Goal: Task Accomplishment & Management: Manage account settings

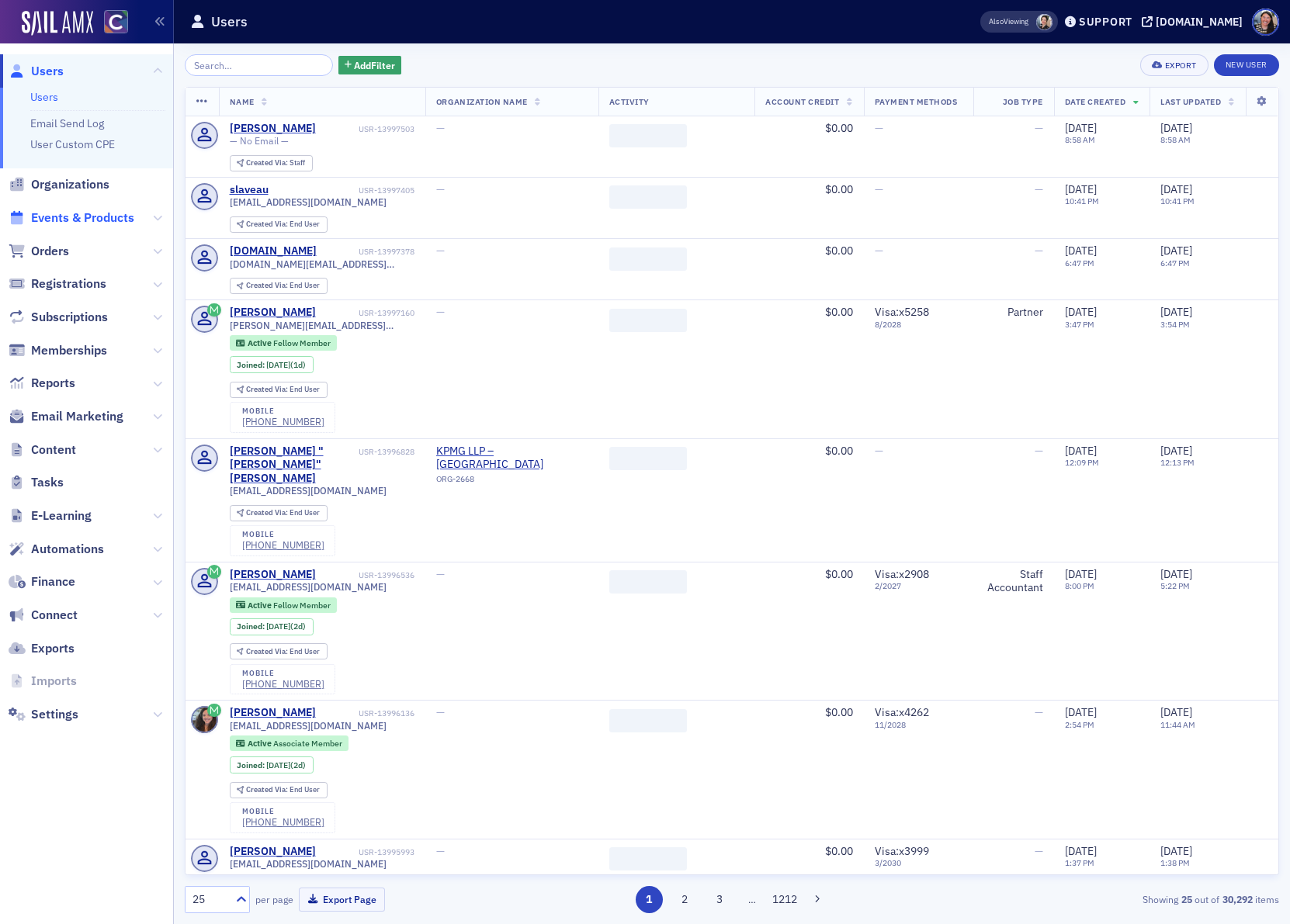
click at [66, 220] on span "Events & Products" at bounding box center [82, 217] width 103 height 17
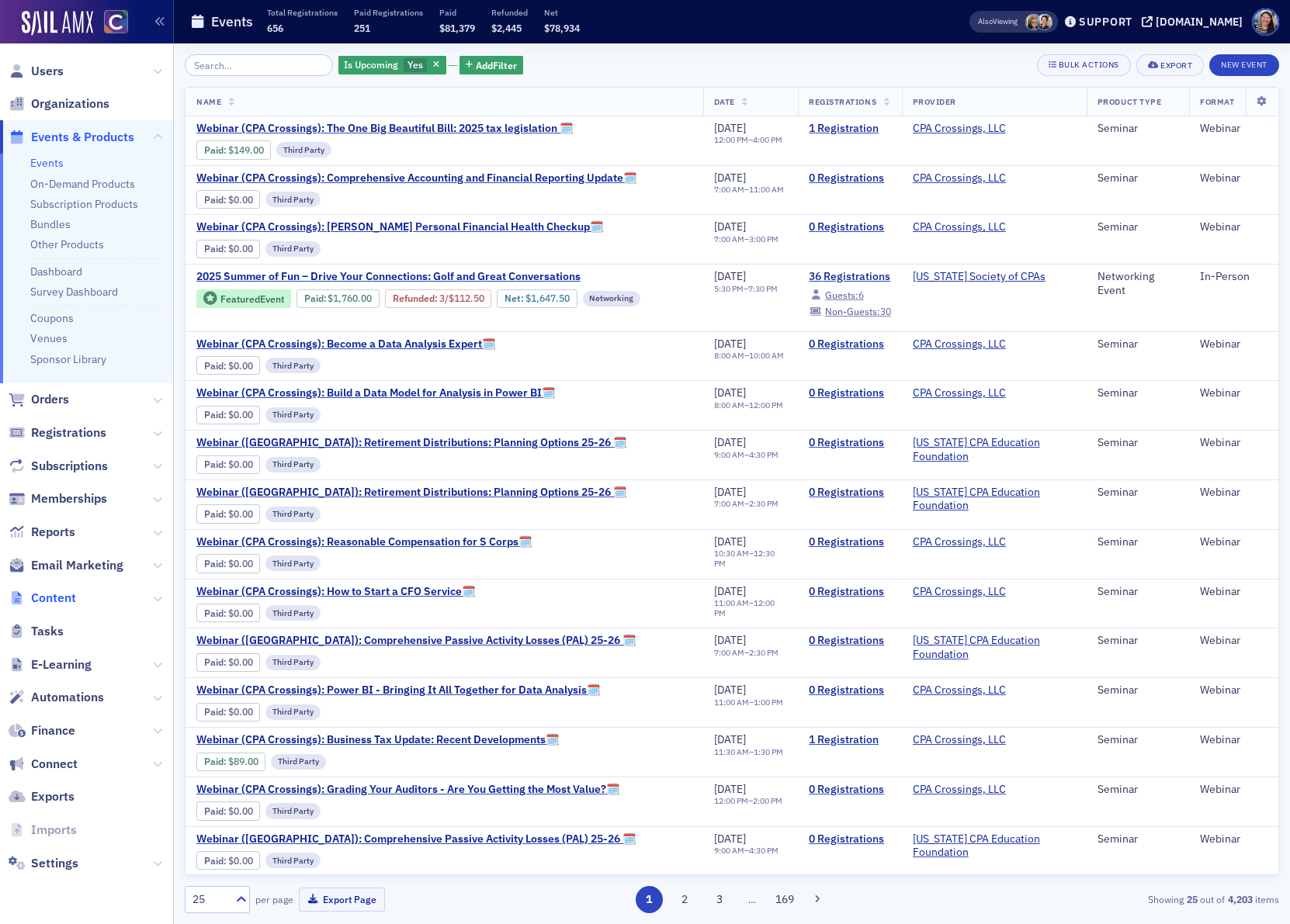
click at [60, 590] on span "Content" at bounding box center [54, 598] width 45 height 17
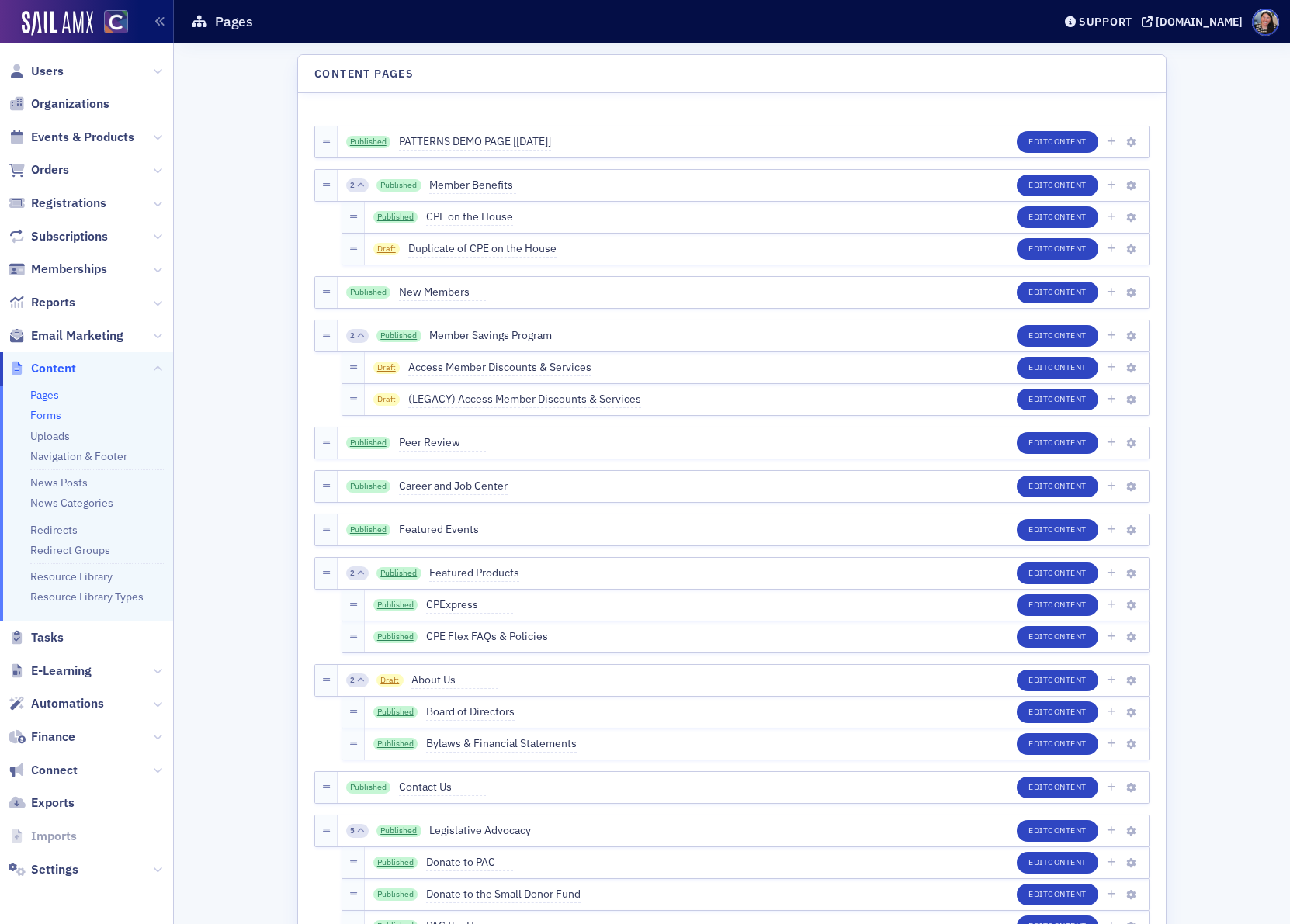
click at [46, 416] on link "Forms" at bounding box center [46, 415] width 31 height 14
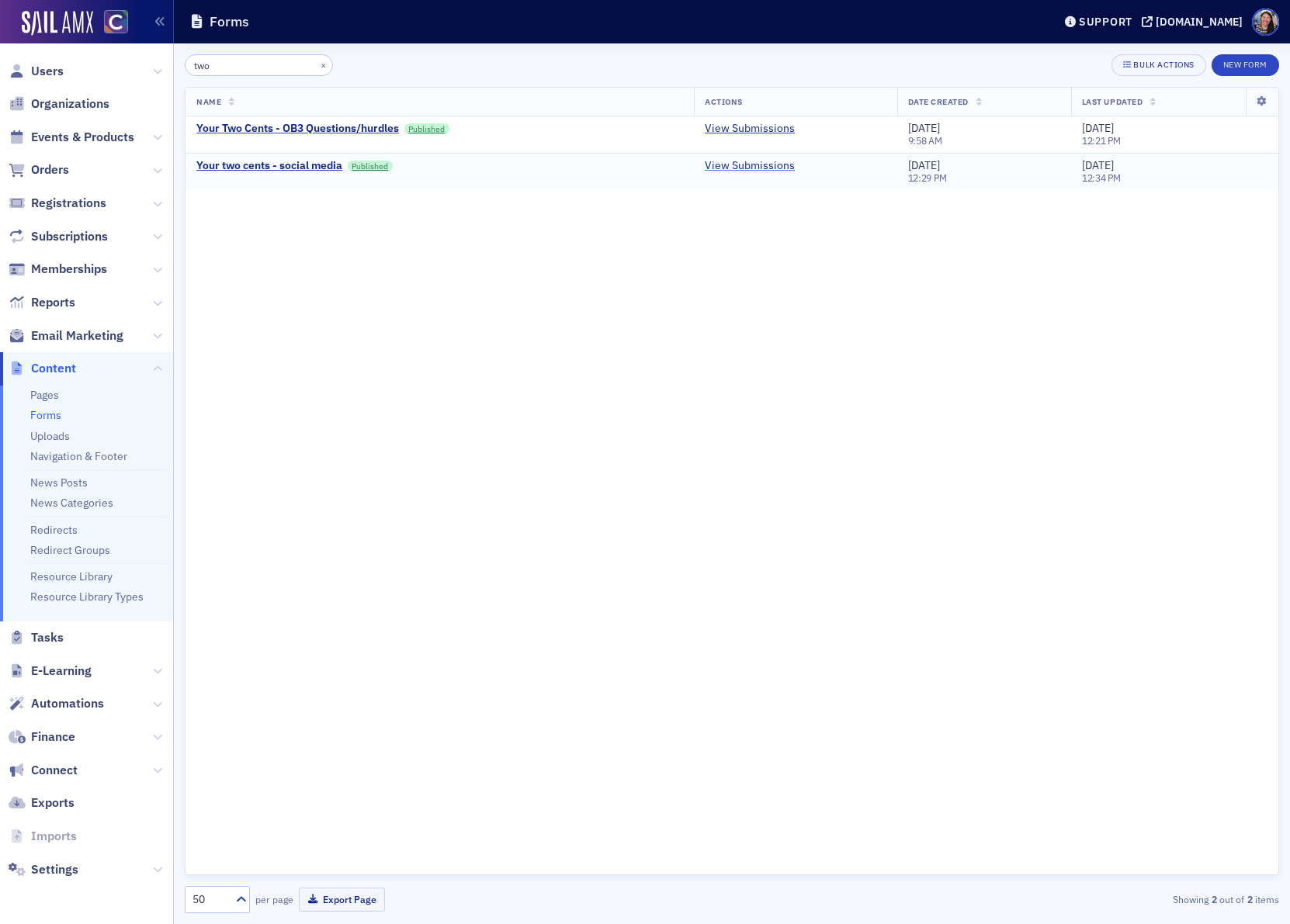
type input "two"
click at [733, 165] on link "View Submissions" at bounding box center [750, 165] width 90 height 14
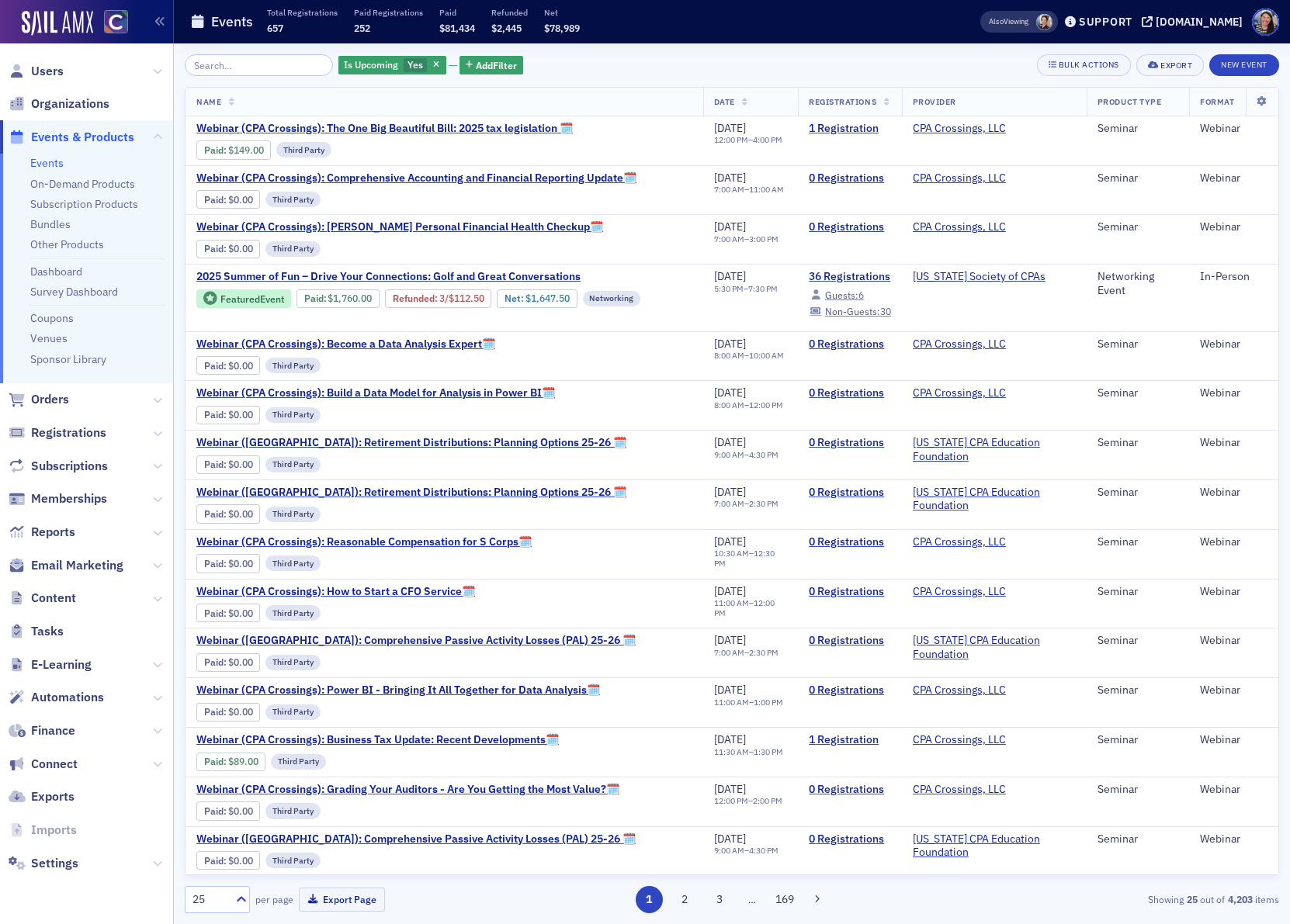
click at [245, 68] on input "search" at bounding box center [258, 65] width 148 height 22
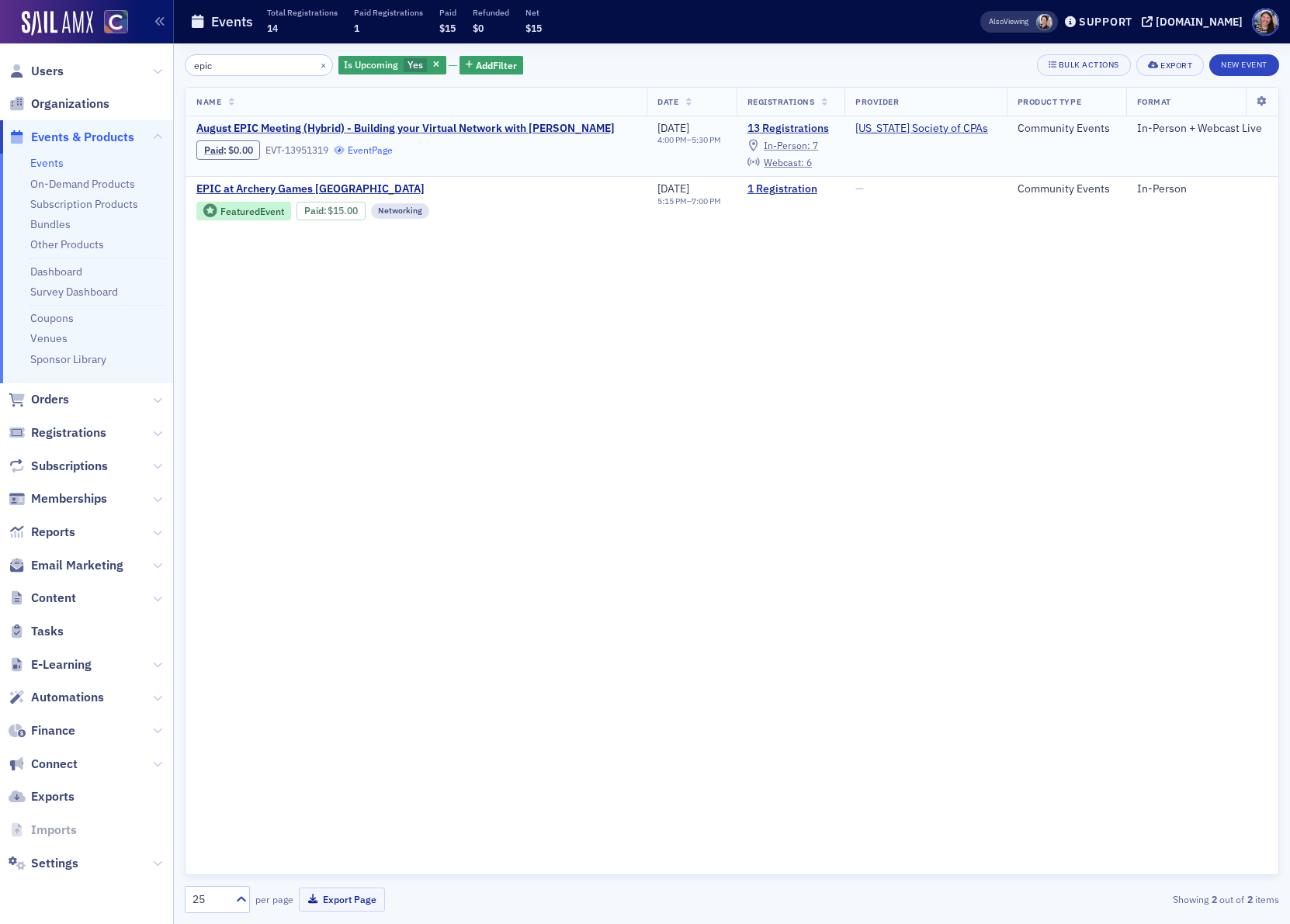
click at [367, 149] on link "Event Page" at bounding box center [364, 150] width 59 height 12
drag, startPoint x: 232, startPoint y: 64, endPoint x: -67, endPoint y: 49, distance: 299.4
click at [0, 49] on html "Users Organizations Events & Products Events On-Demand Products Subscription Pr…" at bounding box center [645, 462] width 1290 height 924
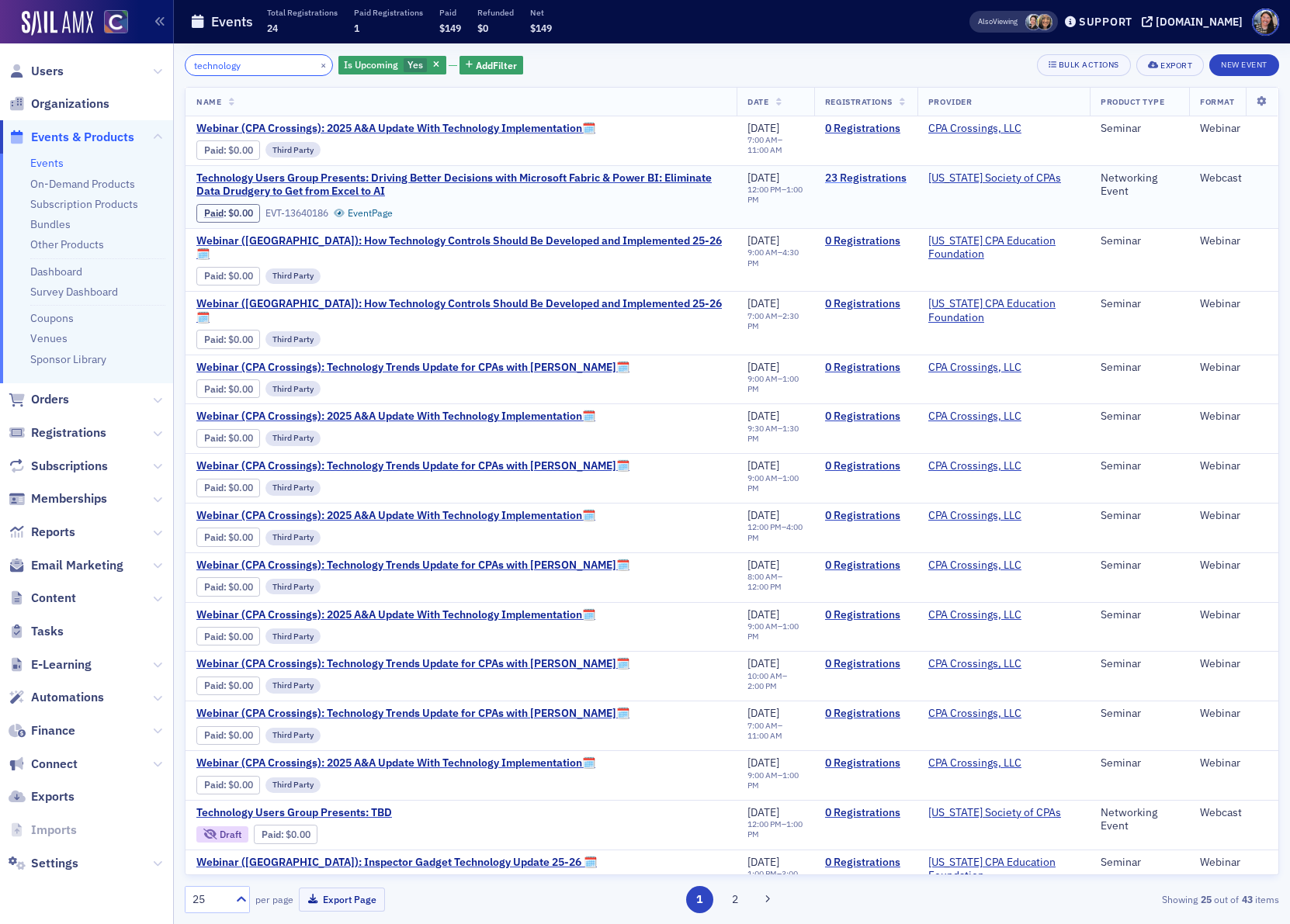
type input "technology"
click at [879, 180] on link "23 Registrations" at bounding box center [866, 178] width 82 height 14
drag, startPoint x: 265, startPoint y: 67, endPoint x: -446, endPoint y: 45, distance: 711.3
click at [0, 45] on html "Users Organizations Events & Products Events On-Demand Products Subscription Pr…" at bounding box center [645, 462] width 1290 height 924
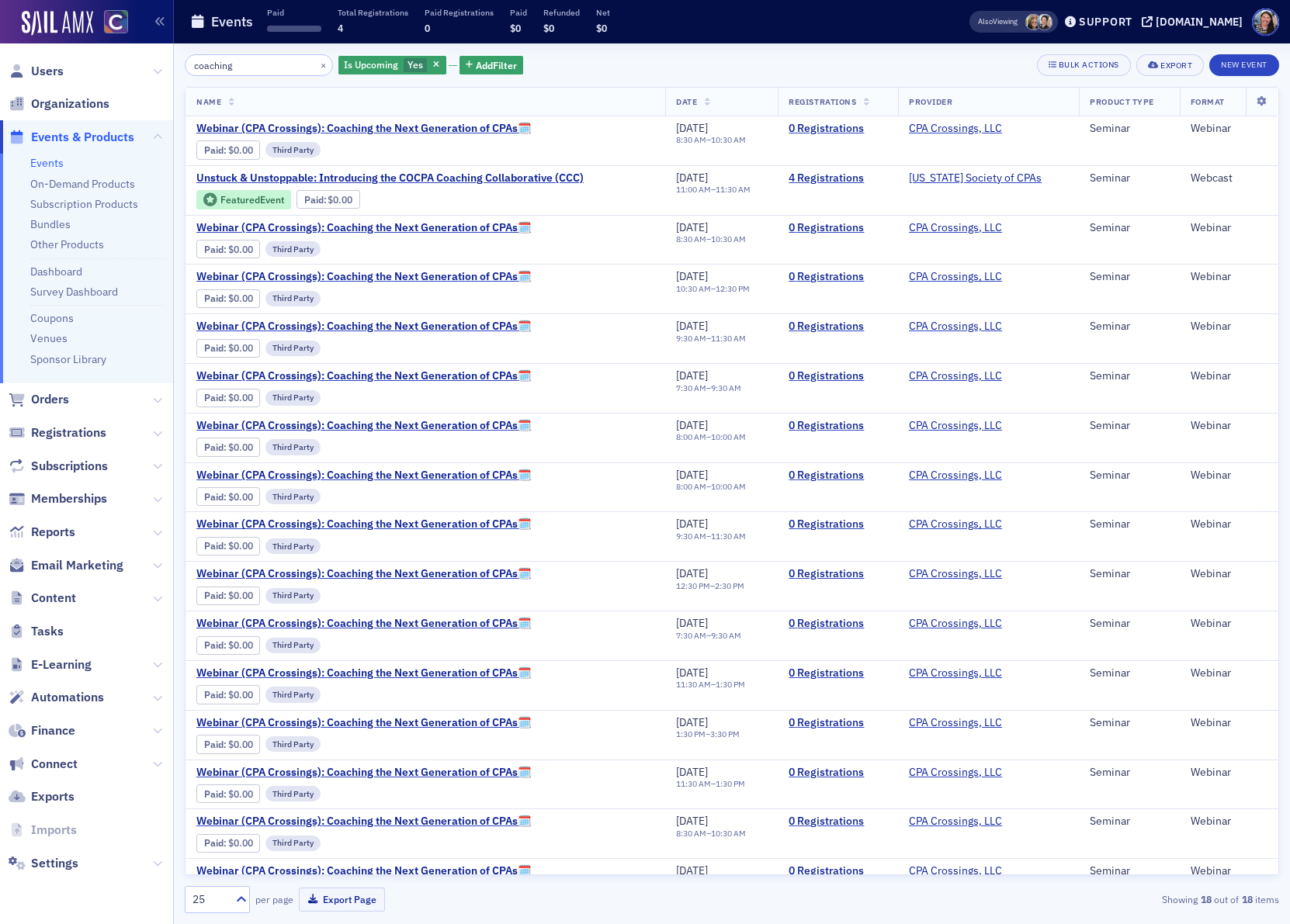
drag, startPoint x: 205, startPoint y: 66, endPoint x: -57, endPoint y: 51, distance: 262.4
click at [0, 51] on html "Users Organizations Events & Products Events On-Demand Products Subscription Pr…" at bounding box center [645, 462] width 1290 height 924
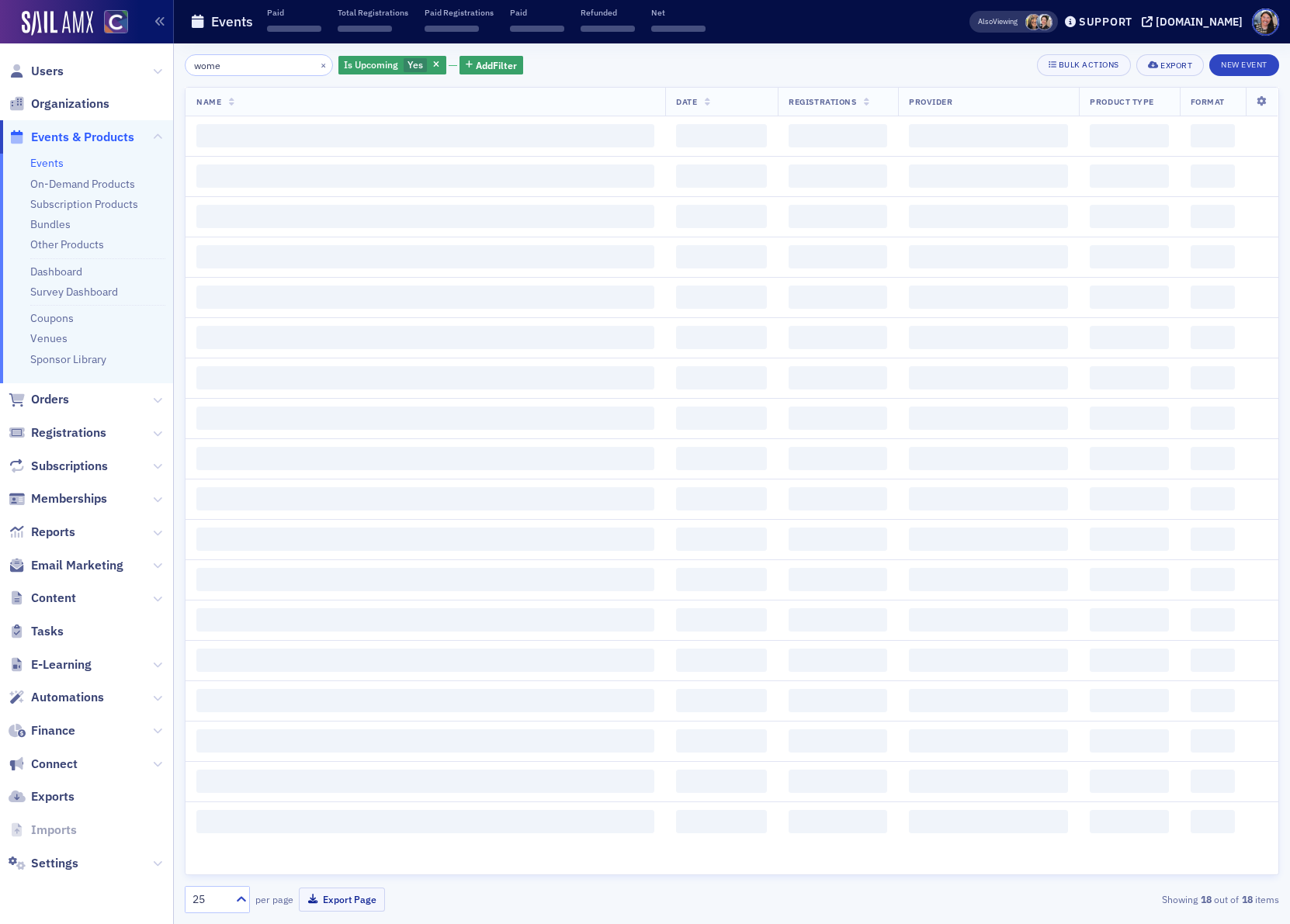
type input "women"
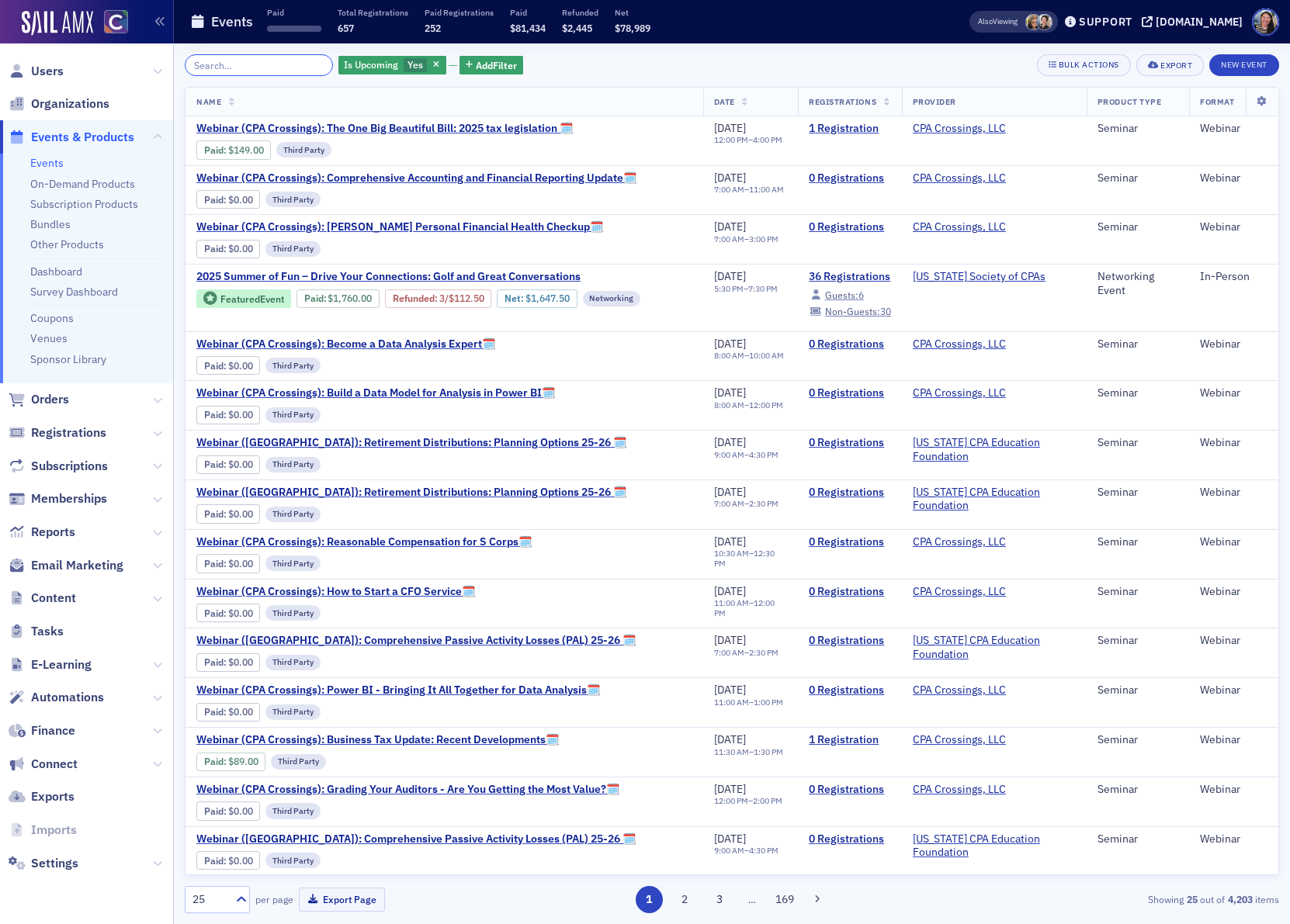
type input "b"
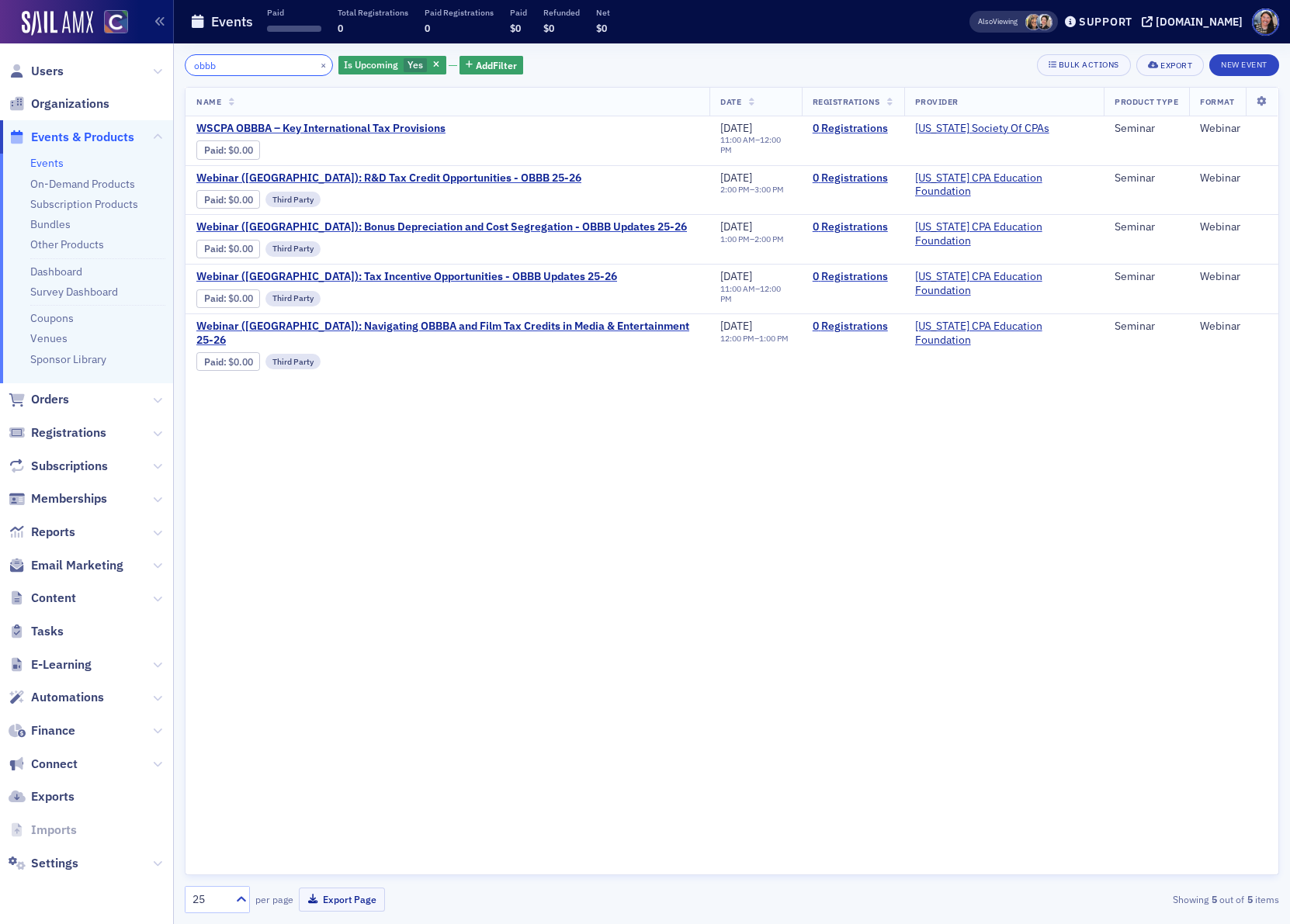
drag, startPoint x: 234, startPoint y: 67, endPoint x: -165, endPoint y: 36, distance: 400.2
click at [0, 36] on html "Users Organizations Events & Products Events On-Demand Products Subscription Pr…" at bounding box center [645, 462] width 1290 height 924
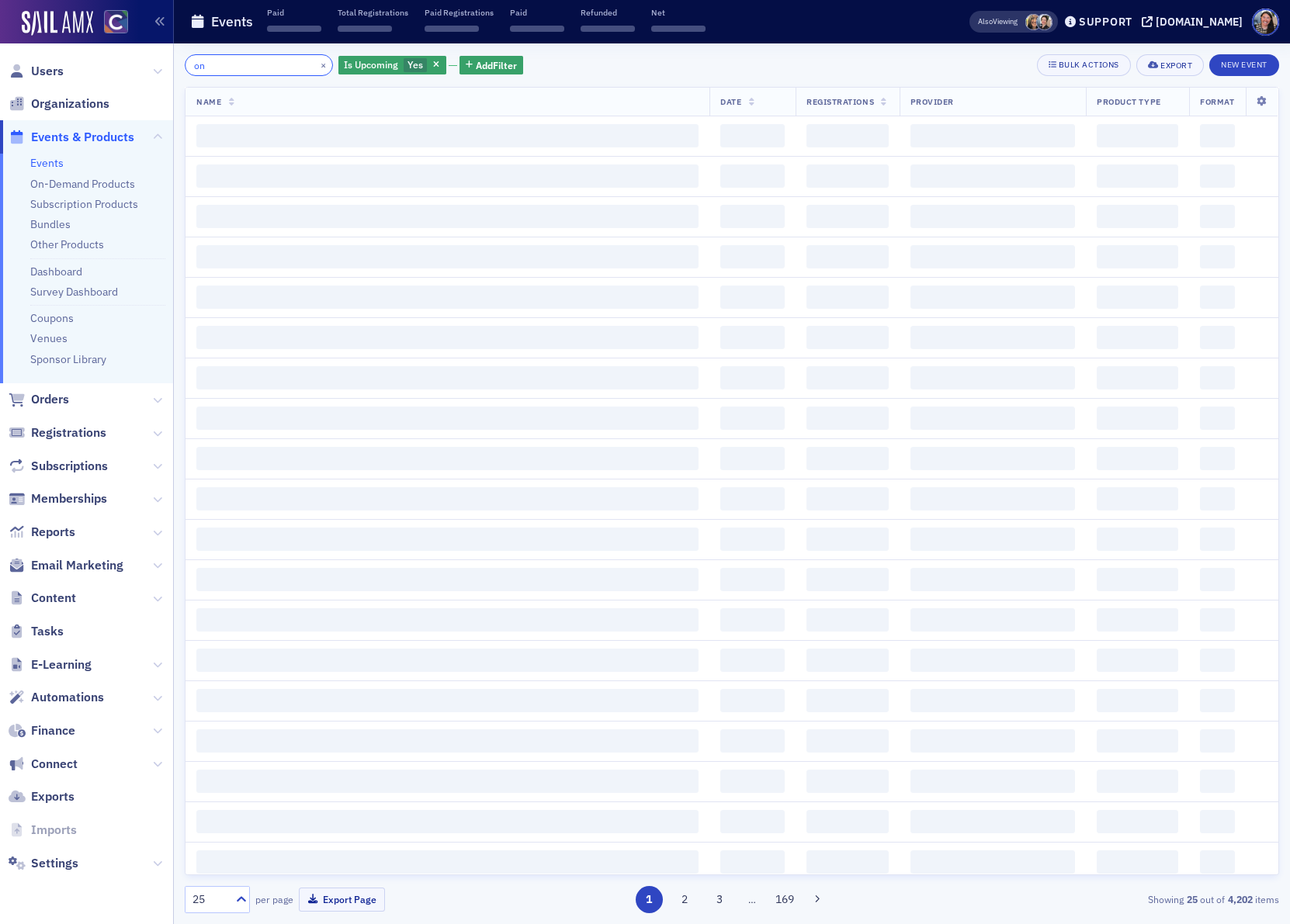
type input "o"
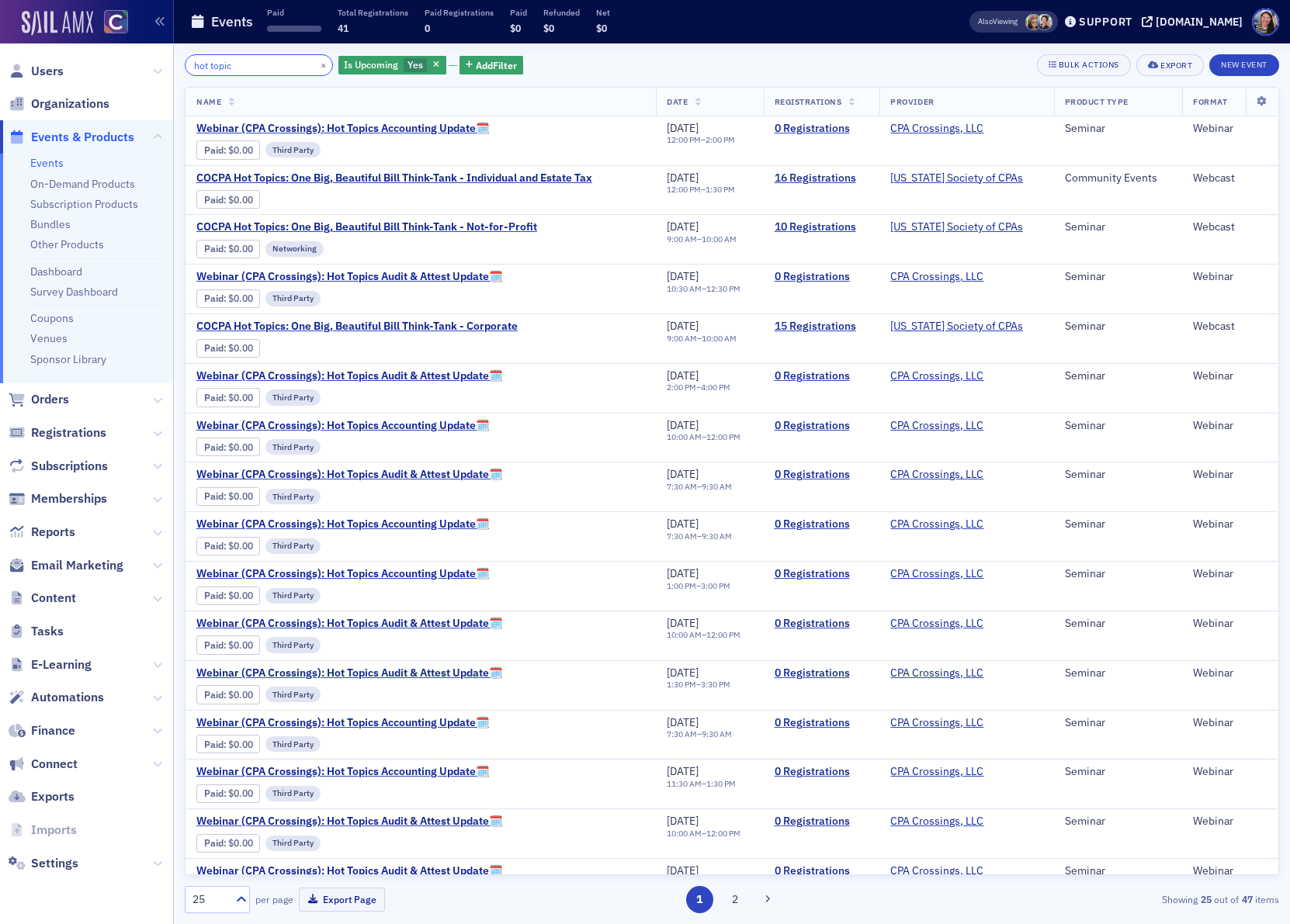
drag, startPoint x: 245, startPoint y: 69, endPoint x: 41, endPoint y: 30, distance: 207.7
click at [42, 27] on div "Users Organizations Events & Products Events On-Demand Products Subscription Pr…" at bounding box center [645, 462] width 1290 height 924
type input "hot topic"
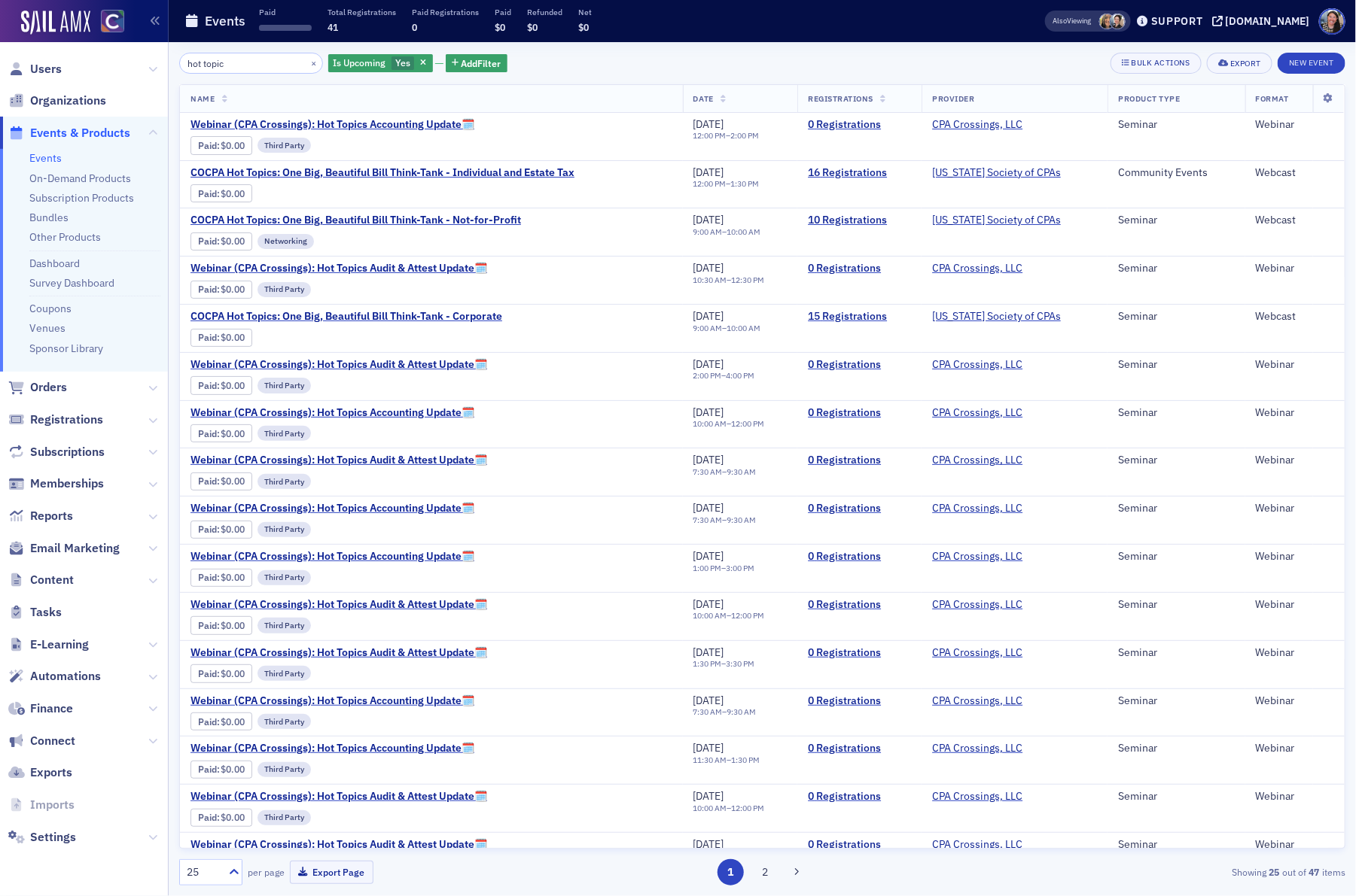
click at [48, 686] on span "Automations" at bounding box center [84, 677] width 168 height 33
click at [49, 678] on span "Automations" at bounding box center [65, 676] width 71 height 16
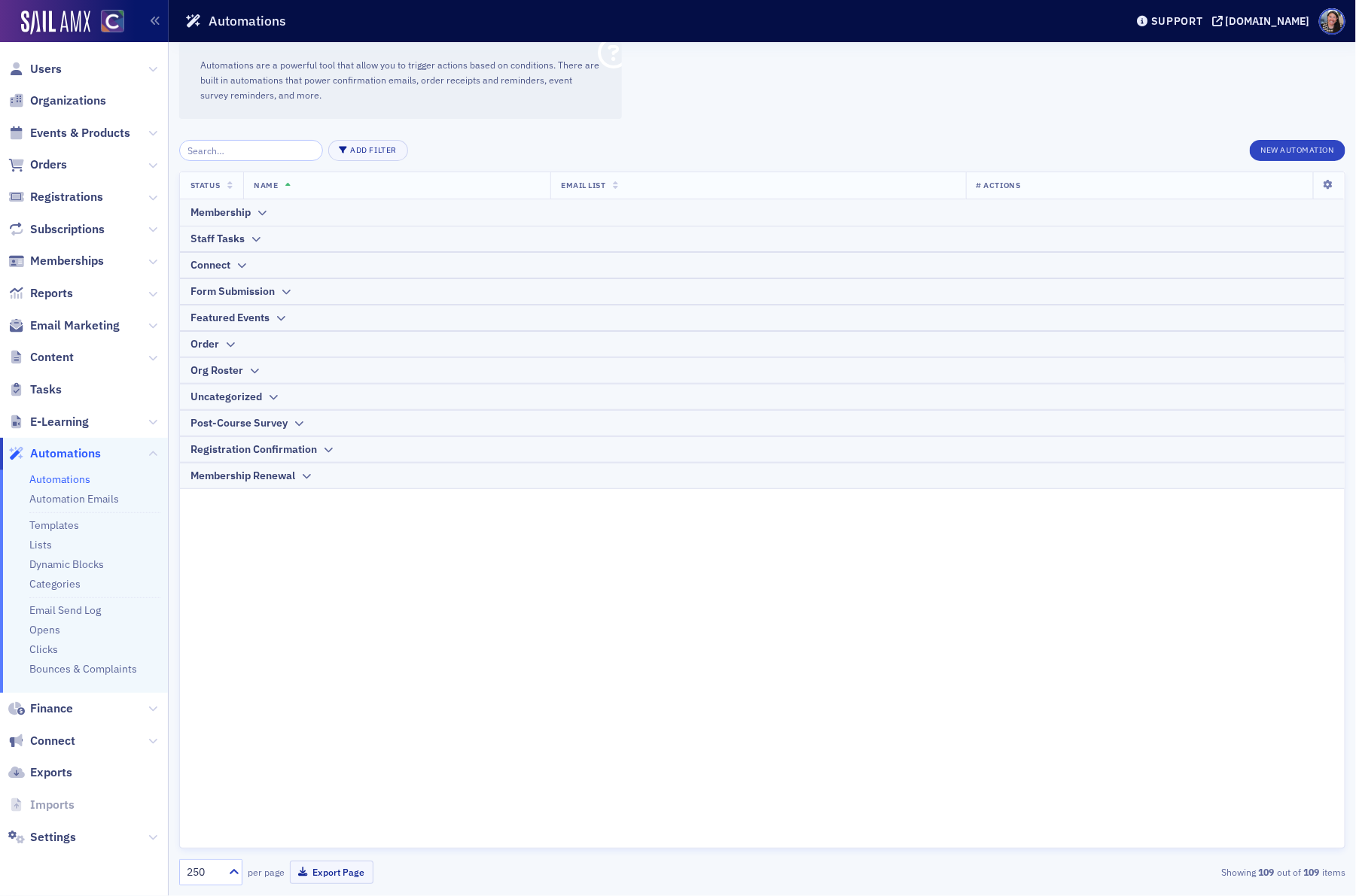
click at [404, 705] on div "Status Name Email List # Actions Membership Staff Tasks Connect Form Submission…" at bounding box center [762, 510] width 1166 height 677
click at [63, 497] on link "Automation Emails" at bounding box center [74, 498] width 90 height 13
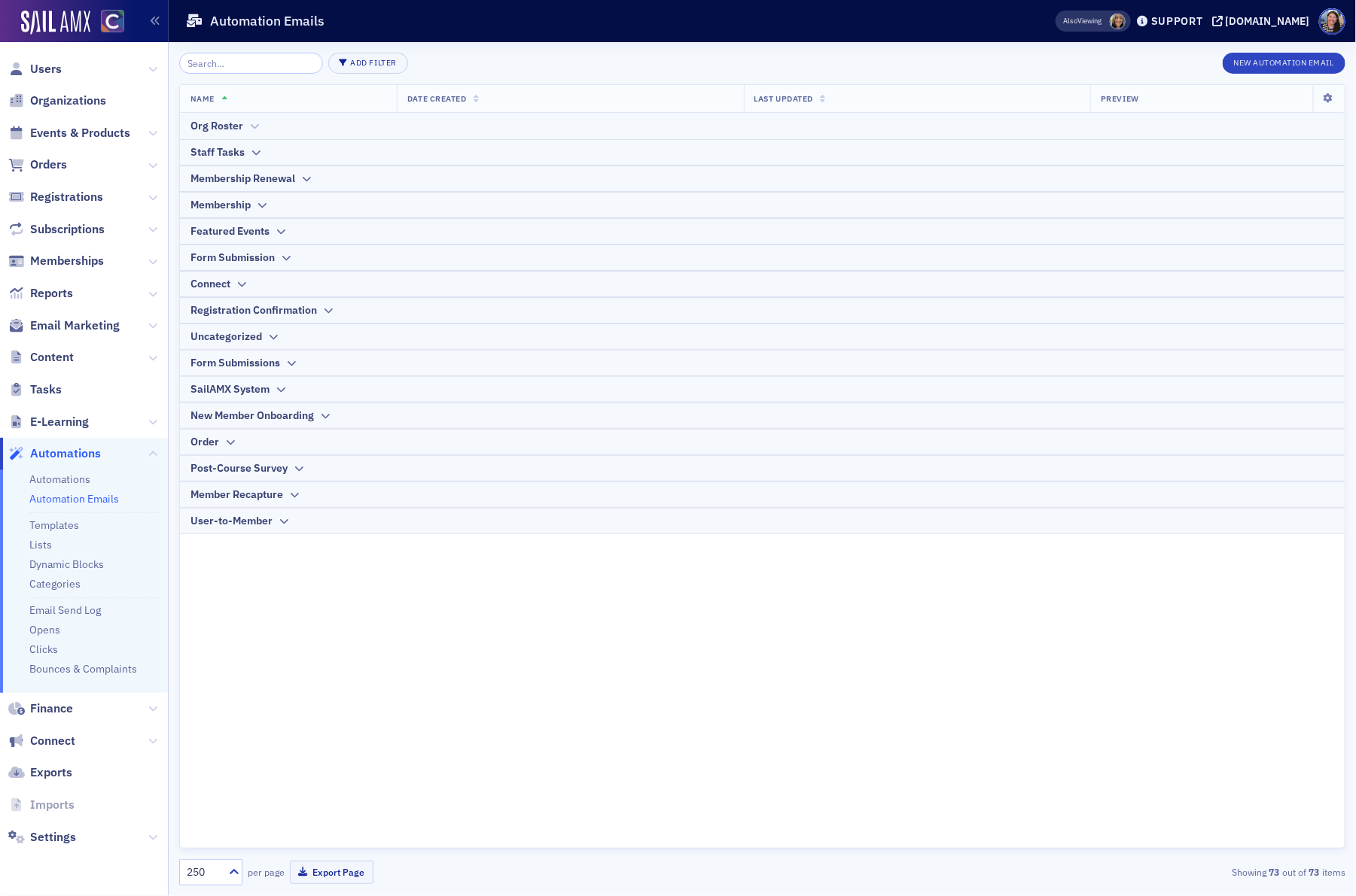
click at [240, 122] on div "Org Roster" at bounding box center [217, 126] width 53 height 16
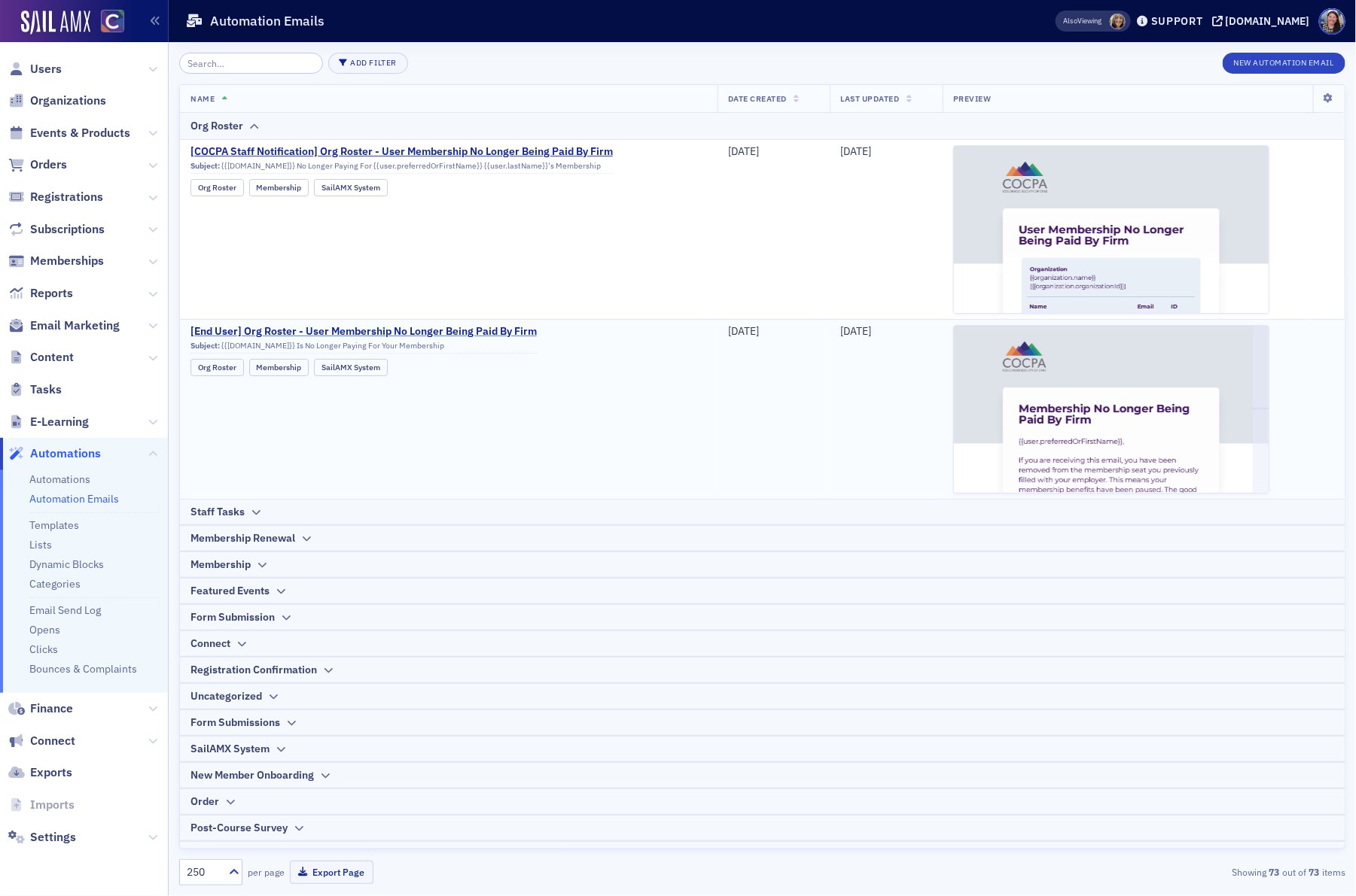
click at [481, 328] on span "[End User] Org Roster - User Membership No Longer Being Paid By Firm" at bounding box center [364, 331] width 347 height 13
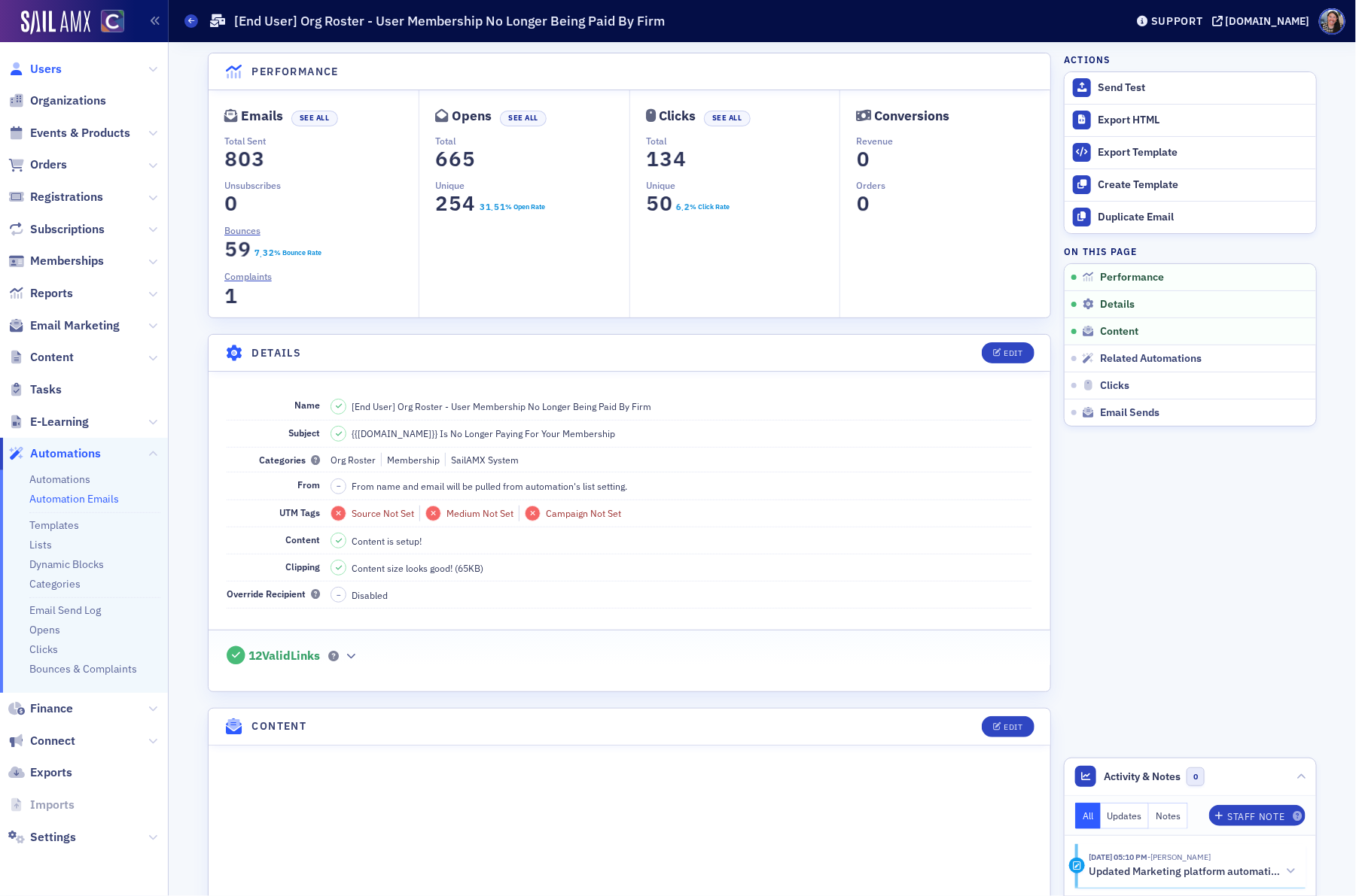
click at [54, 72] on span "Users" at bounding box center [46, 69] width 32 height 16
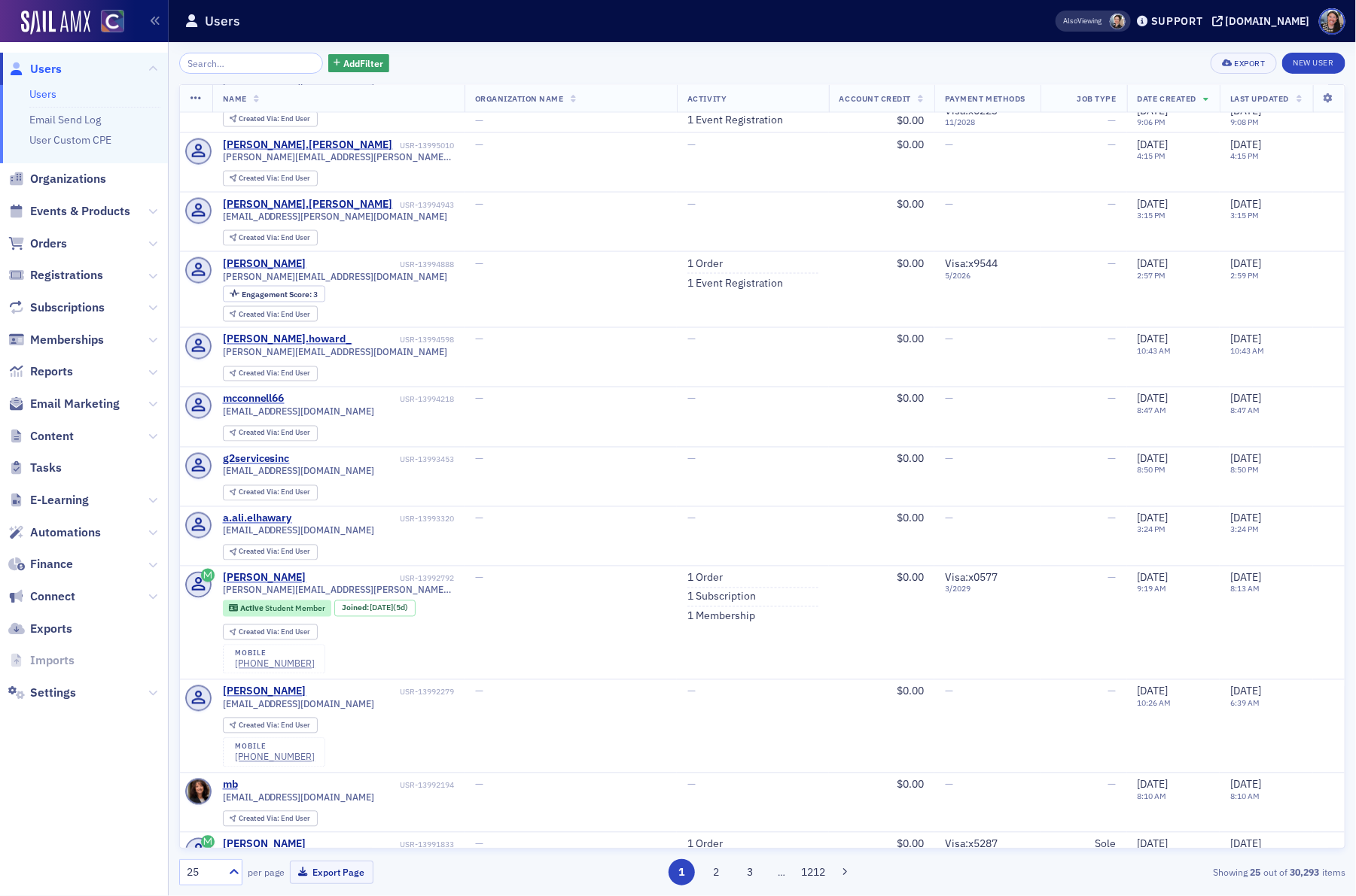
scroll to position [1249, 0]
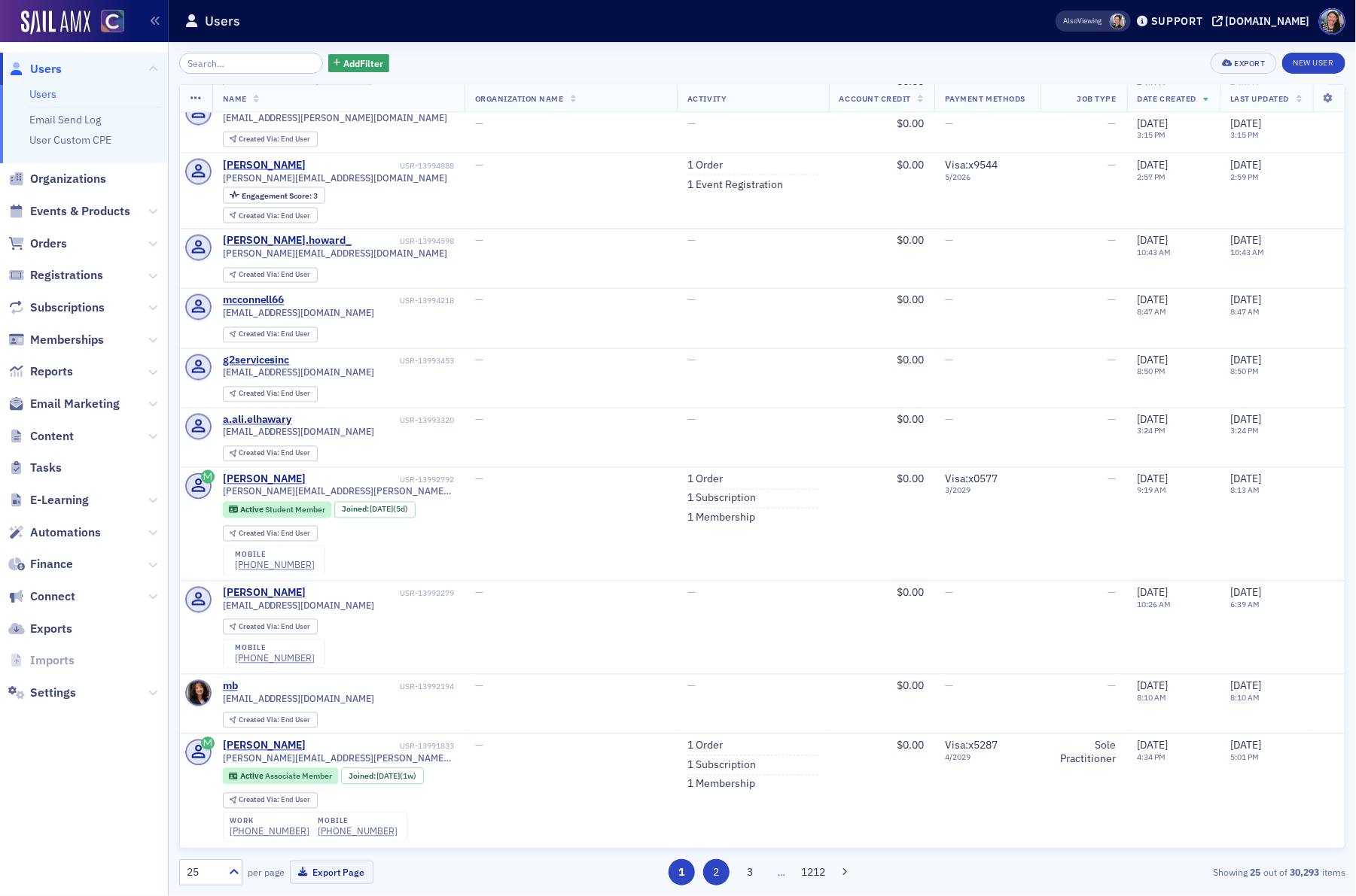
click at [716, 870] on button "2" at bounding box center [716, 873] width 26 height 26
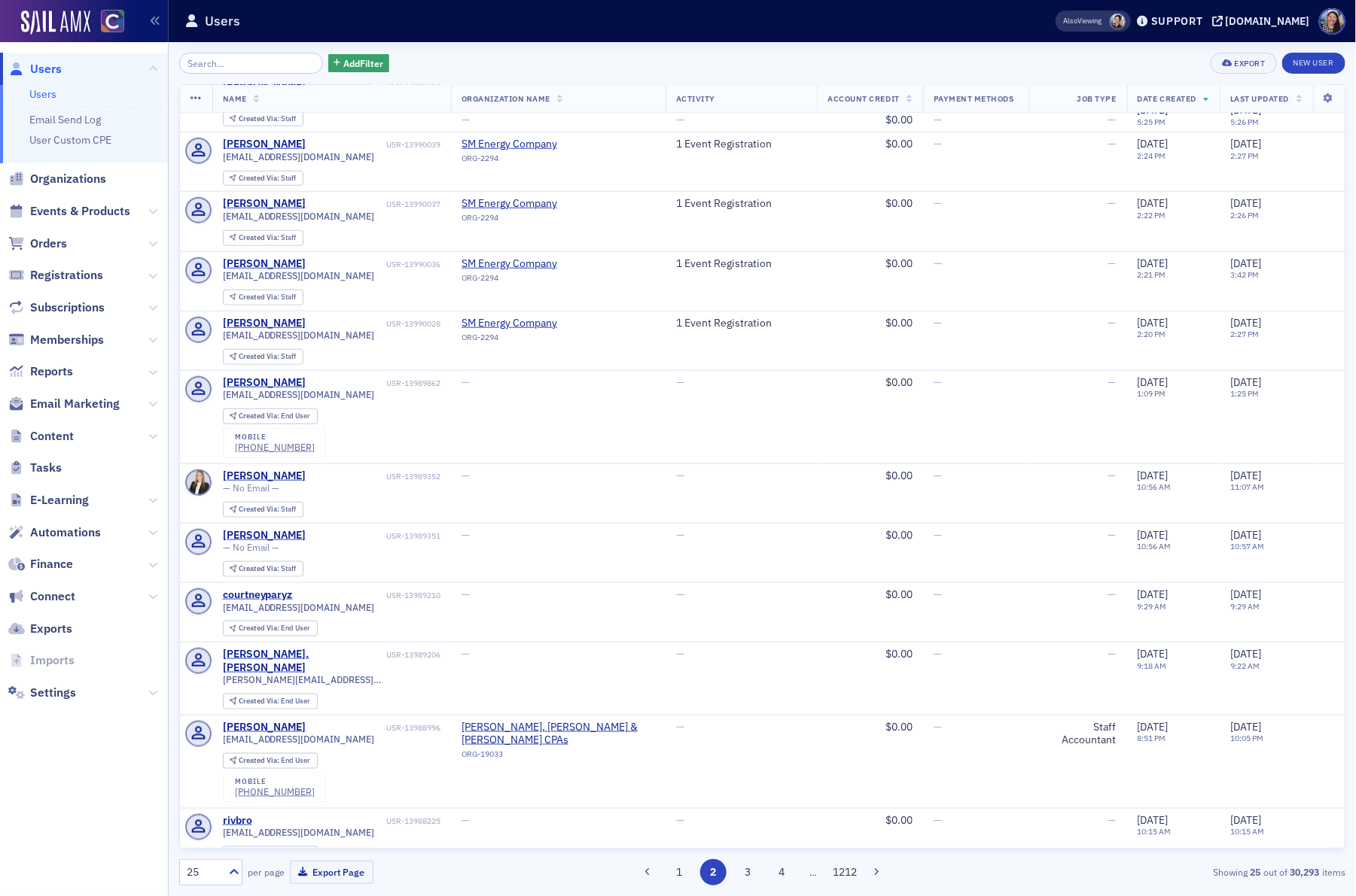
scroll to position [994, 0]
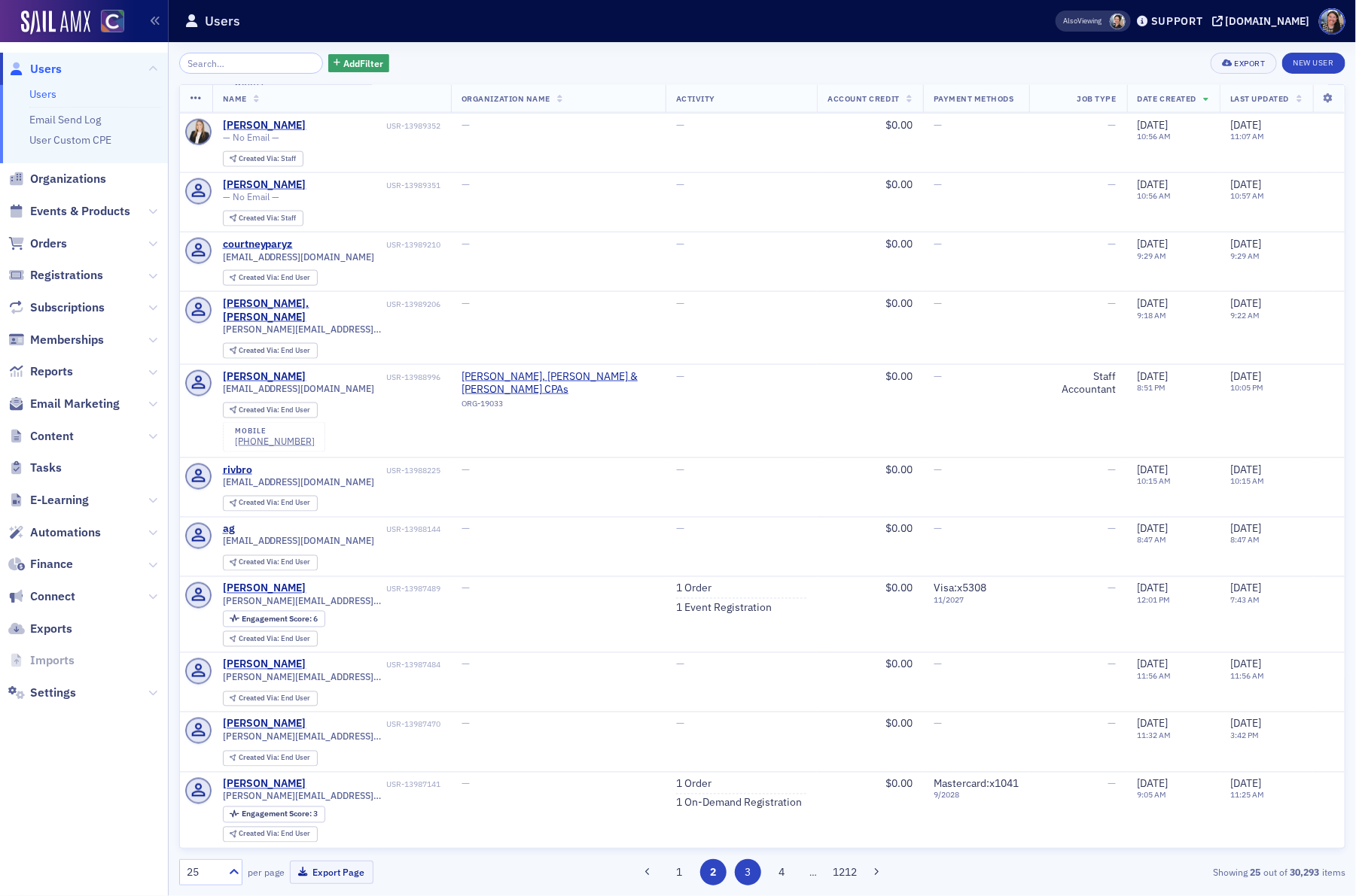
click at [750, 871] on button "3" at bounding box center [748, 873] width 26 height 26
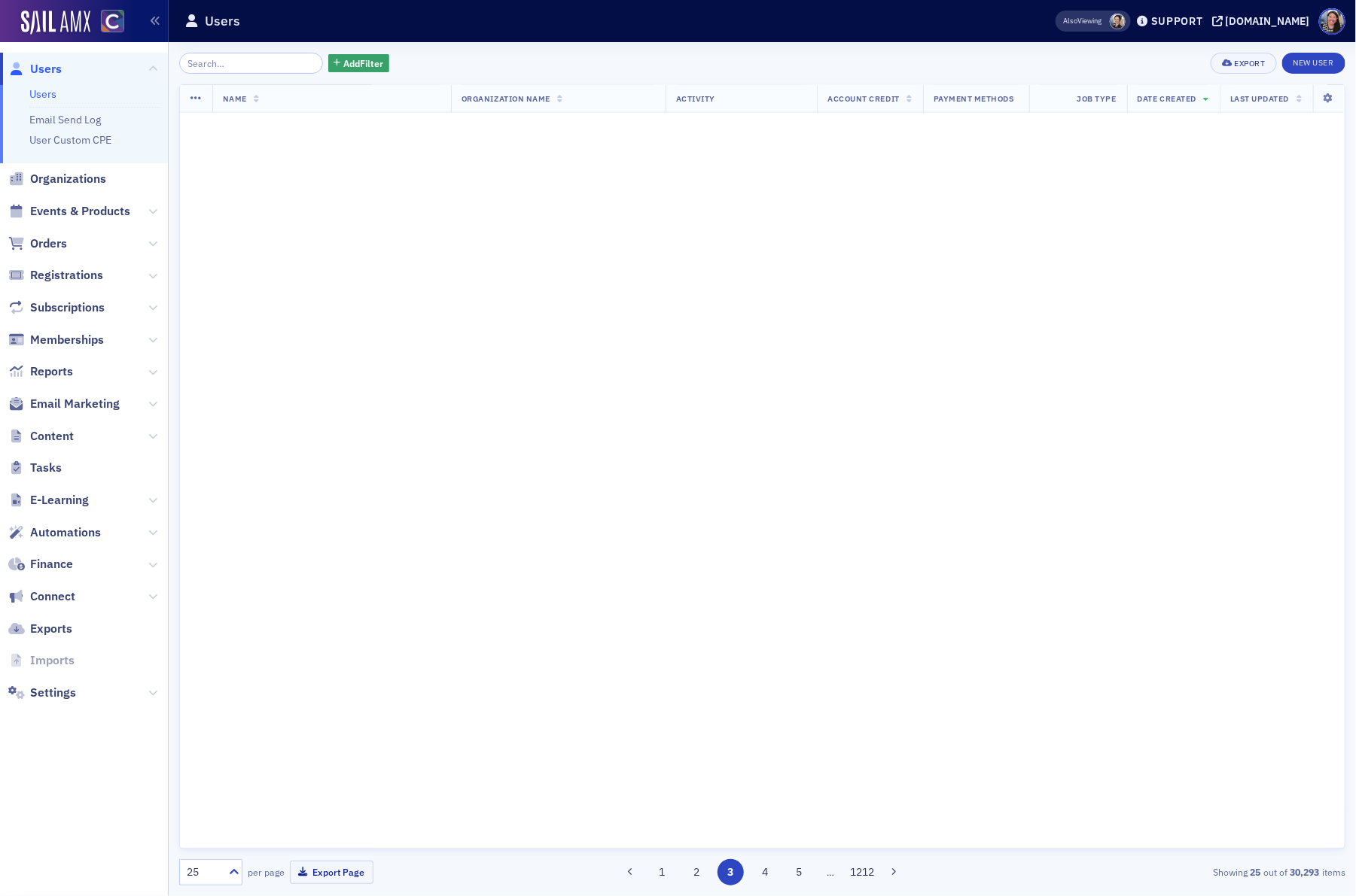
scroll to position [0, 0]
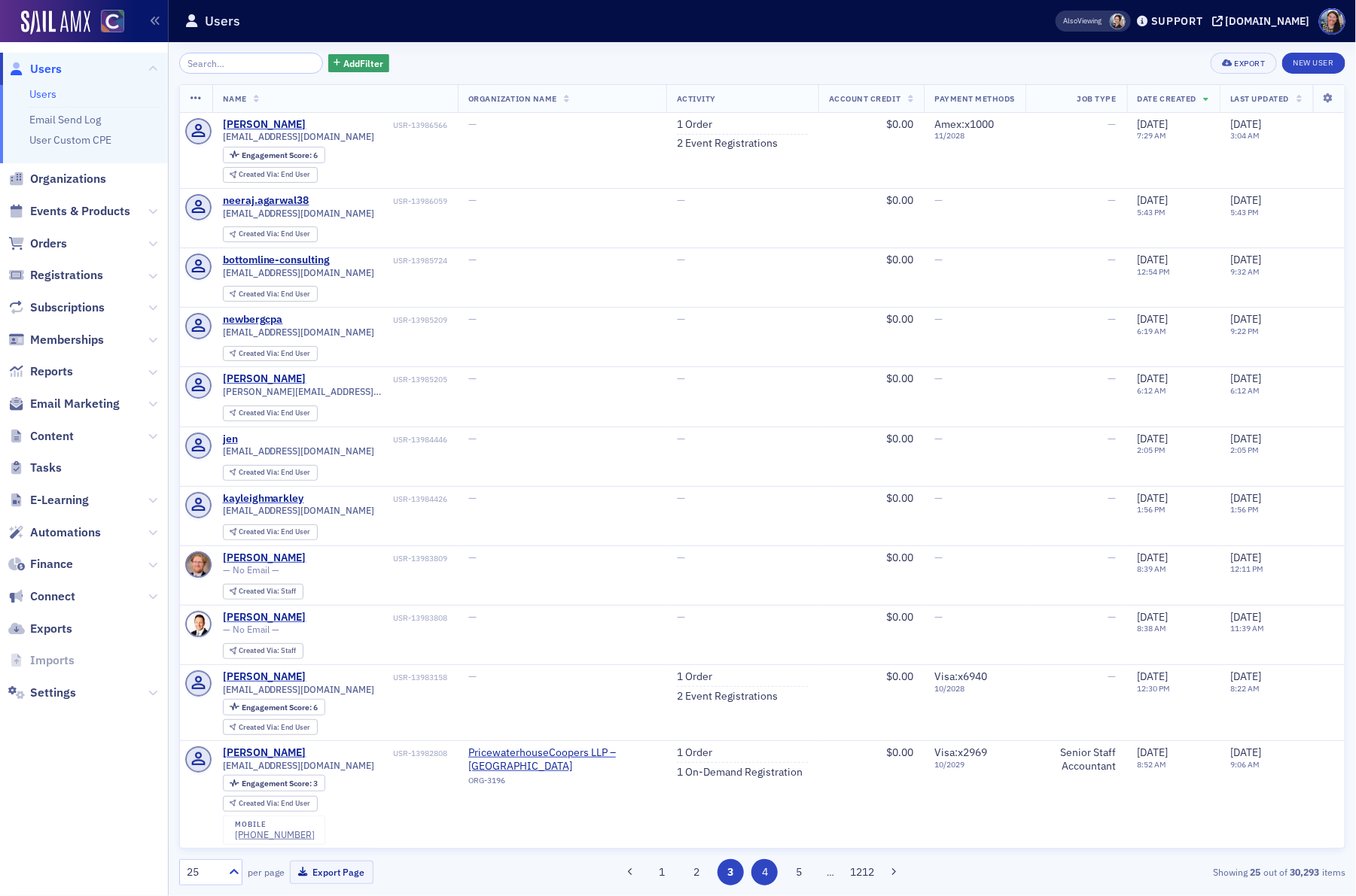
click at [767, 869] on button "4" at bounding box center [764, 873] width 26 height 26
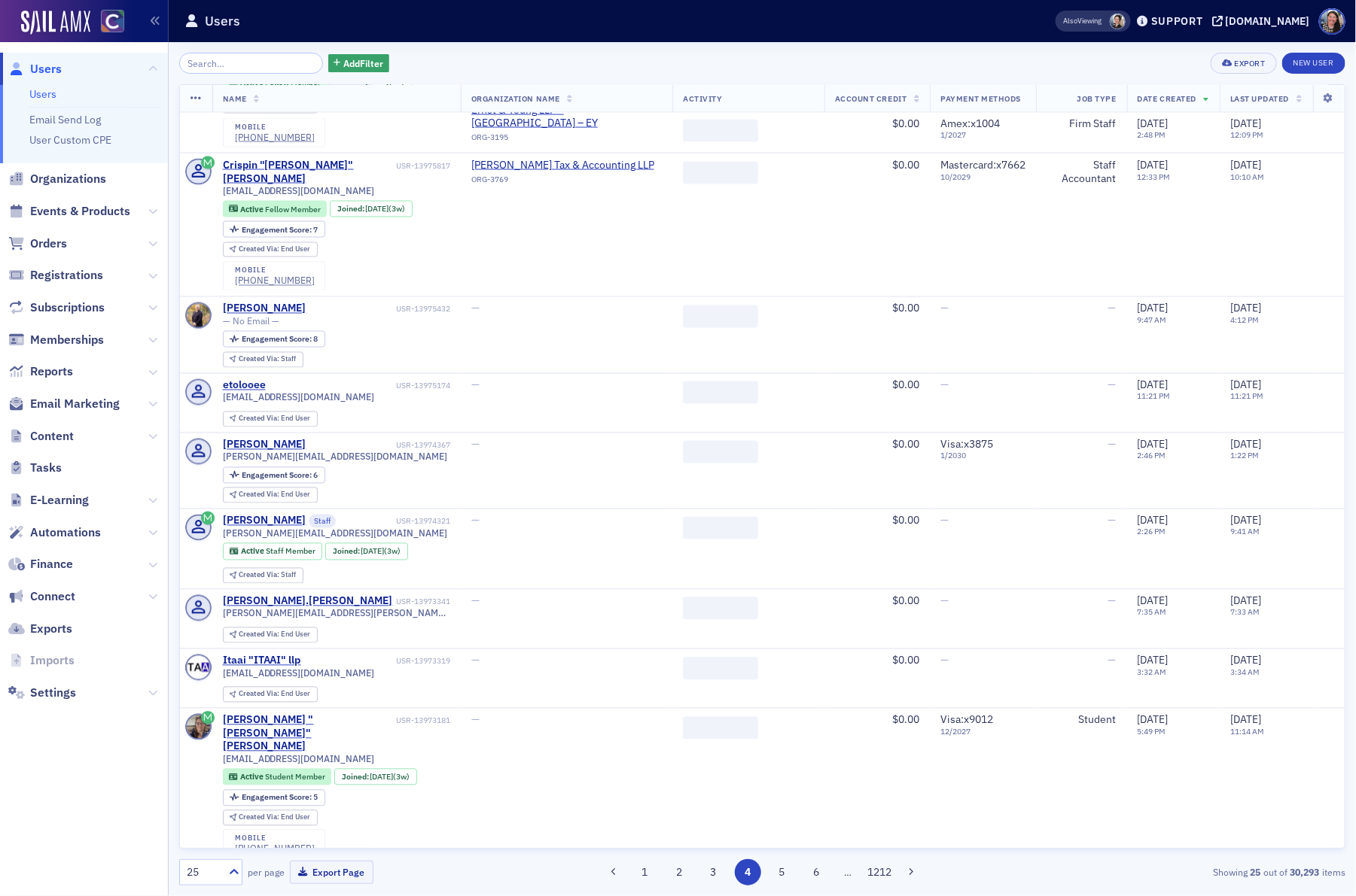
scroll to position [1219, 0]
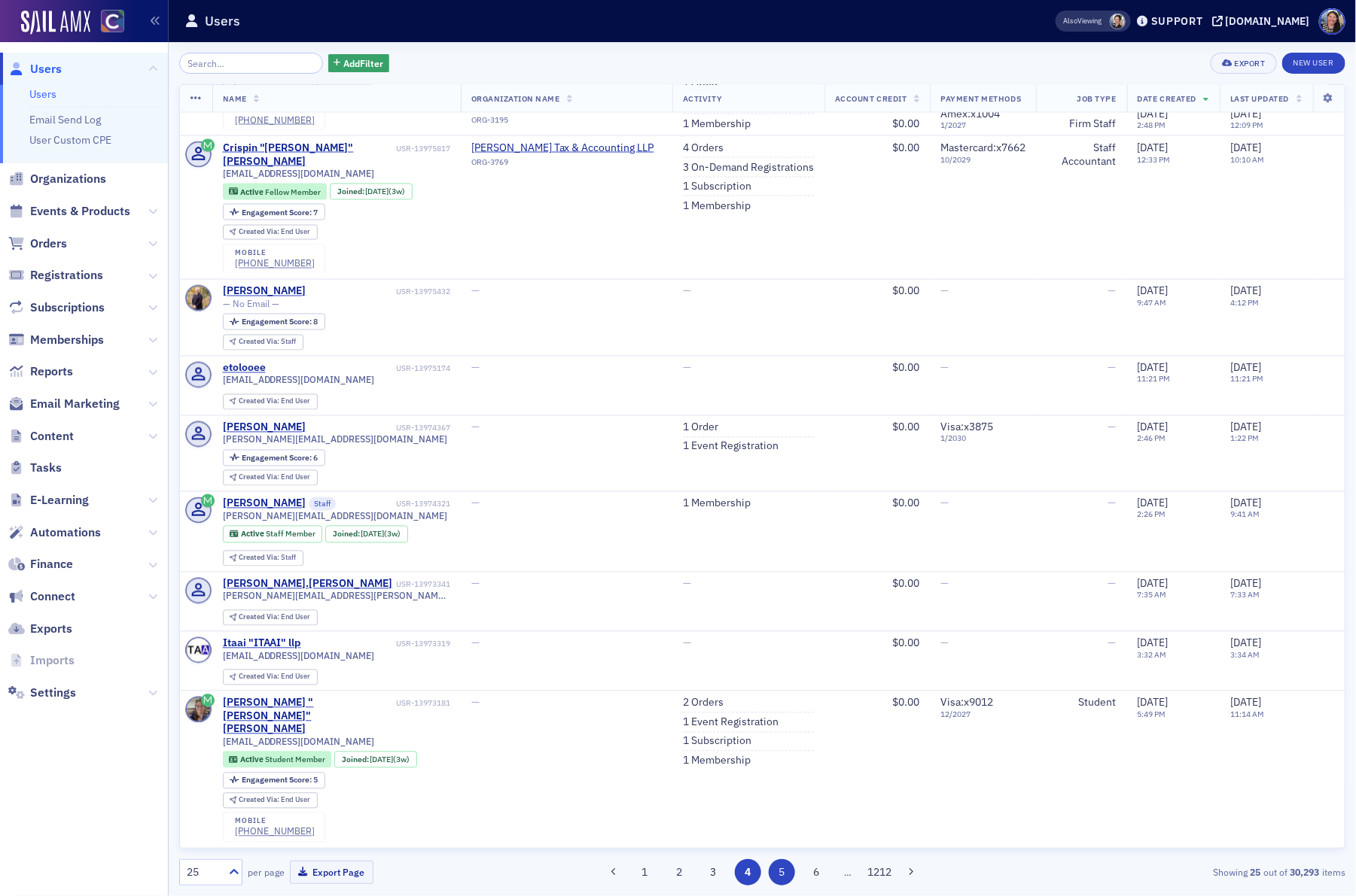
click at [787, 877] on button "5" at bounding box center [782, 873] width 26 height 26
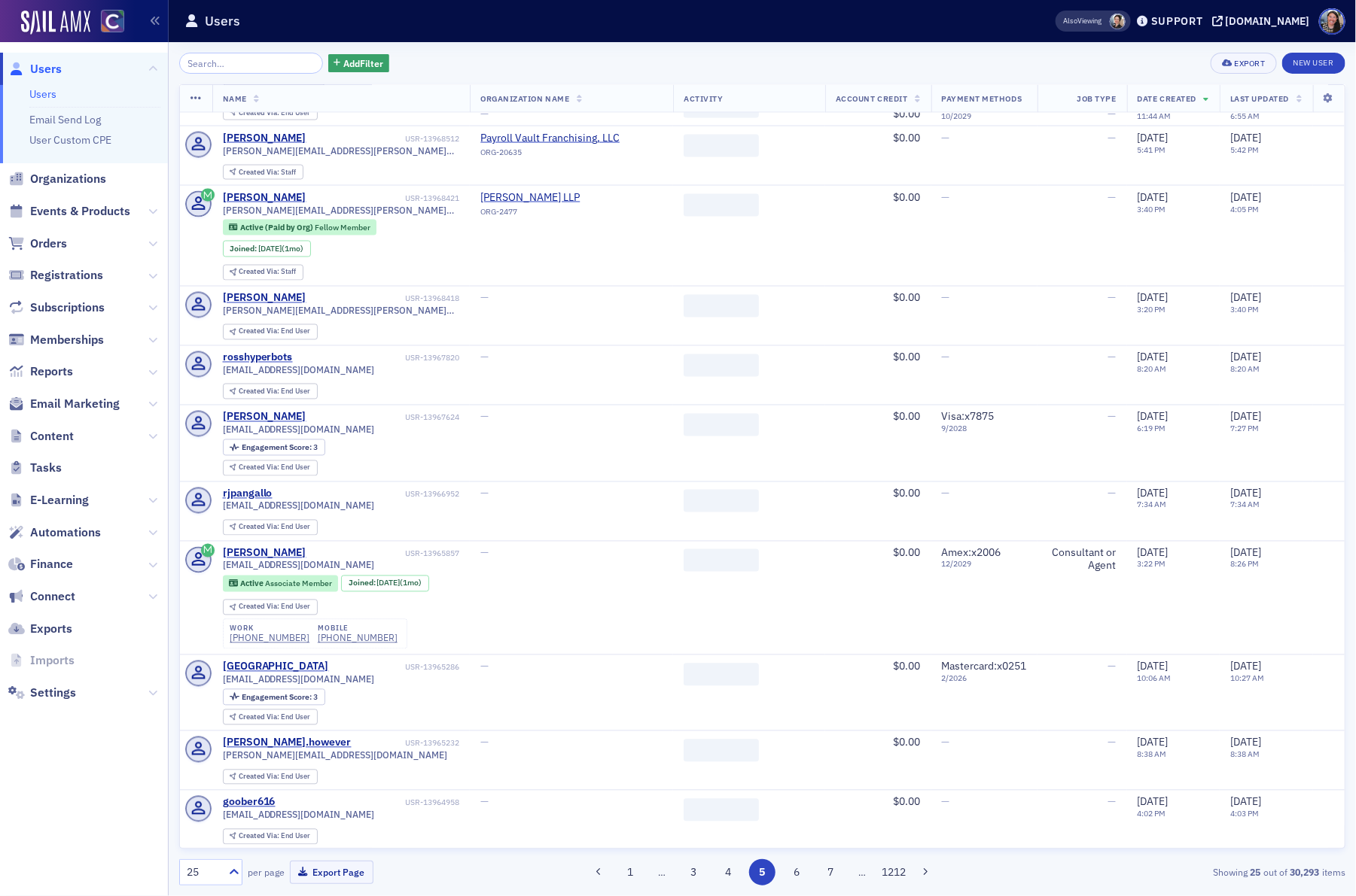
scroll to position [1204, 0]
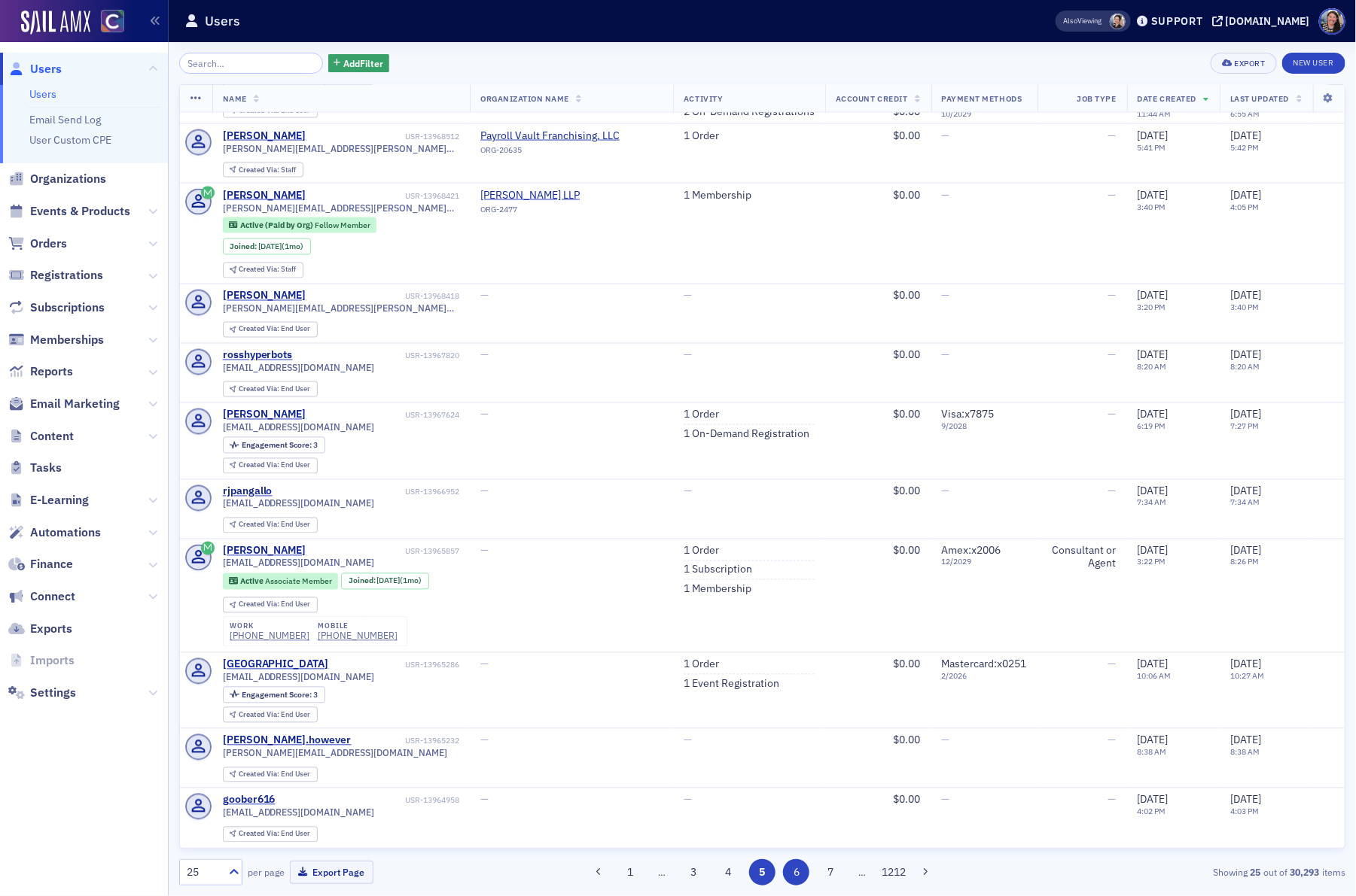
click at [795, 872] on button "6" at bounding box center [796, 873] width 26 height 26
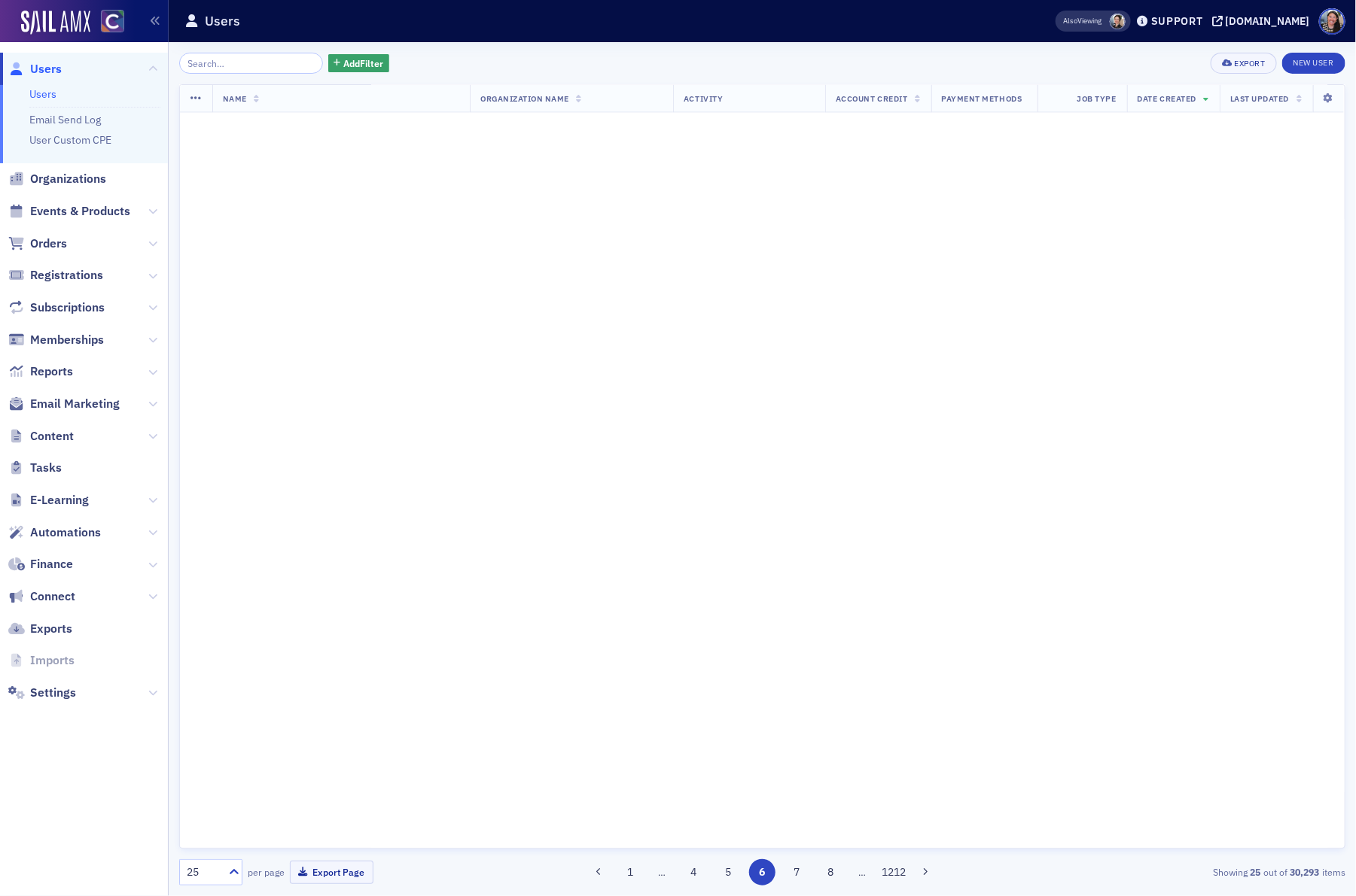
scroll to position [0, 0]
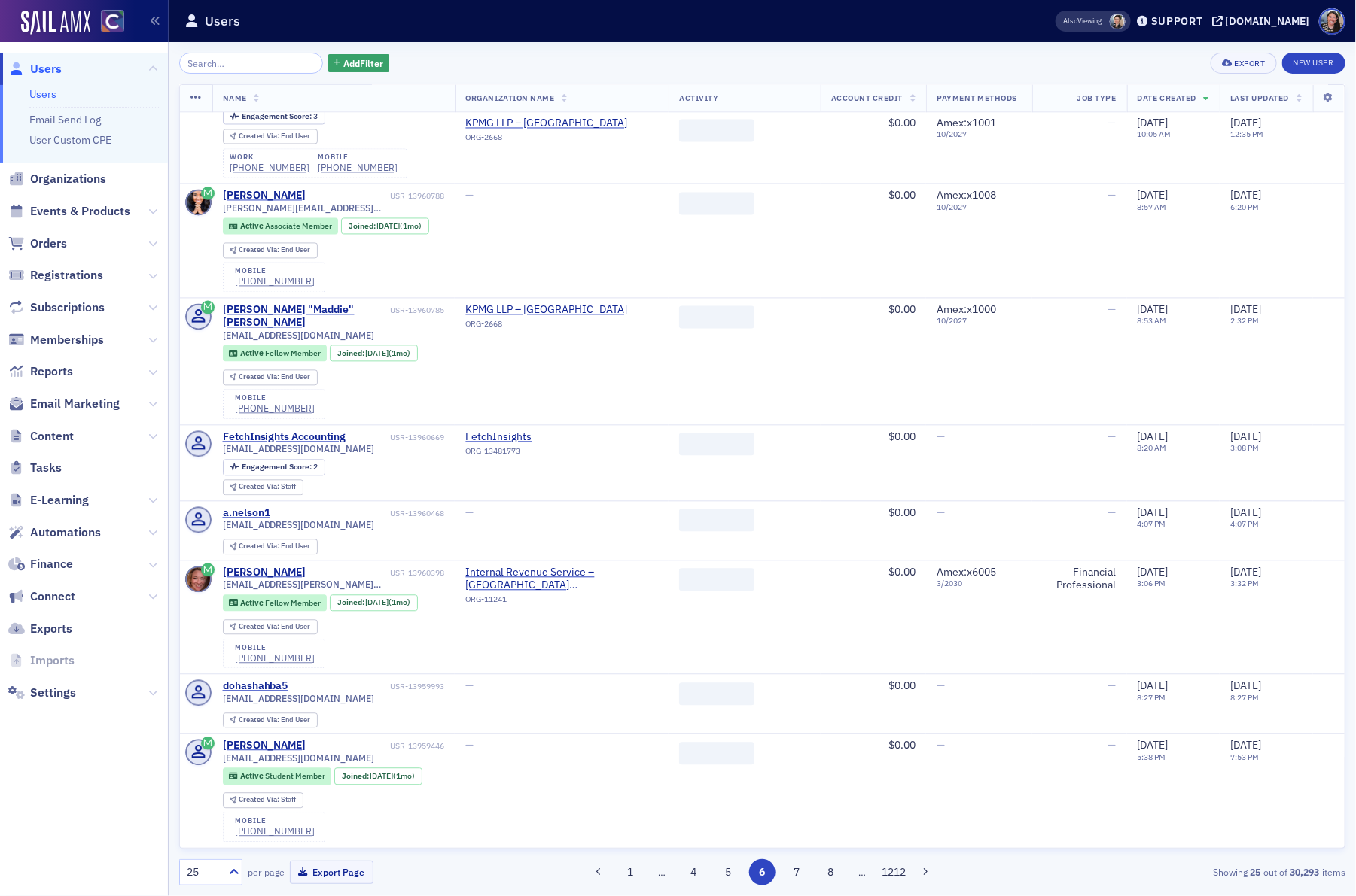
scroll to position [1642, 0]
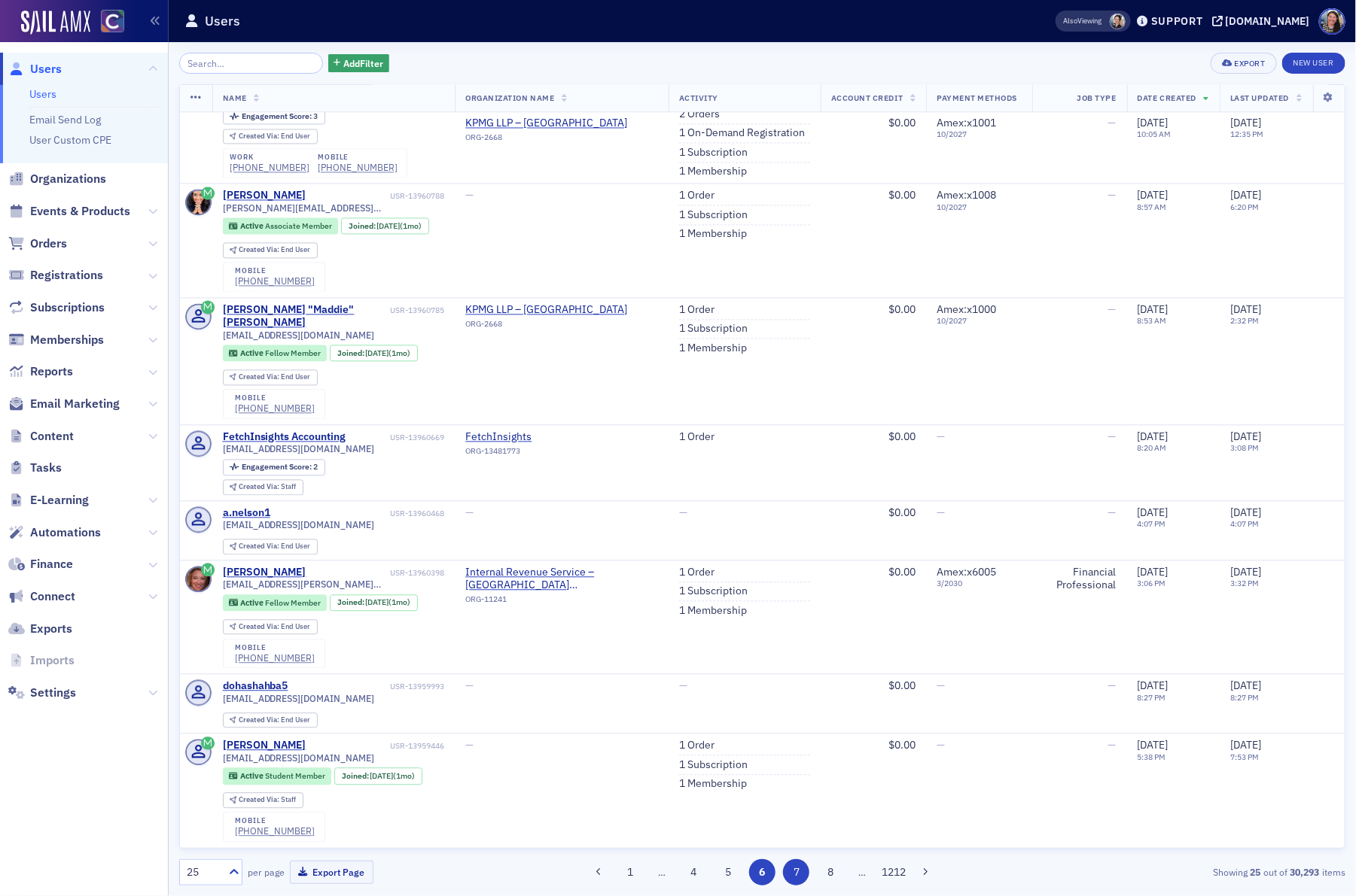
click at [799, 868] on button "7" at bounding box center [796, 873] width 26 height 26
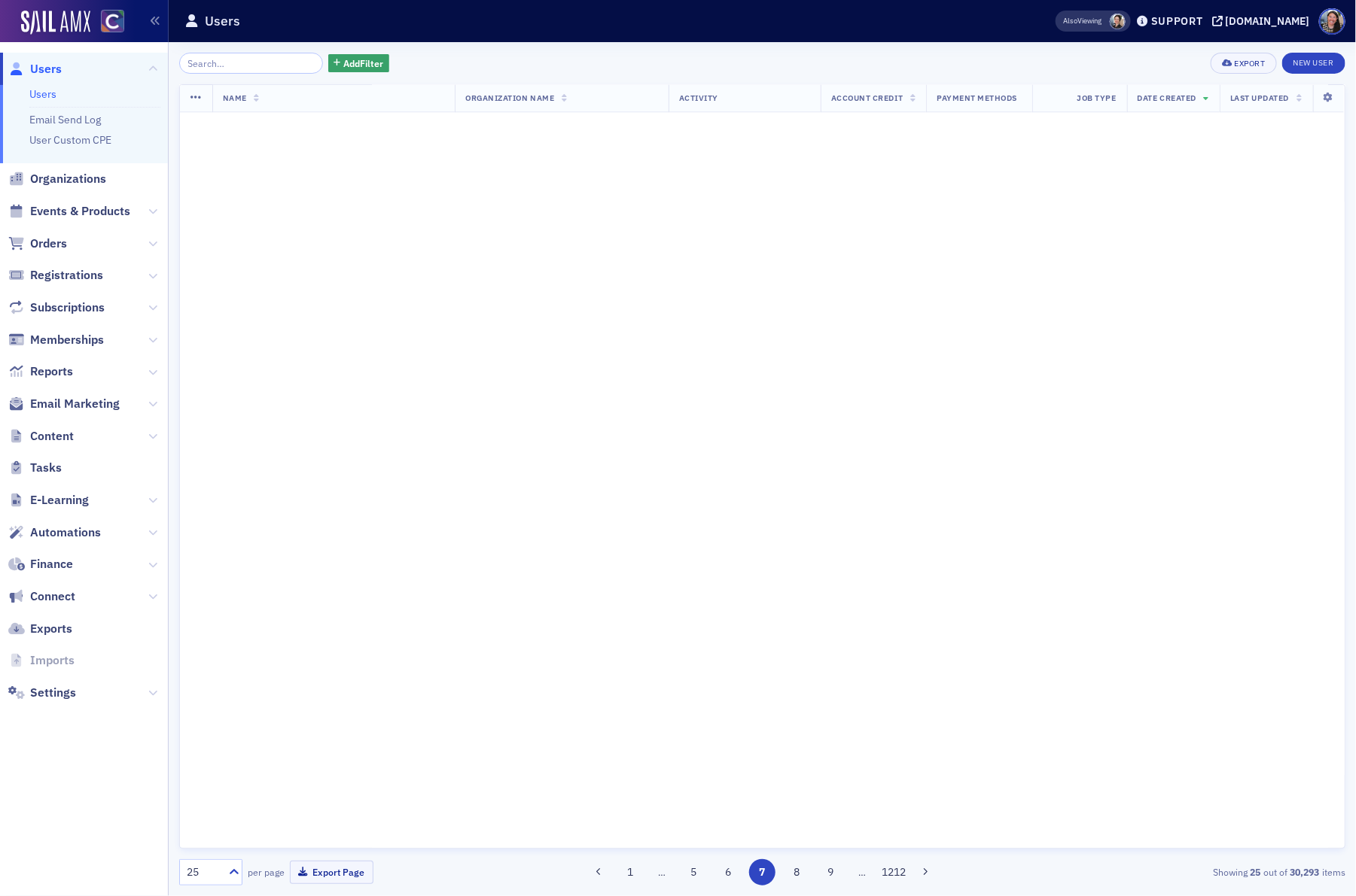
scroll to position [0, 0]
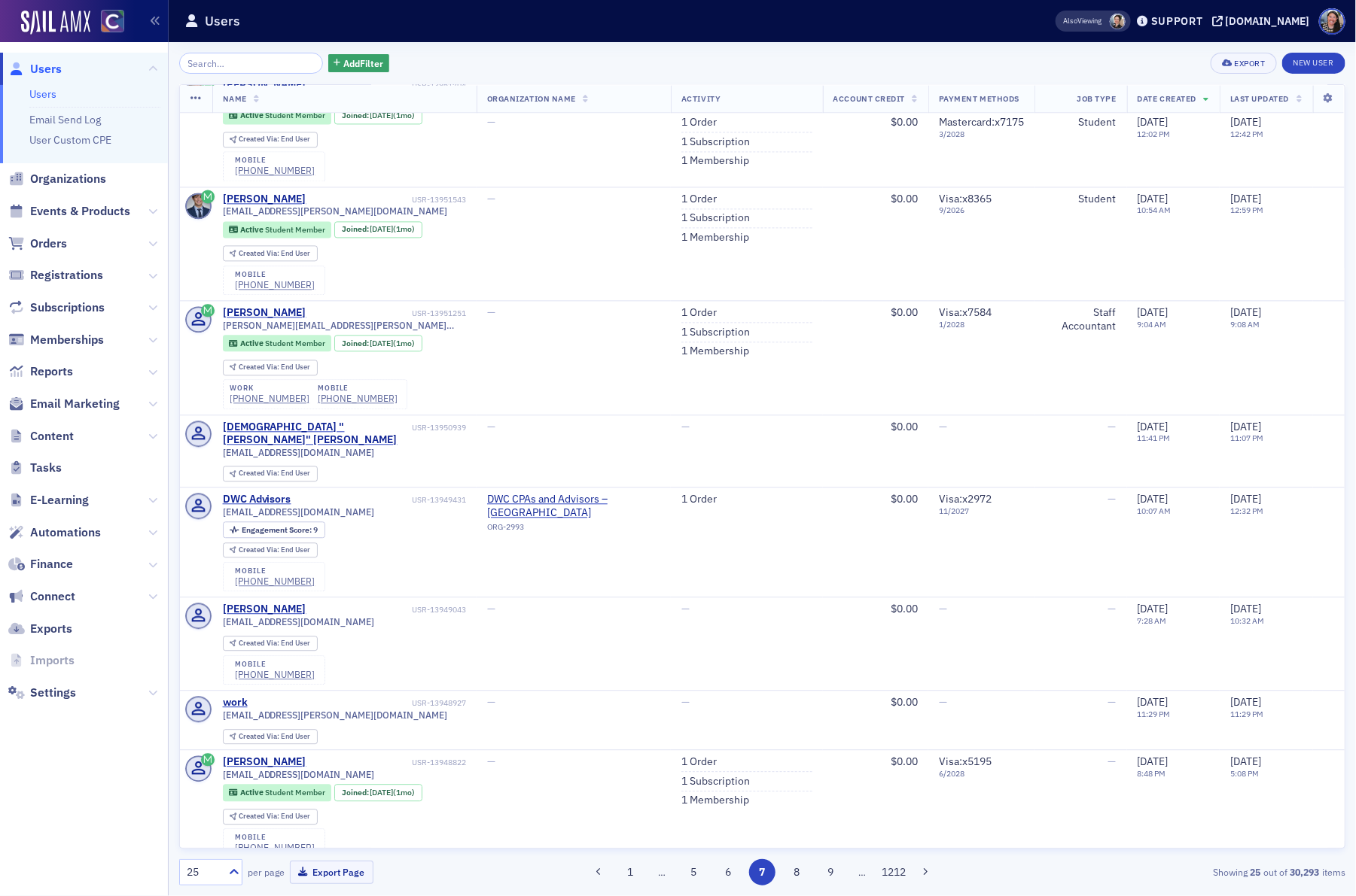
scroll to position [1579, 0]
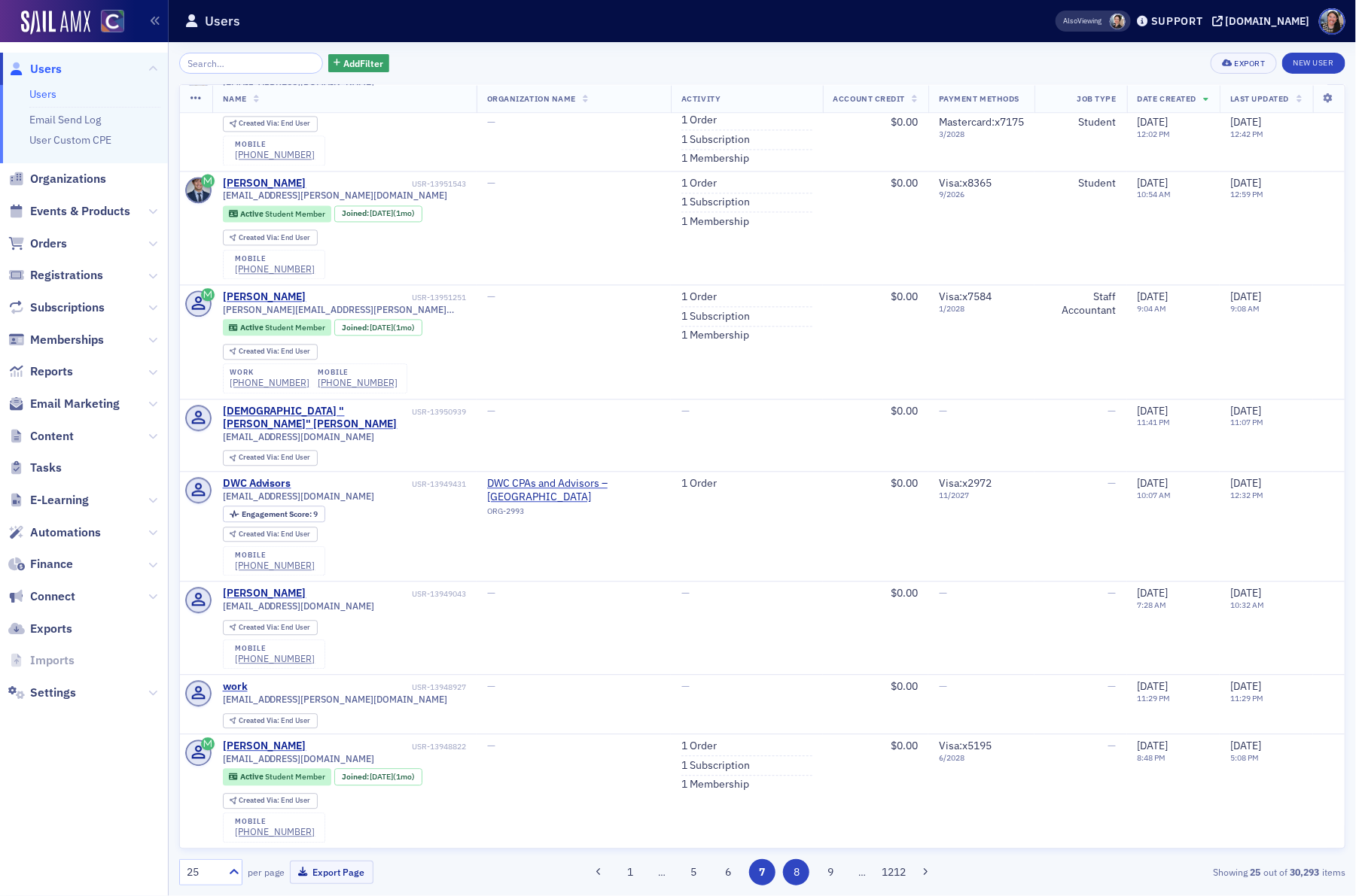
click at [796, 872] on button "8" at bounding box center [796, 873] width 26 height 26
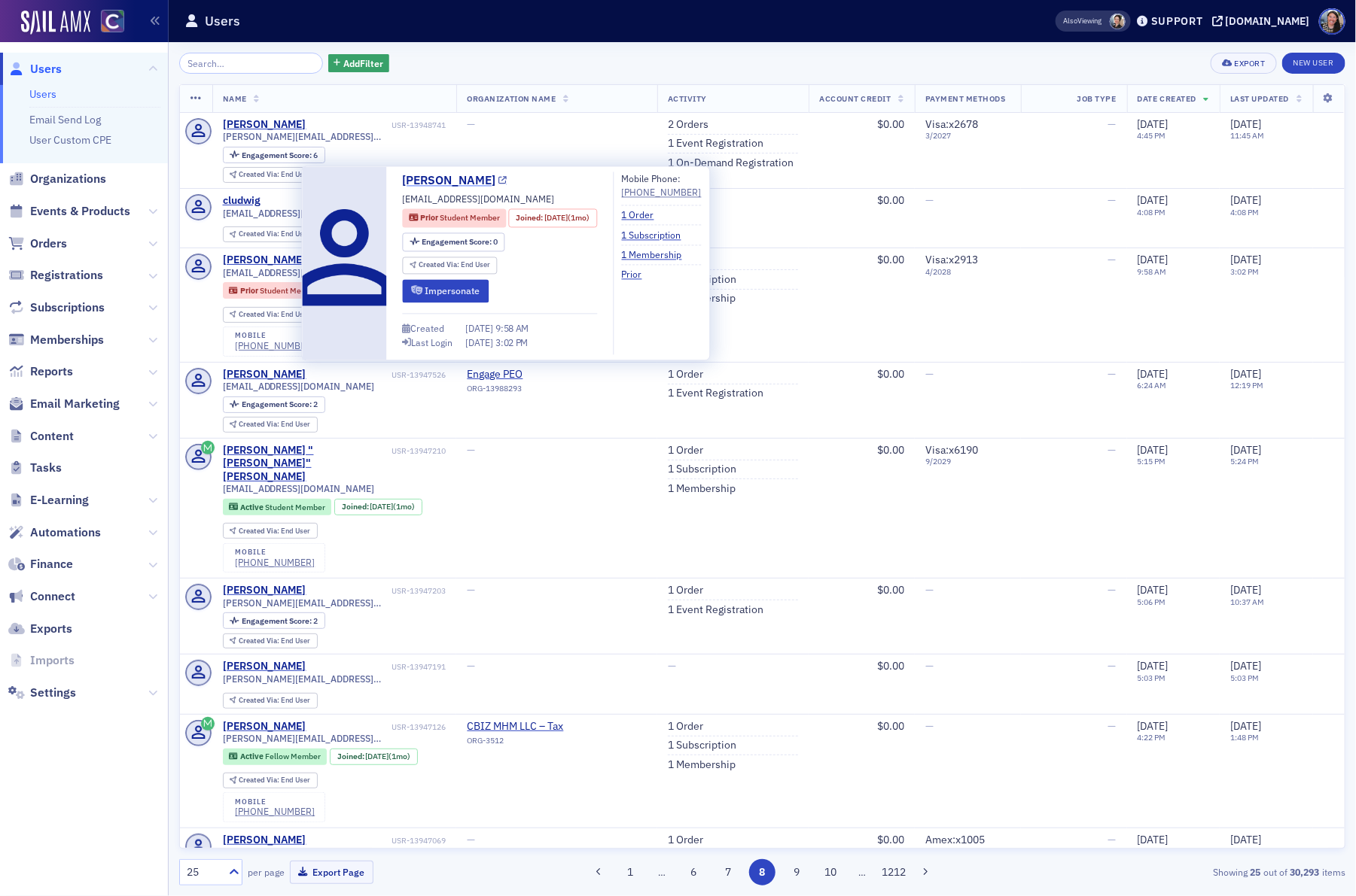
click at [462, 176] on link "Simon Holloway" at bounding box center [455, 181] width 105 height 18
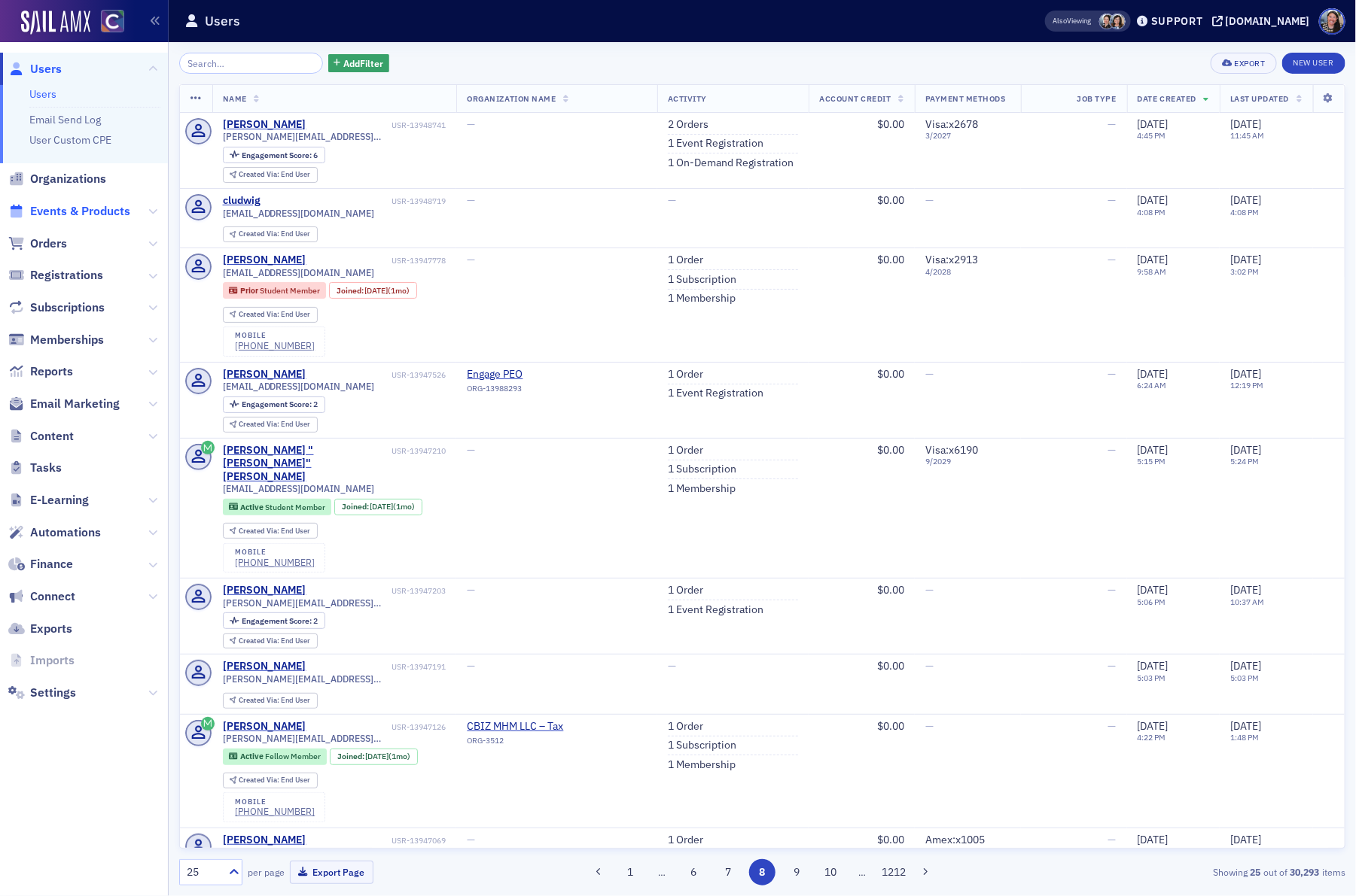
click at [63, 210] on span "Events & Products" at bounding box center [80, 211] width 100 height 16
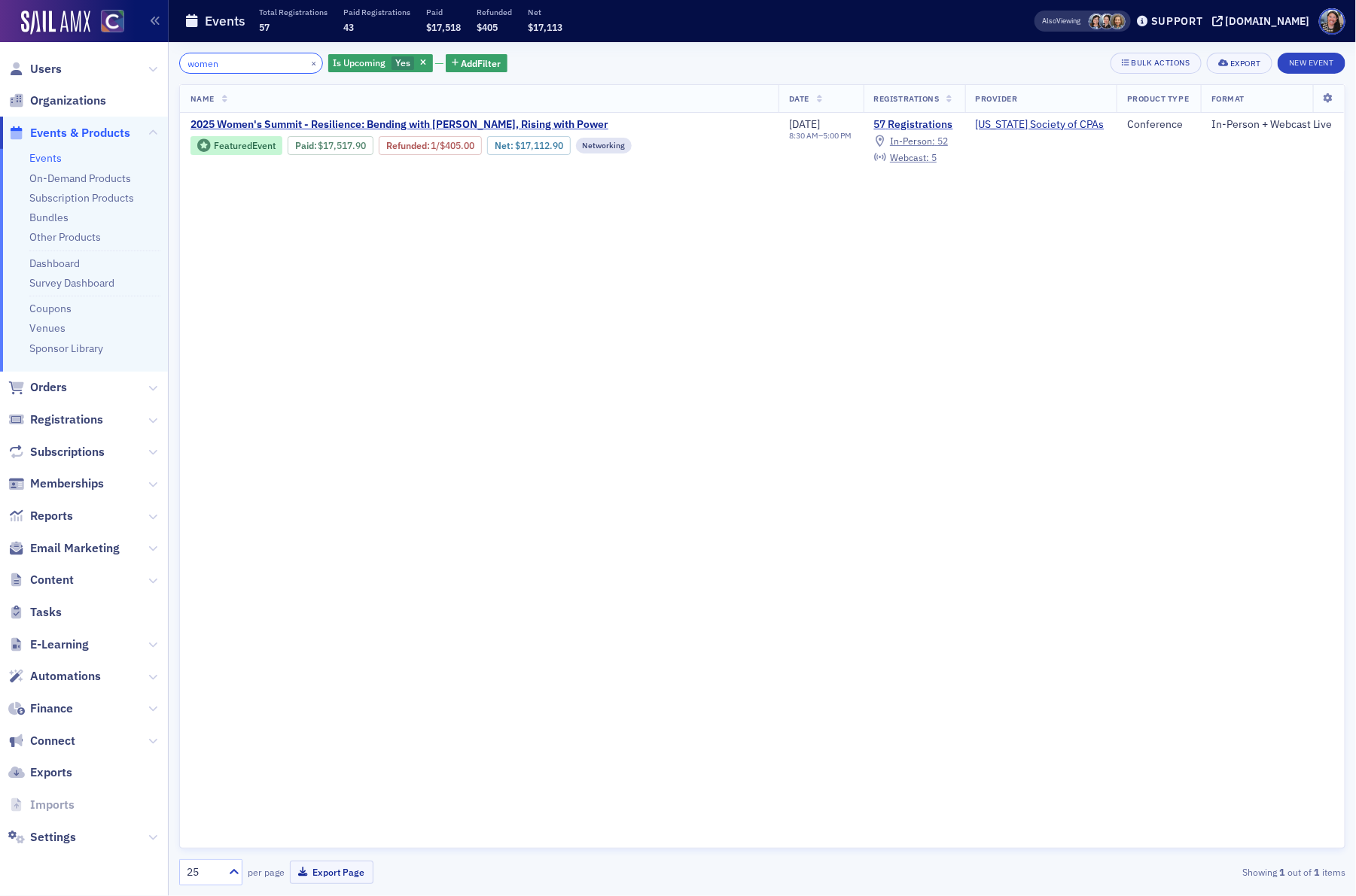
drag, startPoint x: 235, startPoint y: 64, endPoint x: -78, endPoint y: 40, distance: 313.9
click at [0, 40] on html "Users Organizations Events & Products Events On-Demand Products Subscription Pr…" at bounding box center [678, 448] width 1356 height 896
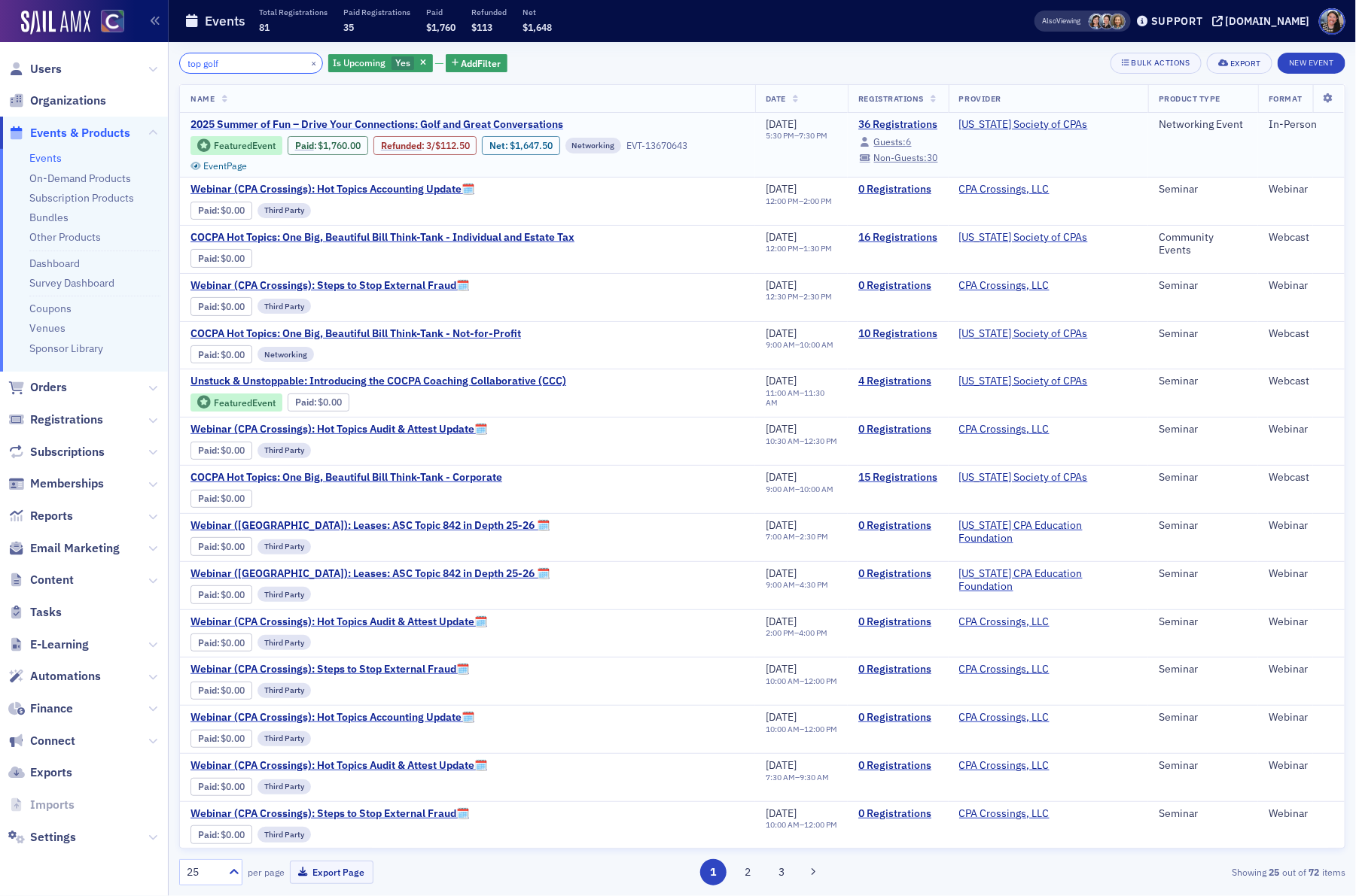
type input "top golf"
click at [448, 123] on span "2025 Summer of Fun – Drive Your Connections: Golf and Great Conversations" at bounding box center [377, 124] width 373 height 13
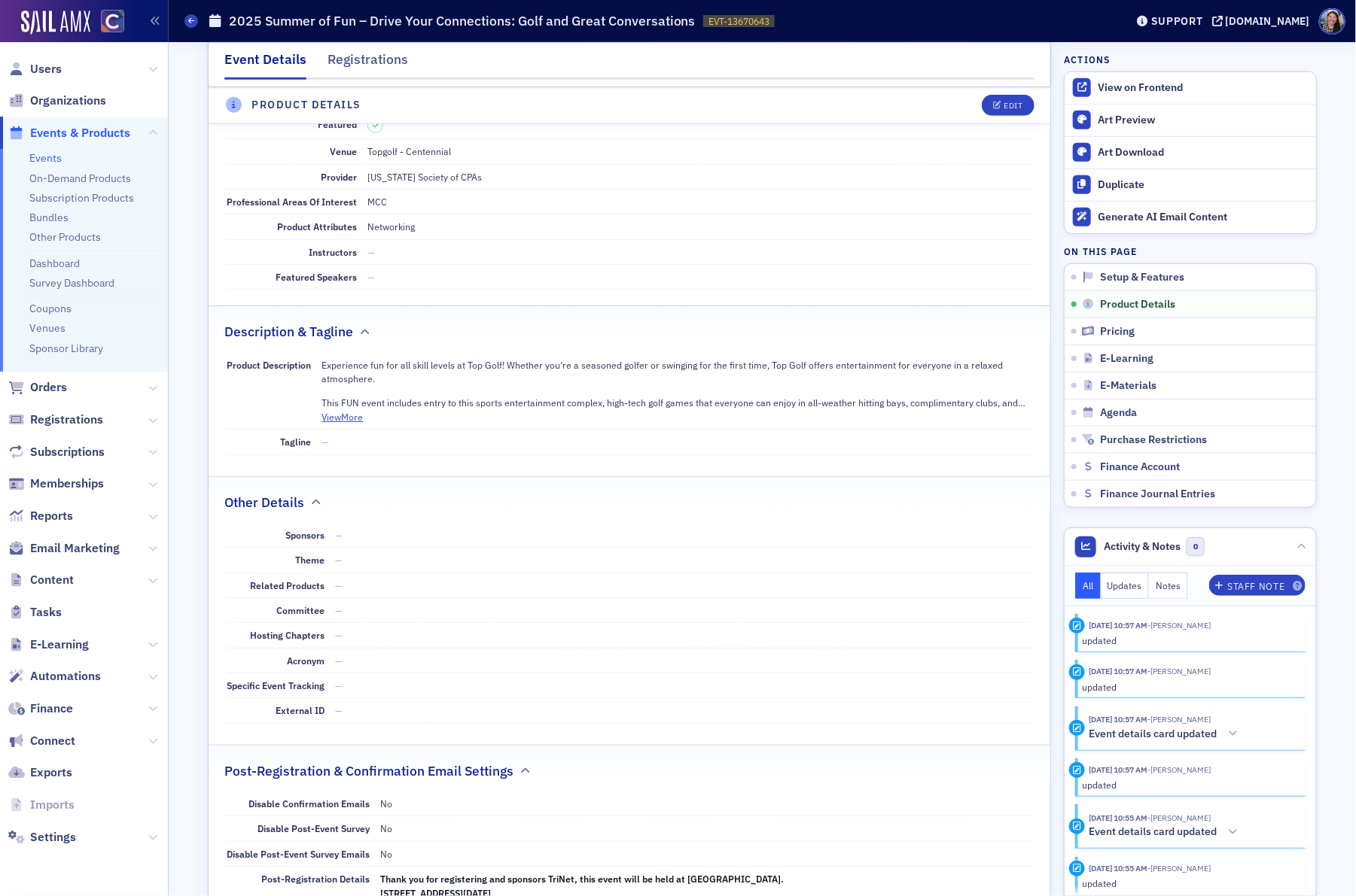
scroll to position [412, 0]
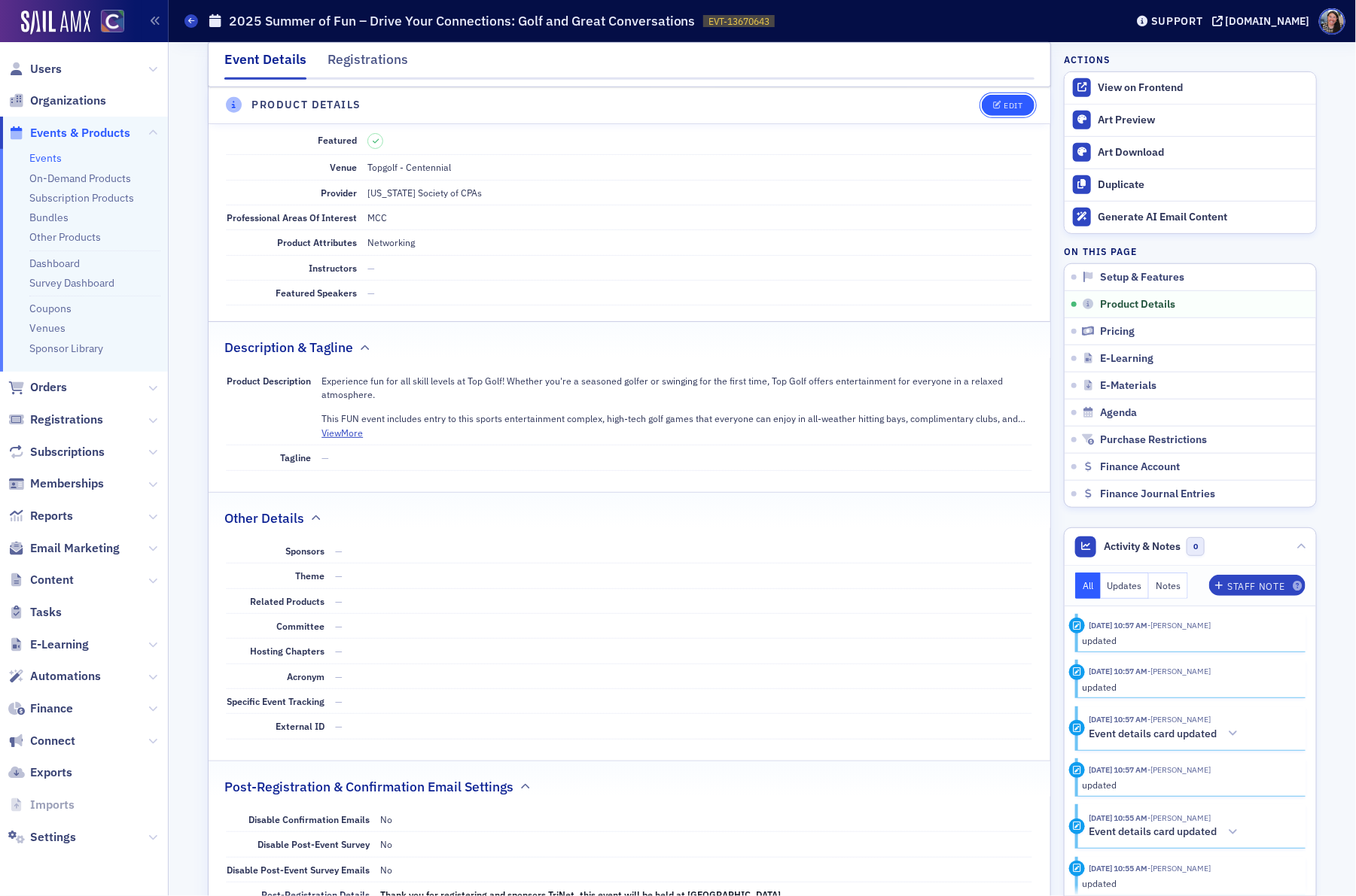
click at [1012, 109] on button "Edit" at bounding box center [1007, 105] width 52 height 21
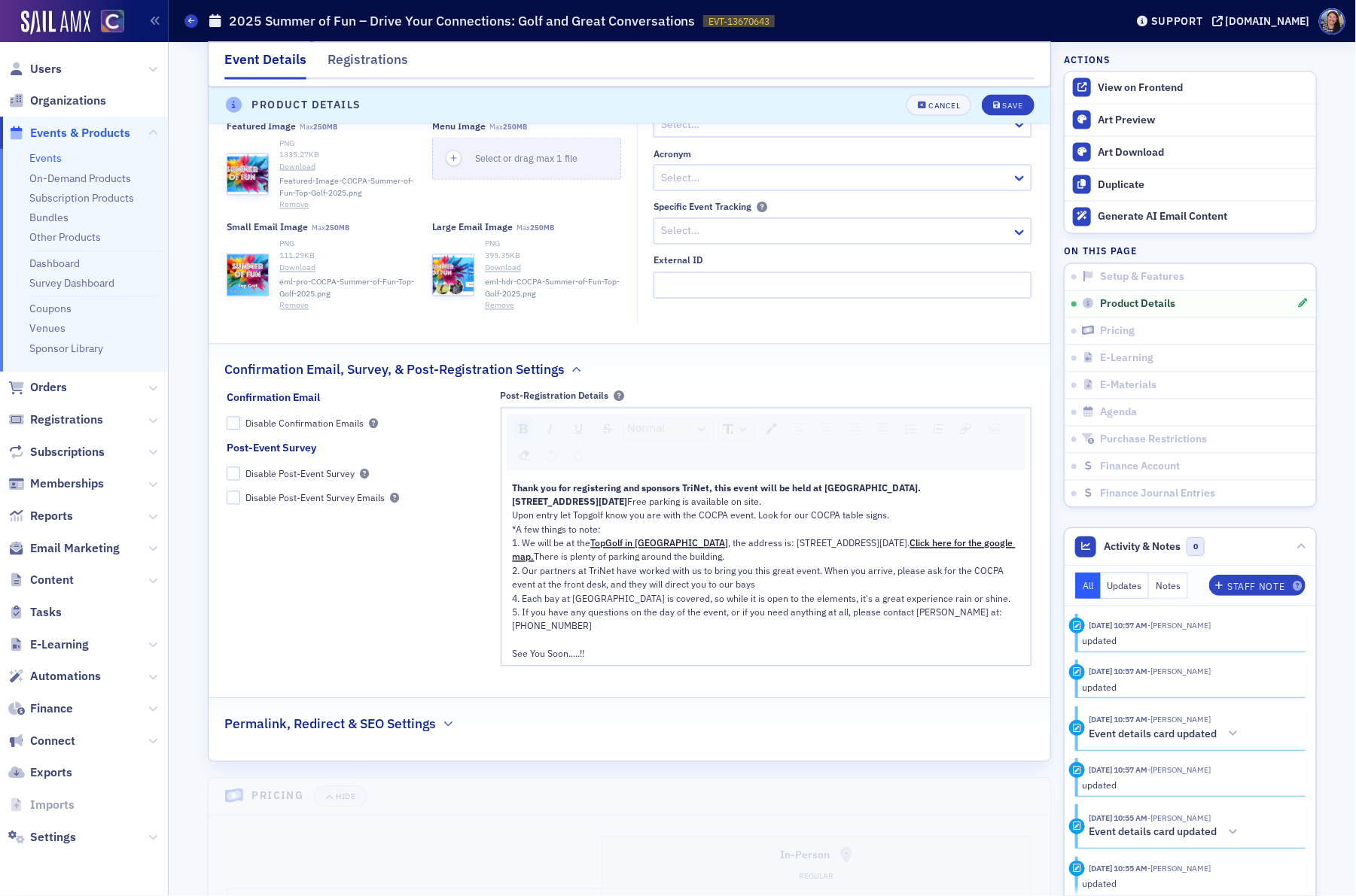
scroll to position [1195, 0]
click at [602, 659] on div "See You Soon.....!!" at bounding box center [766, 651] width 508 height 13
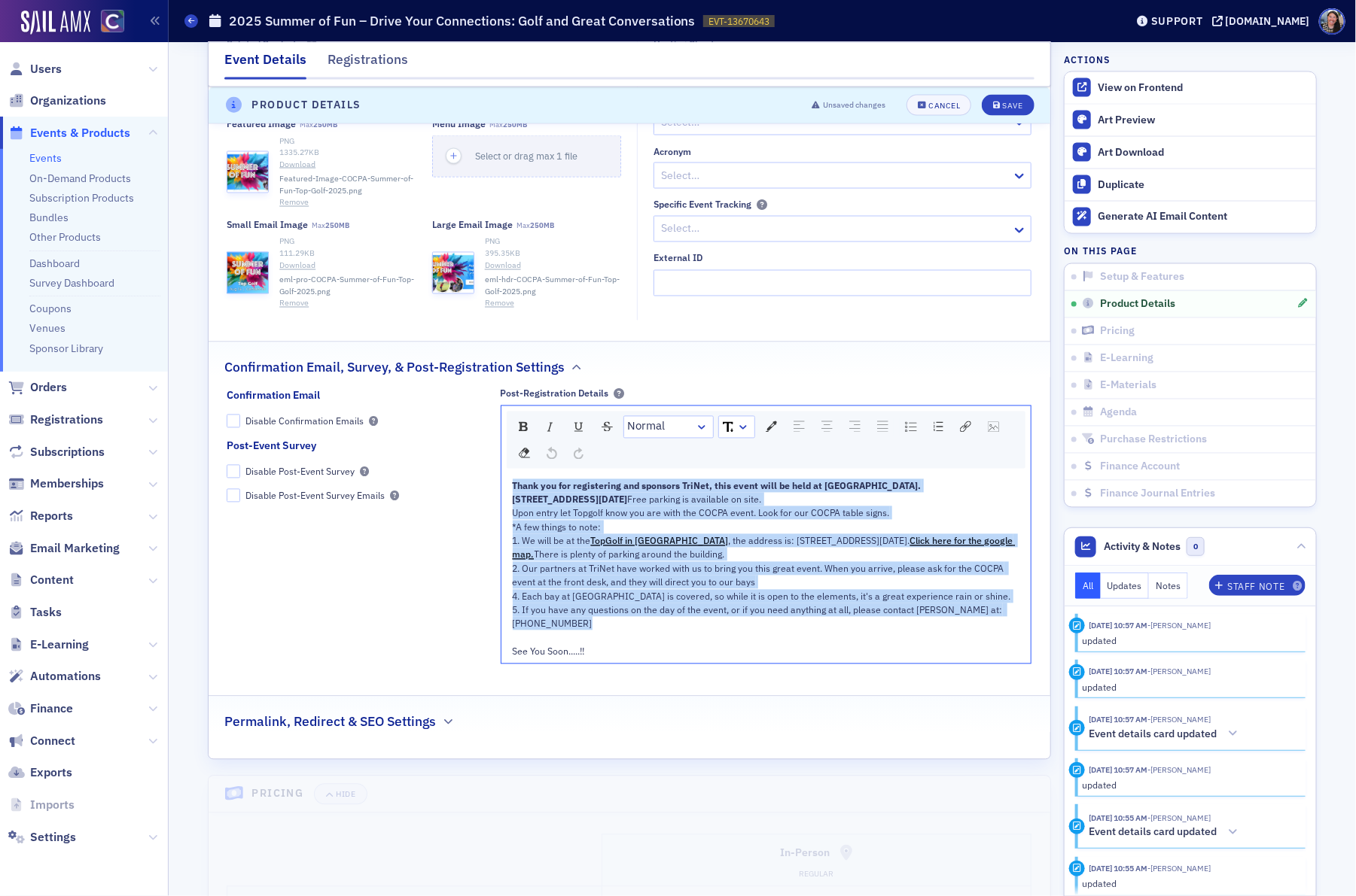
drag, startPoint x: 515, startPoint y: 492, endPoint x: 823, endPoint y: 676, distance: 358.8
click at [823, 660] on div "Thank you for registering and sponsors TriNet, this event will be held at Topgo…" at bounding box center [766, 570] width 508 height 180
copy div "Thank you for registering and sponsors TriNet, this event will be held at Topgo…"
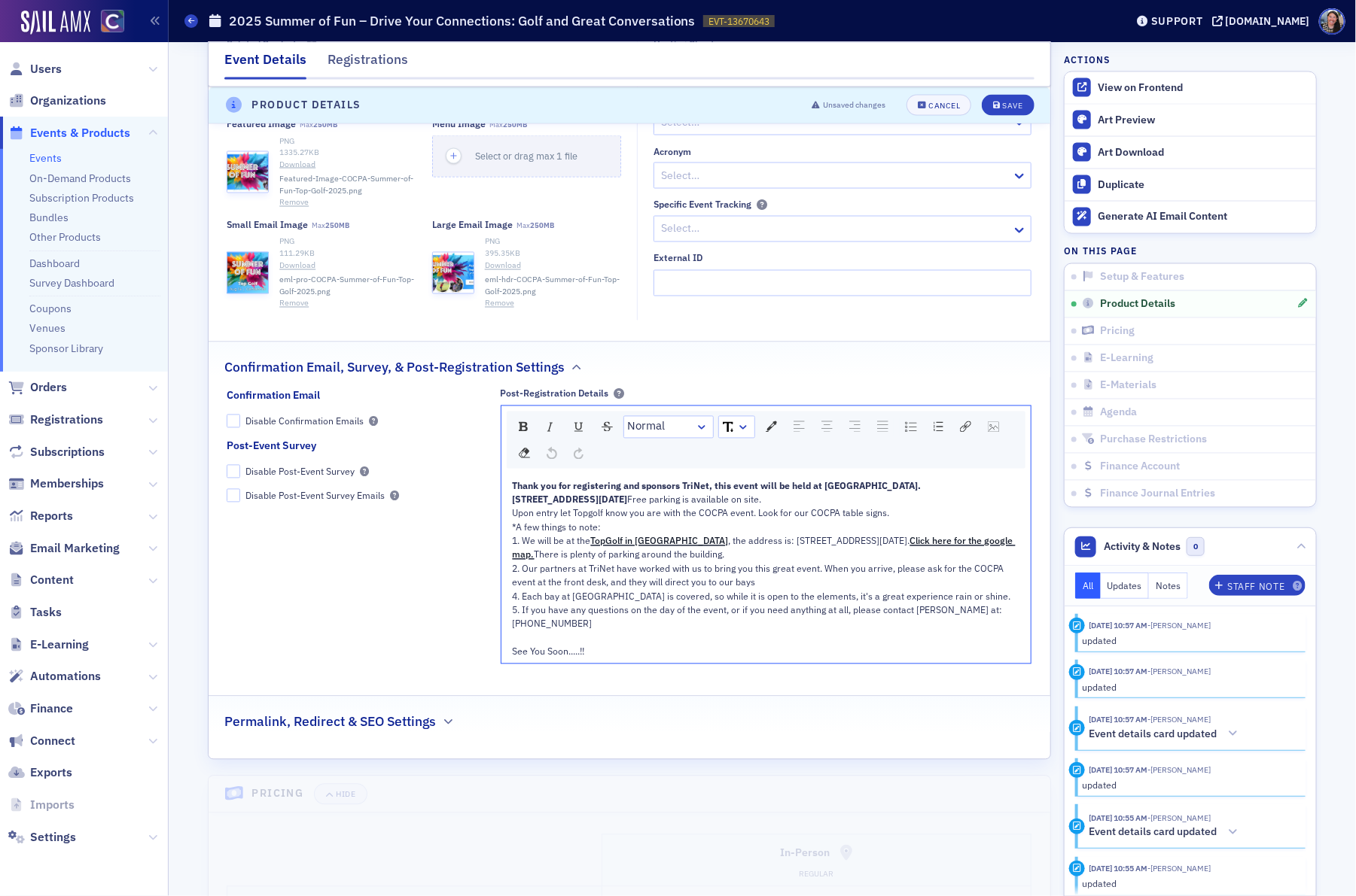
click at [663, 492] on span "Thank you for registering and sponsors TriNet, this event will be held at Topgo…" at bounding box center [716, 487] width 409 height 12
click at [554, 507] on div "Thank you for registering this event will be held at Topgolf - Centennial. 1060…" at bounding box center [766, 494] width 508 height 28
click at [672, 492] on span "Thank you for registering this event will be held at Topgolf - Centennial." at bounding box center [671, 487] width 318 height 12
drag, startPoint x: 803, startPoint y: 488, endPoint x: 508, endPoint y: 482, distance: 295.1
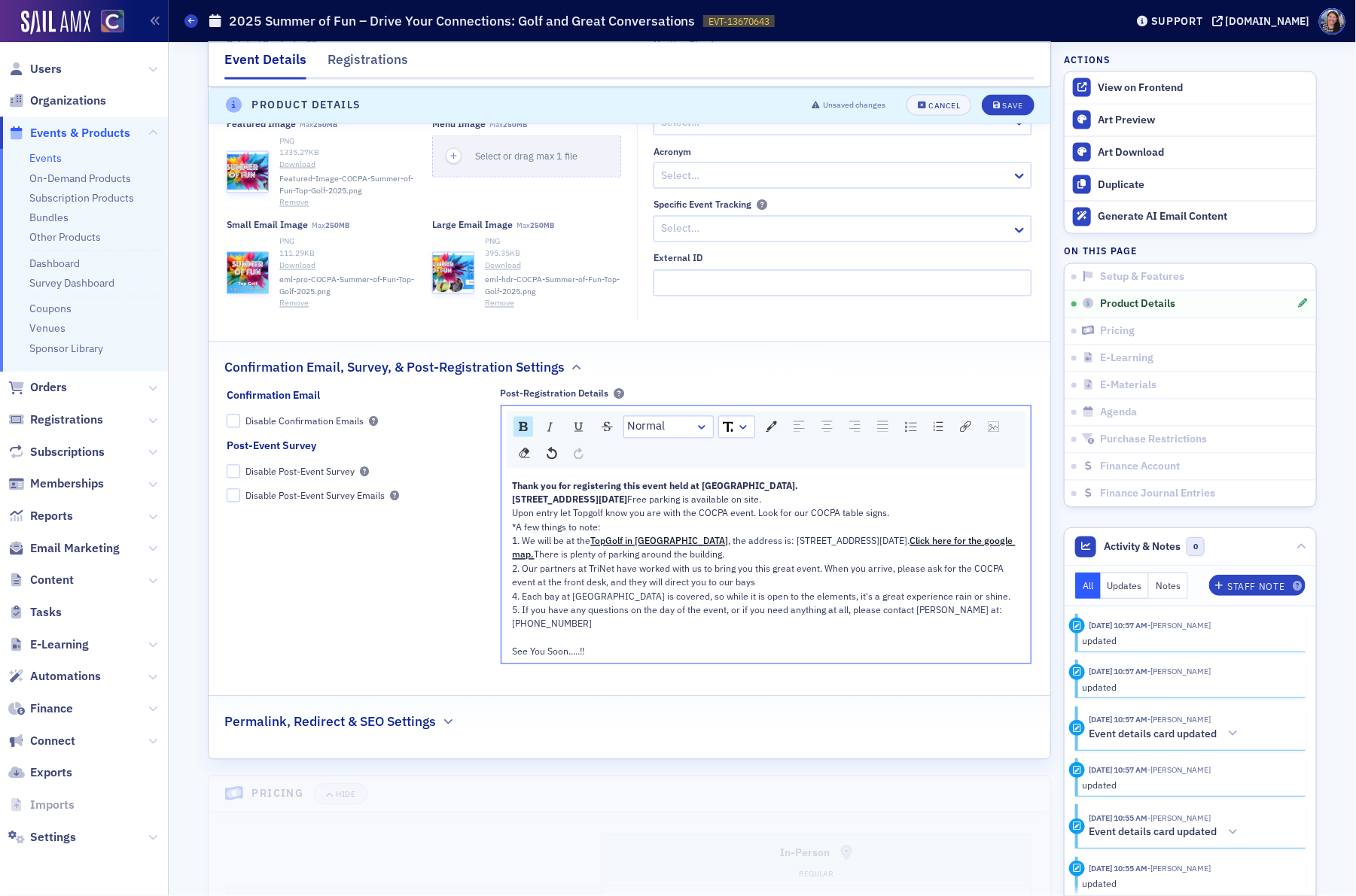
click at [508, 482] on div "Thank you for registering this event held at Topgolf - Centennial. 10601 E East…" at bounding box center [767, 570] width 530 height 191
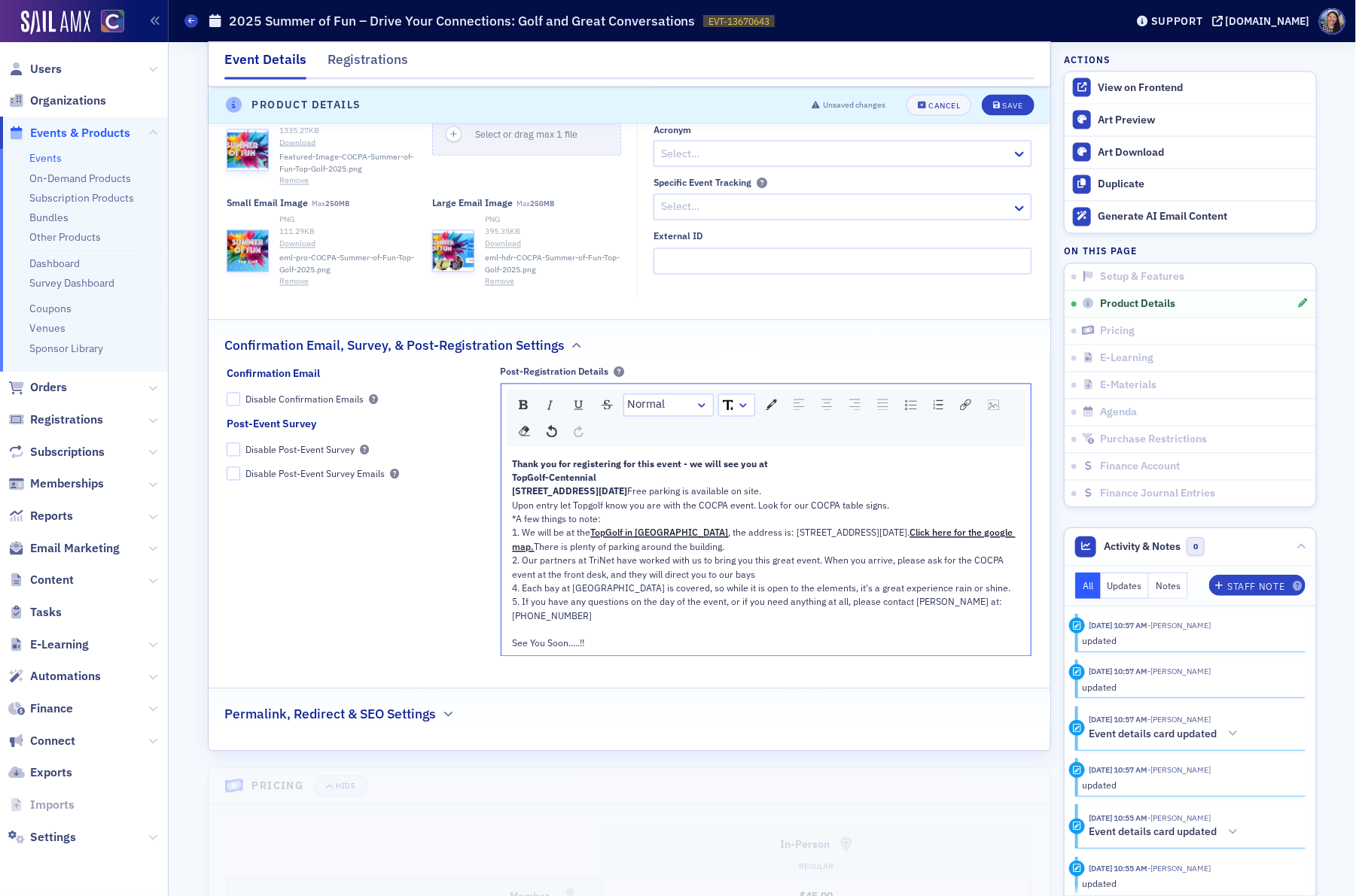
scroll to position [1222, 0]
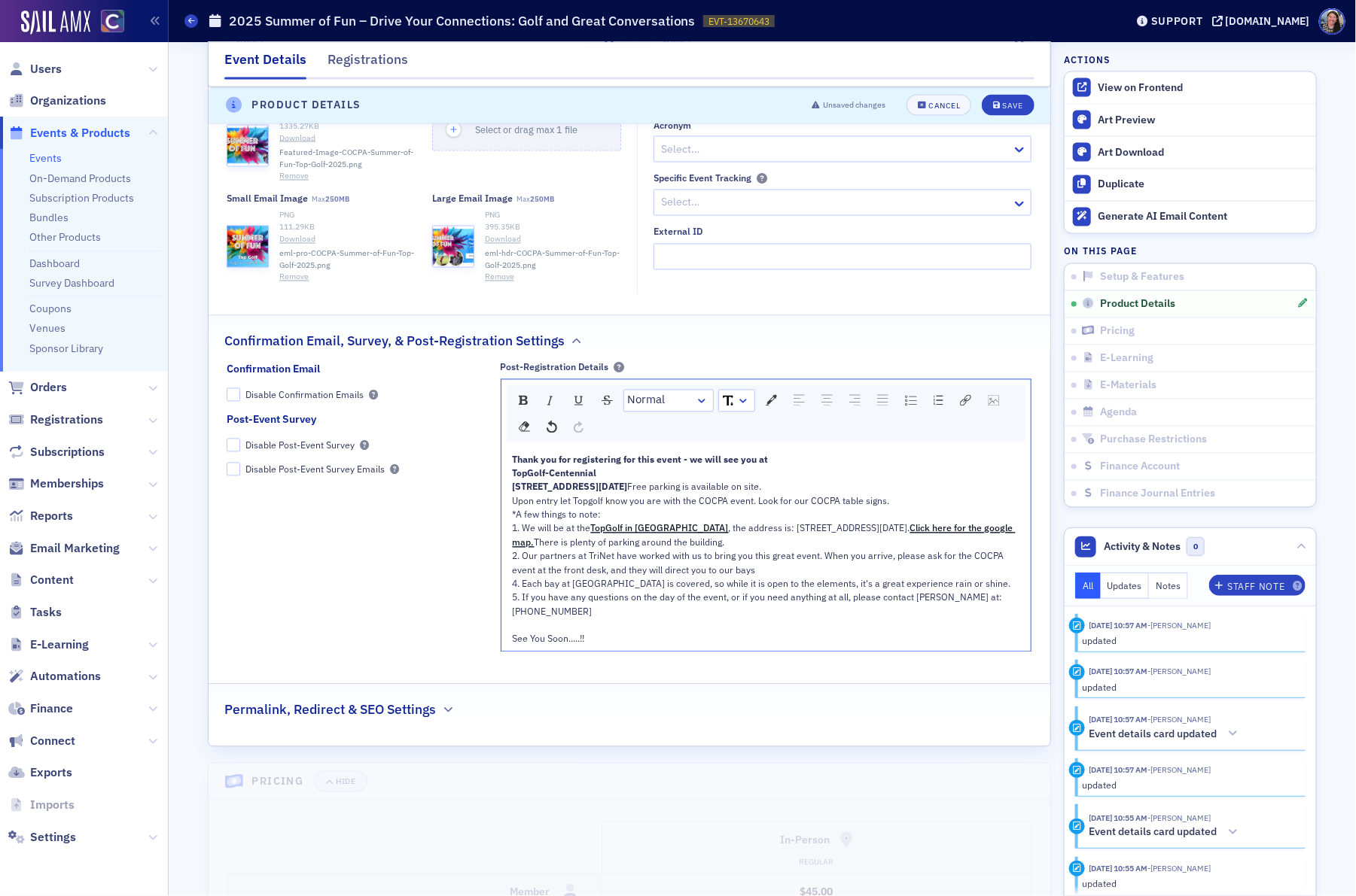
drag, startPoint x: 694, startPoint y: 493, endPoint x: 486, endPoint y: 495, distance: 208.0
click at [486, 495] on div "Confirmation Email Disable Confirmation Emails Post-Event Survey Disable Post-E…" at bounding box center [629, 512] width 805 height 301
copy span "10601 E Easter Ave, Centennial, CO 80112"
click at [772, 552] on div "Upon entry let Topgolf know you are with the COCPA event. Look for our COCPA ta…" at bounding box center [766, 557] width 508 height 124
click at [854, 532] on span "Upon entry let Topgolf know you are with the COCPA event. Look for our COCPA ta…" at bounding box center [701, 515] width 377 height 40
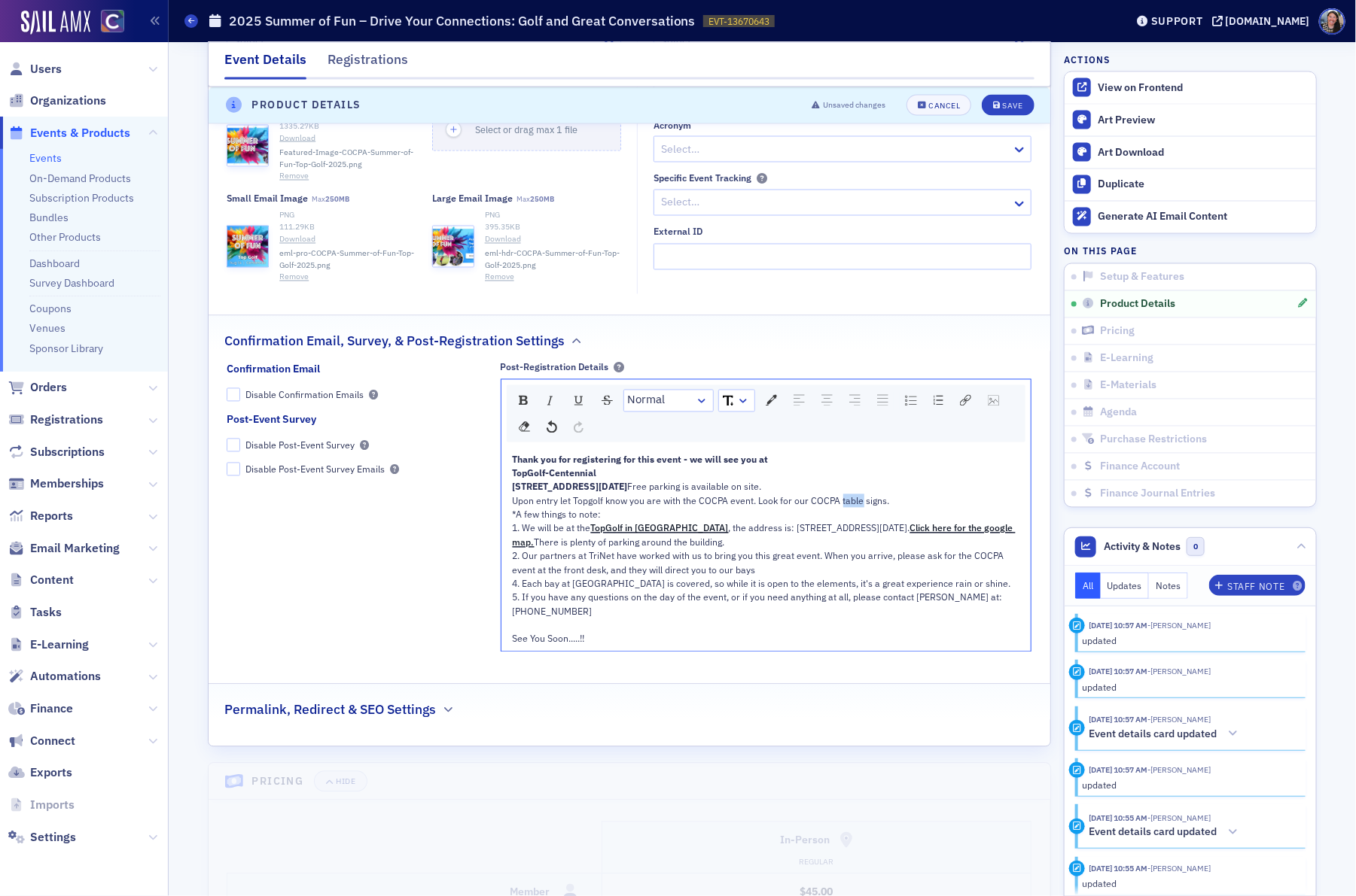
click at [854, 532] on span "Upon entry let Topgolf know you are with the COCPA event. Look for our COCPA ta…" at bounding box center [701, 515] width 377 height 40
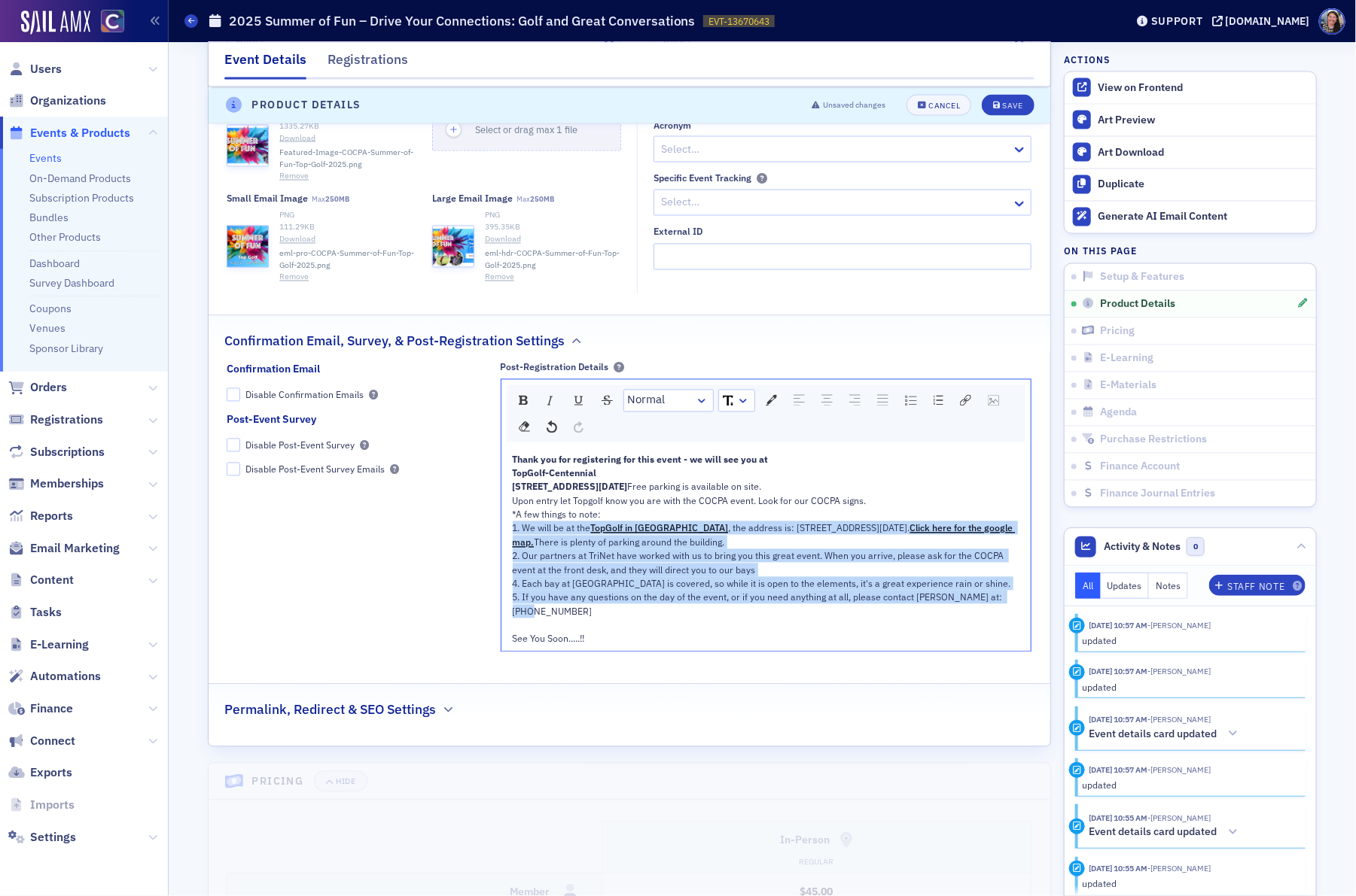
drag, startPoint x: 564, startPoint y: 646, endPoint x: 502, endPoint y: 567, distance: 100.4
click at [502, 567] on div "Thank you for registering for this event - we will see you at TopGolf-Centennia…" at bounding box center [767, 550] width 530 height 204
copy div "1. We will be at the TopGolf in Centennial , the address is: 10601 E Easter Ave…"
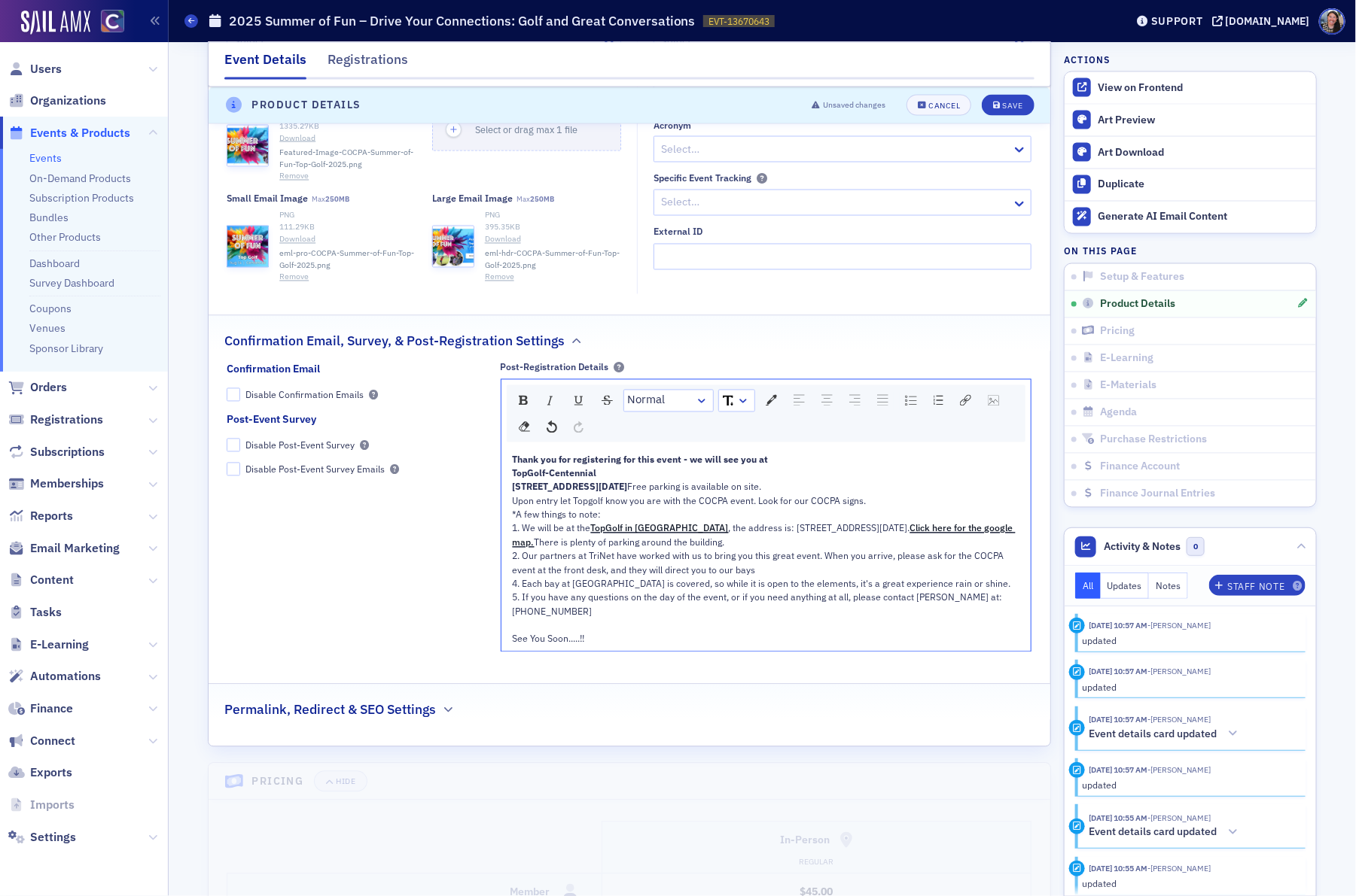
click at [767, 574] on div "Upon entry let Topgolf know you are with the COCPA event. Look for our COCPA si…" at bounding box center [766, 557] width 508 height 124
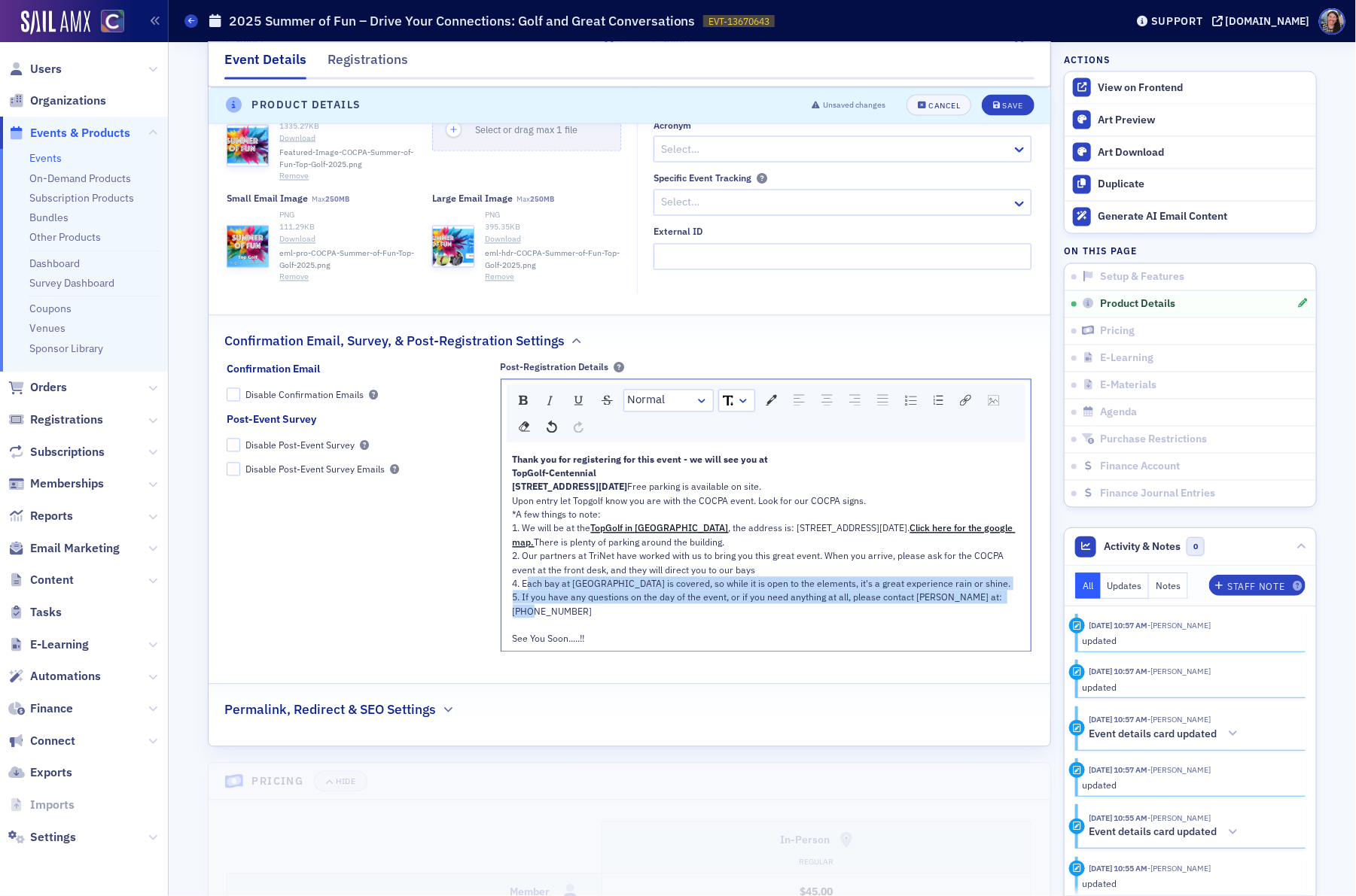
drag, startPoint x: 557, startPoint y: 649, endPoint x: 524, endPoint y: 624, distance: 41.4
click at [524, 619] on div "Upon entry let Topgolf know you are with the COCPA event. Look for our COCPA si…" at bounding box center [766, 557] width 508 height 124
copy span "Each bay at TopGolf is covered, so while it is open to the elements, it's a gre…"
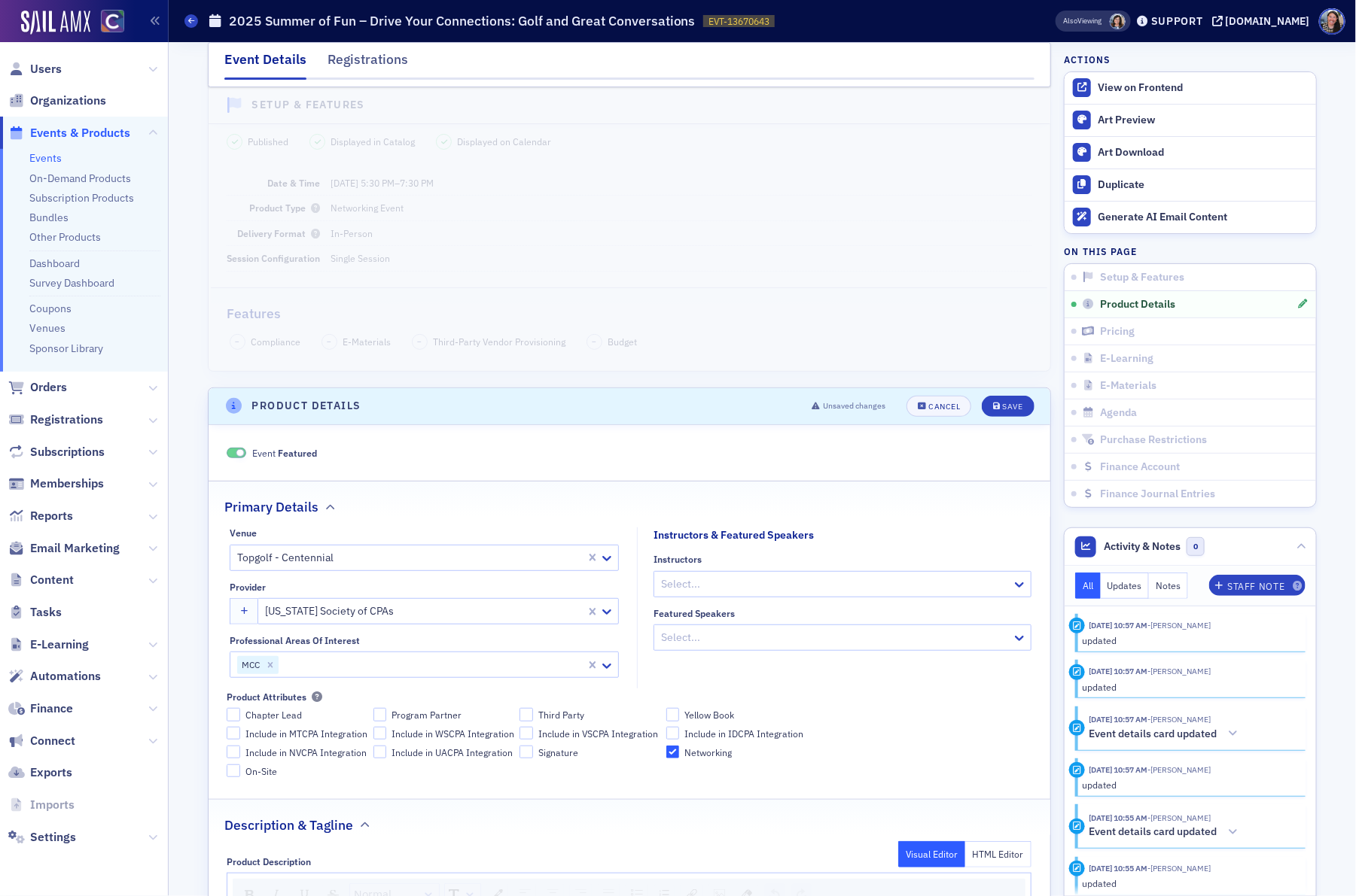
scroll to position [0, 0]
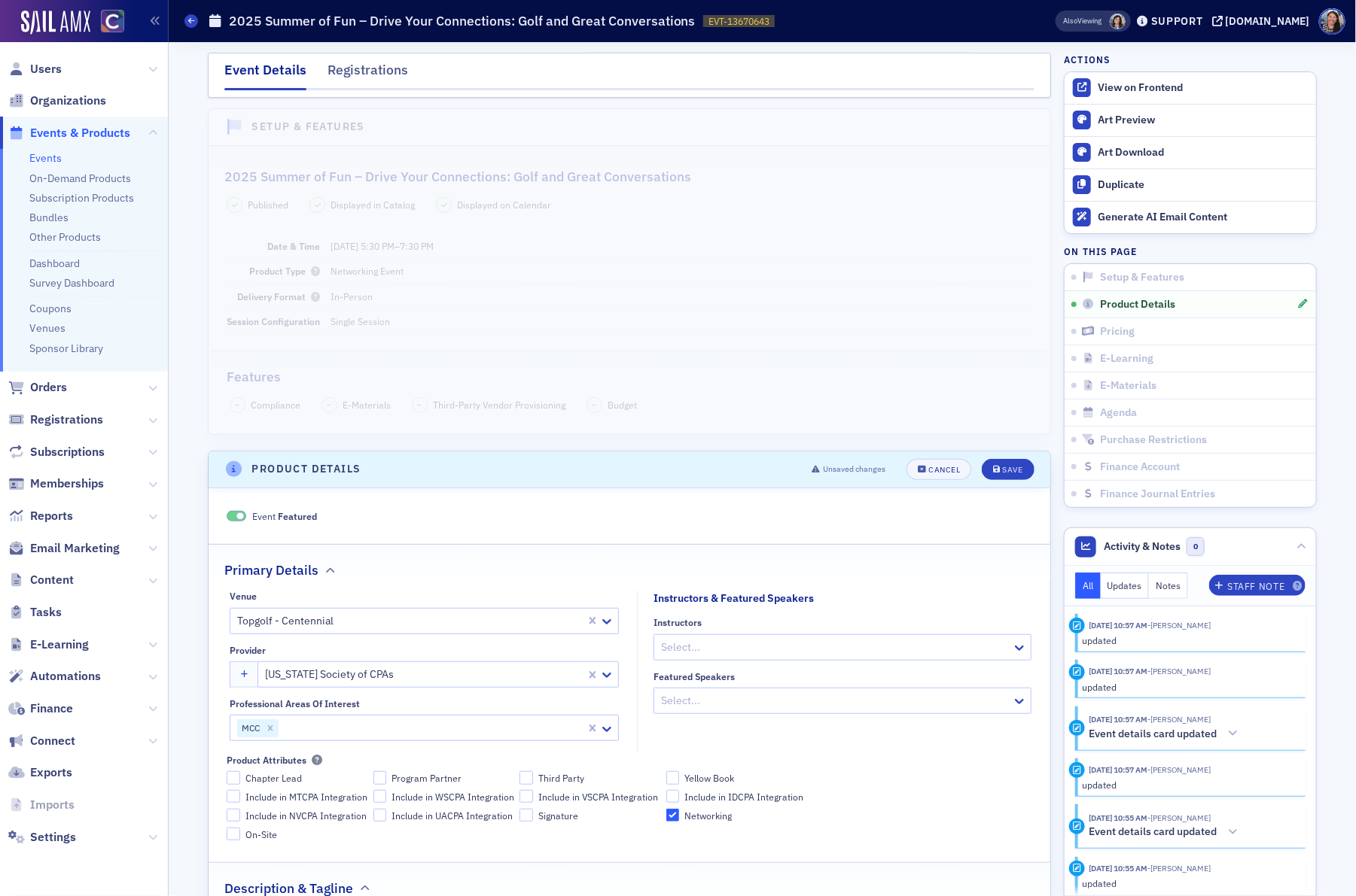
click at [57, 162] on link "Events" at bounding box center [46, 157] width 33 height 13
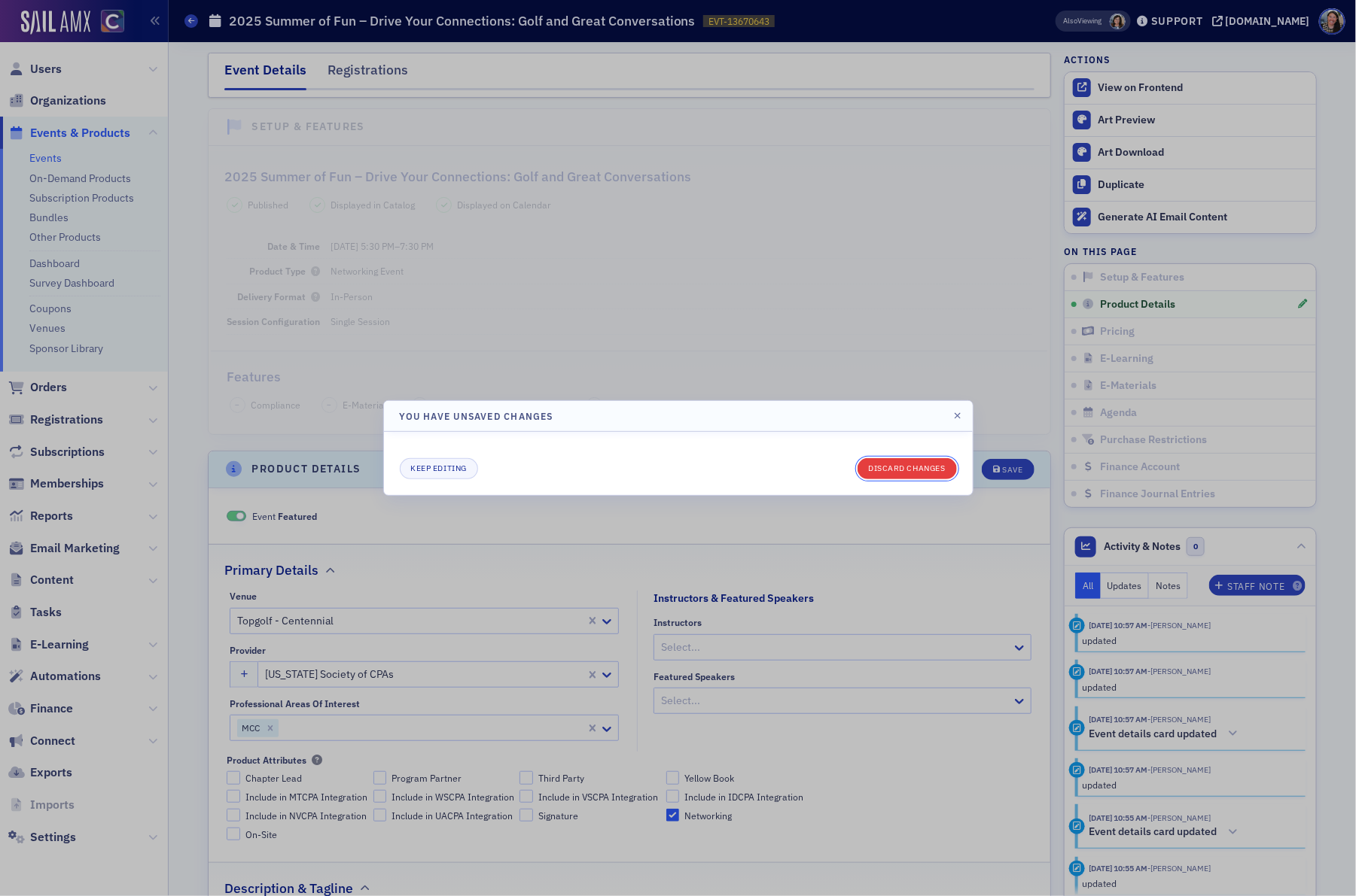
click at [907, 461] on button "Discard changes" at bounding box center [907, 468] width 99 height 21
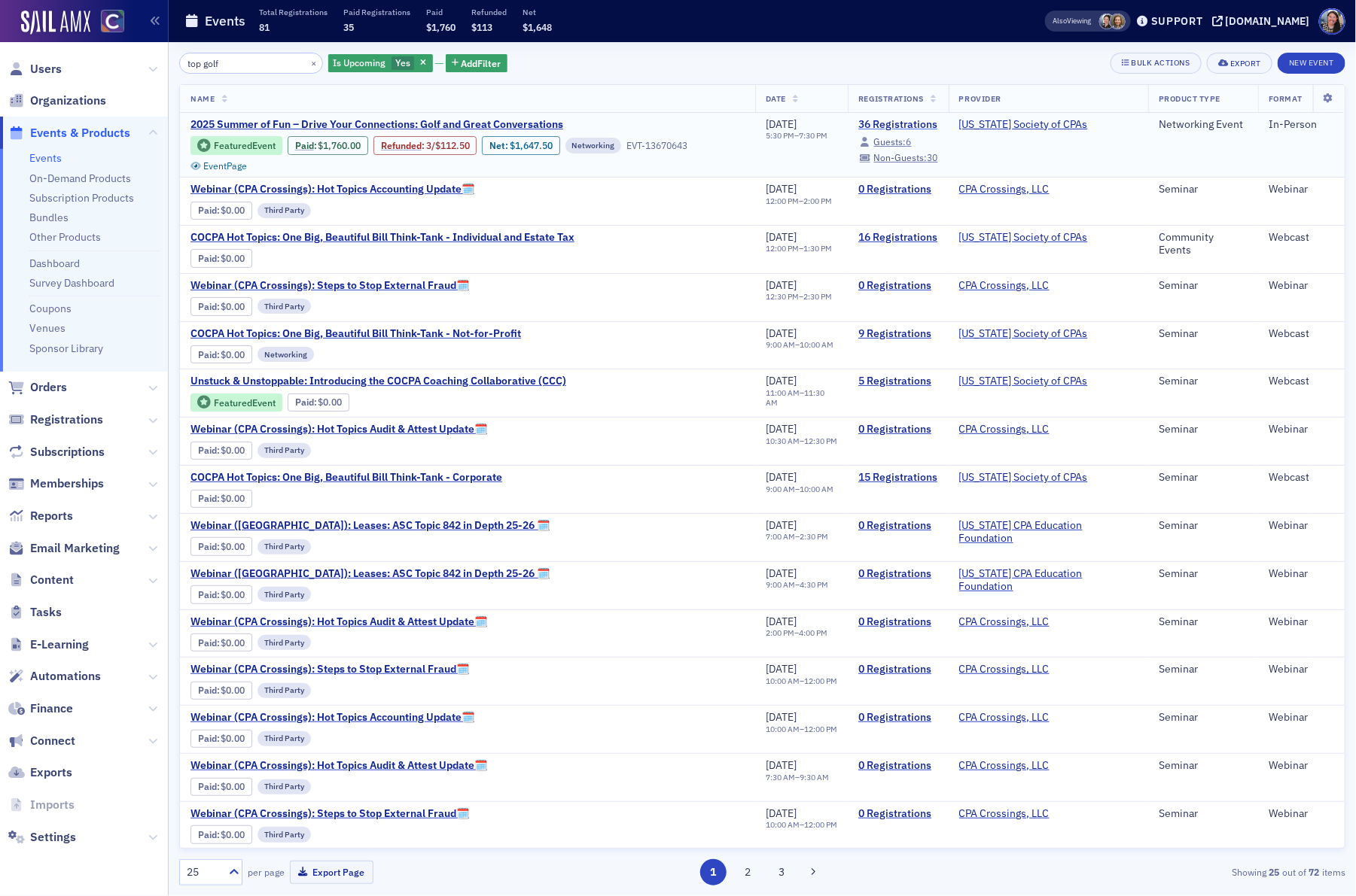
click at [902, 119] on link "36 Registrations" at bounding box center [898, 124] width 80 height 13
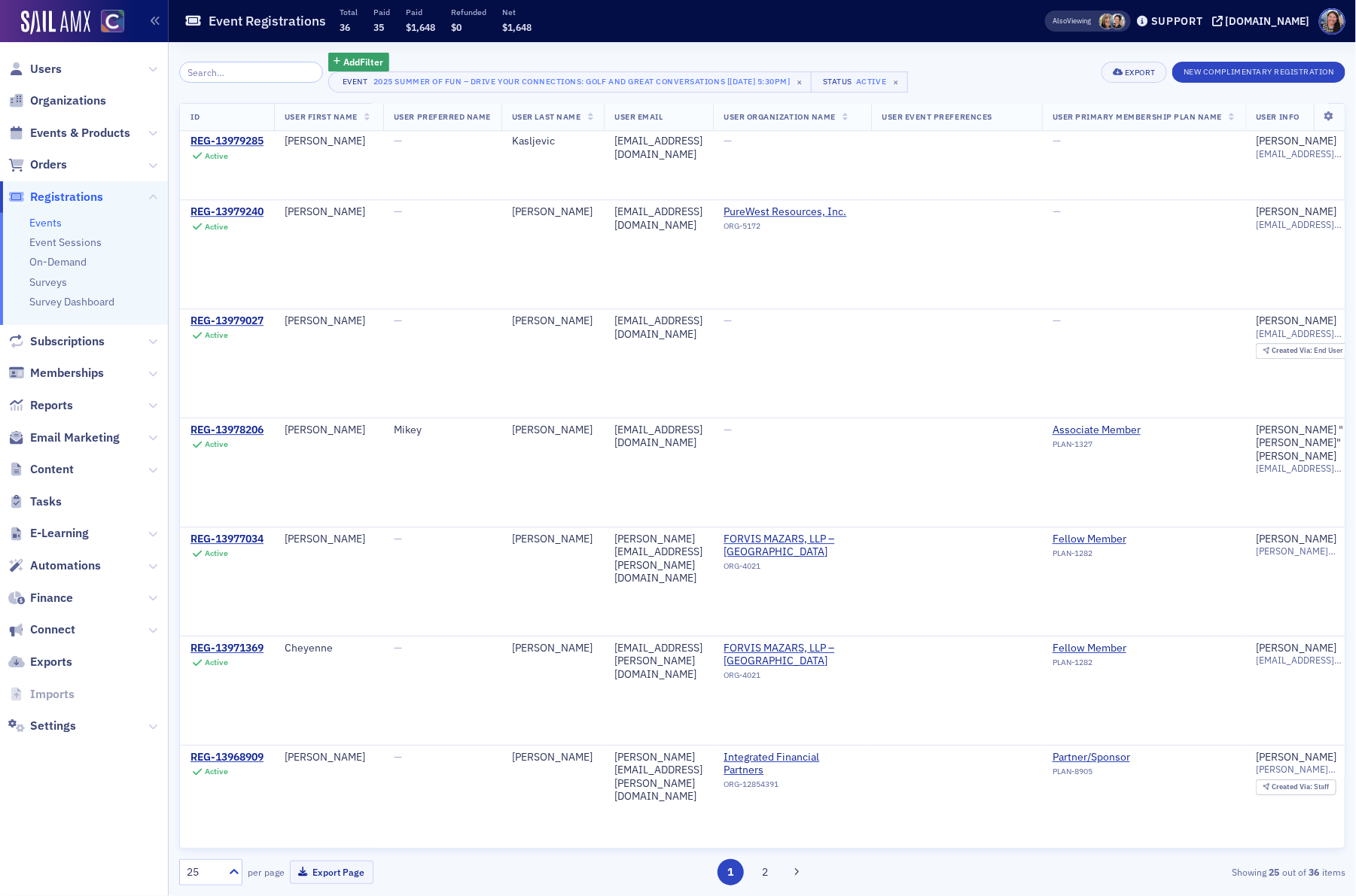
scroll to position [2016, 0]
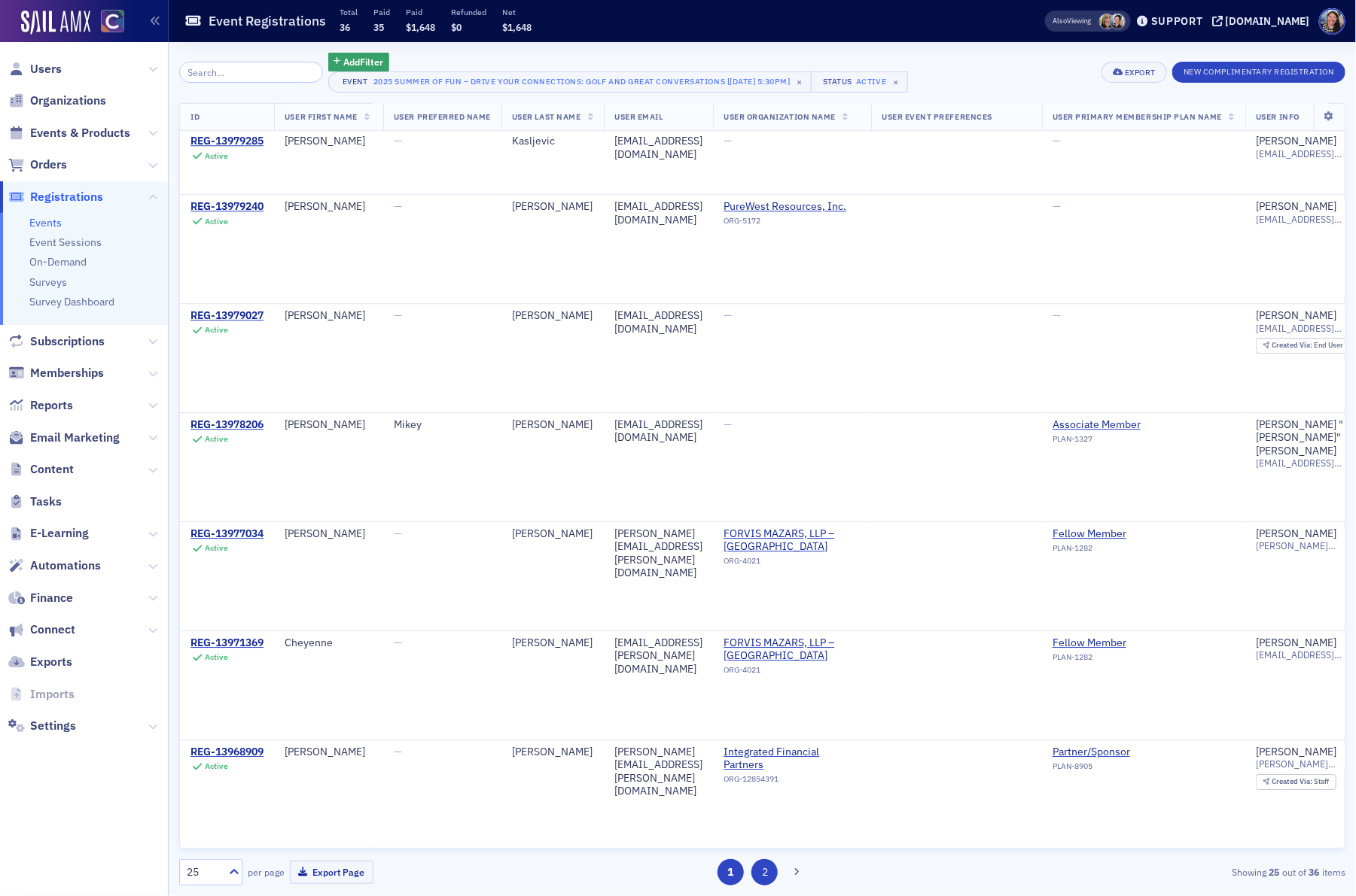
click at [760, 874] on button "2" at bounding box center [764, 873] width 26 height 26
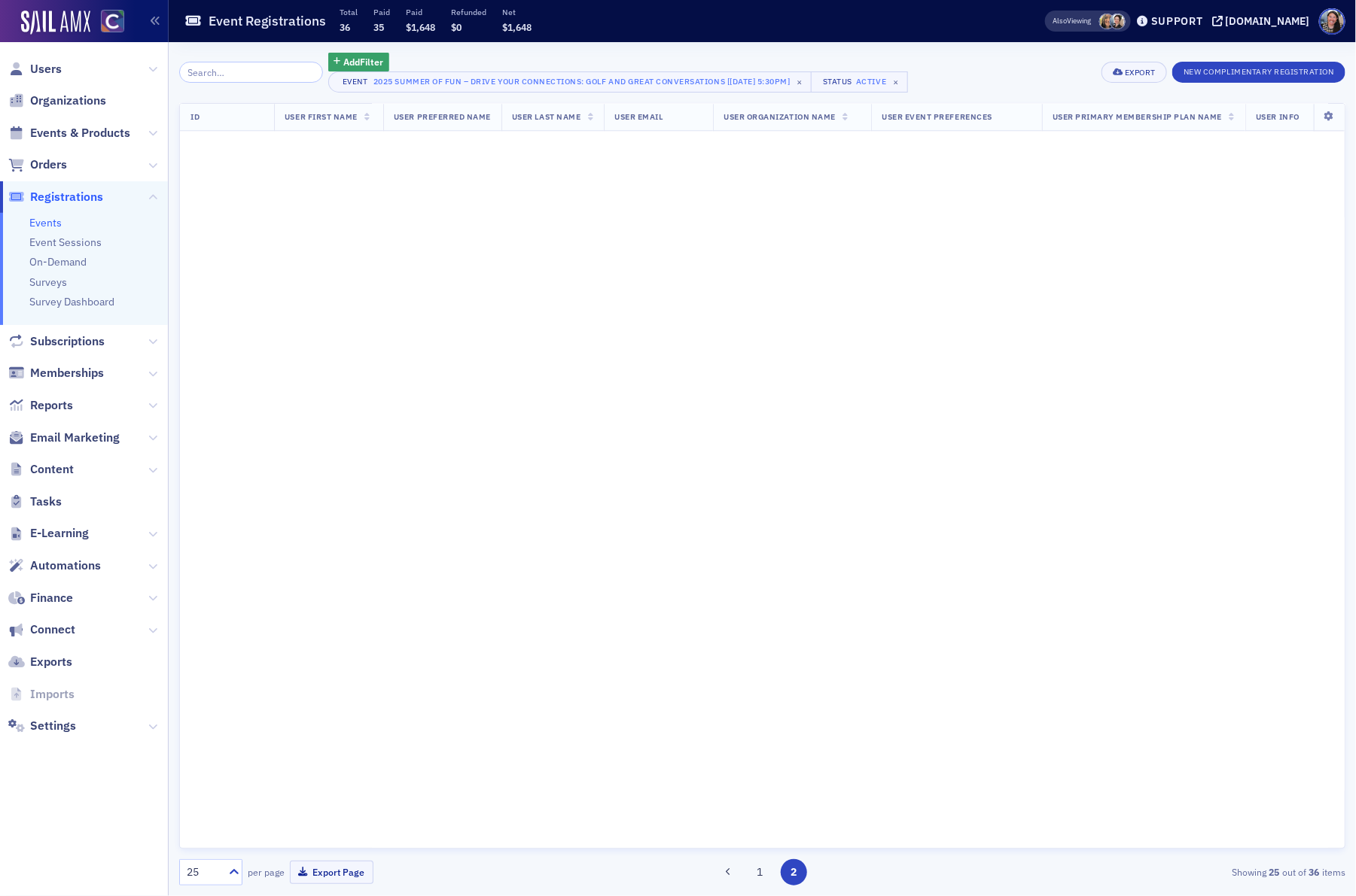
scroll to position [0, 0]
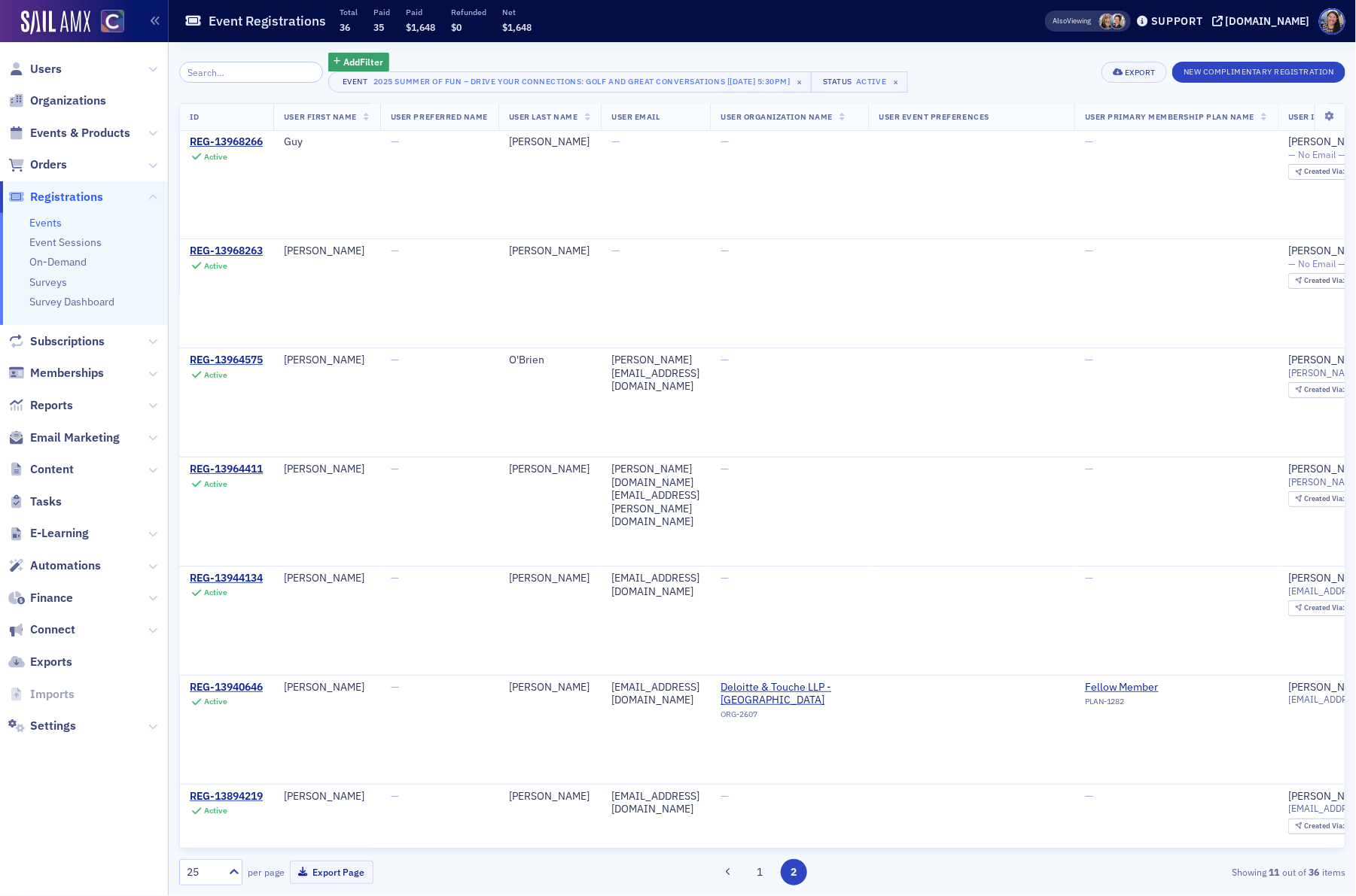
scroll to position [0, 1]
click at [761, 870] on button "1" at bounding box center [759, 873] width 26 height 26
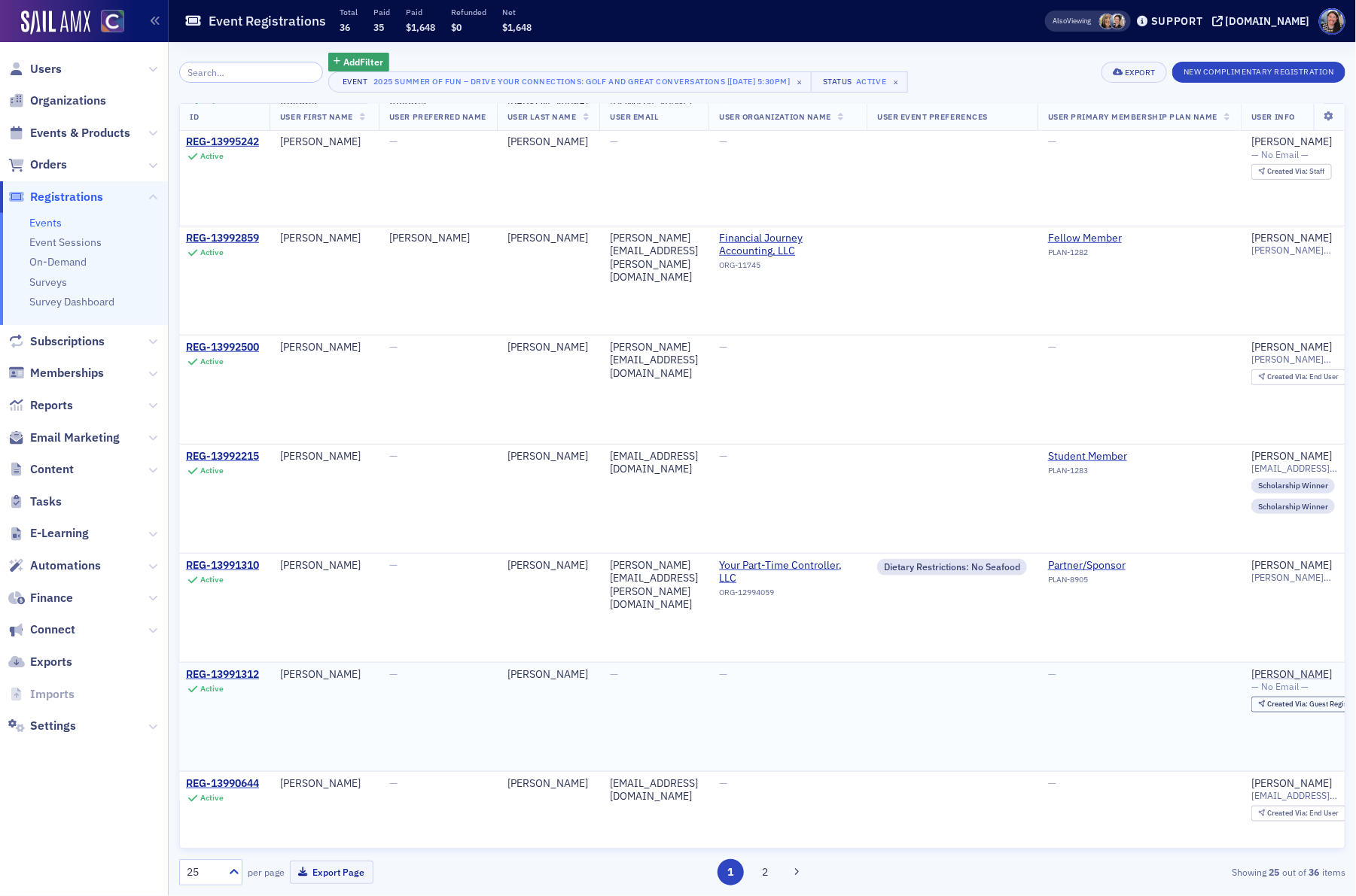
scroll to position [465, 5]
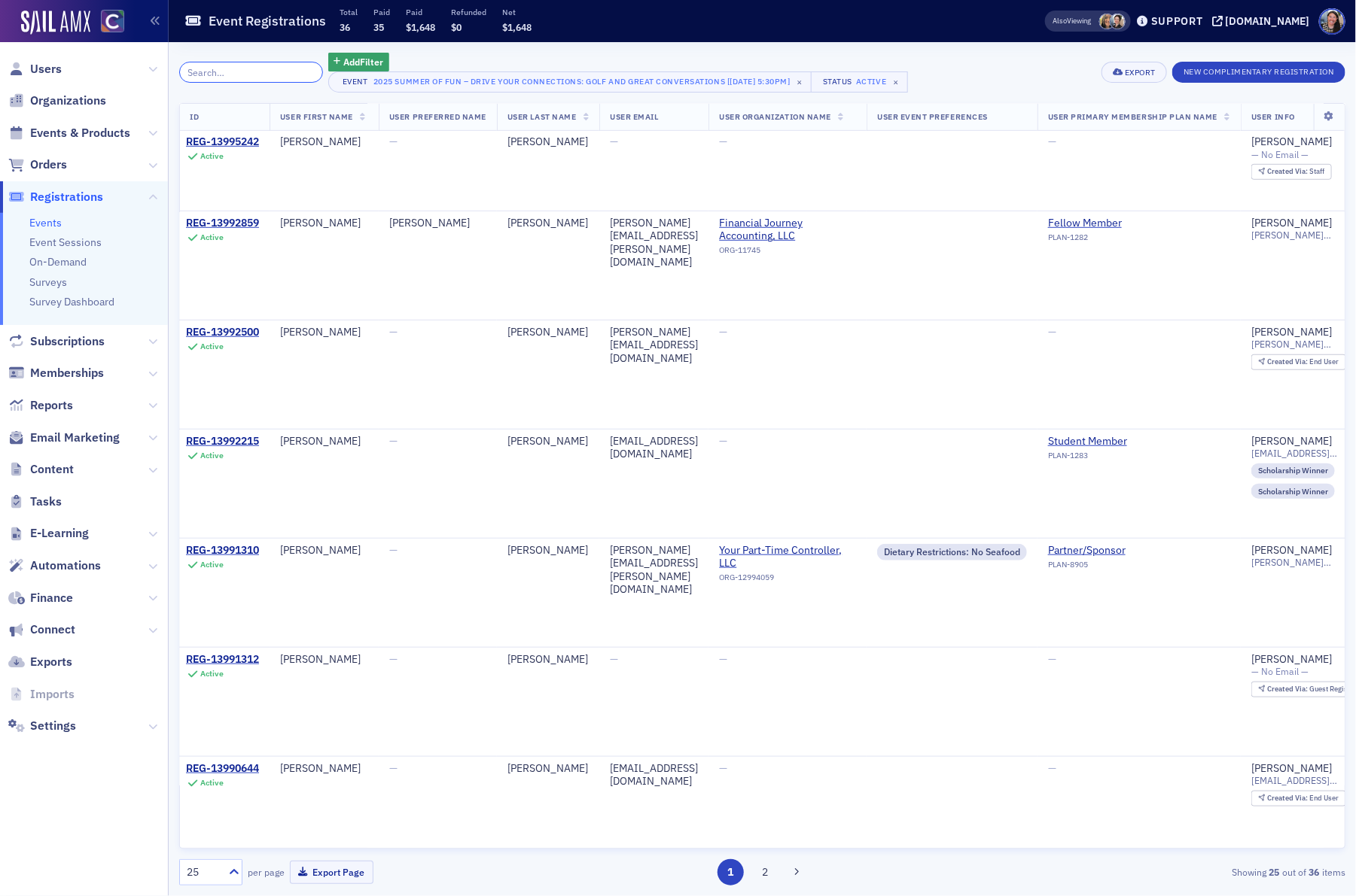
click at [258, 65] on input "search" at bounding box center [250, 72] width 143 height 21
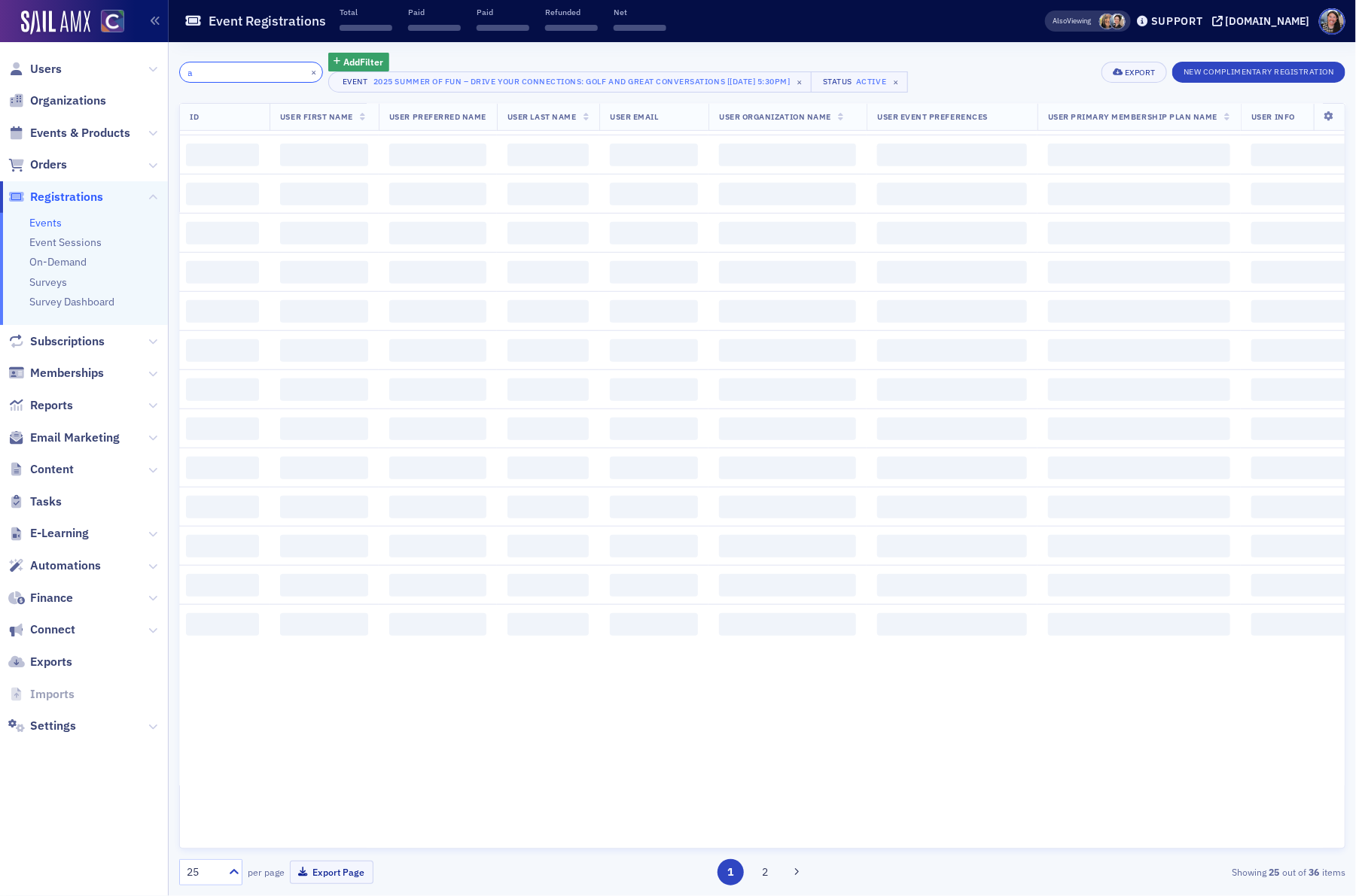
scroll to position [1447, 5]
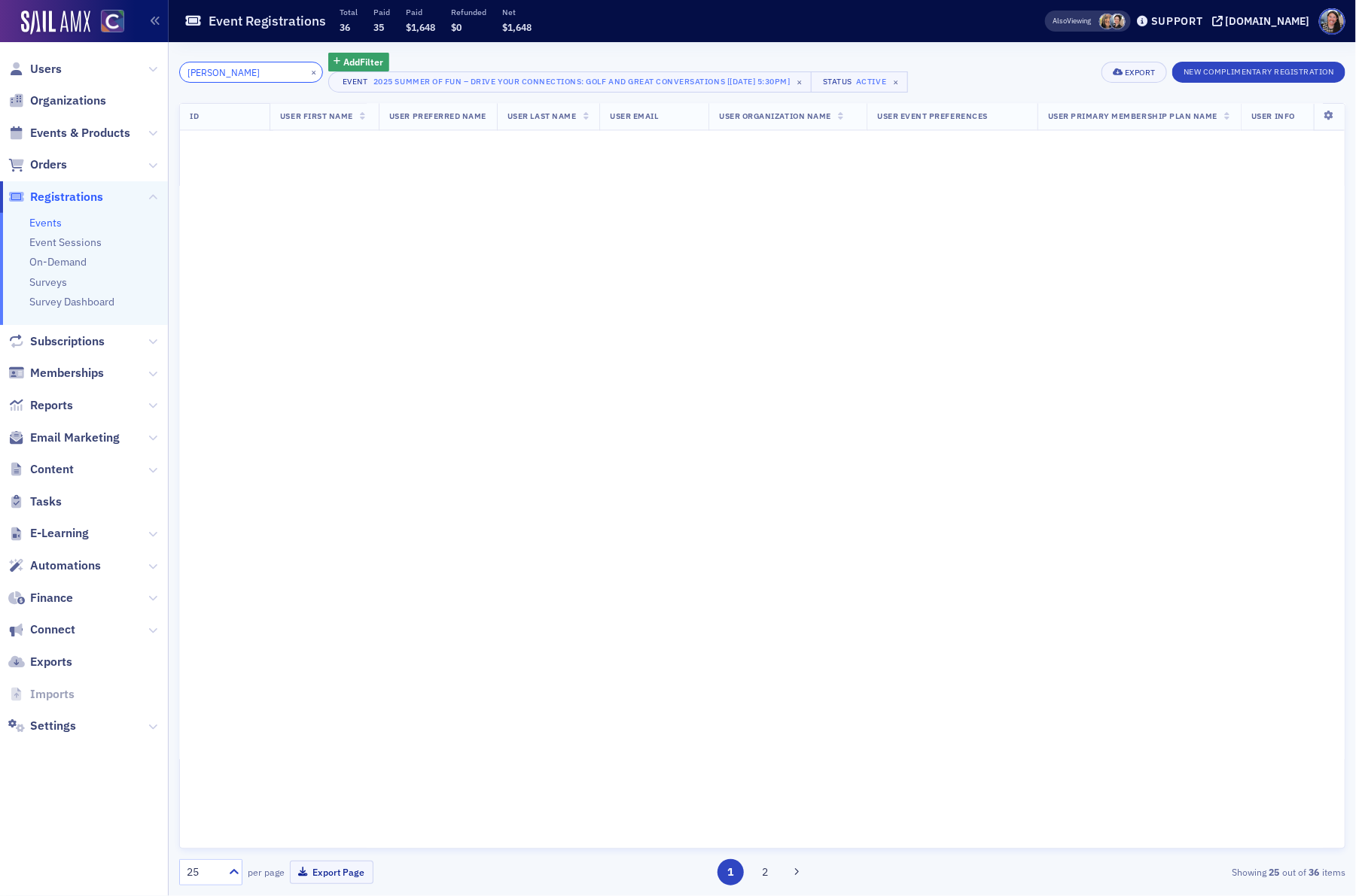
type input "anna"
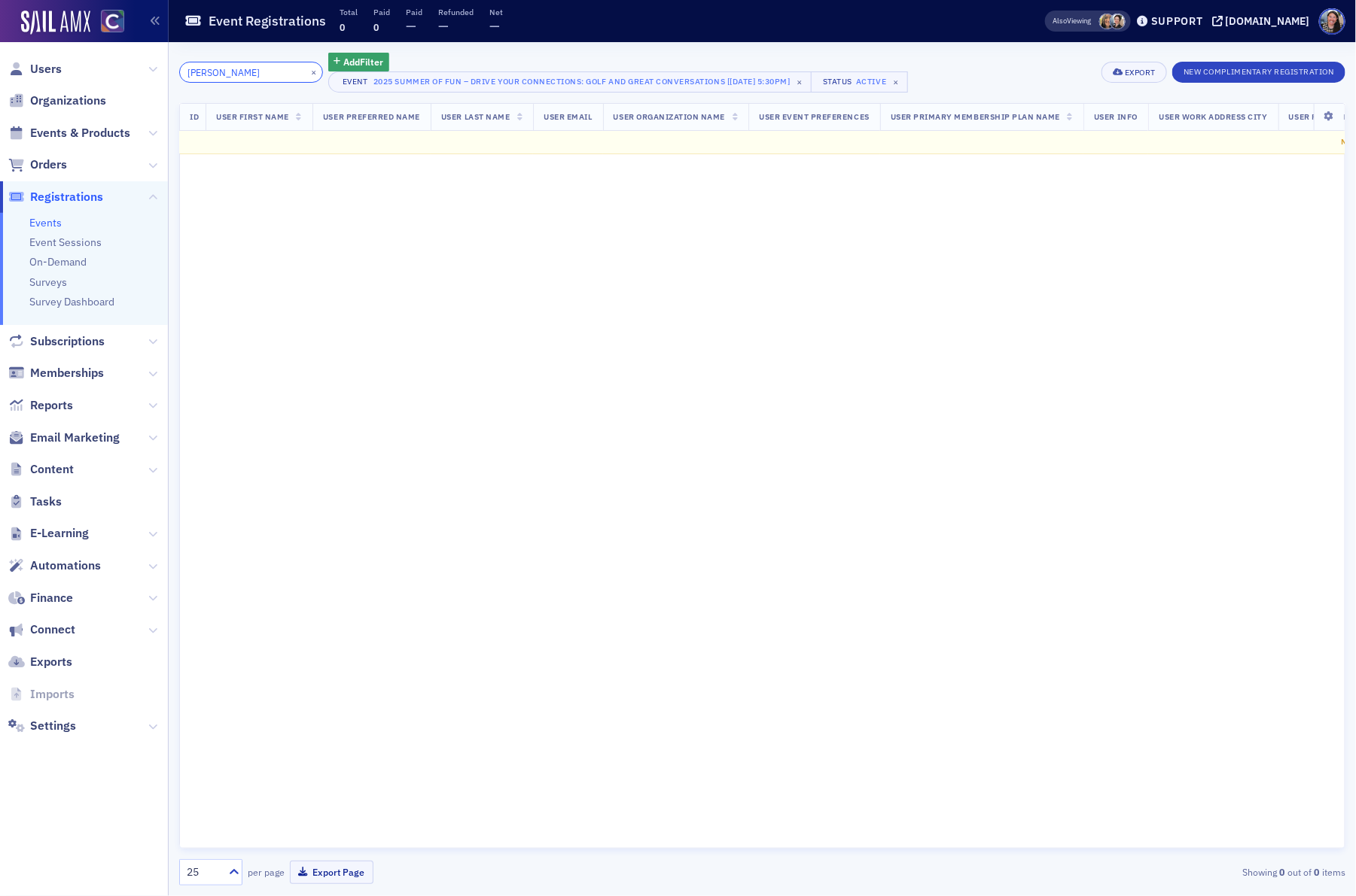
scroll to position [0, 5]
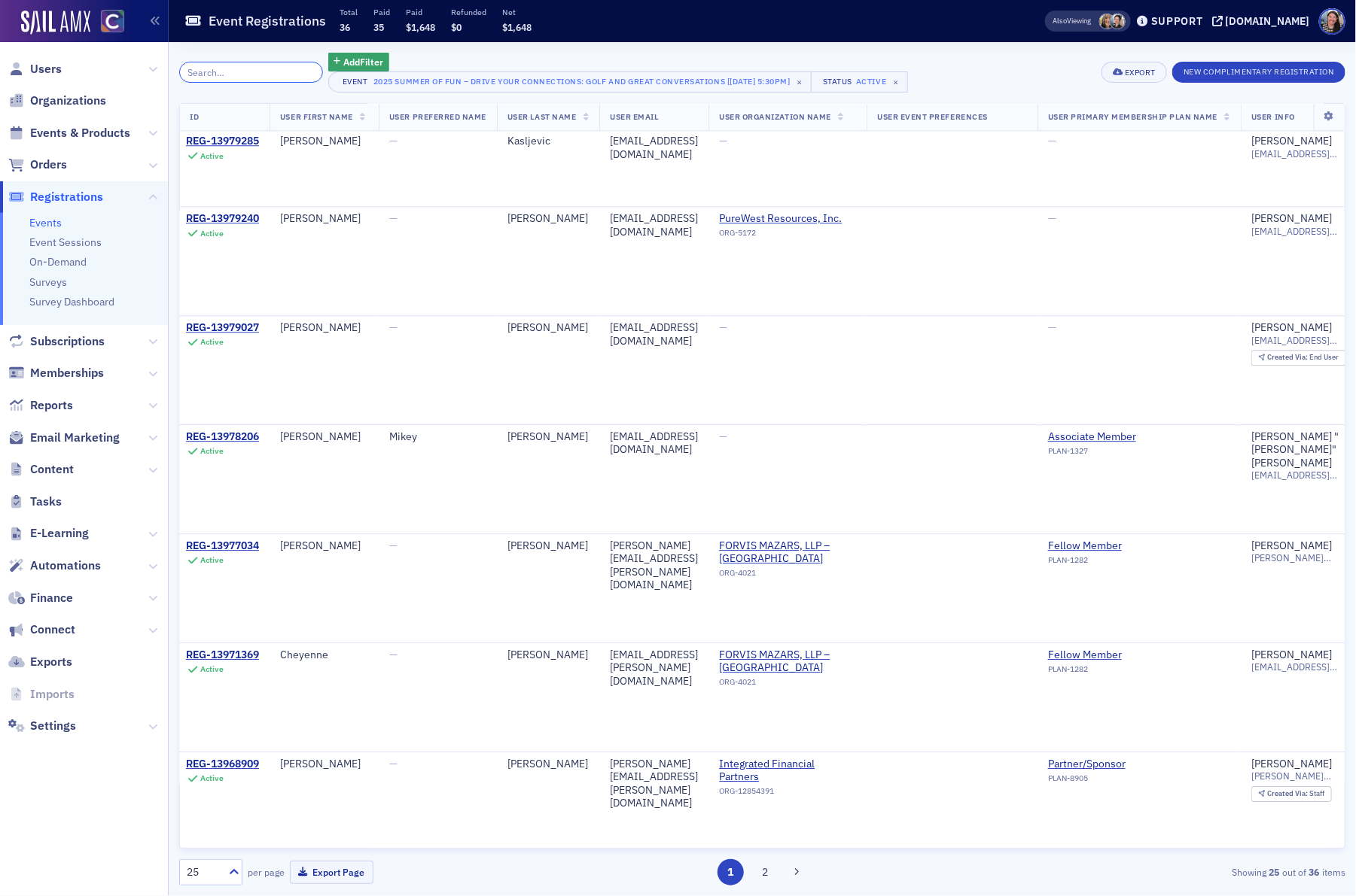
scroll to position [2016, 5]
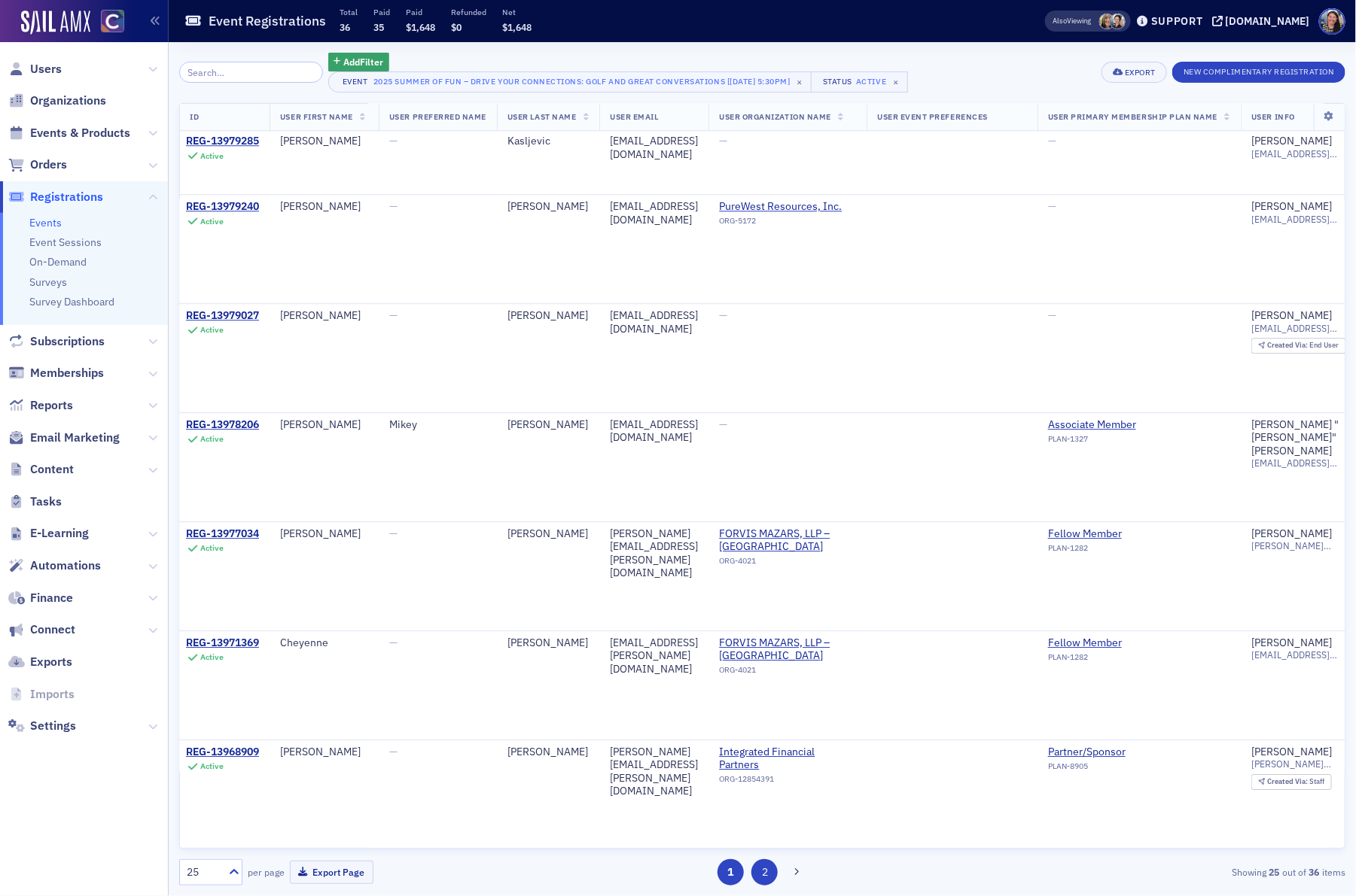
click at [767, 881] on button "2" at bounding box center [764, 873] width 26 height 26
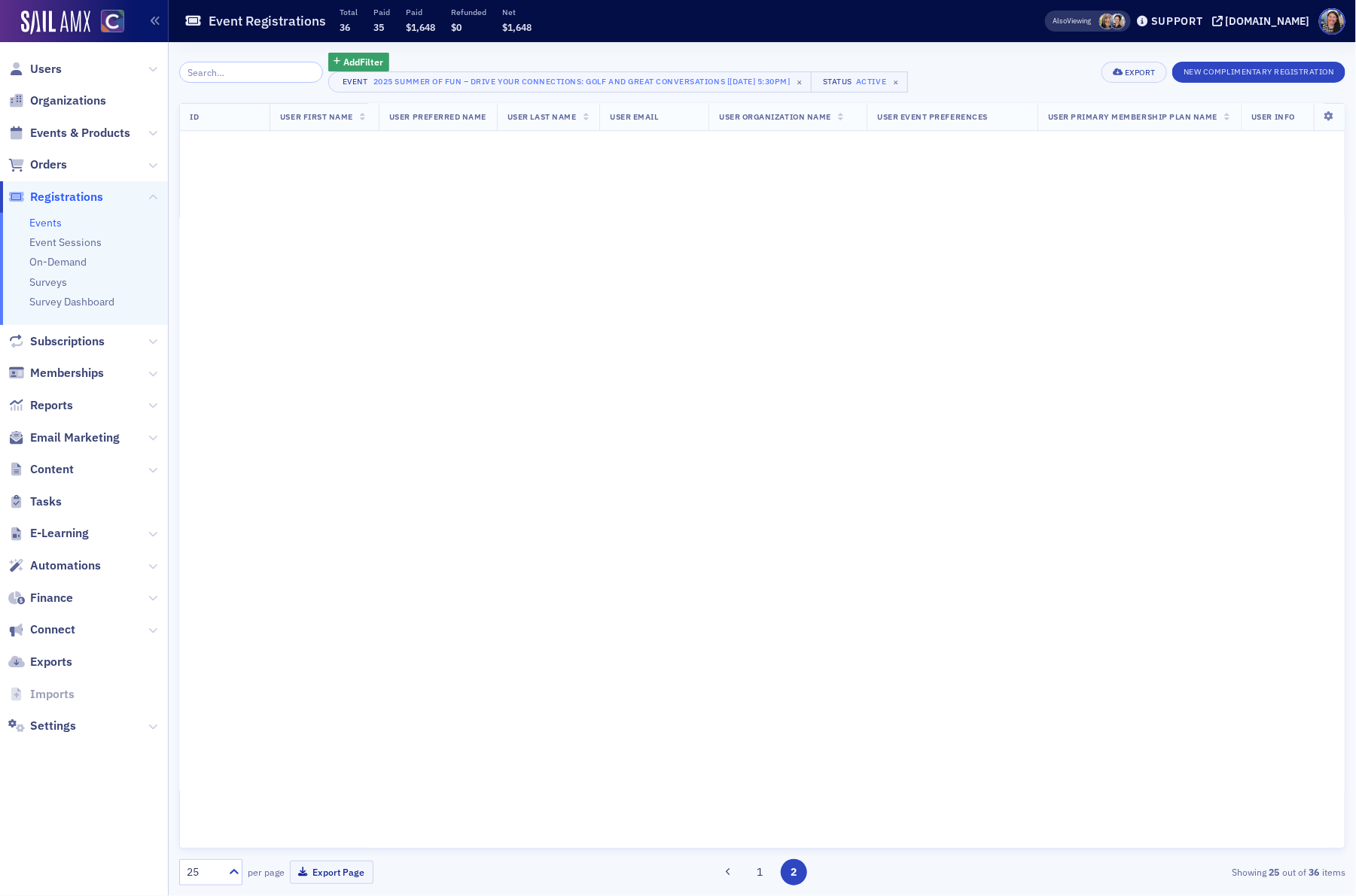
scroll to position [0, 5]
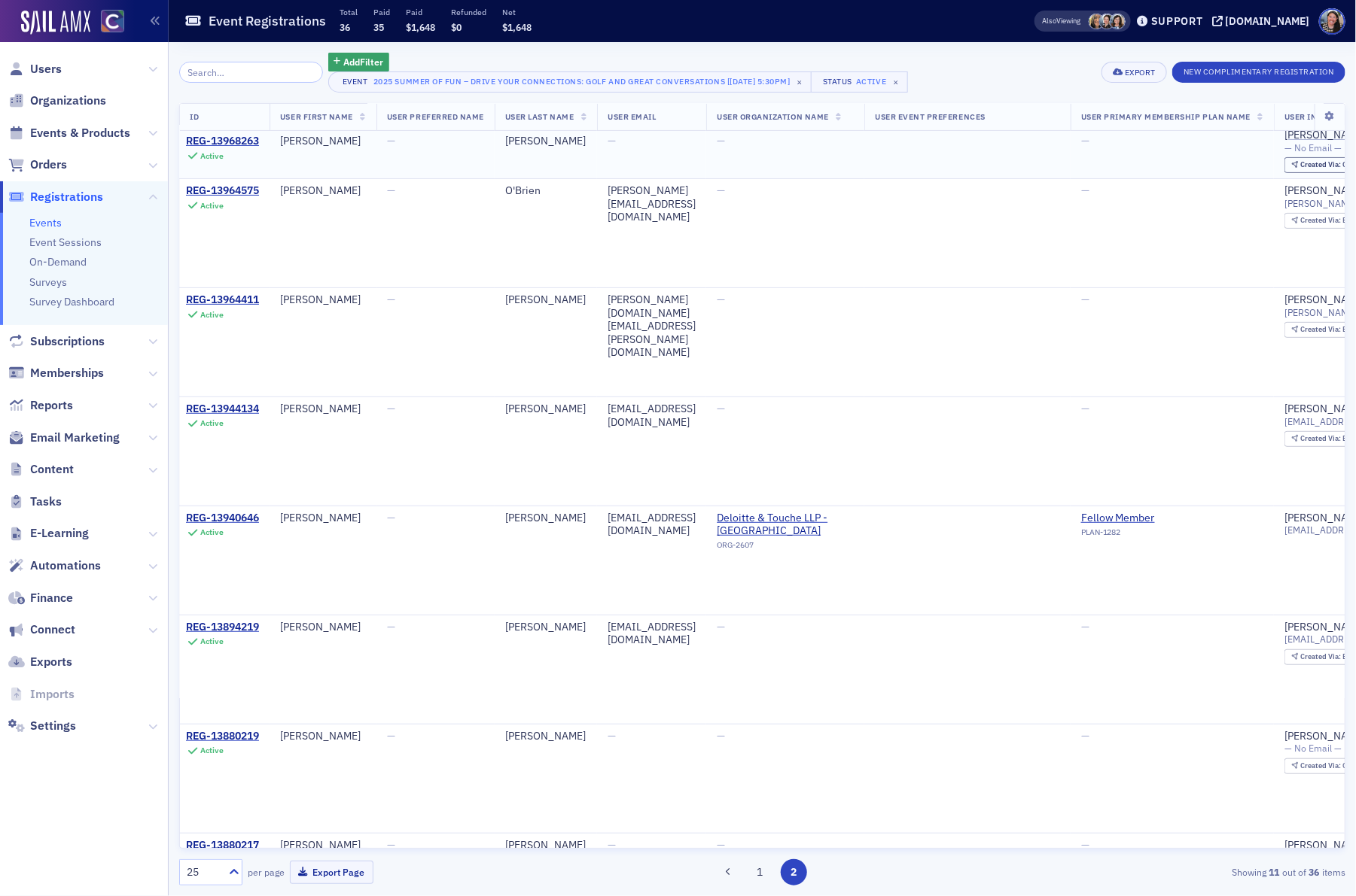
scroll to position [485, 5]
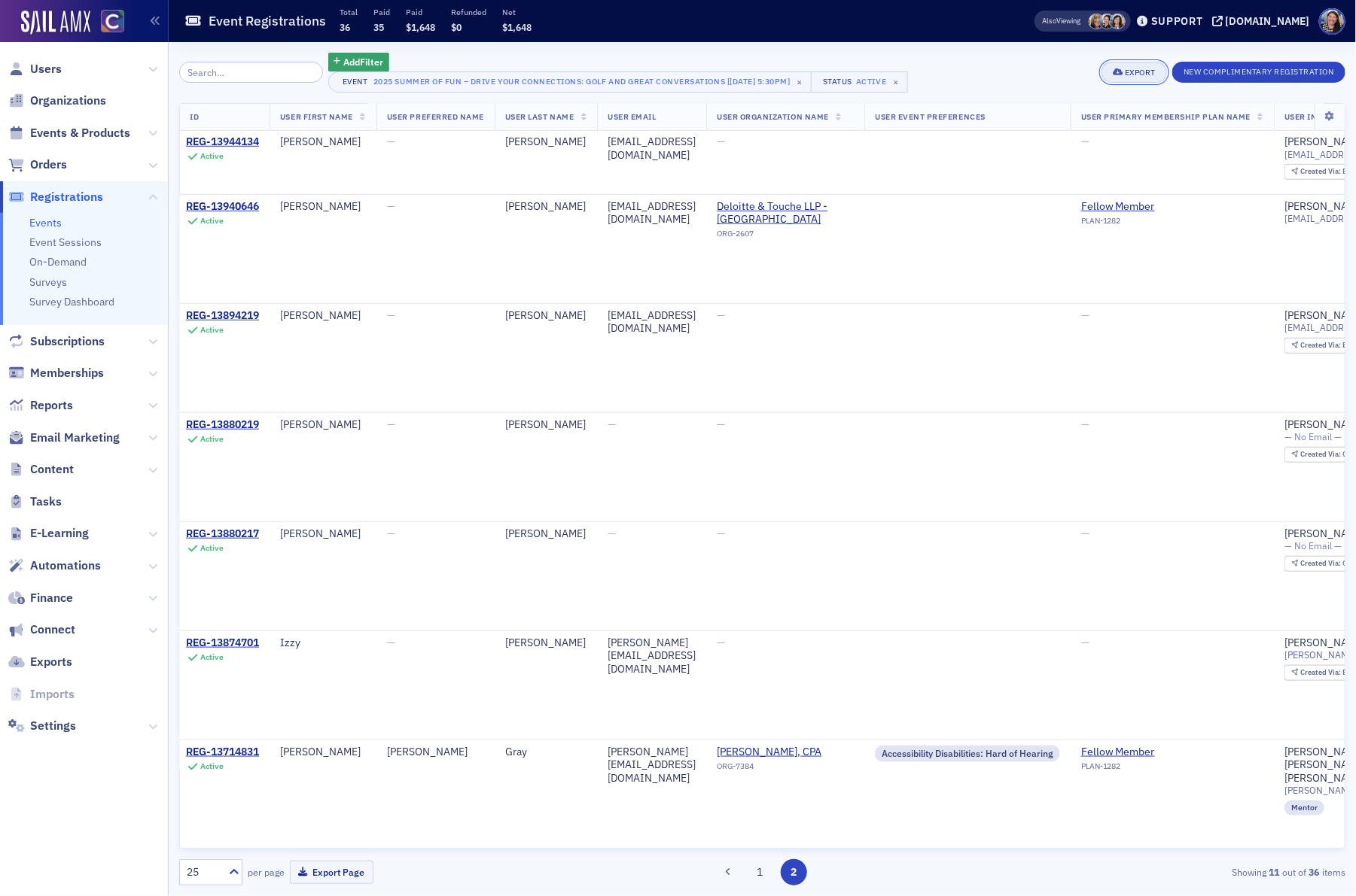
click at [1130, 70] on div "Export" at bounding box center [1140, 72] width 31 height 9
click at [1083, 117] on button "Export All ( 36 Event Registrations )" at bounding box center [1083, 122] width 163 height 24
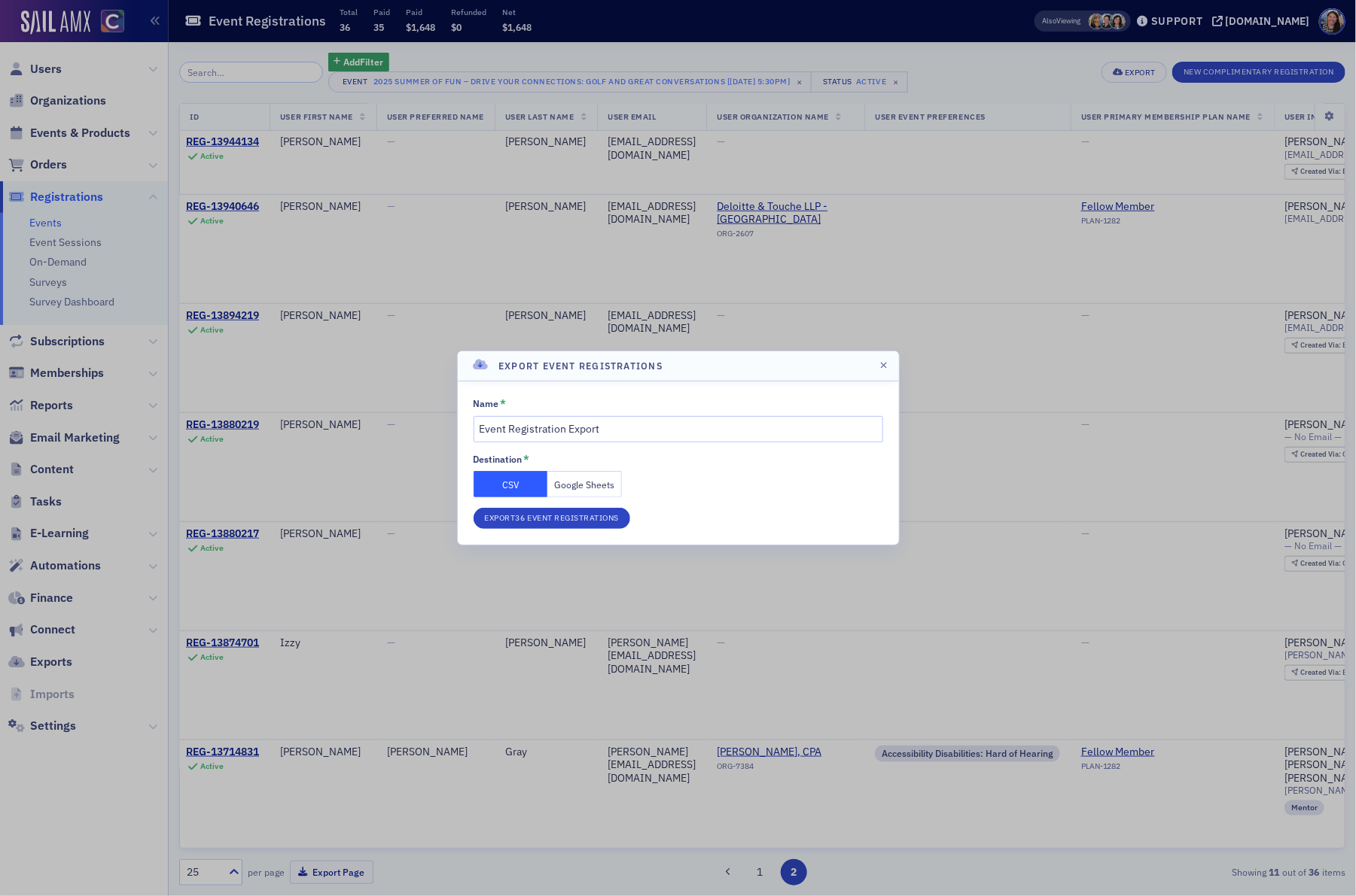
click at [583, 486] on button "Google Sheets" at bounding box center [585, 484] width 74 height 26
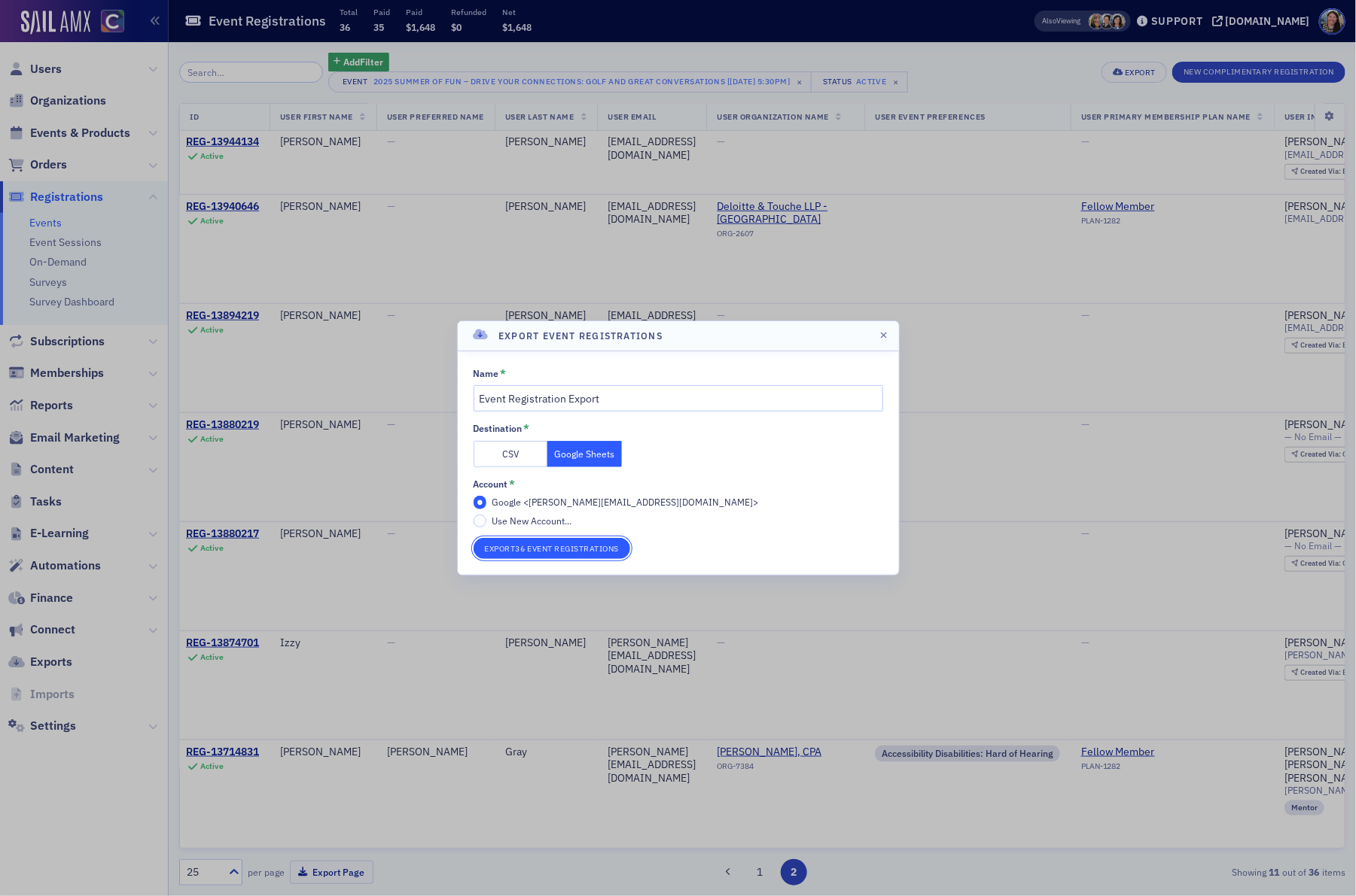
click at [562, 542] on button "Export 36 Event Registrations" at bounding box center [552, 548] width 157 height 21
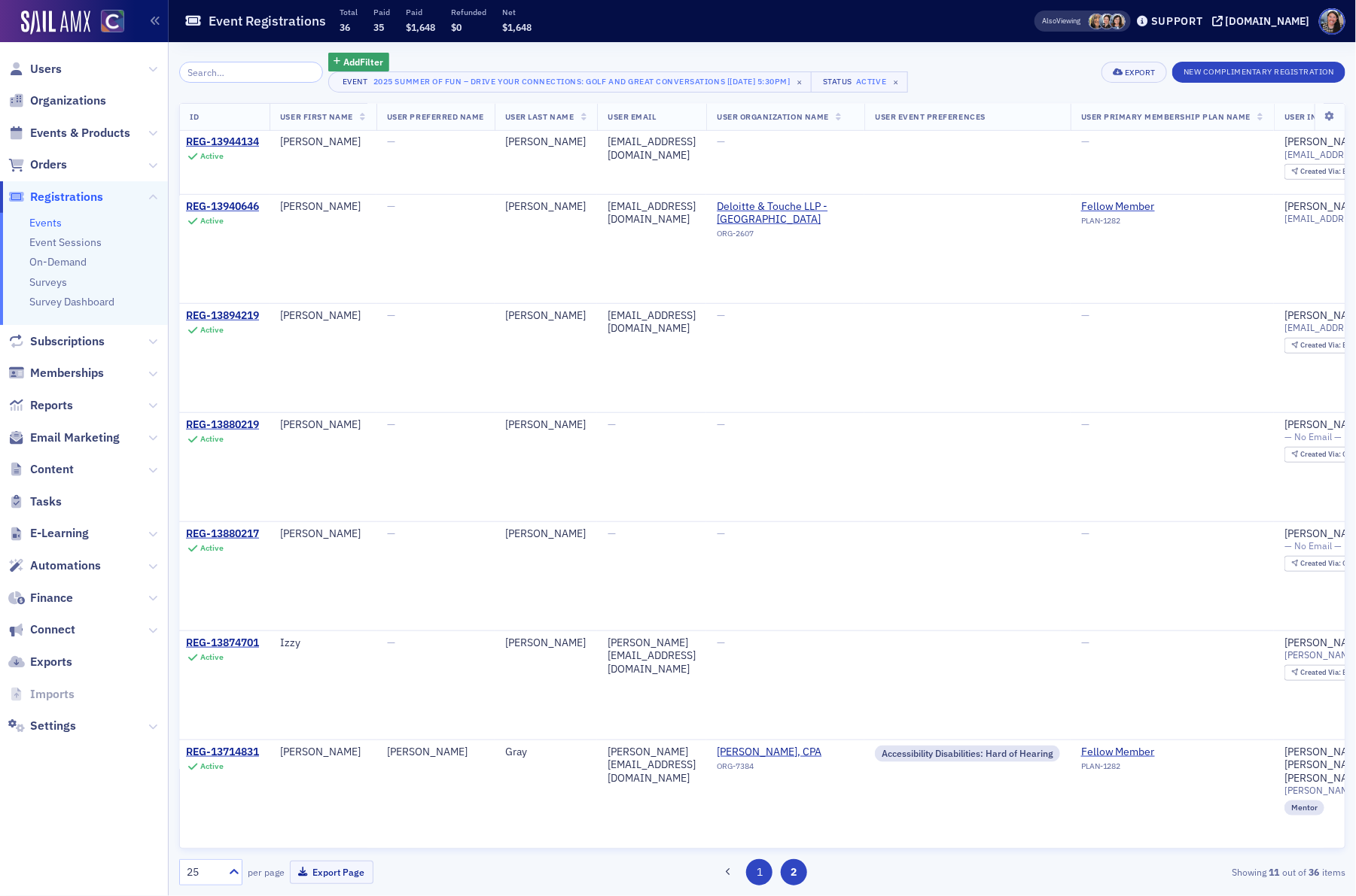
click at [761, 860] on button "1" at bounding box center [759, 873] width 26 height 26
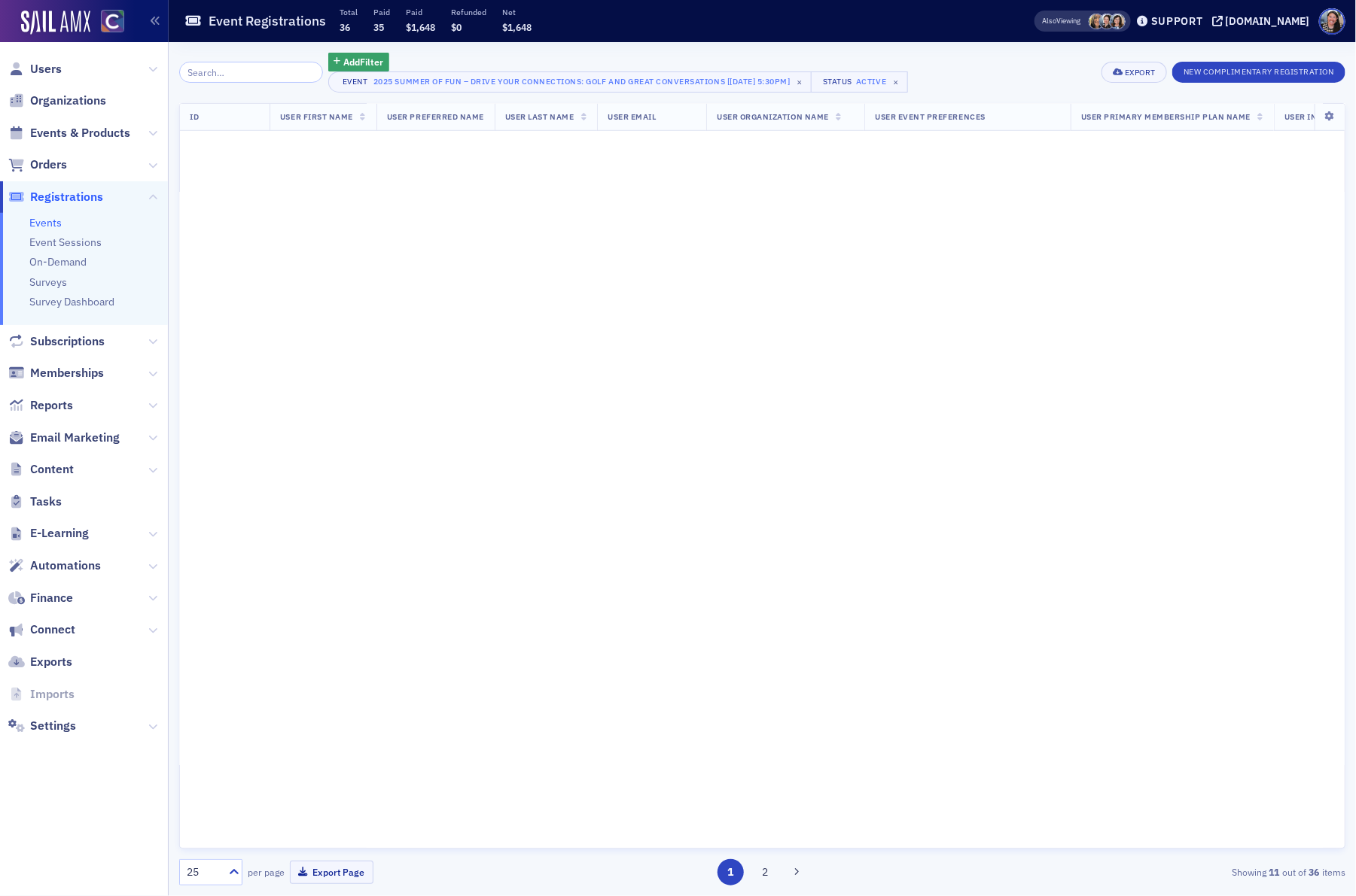
scroll to position [0, 5]
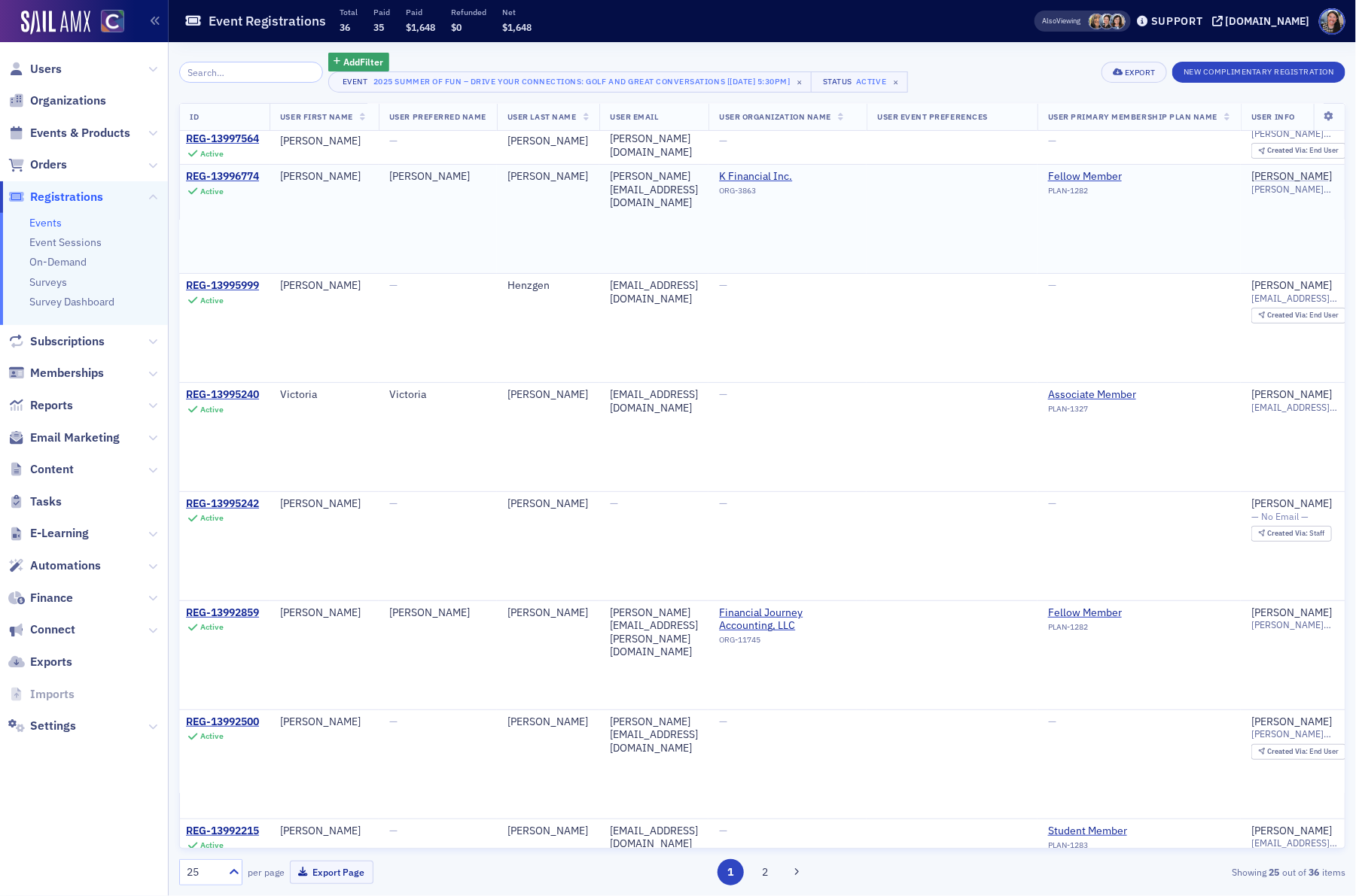
scroll to position [0, 5]
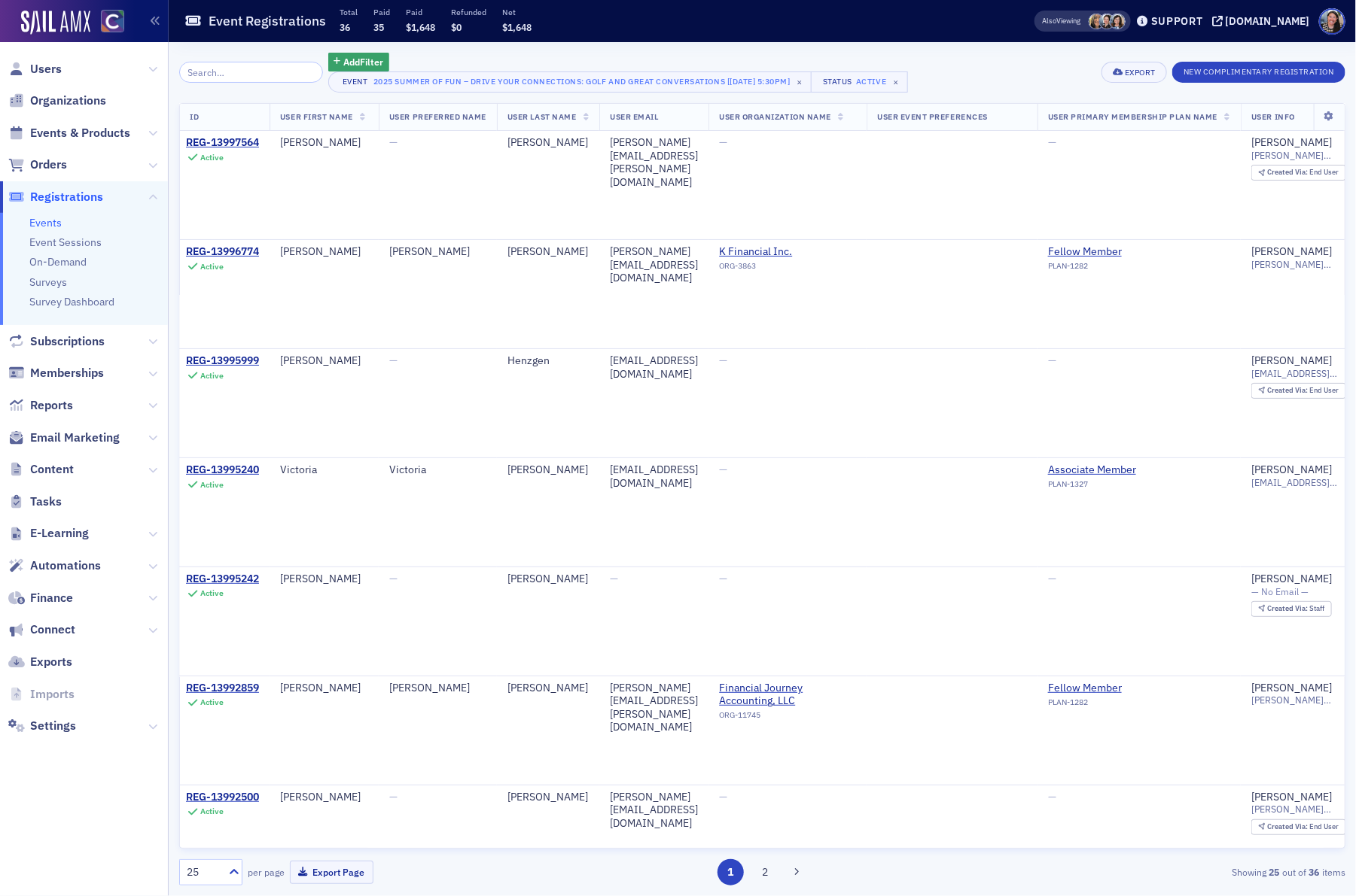
click at [38, 224] on link "Events" at bounding box center [46, 222] width 33 height 13
click at [111, 136] on span "Events & Products" at bounding box center [80, 133] width 100 height 16
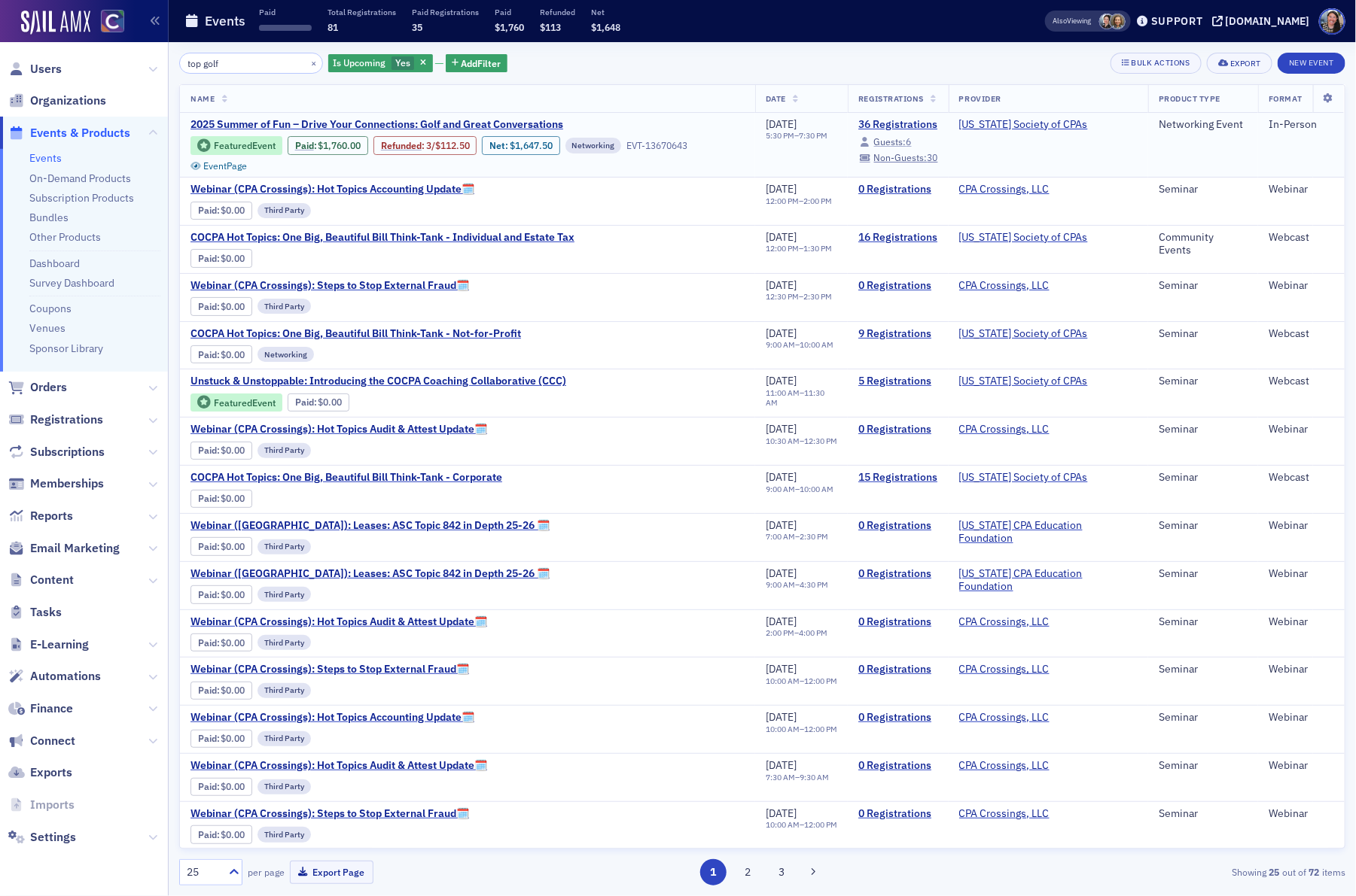
type input "top golf"
click at [896, 140] on span "Guests:" at bounding box center [890, 142] width 33 height 12
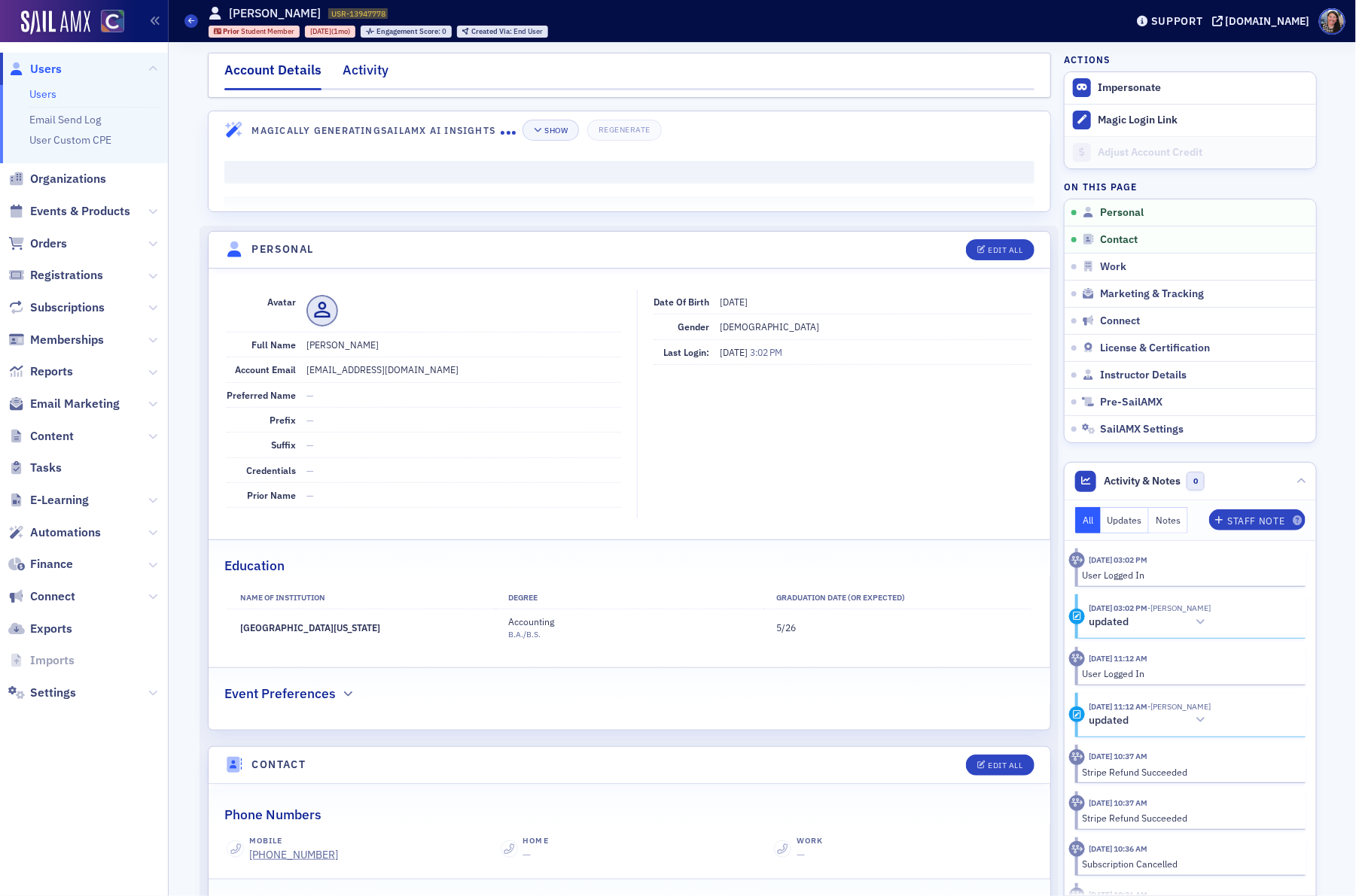
click at [365, 73] on div "Activity" at bounding box center [365, 74] width 46 height 28
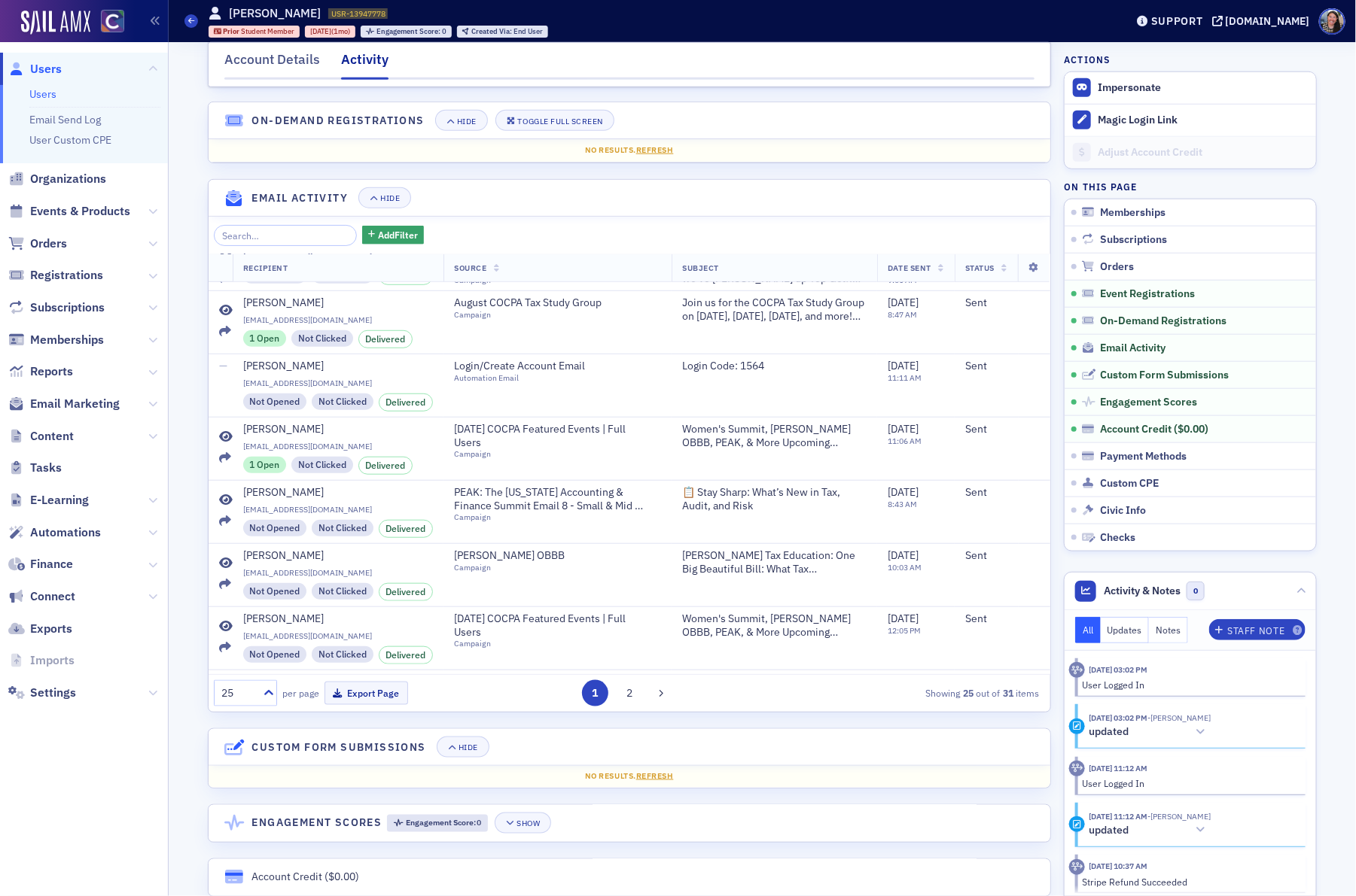
scroll to position [569, 0]
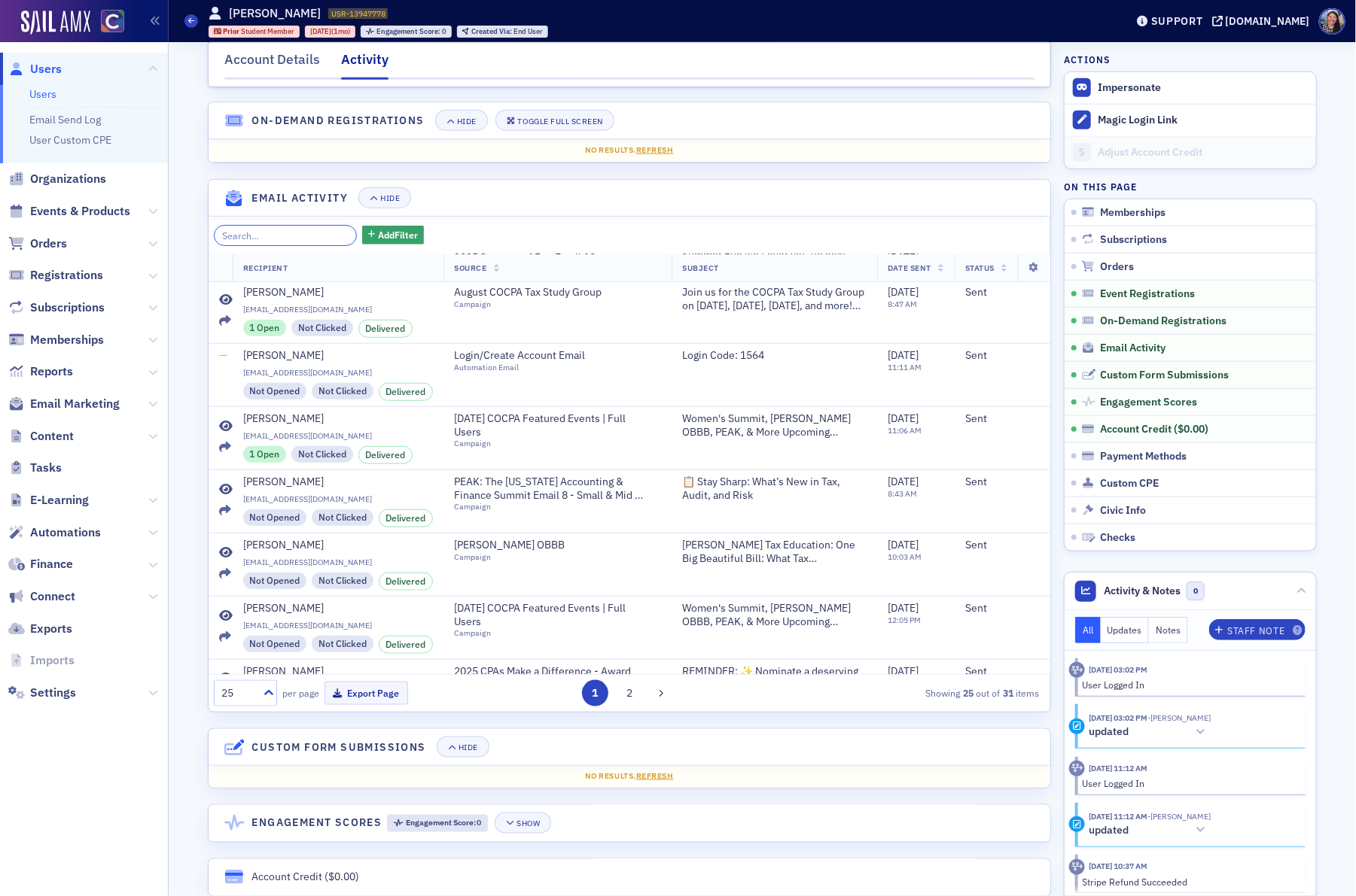
click at [249, 243] on input "search" at bounding box center [285, 235] width 143 height 21
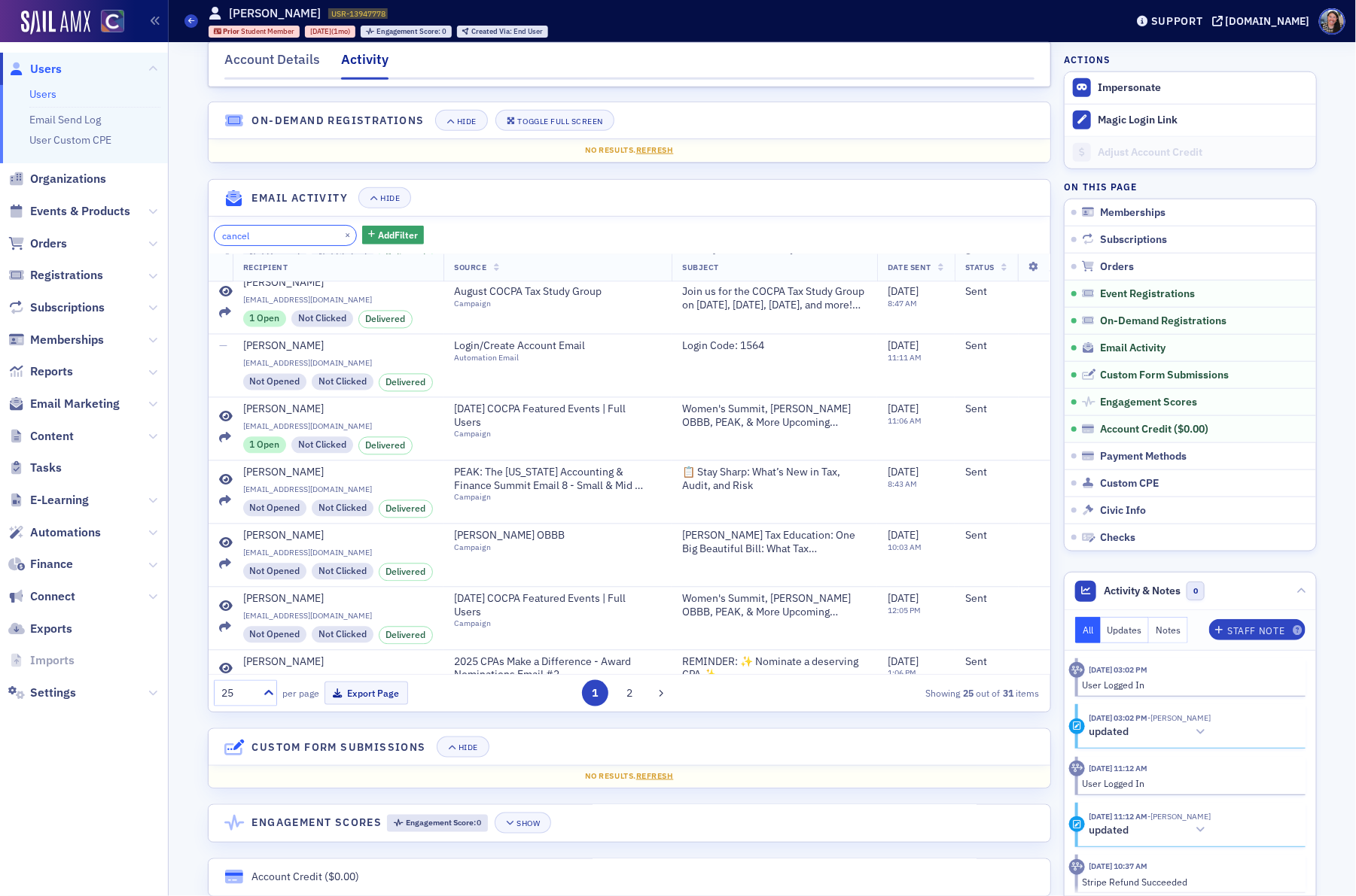
type input "cancel"
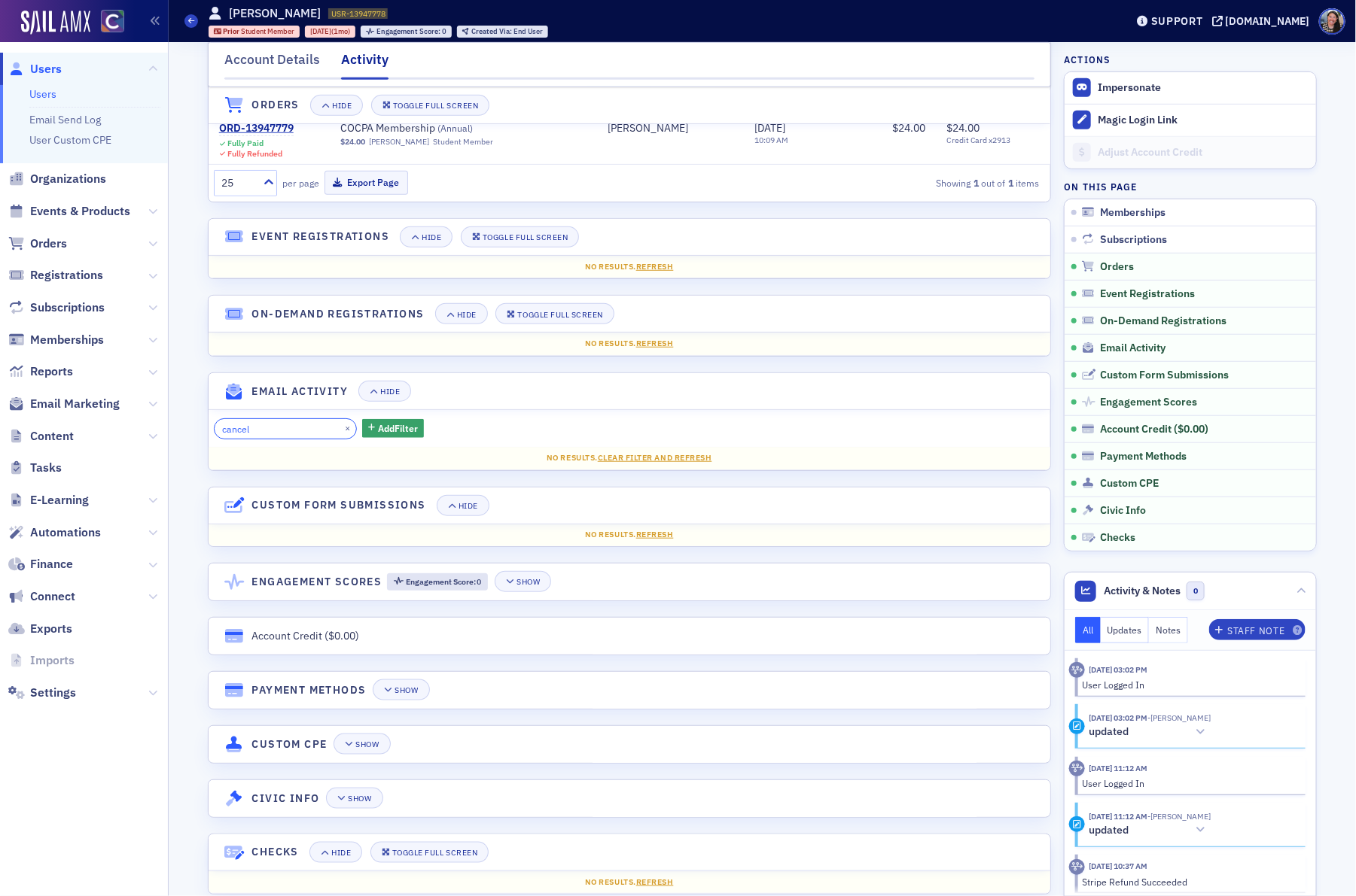
scroll to position [423, 0]
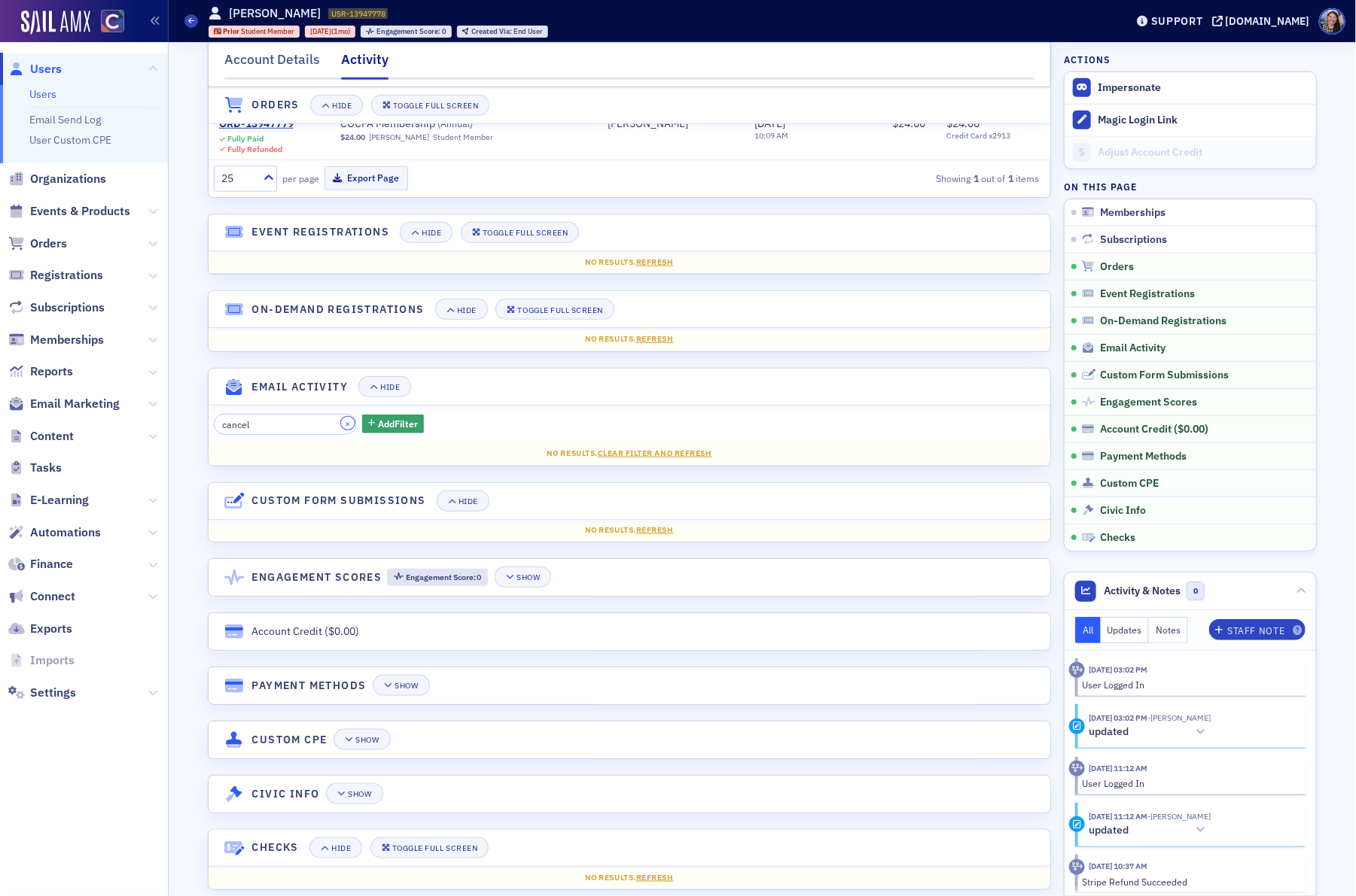
click at [341, 430] on button "×" at bounding box center [347, 423] width 13 height 13
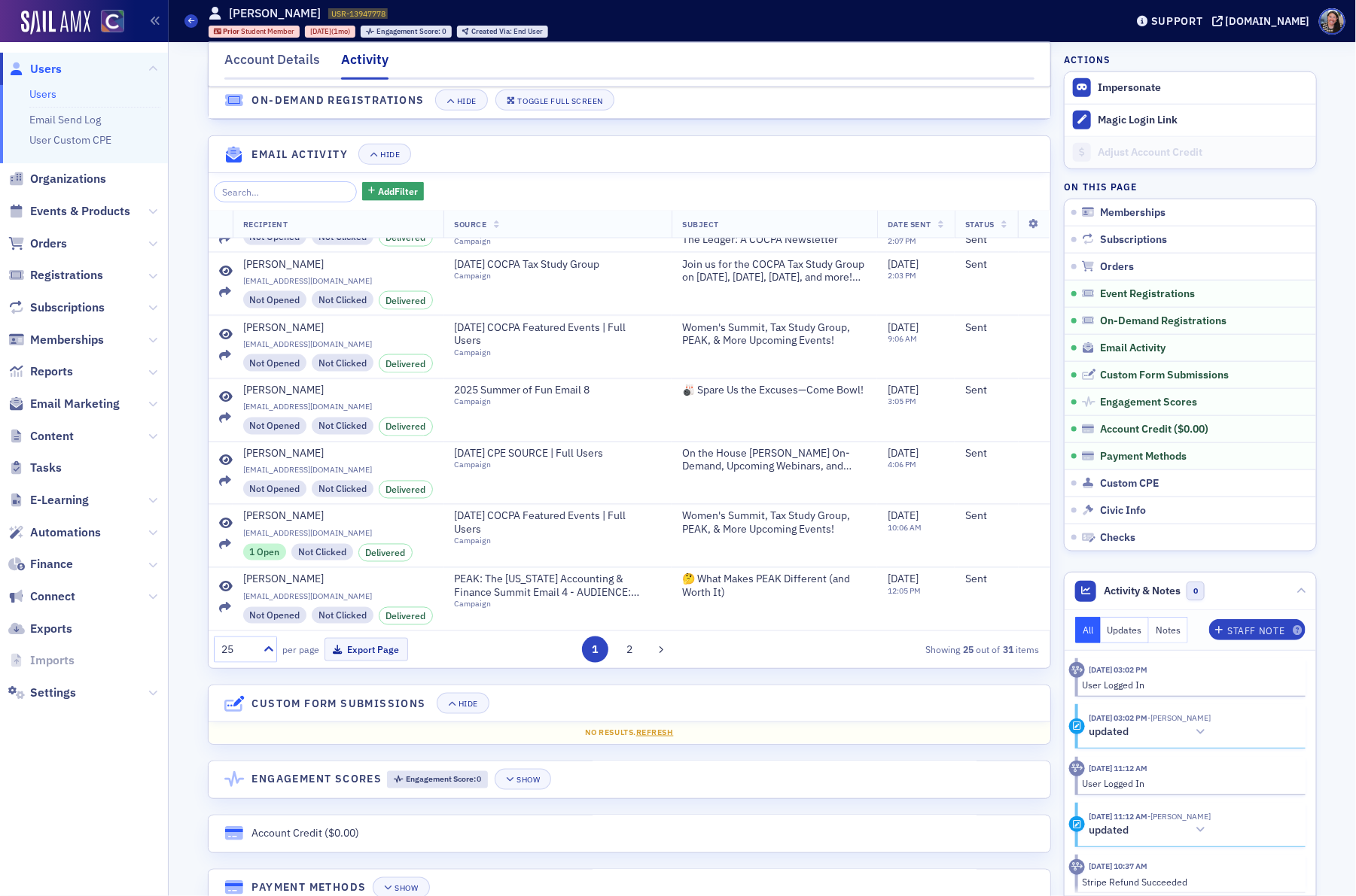
scroll to position [1200, 0]
click at [189, 22] on icon at bounding box center [191, 20] width 6 height 7
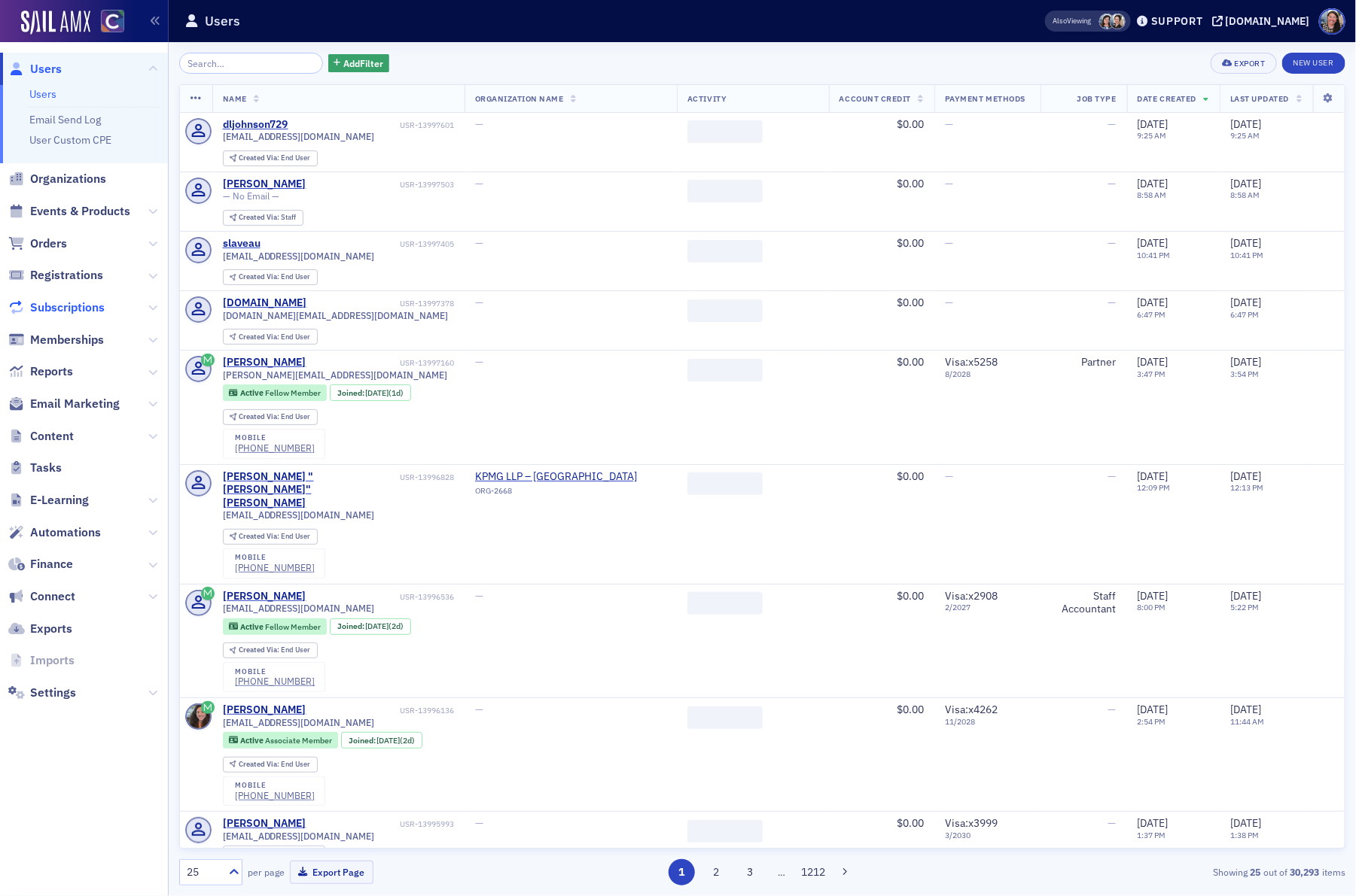
click at [54, 308] on span "Subscriptions" at bounding box center [67, 307] width 74 height 16
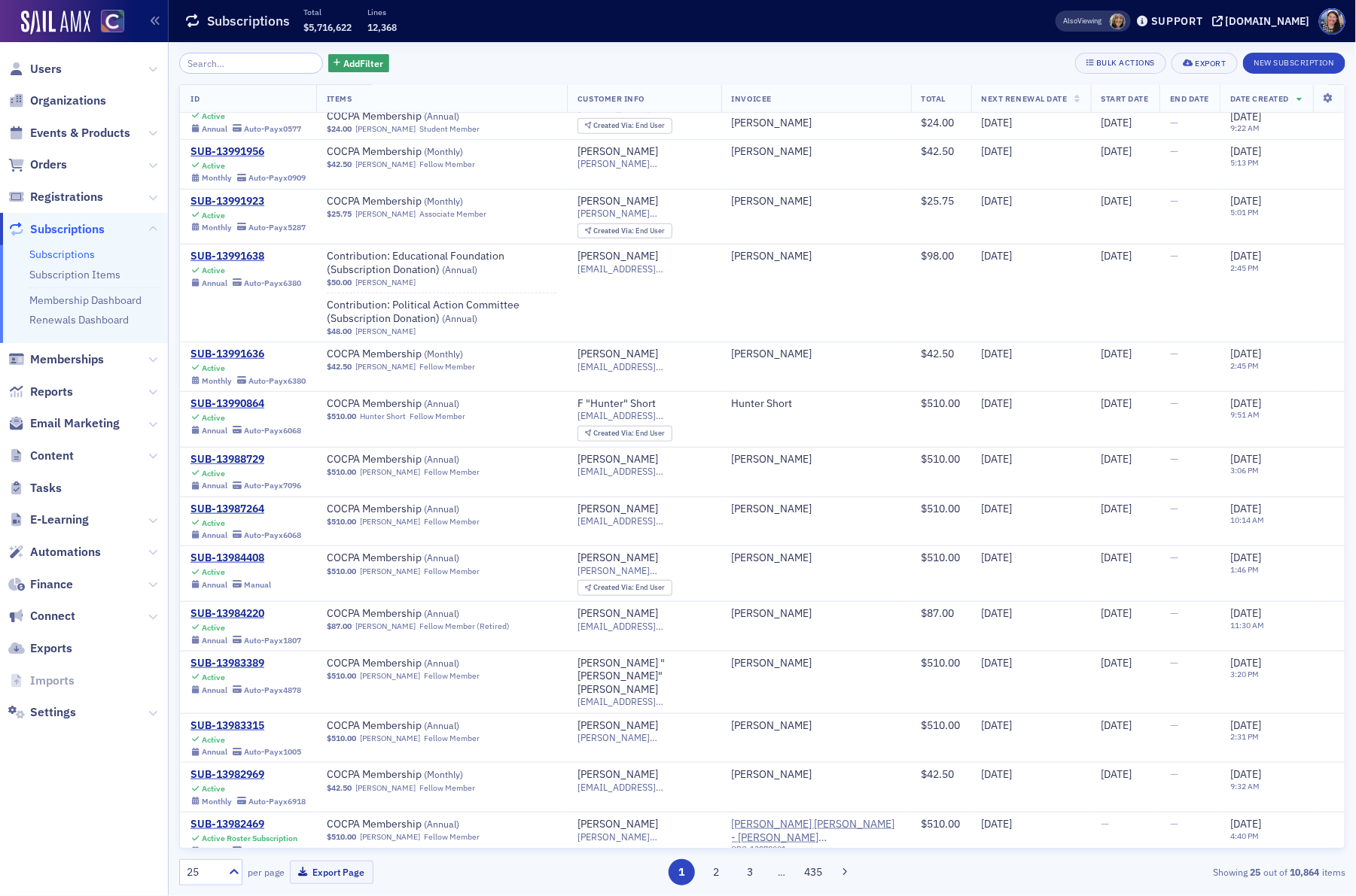
scroll to position [630, 0]
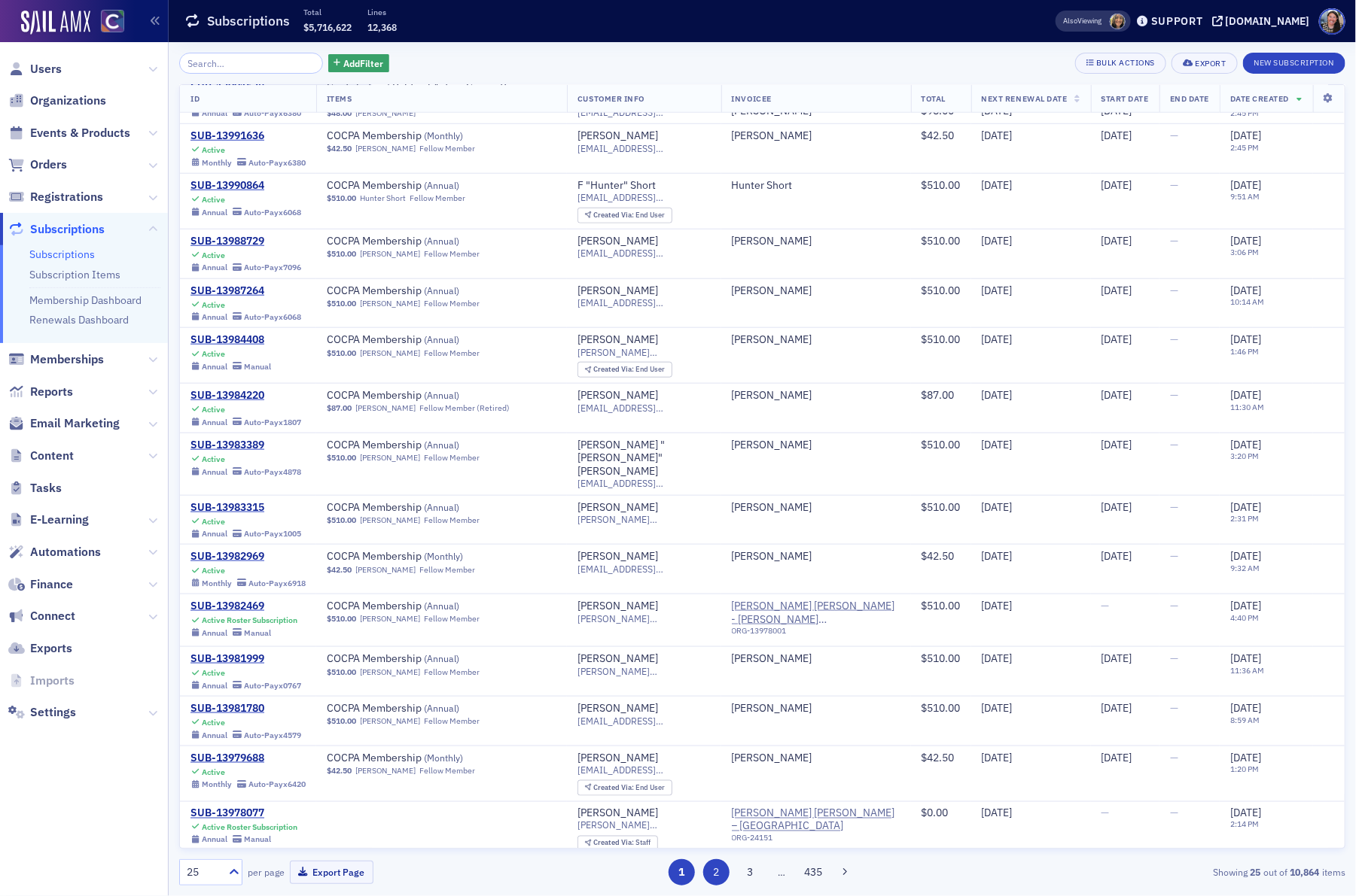
click at [719, 865] on button "2" at bounding box center [716, 873] width 26 height 26
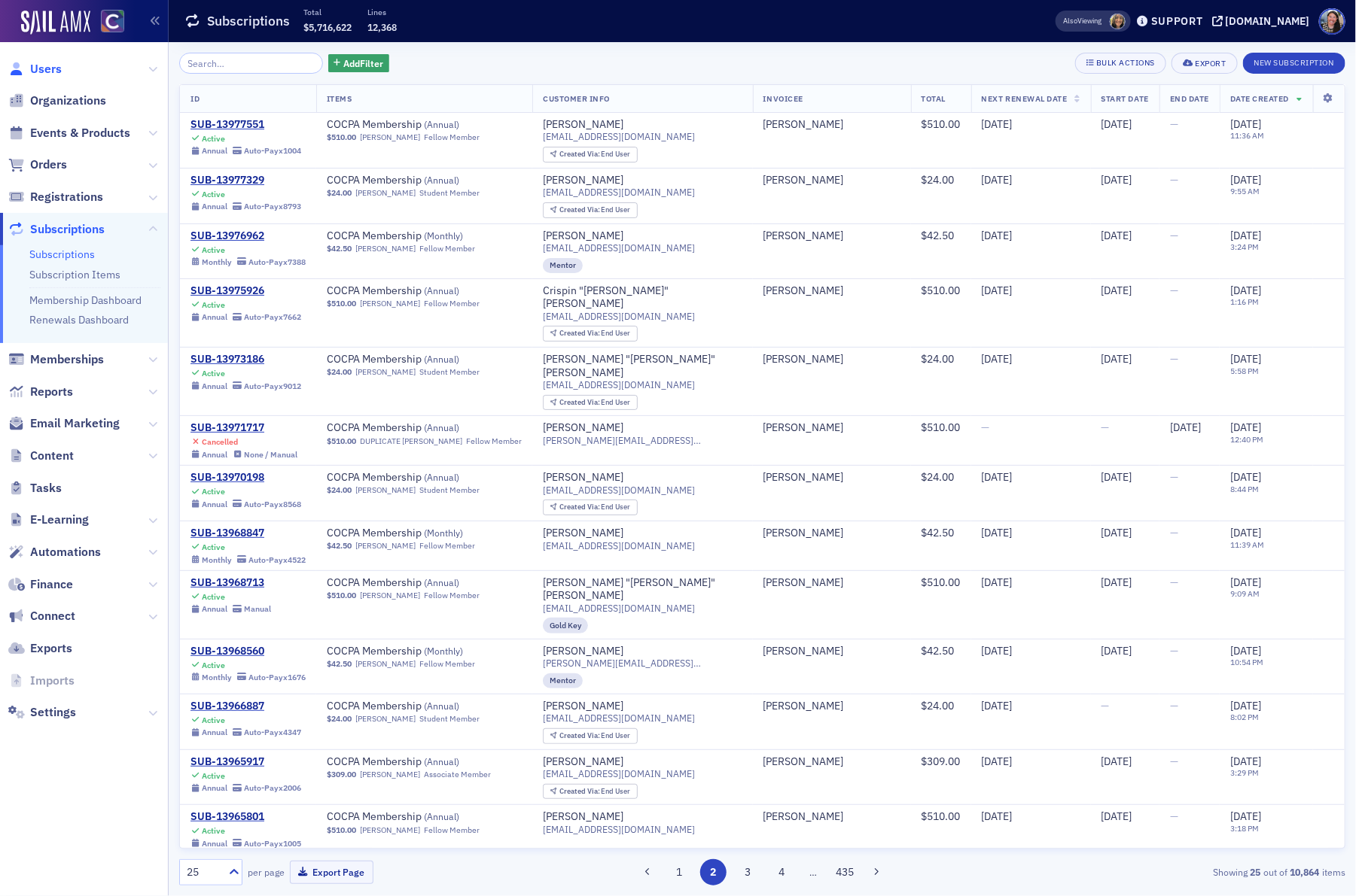
click at [54, 71] on span "Users" at bounding box center [46, 69] width 32 height 16
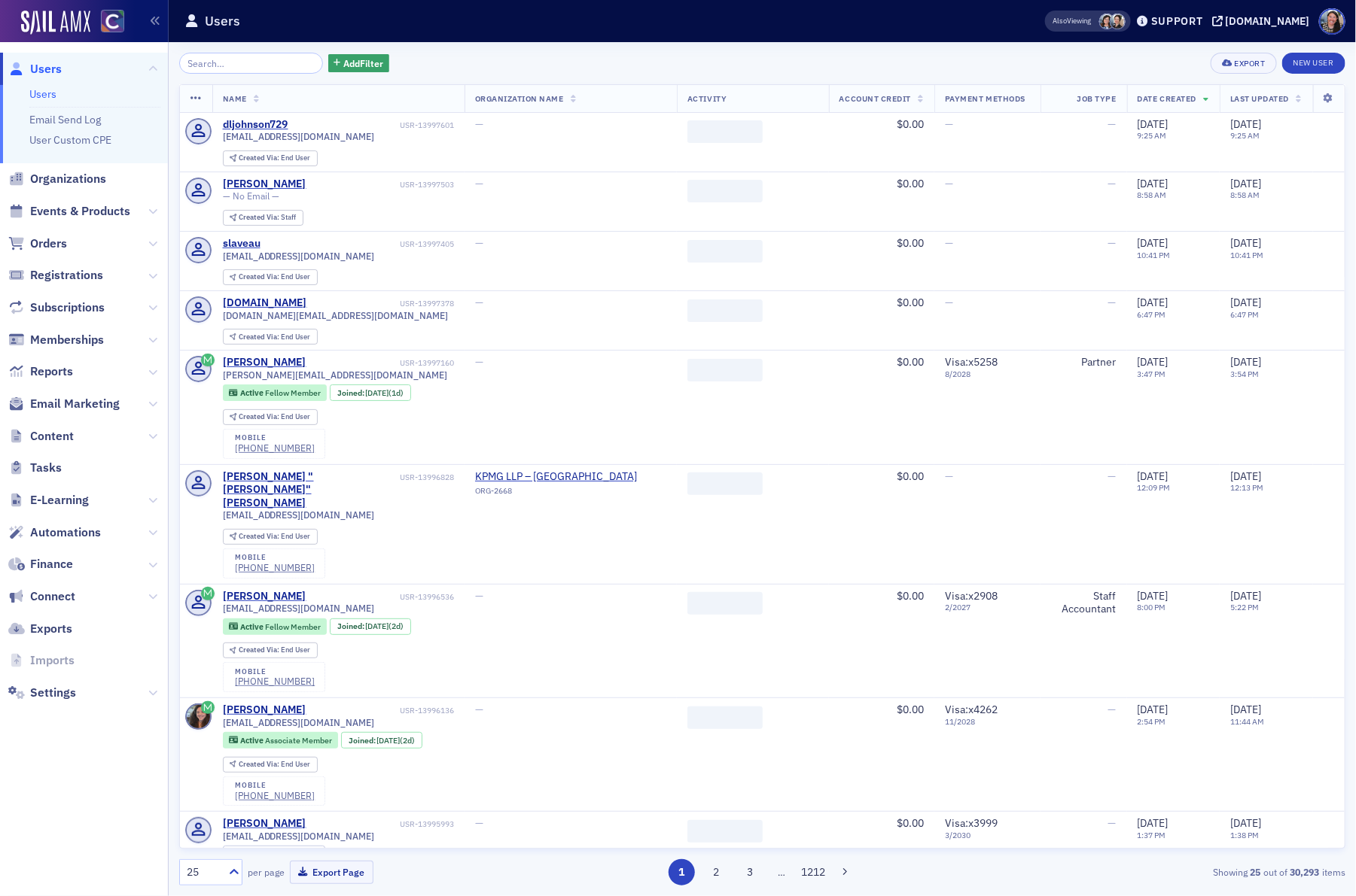
click at [268, 62] on input "search" at bounding box center [250, 63] width 143 height 21
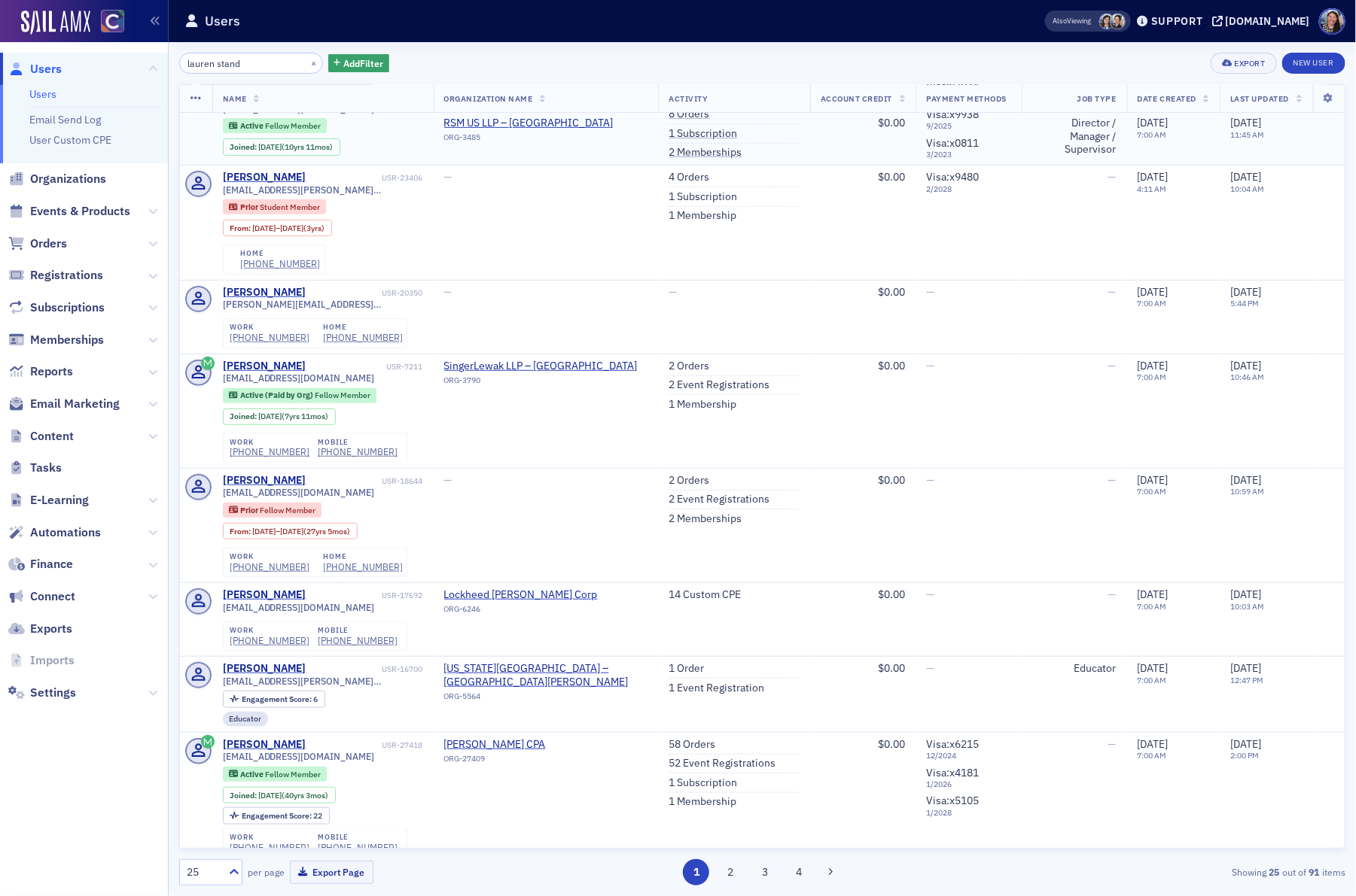
scroll to position [297, 0]
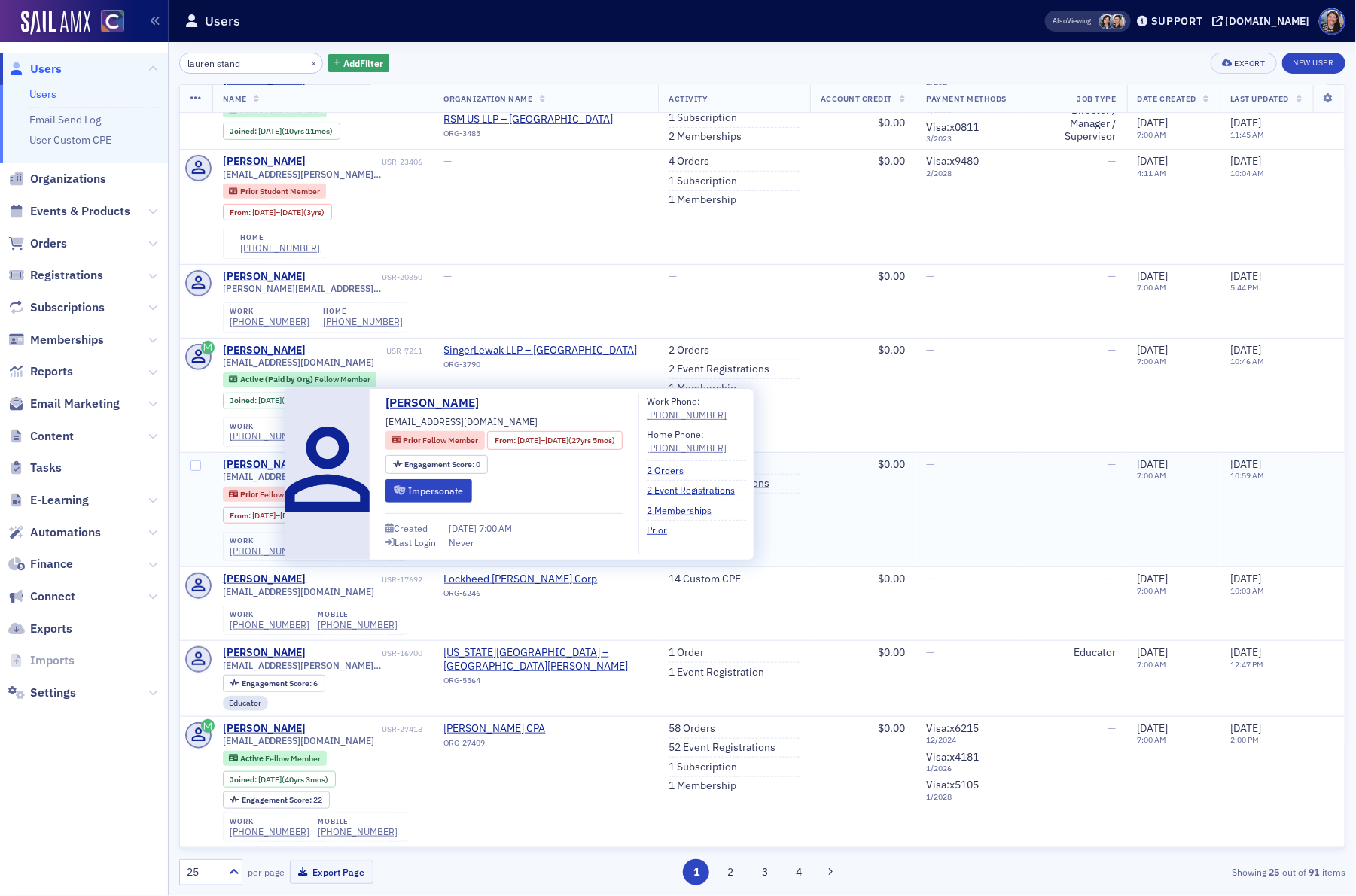
type input "lauren stand"
click at [247, 472] on div "Lauren Scott" at bounding box center [264, 464] width 84 height 13
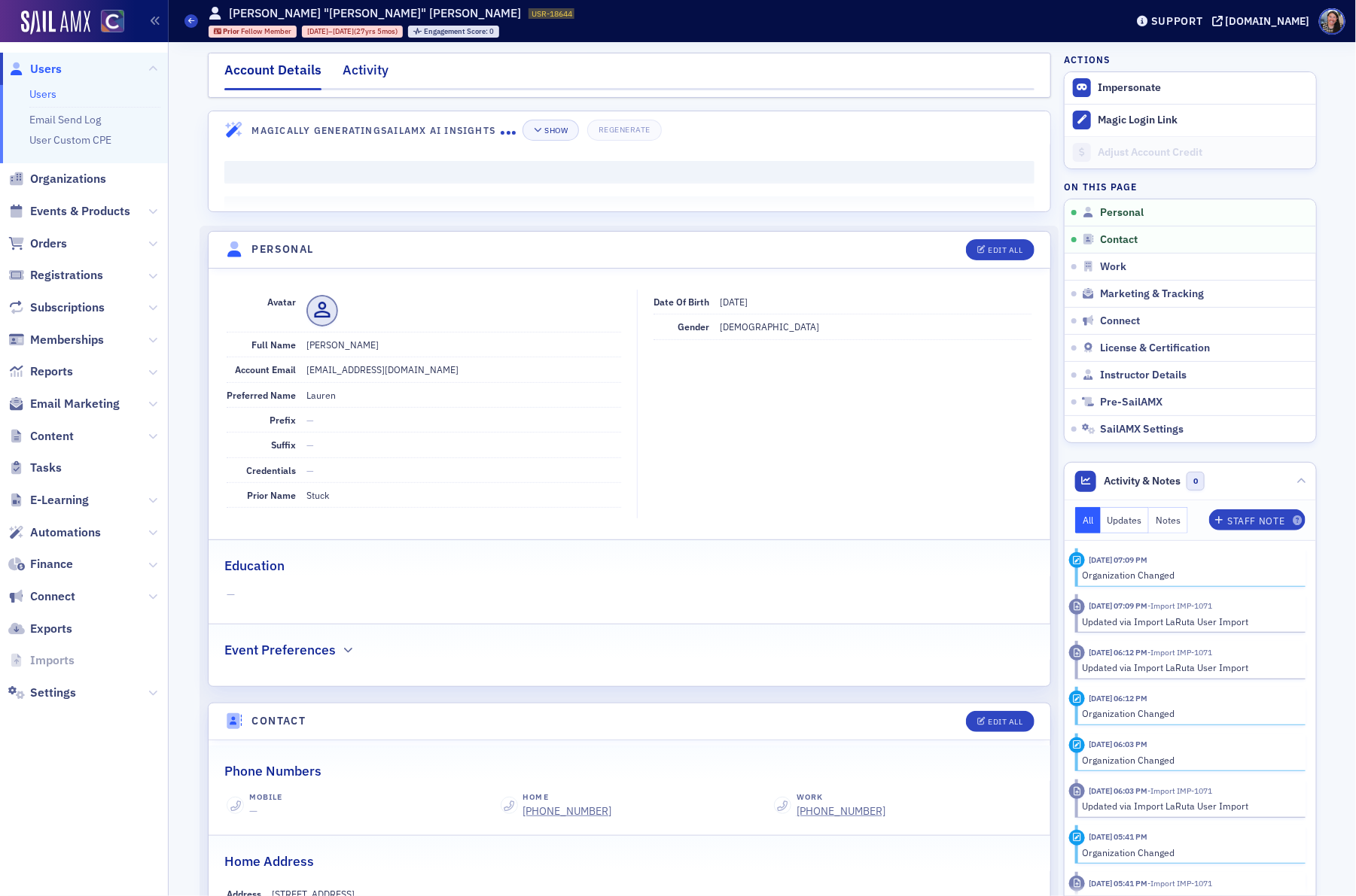
click at [366, 78] on div "Activity" at bounding box center [365, 74] width 46 height 28
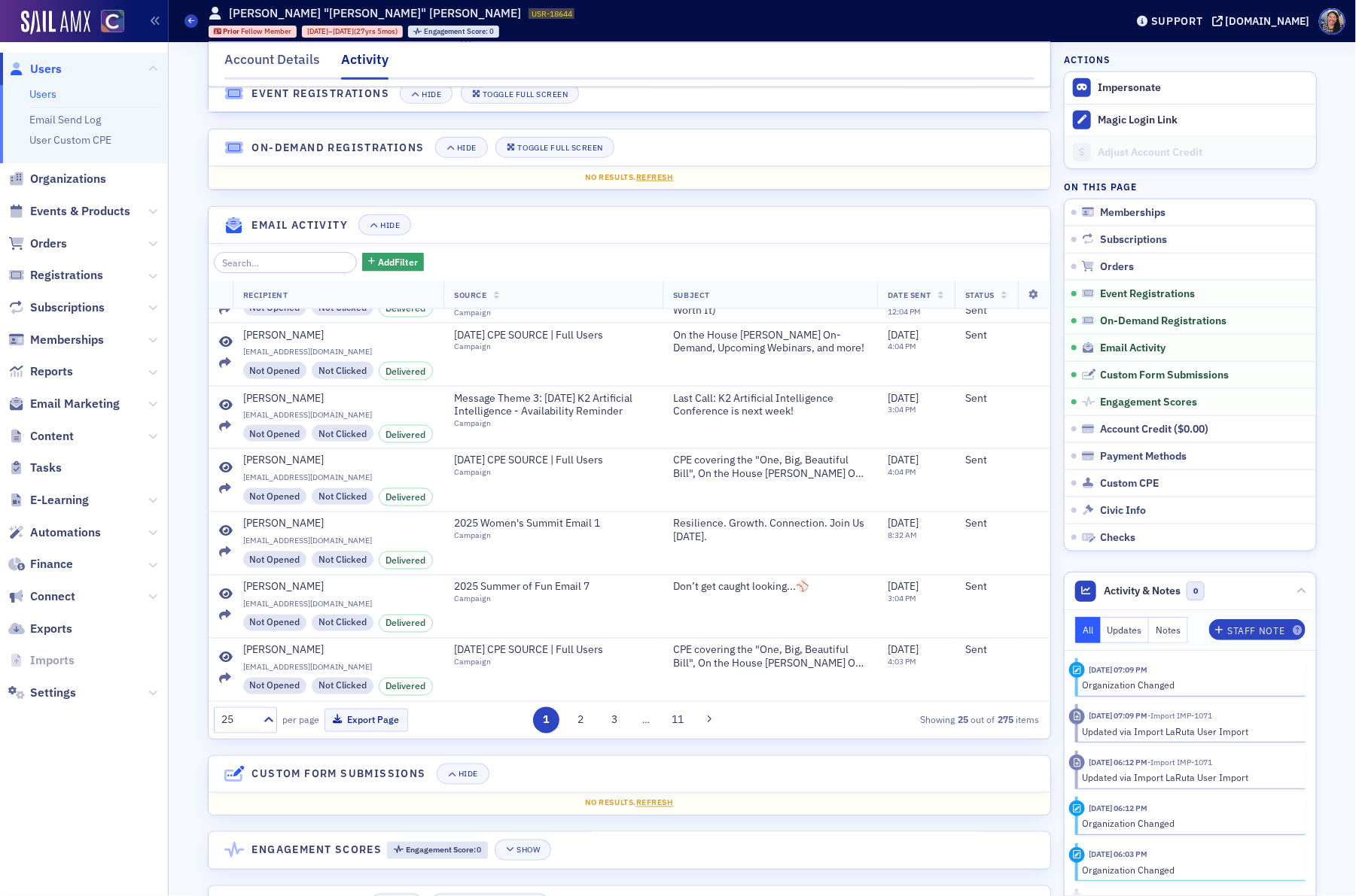
scroll to position [757, 0]
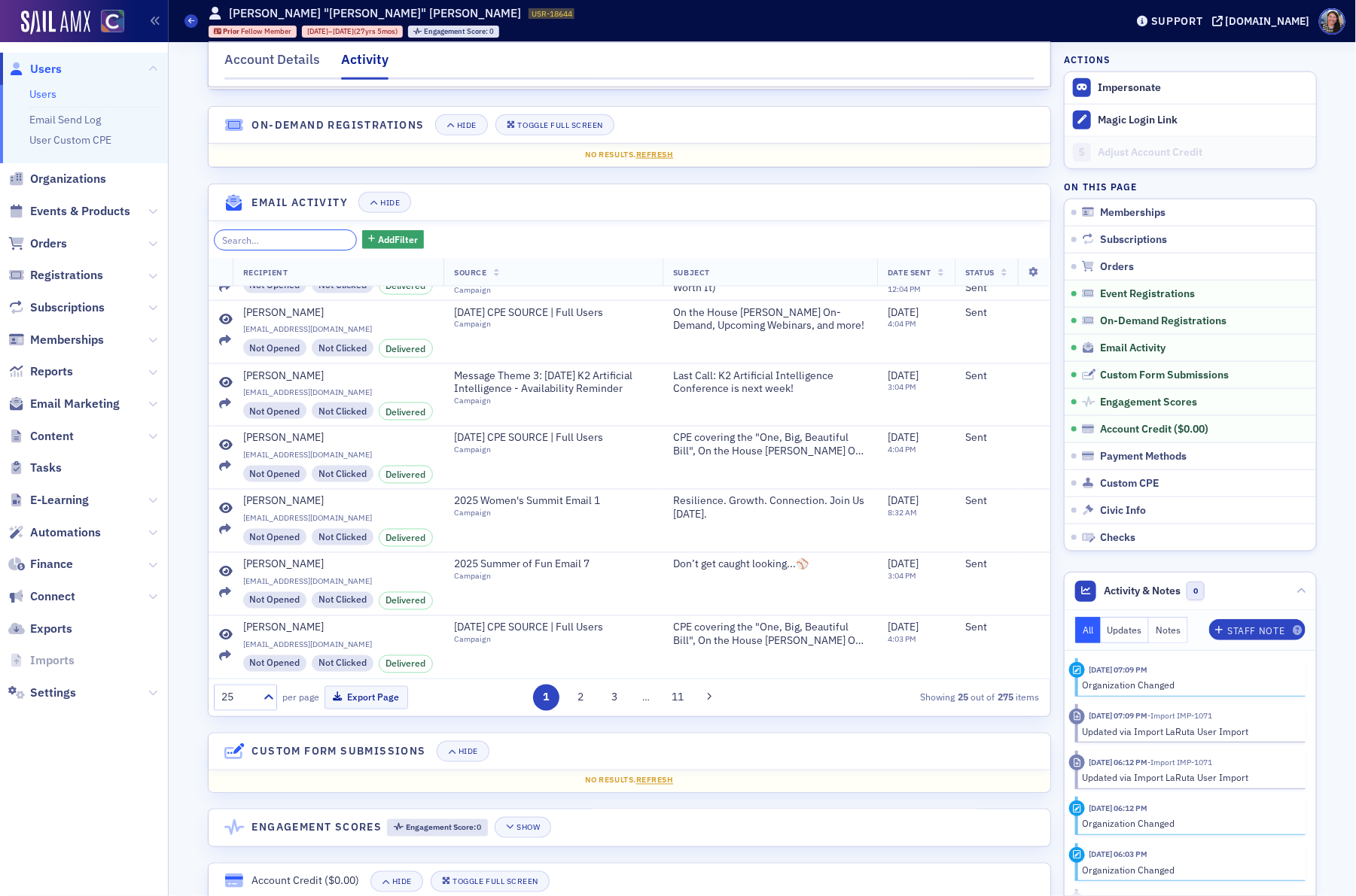
click at [266, 250] on input "search" at bounding box center [285, 240] width 143 height 21
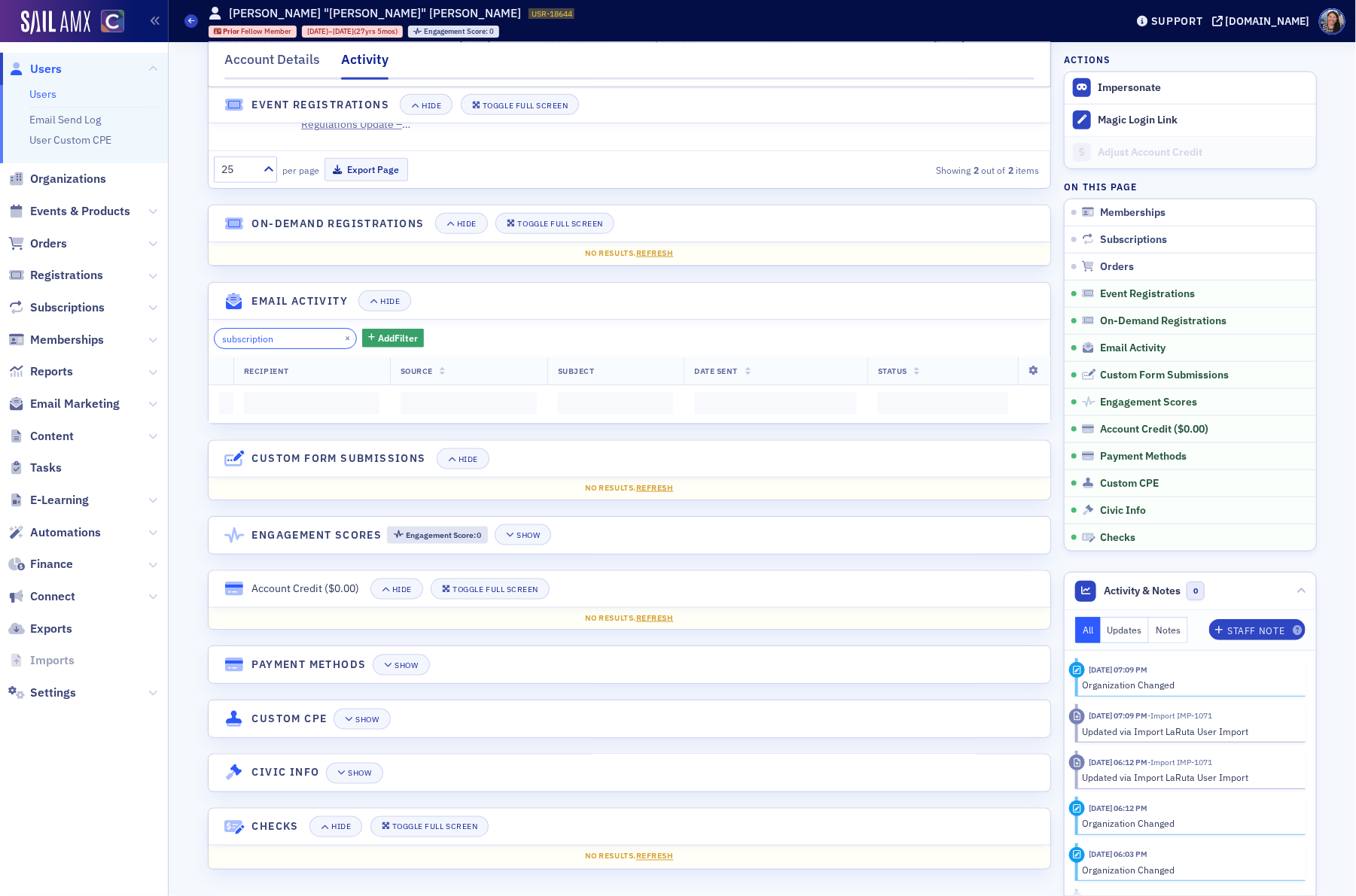
scroll to position [625, 0]
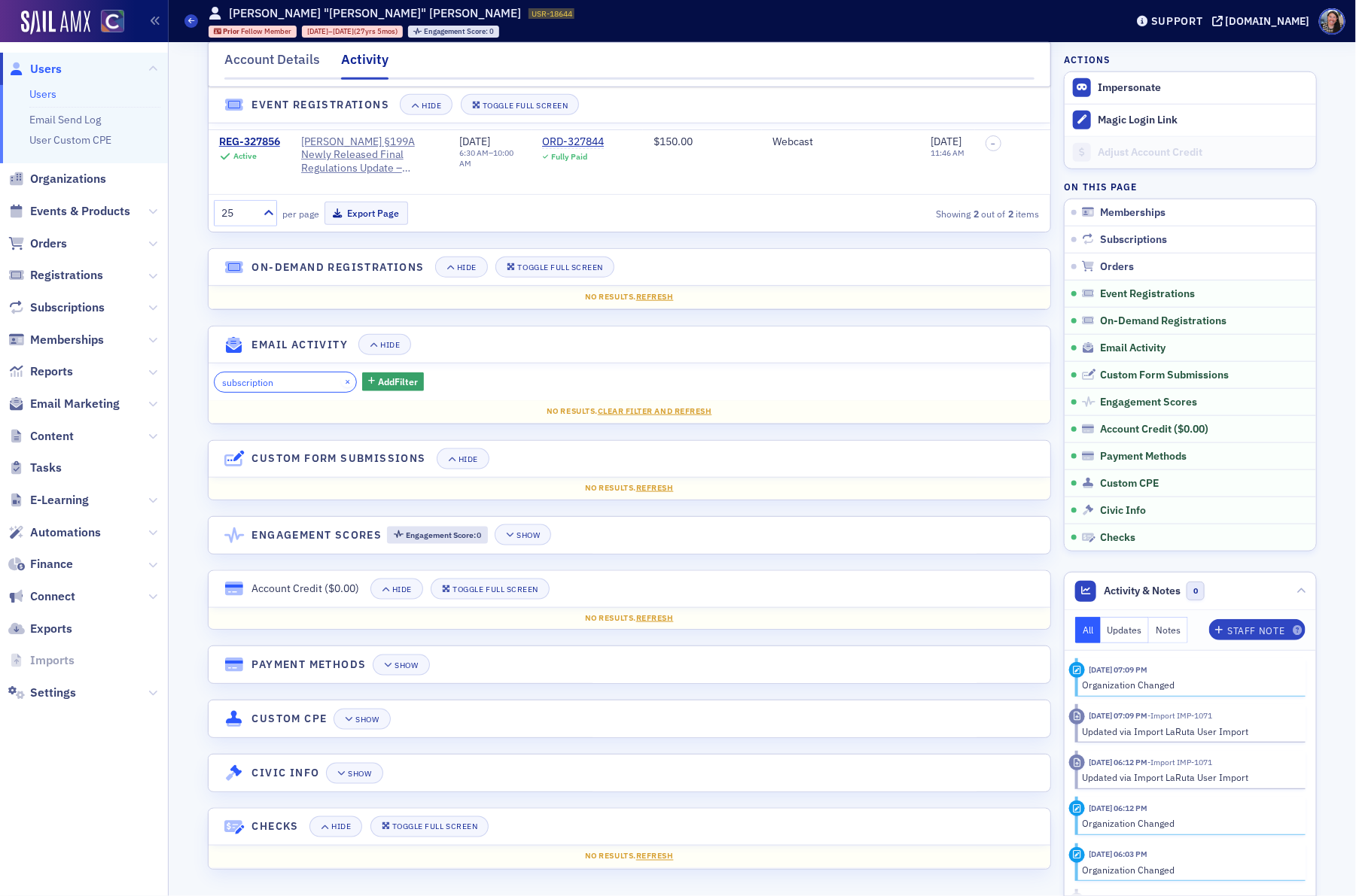
type input "subscription"
click at [341, 377] on button "×" at bounding box center [347, 381] width 13 height 13
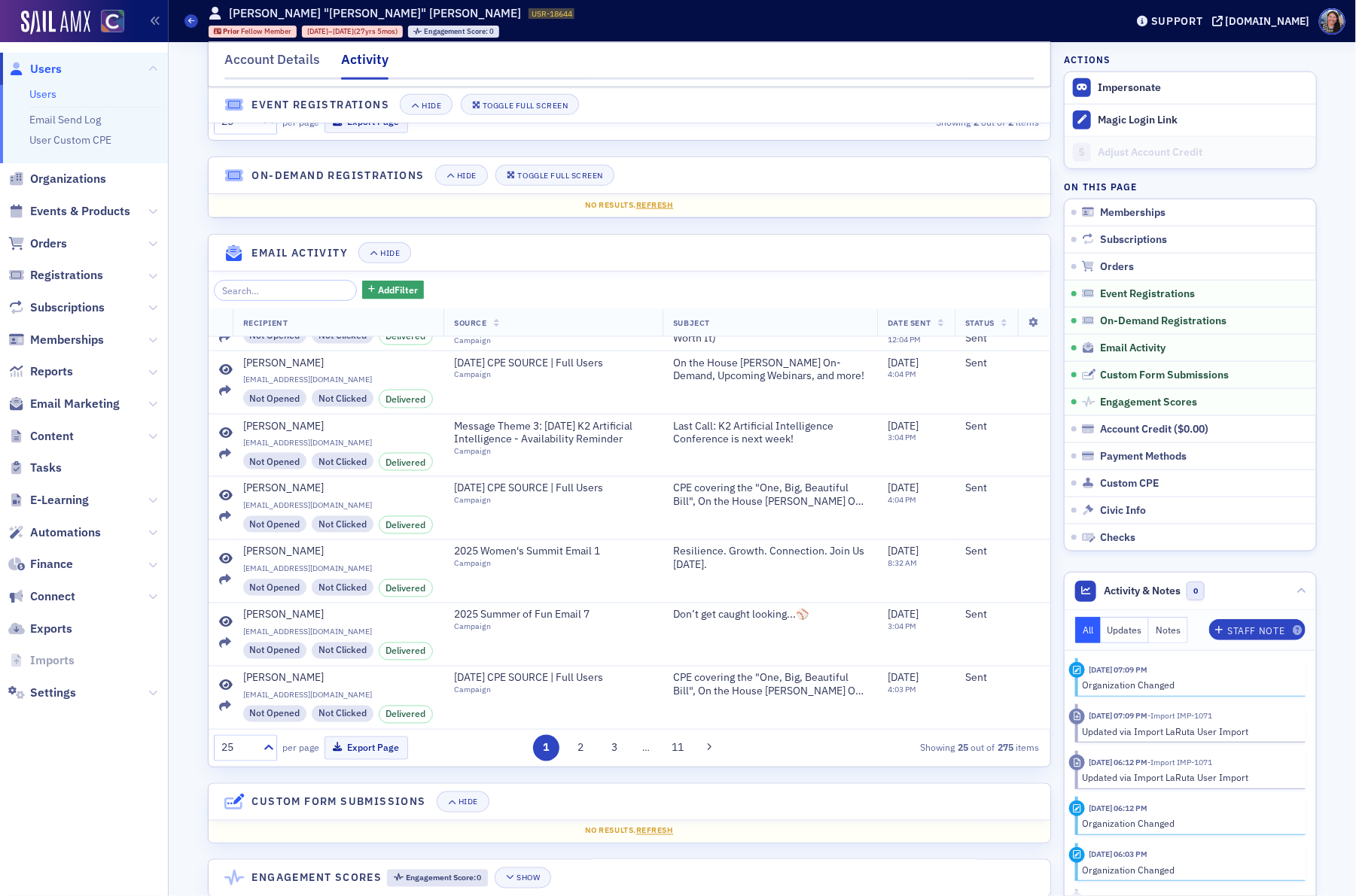
scroll to position [712, 0]
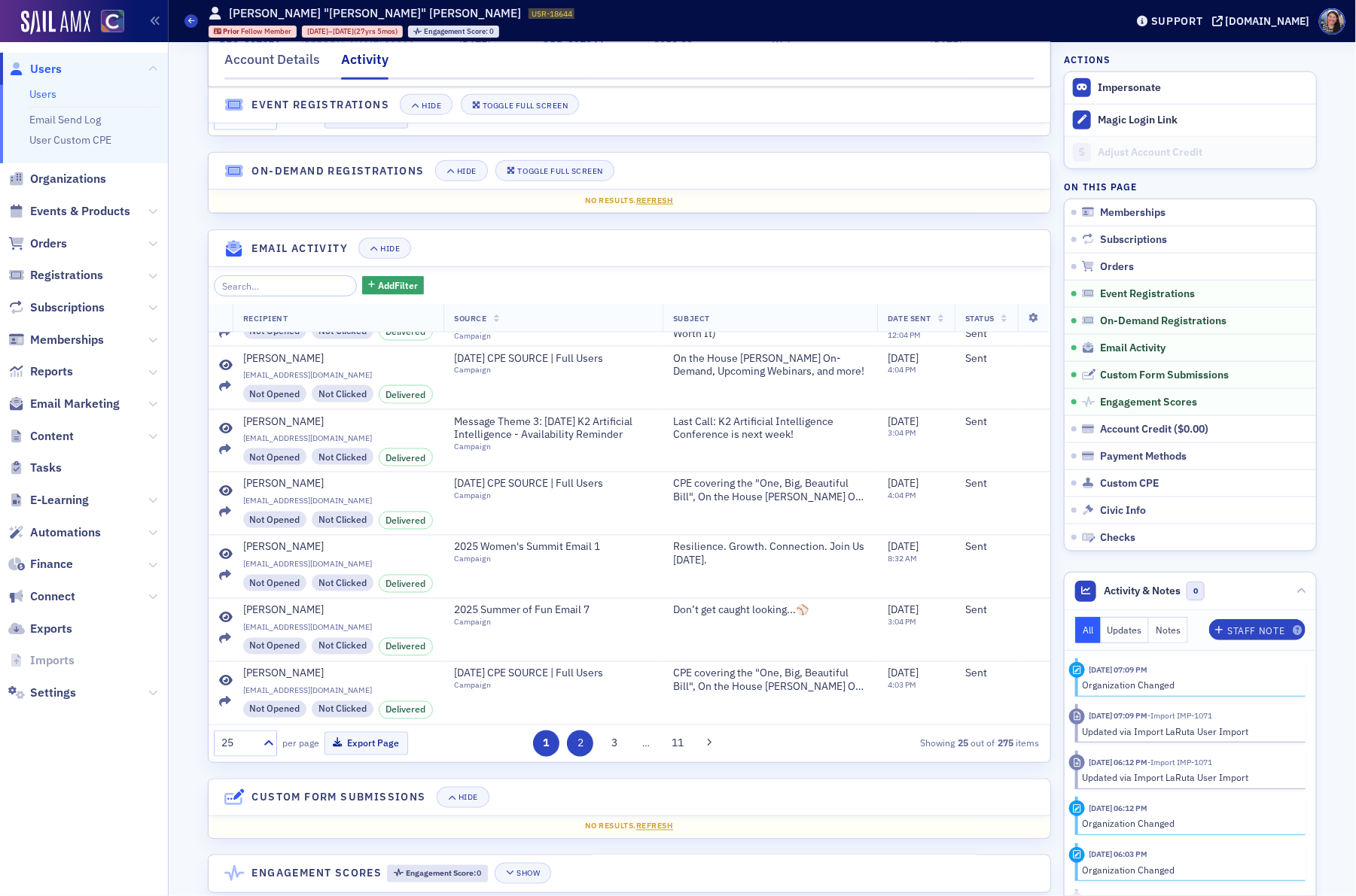
click at [582, 750] on button "2" at bounding box center [580, 744] width 26 height 26
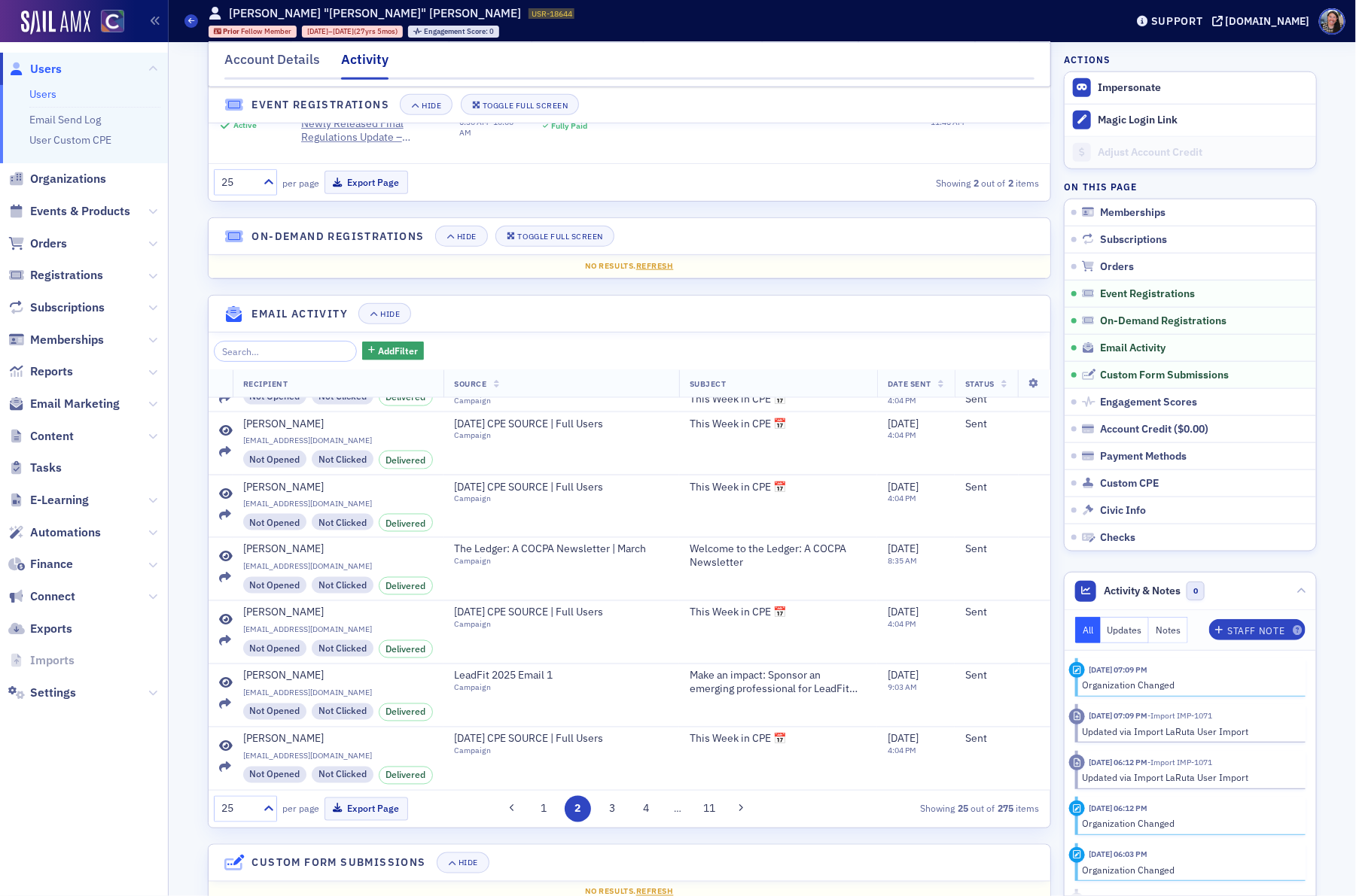
scroll to position [658, 0]
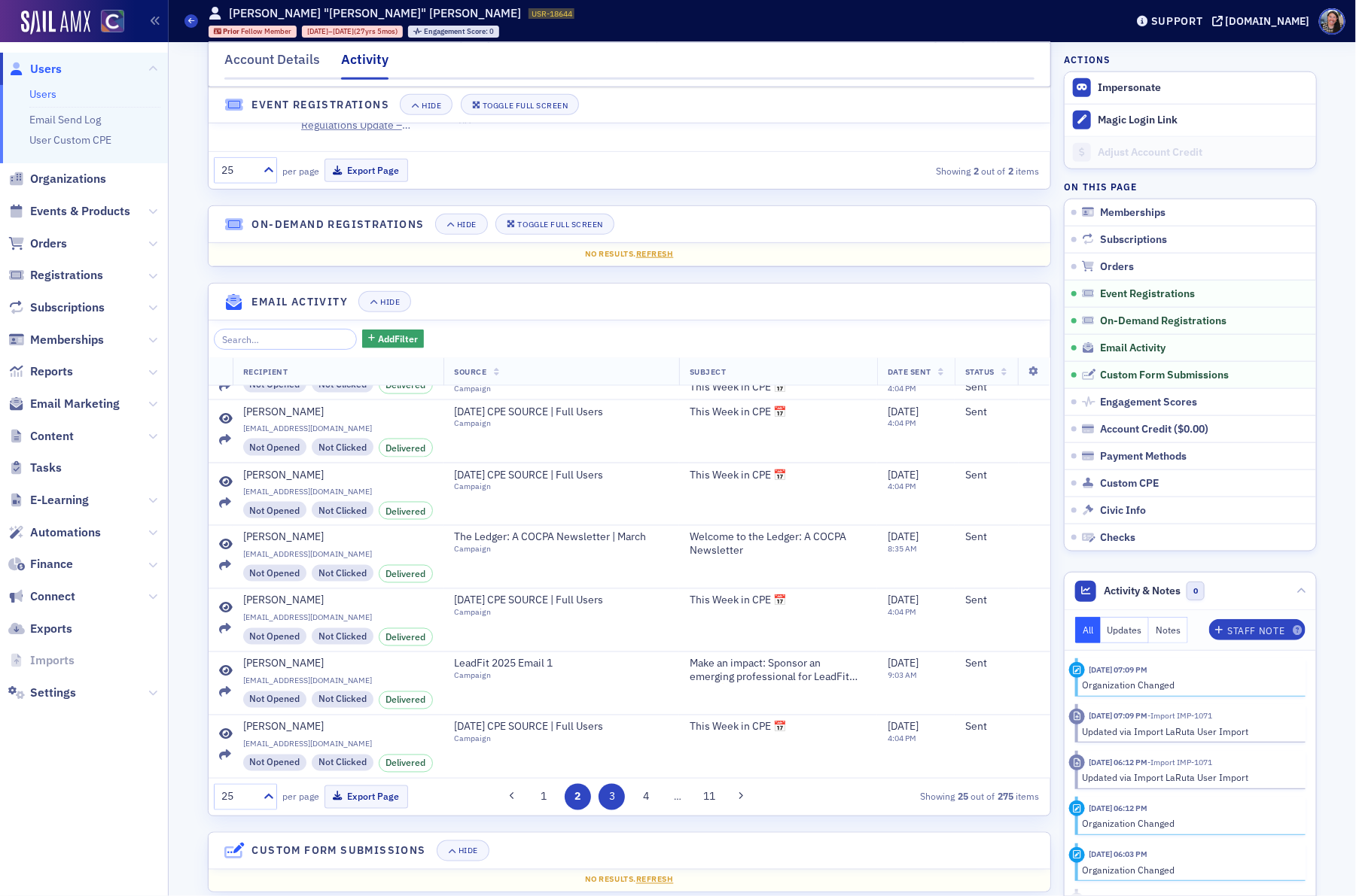
click at [607, 807] on button "3" at bounding box center [612, 798] width 26 height 26
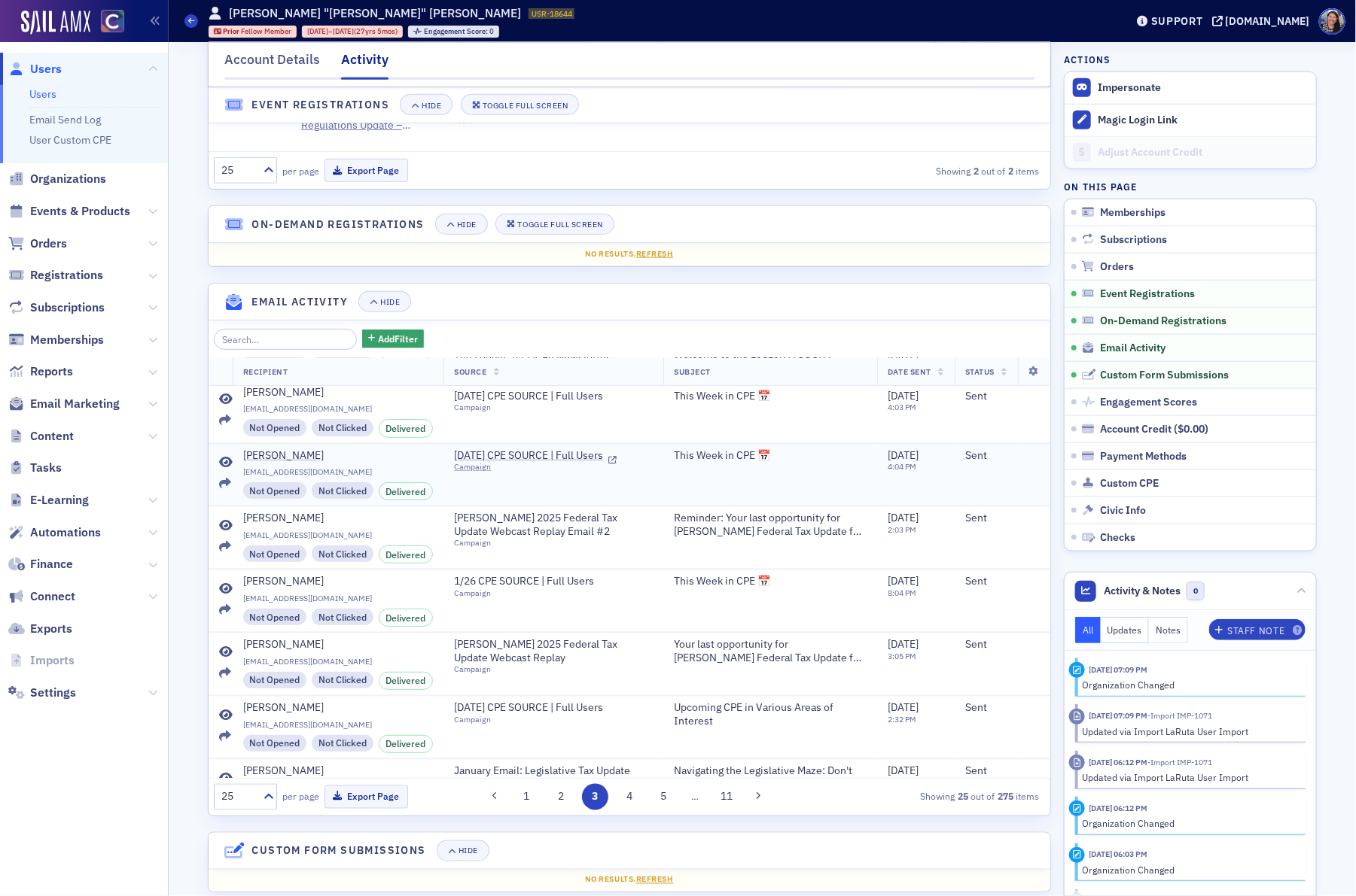
scroll to position [0, 0]
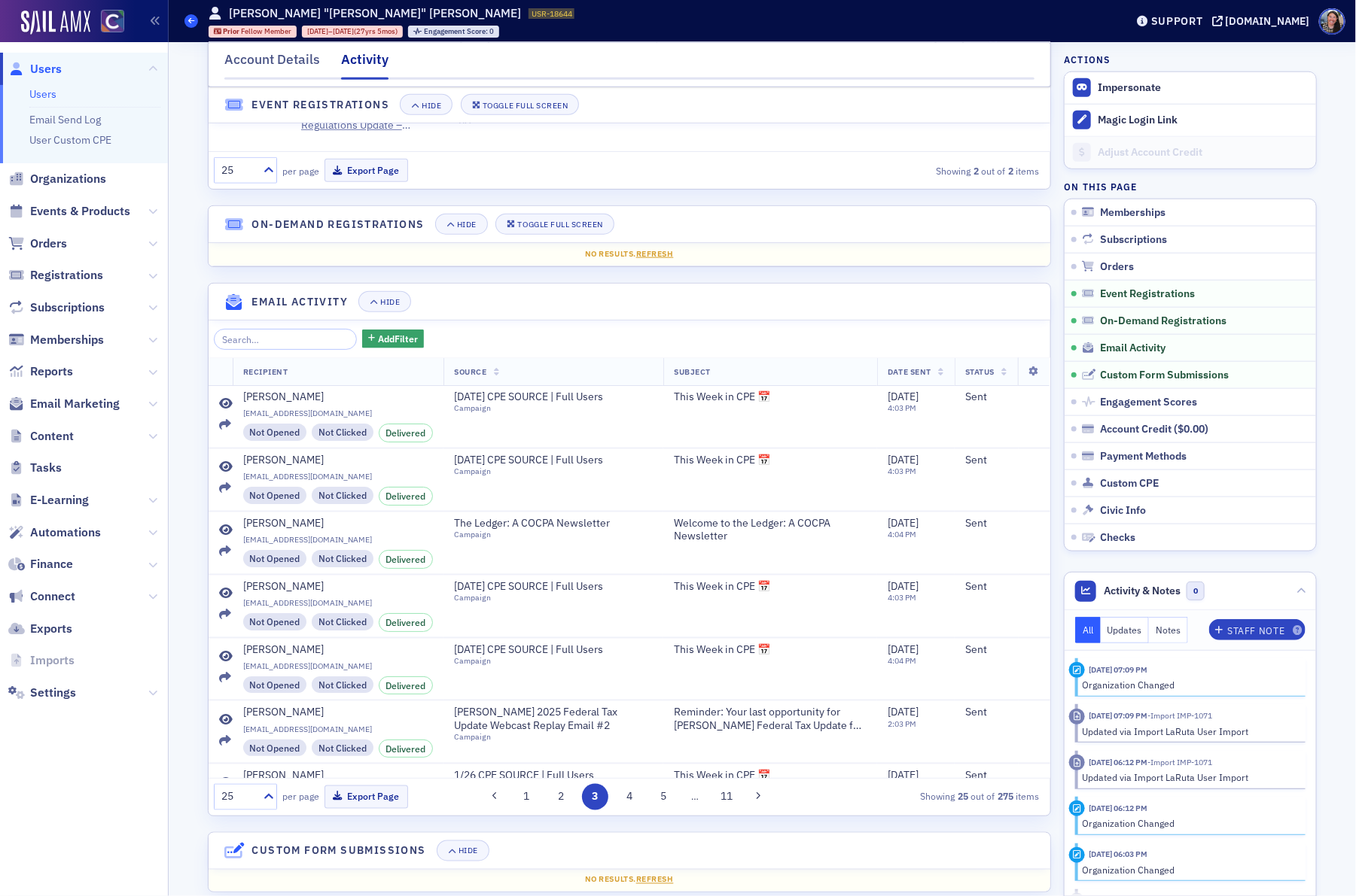
click at [195, 21] on span at bounding box center [191, 20] width 13 height 13
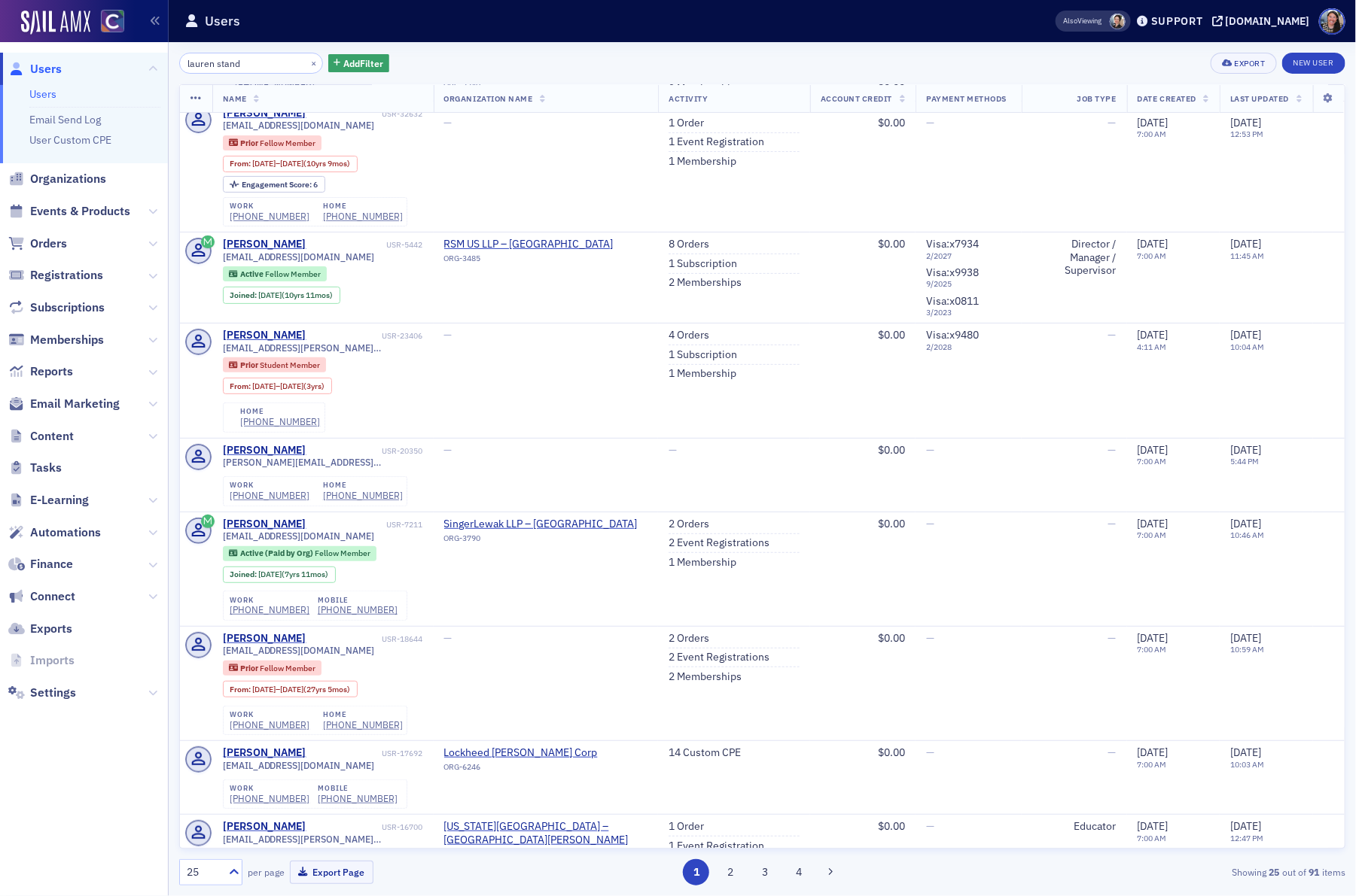
scroll to position [124, 0]
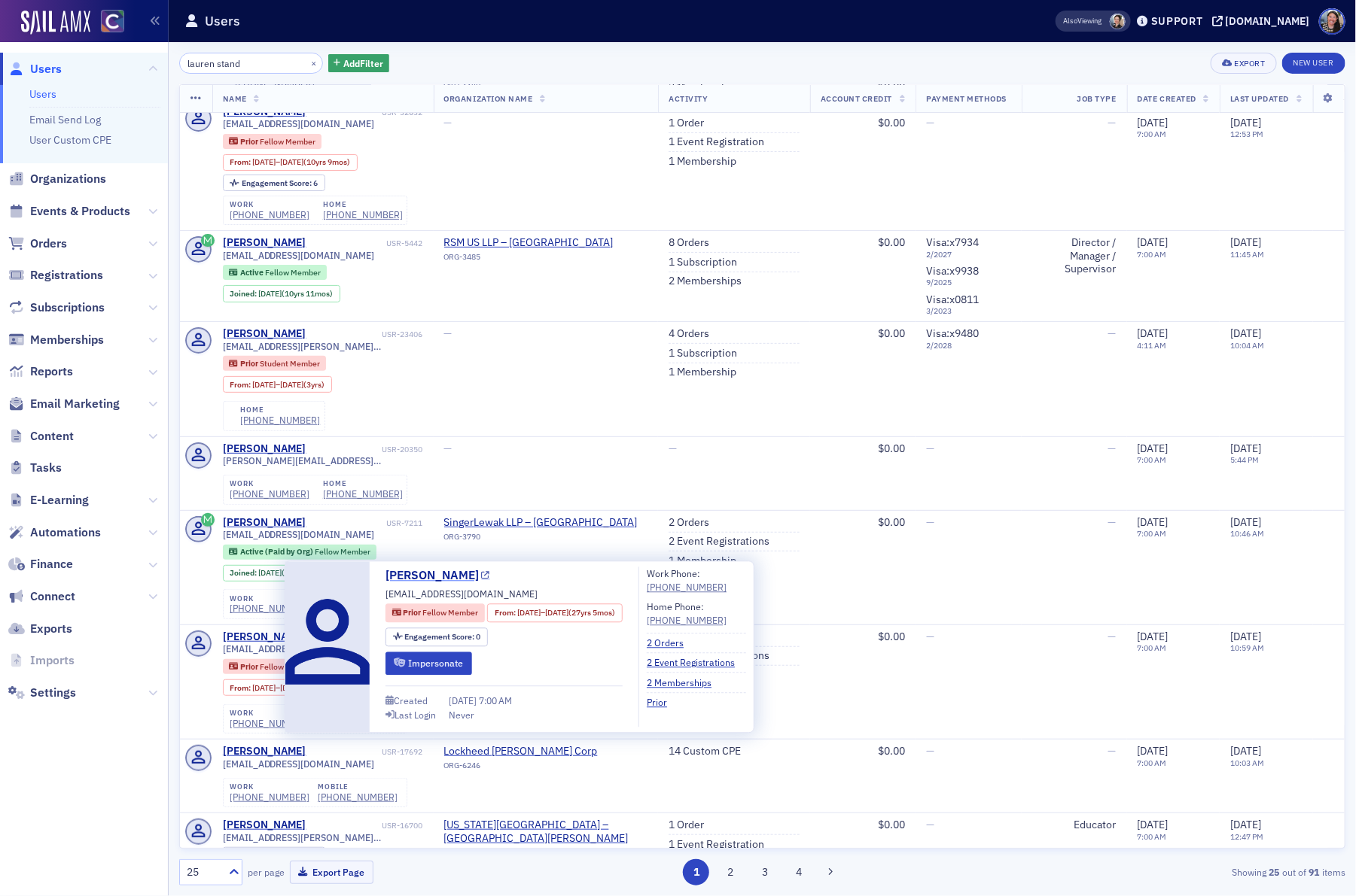
click at [432, 575] on link "Lauren Scott" at bounding box center [437, 576] width 105 height 18
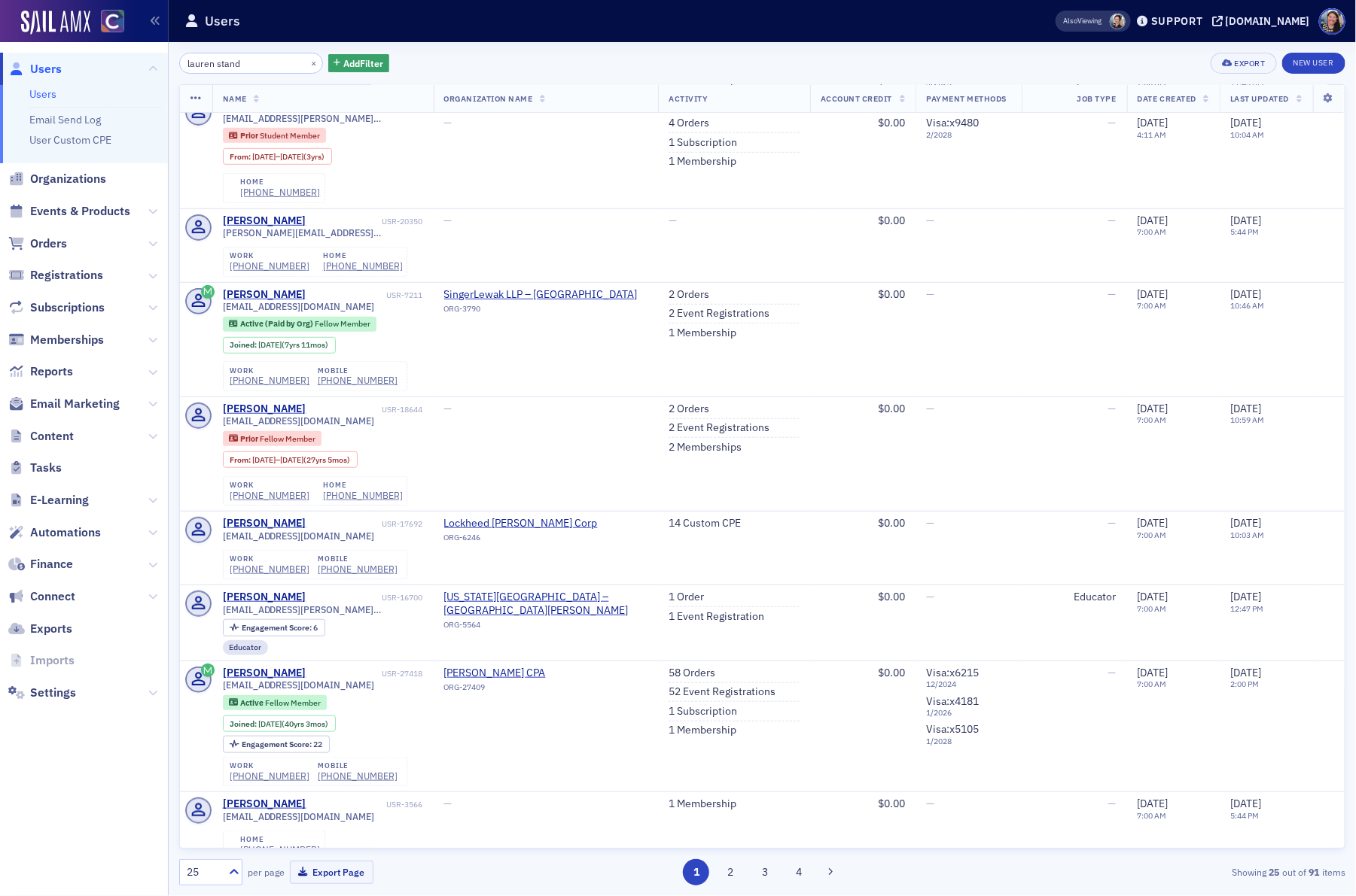
scroll to position [0, 0]
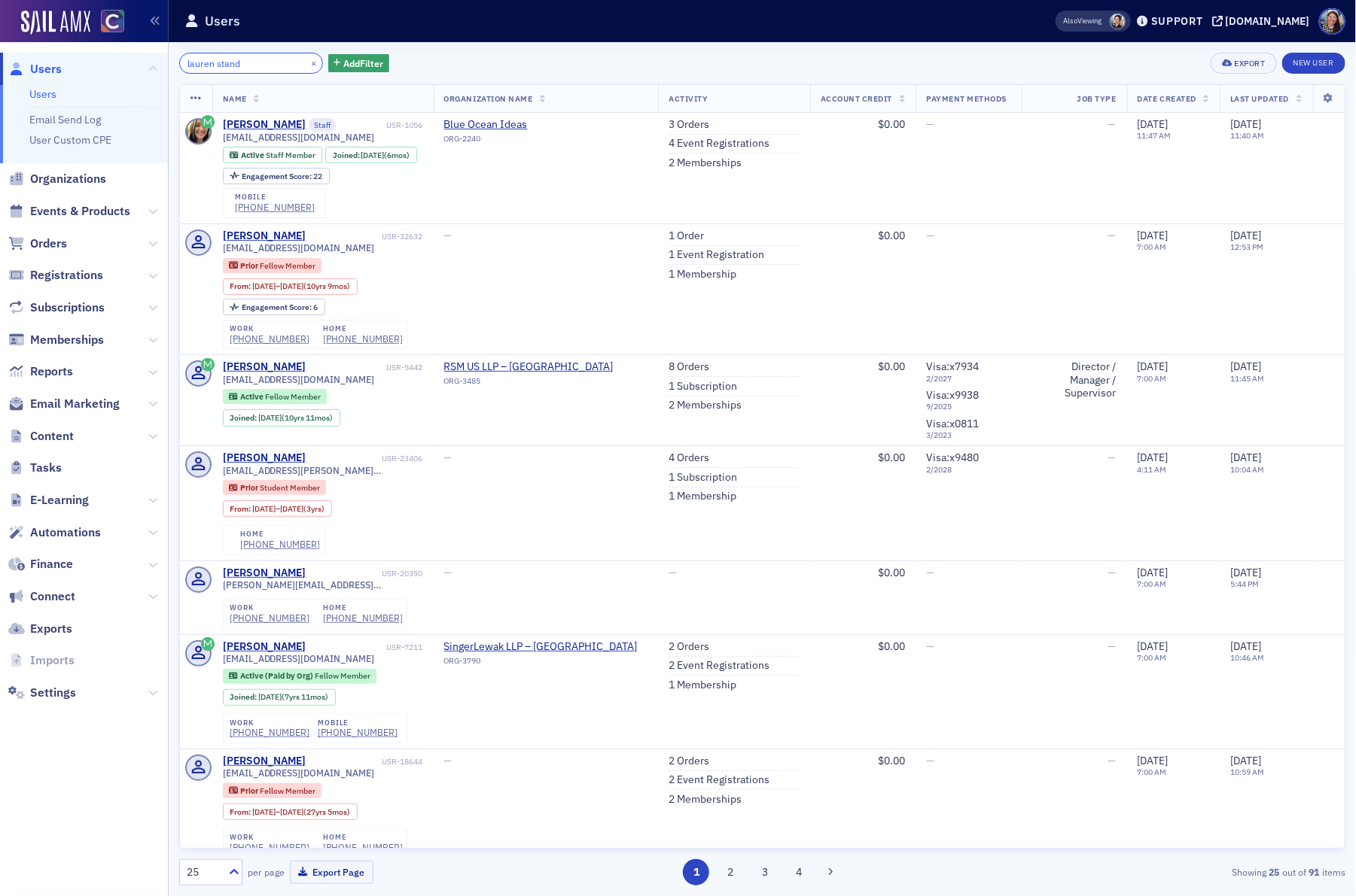
click at [260, 63] on input "lauren stand" at bounding box center [250, 63] width 143 height 21
click at [260, 62] on input "lauren stand" at bounding box center [250, 63] width 143 height 21
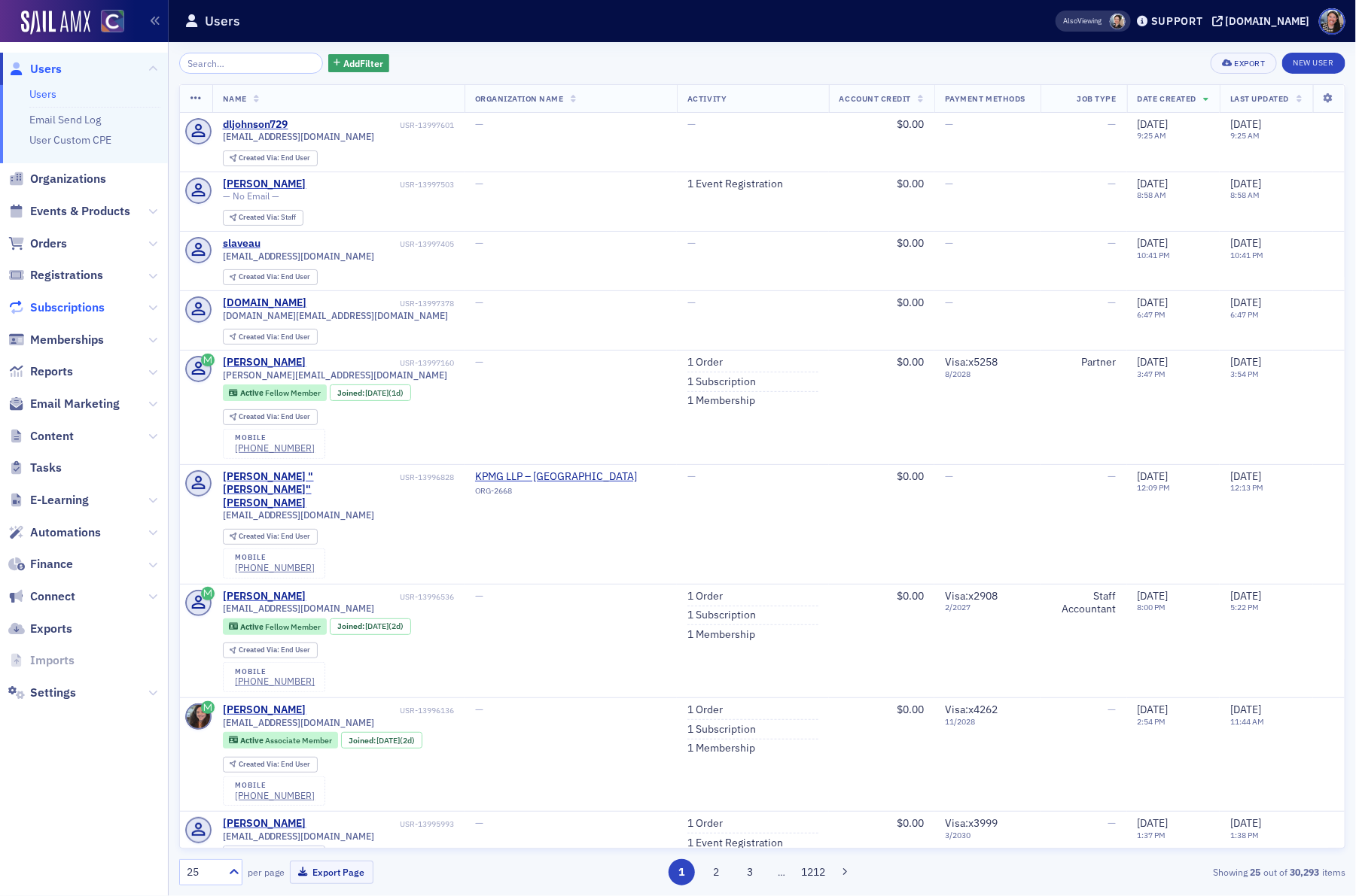
click at [51, 312] on span "Subscriptions" at bounding box center [67, 307] width 74 height 16
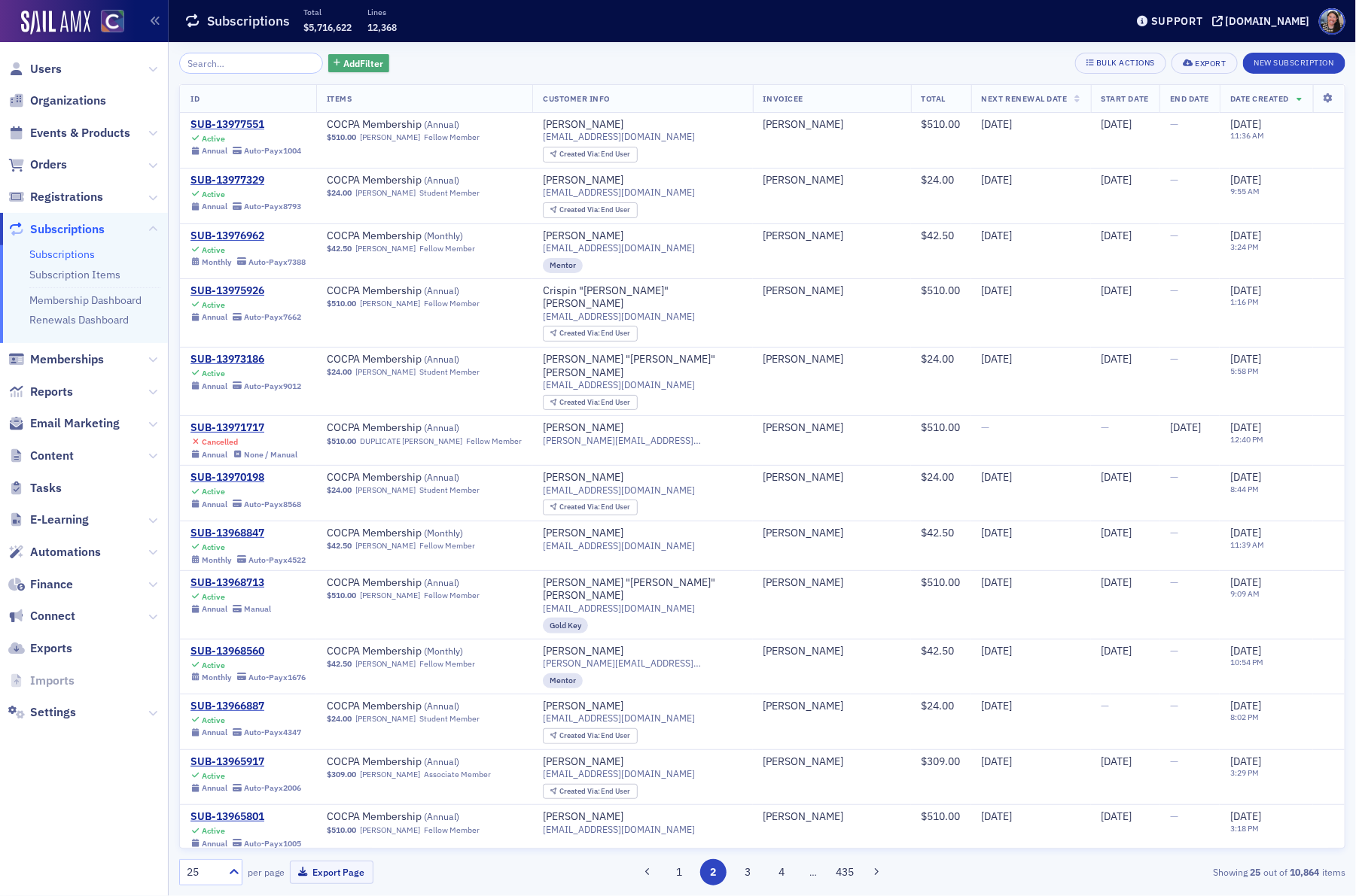
click at [343, 64] on span "Add Filter" at bounding box center [363, 63] width 40 height 13
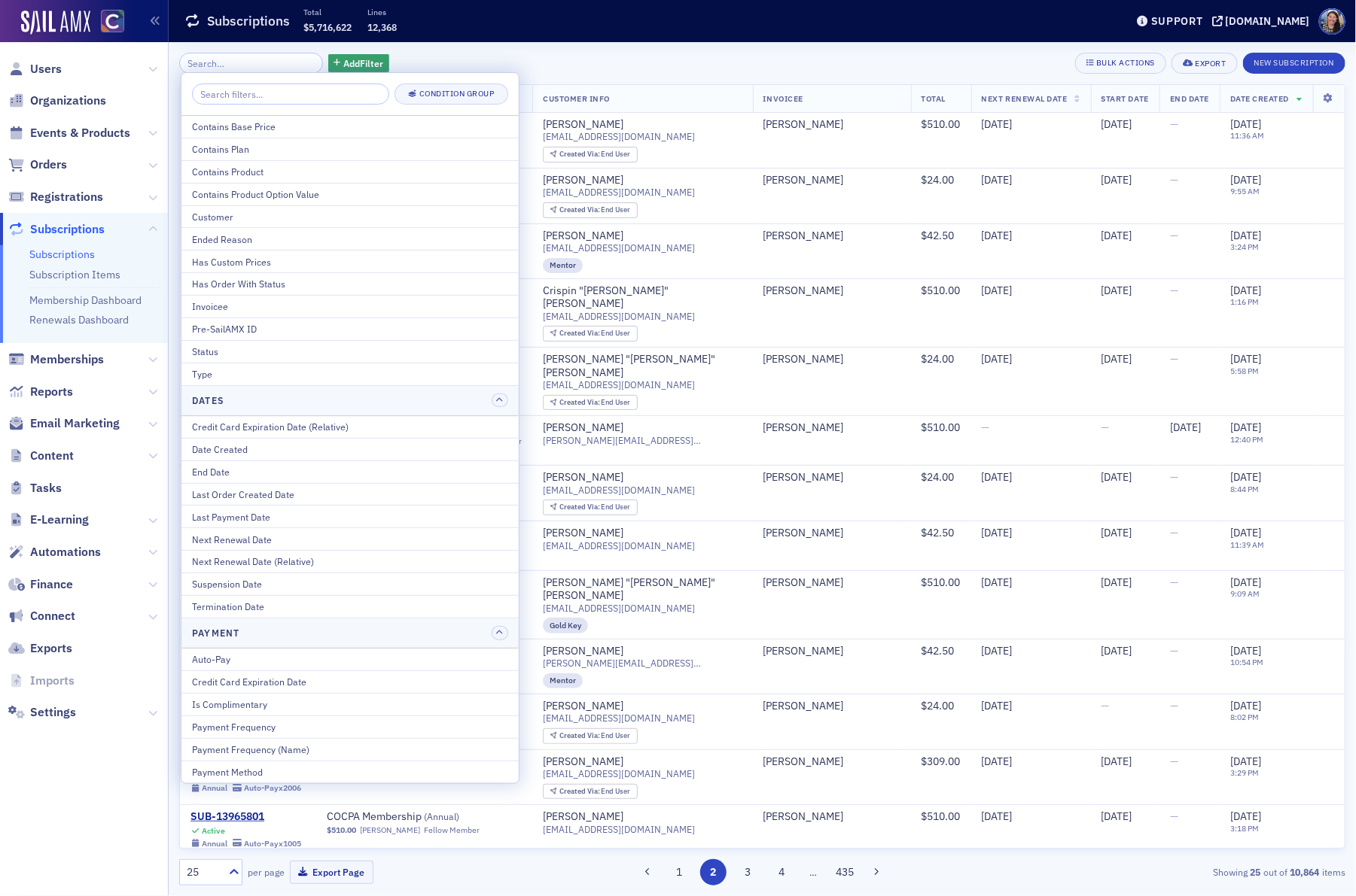
click at [542, 53] on div "Add Filter Bulk Actions Export New Subscription" at bounding box center [762, 63] width 1166 height 21
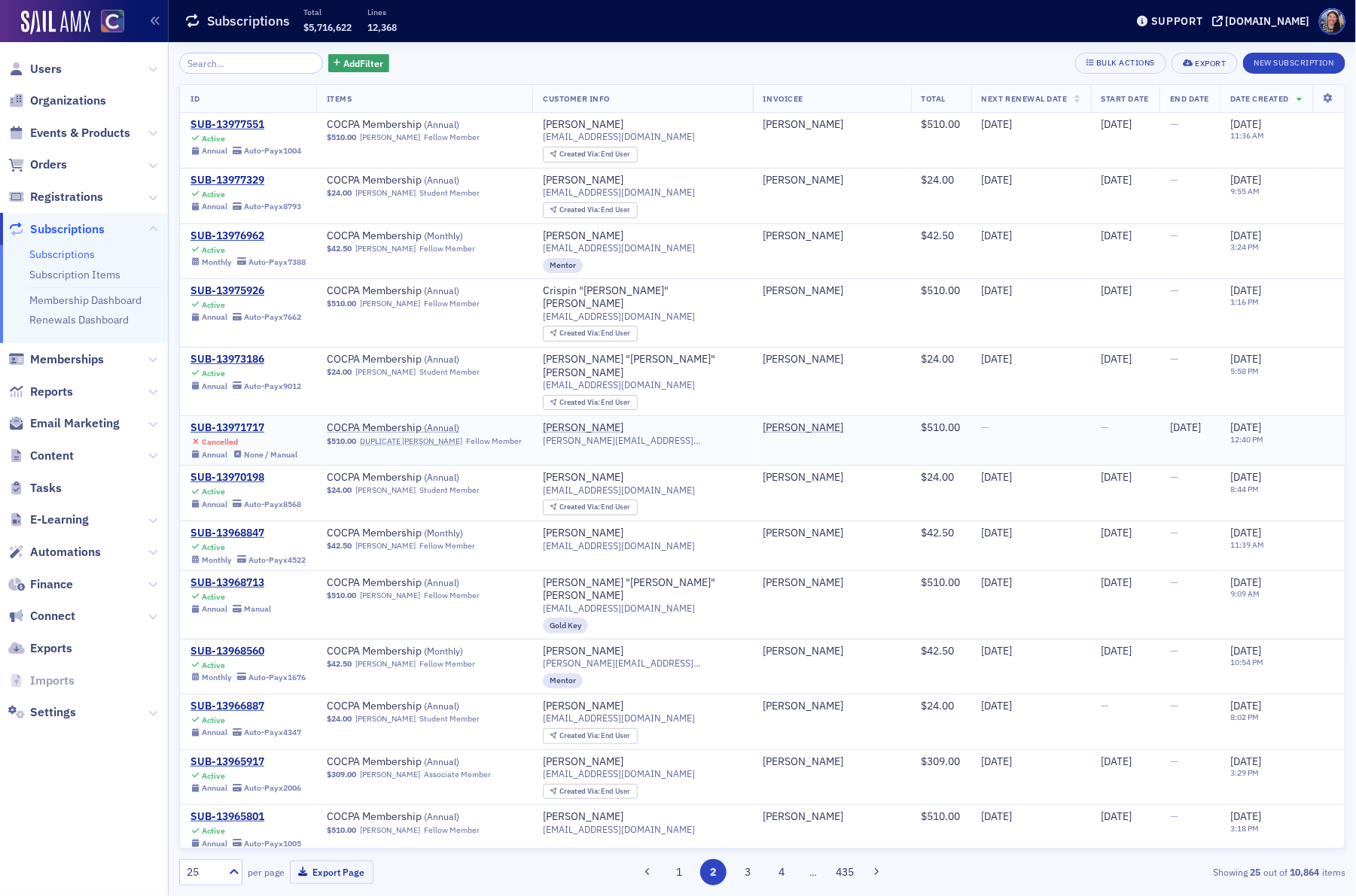
click at [1173, 421] on span "7/24/2025" at bounding box center [1185, 427] width 31 height 13
click at [1170, 426] on td "7/24/2025" at bounding box center [1189, 441] width 60 height 50
click at [253, 422] on div "SUB-13971717" at bounding box center [244, 428] width 107 height 13
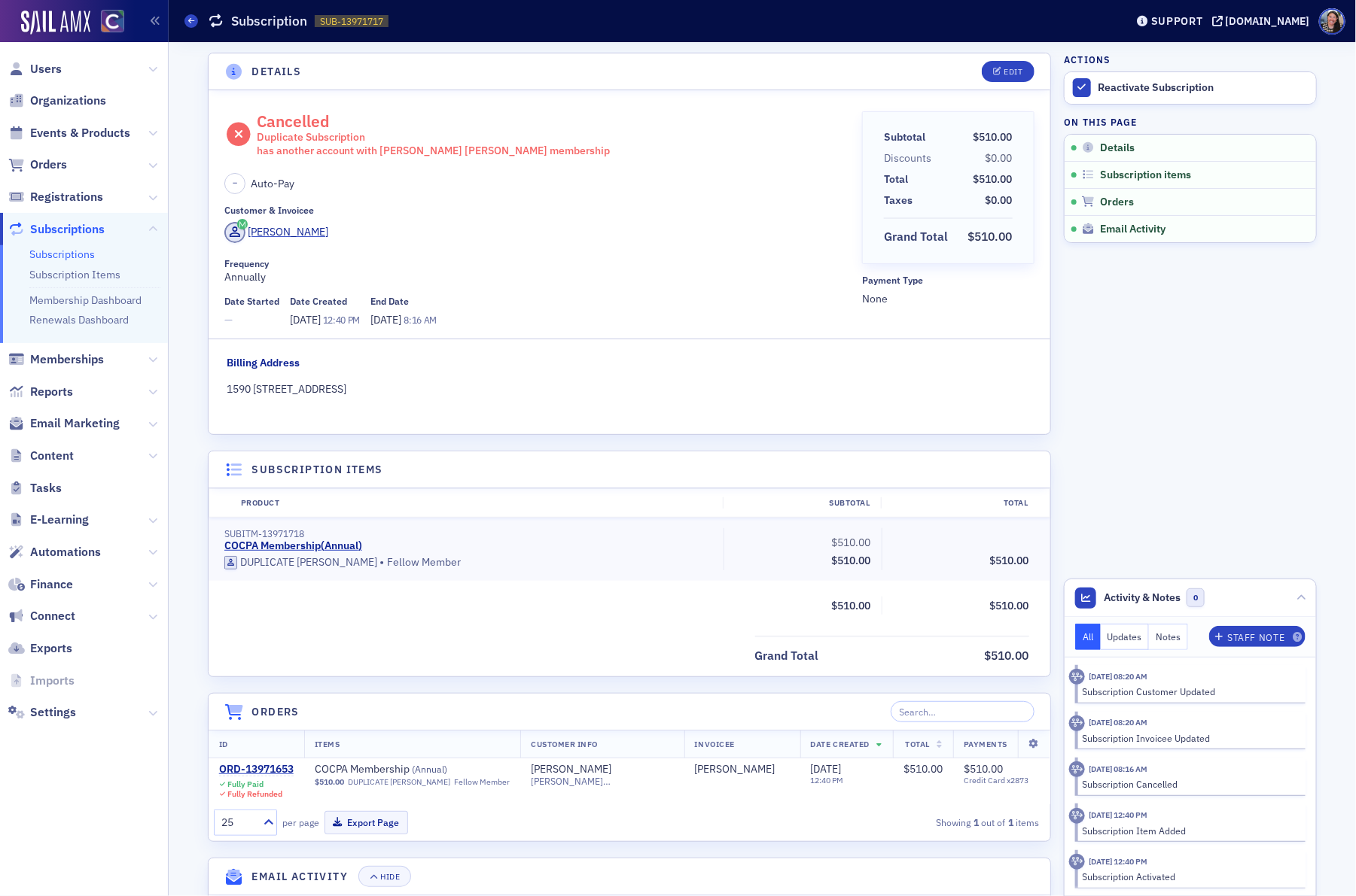
click at [1186, 429] on aside "Actions Reactivate Subscription On this page Details Subscription items Orders …" at bounding box center [1190, 564] width 253 height 1046
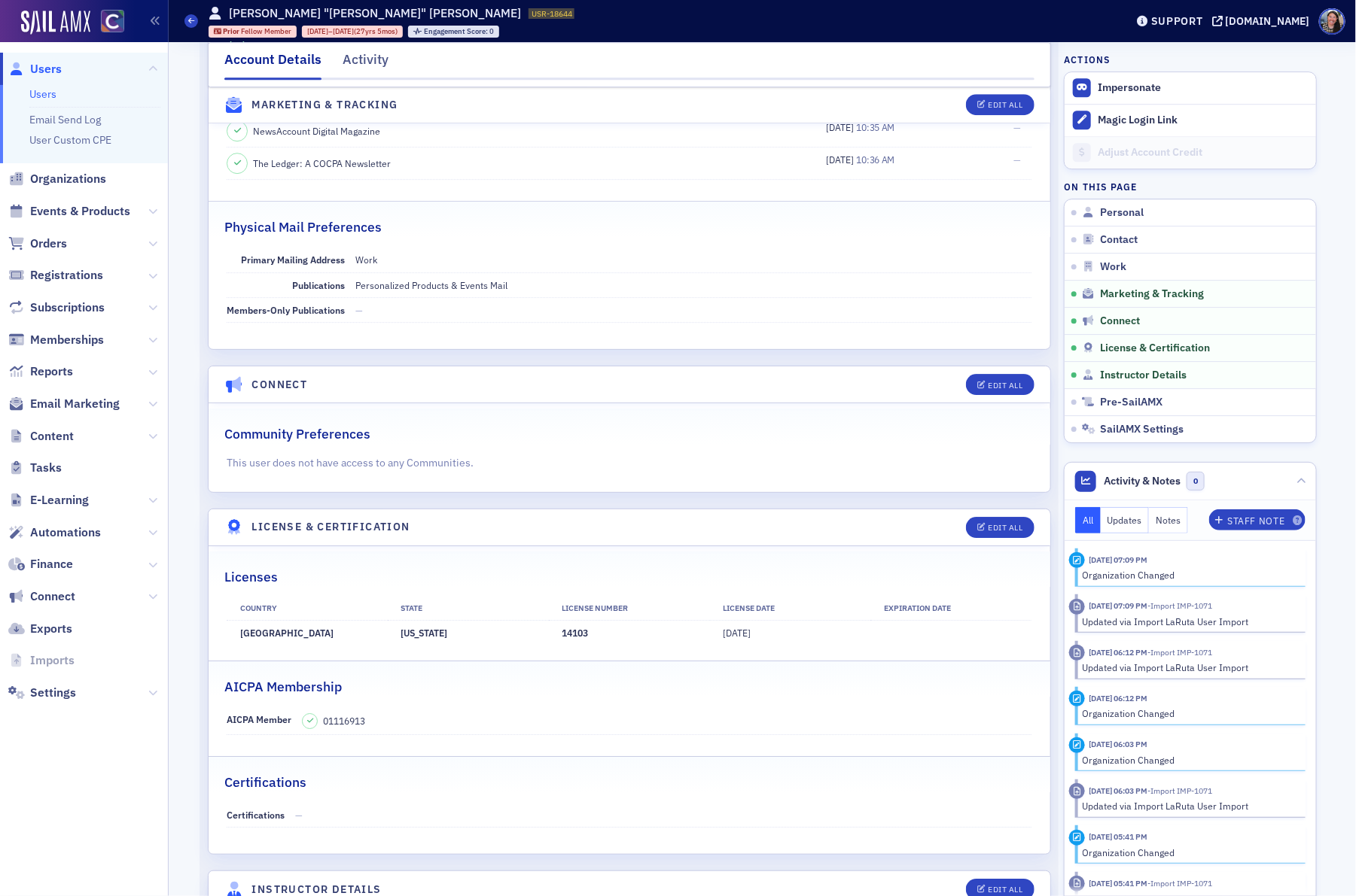
scroll to position [2071, 0]
click at [366, 64] on div "Activity" at bounding box center [365, 64] width 46 height 28
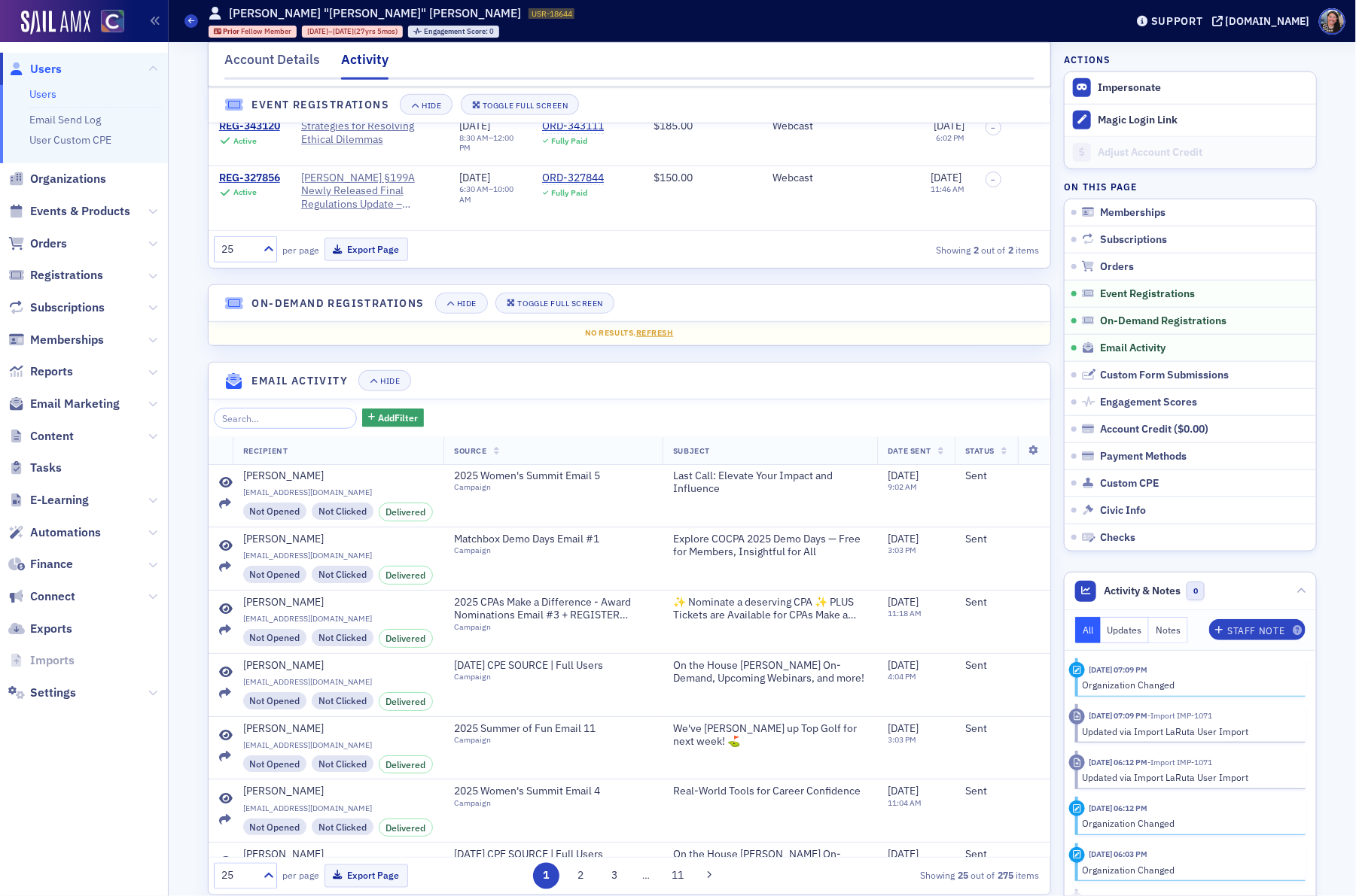
scroll to position [581, 0]
click at [254, 419] on input "search" at bounding box center [285, 416] width 143 height 21
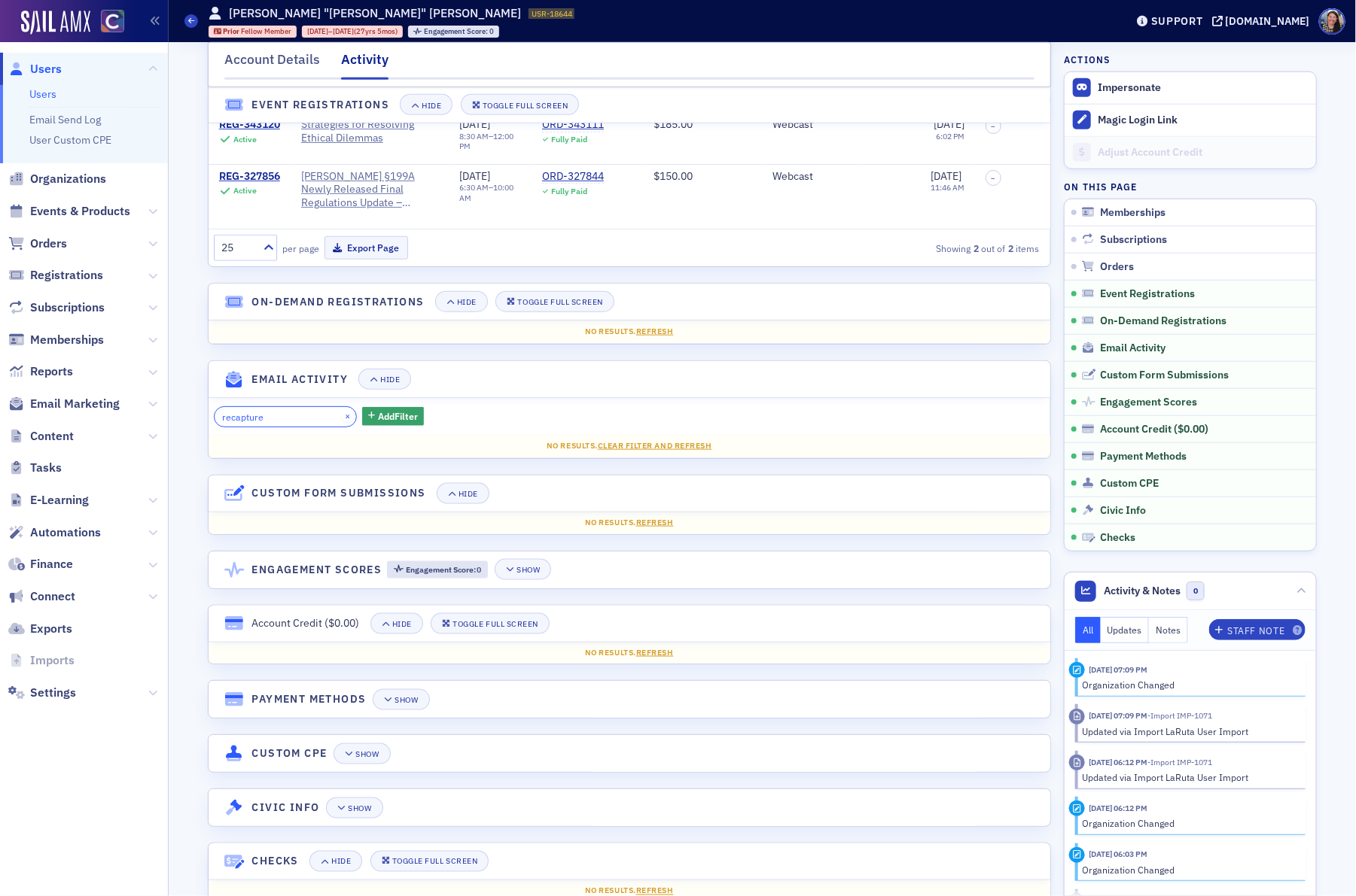
type input "recapture"
click at [341, 419] on button "×" at bounding box center [347, 415] width 13 height 13
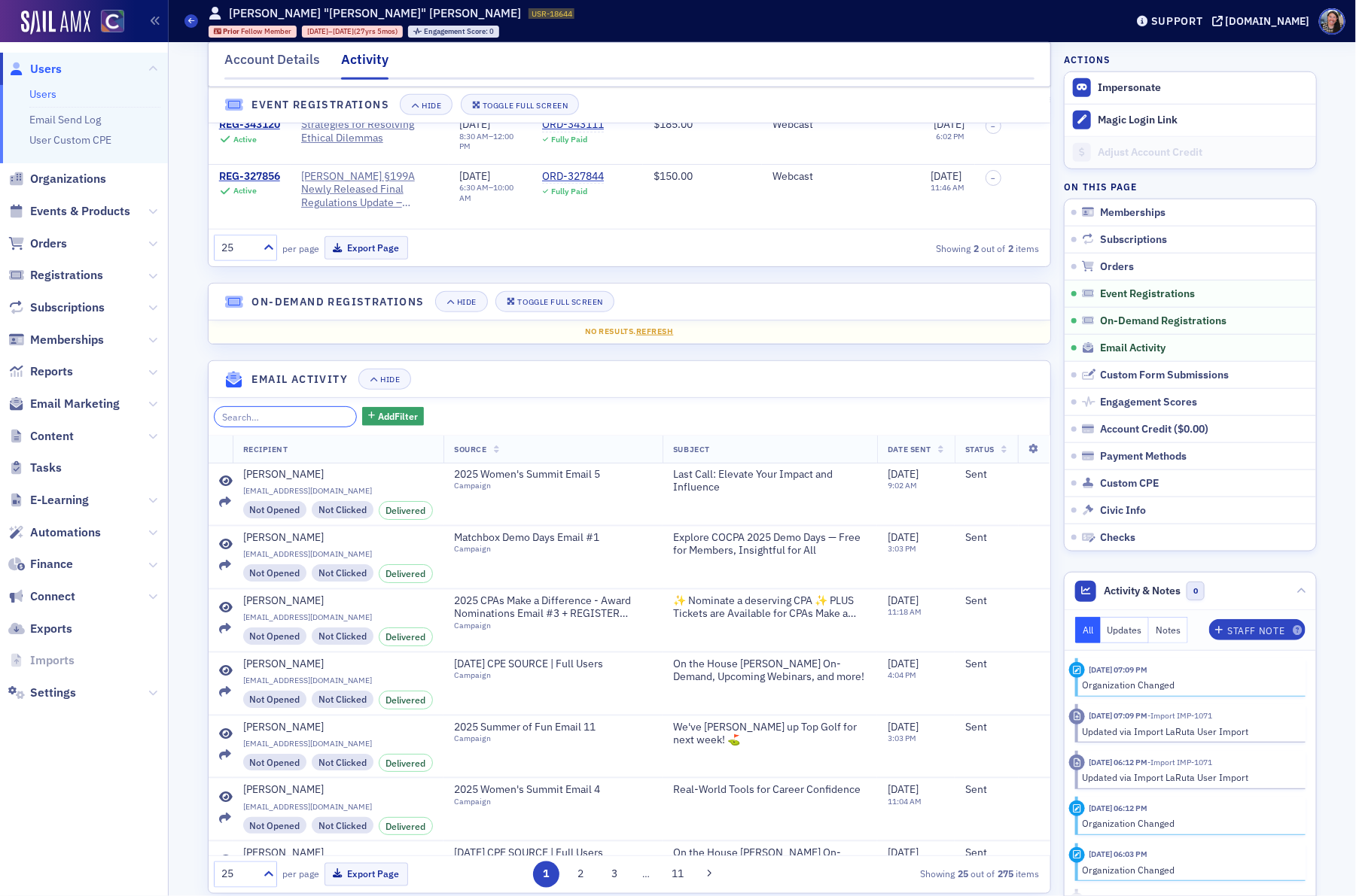
click at [292, 422] on input "search" at bounding box center [285, 416] width 143 height 21
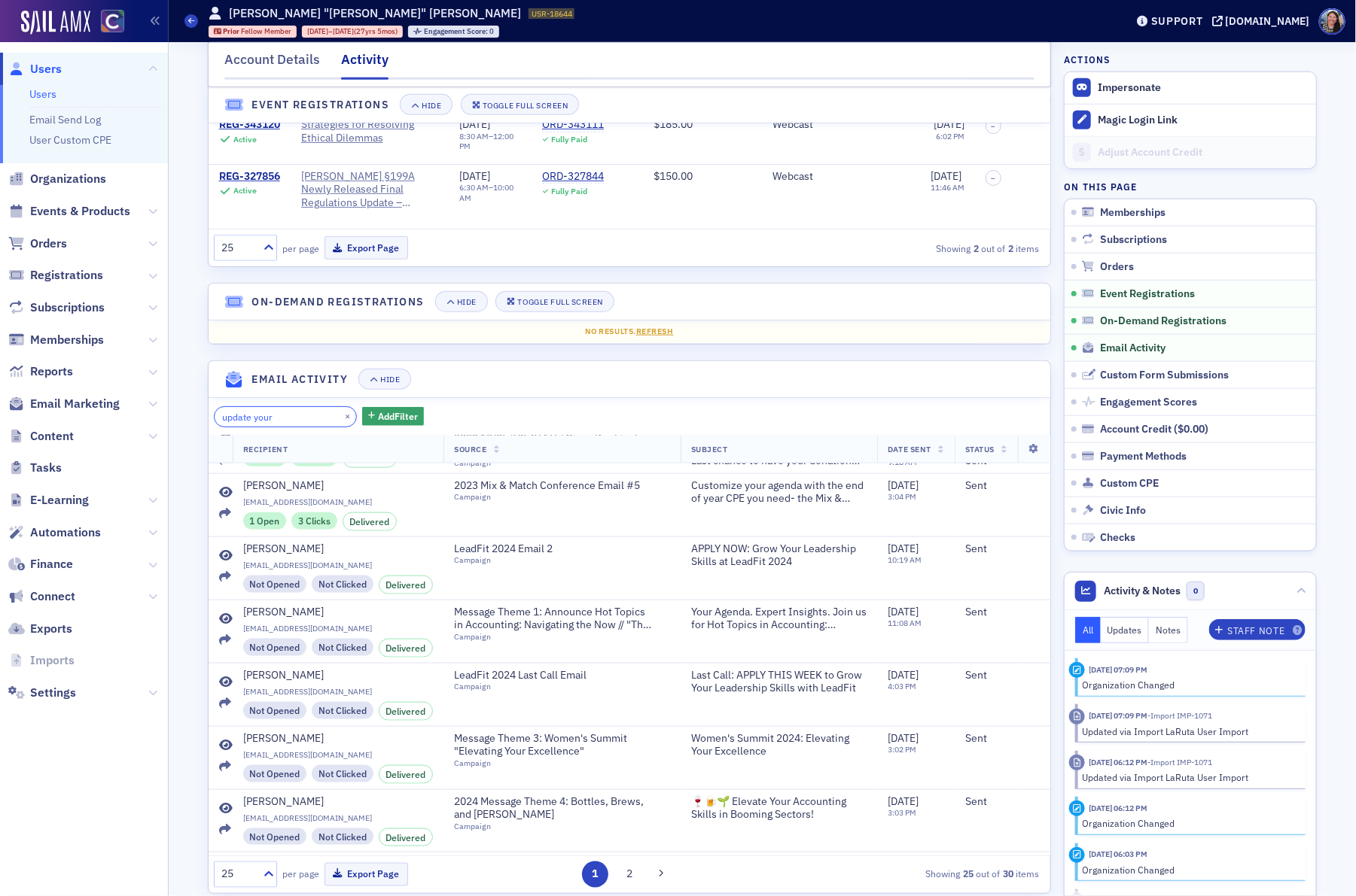
scroll to position [935, 0]
type input "update your"
click at [341, 420] on button "×" at bounding box center [347, 415] width 13 height 13
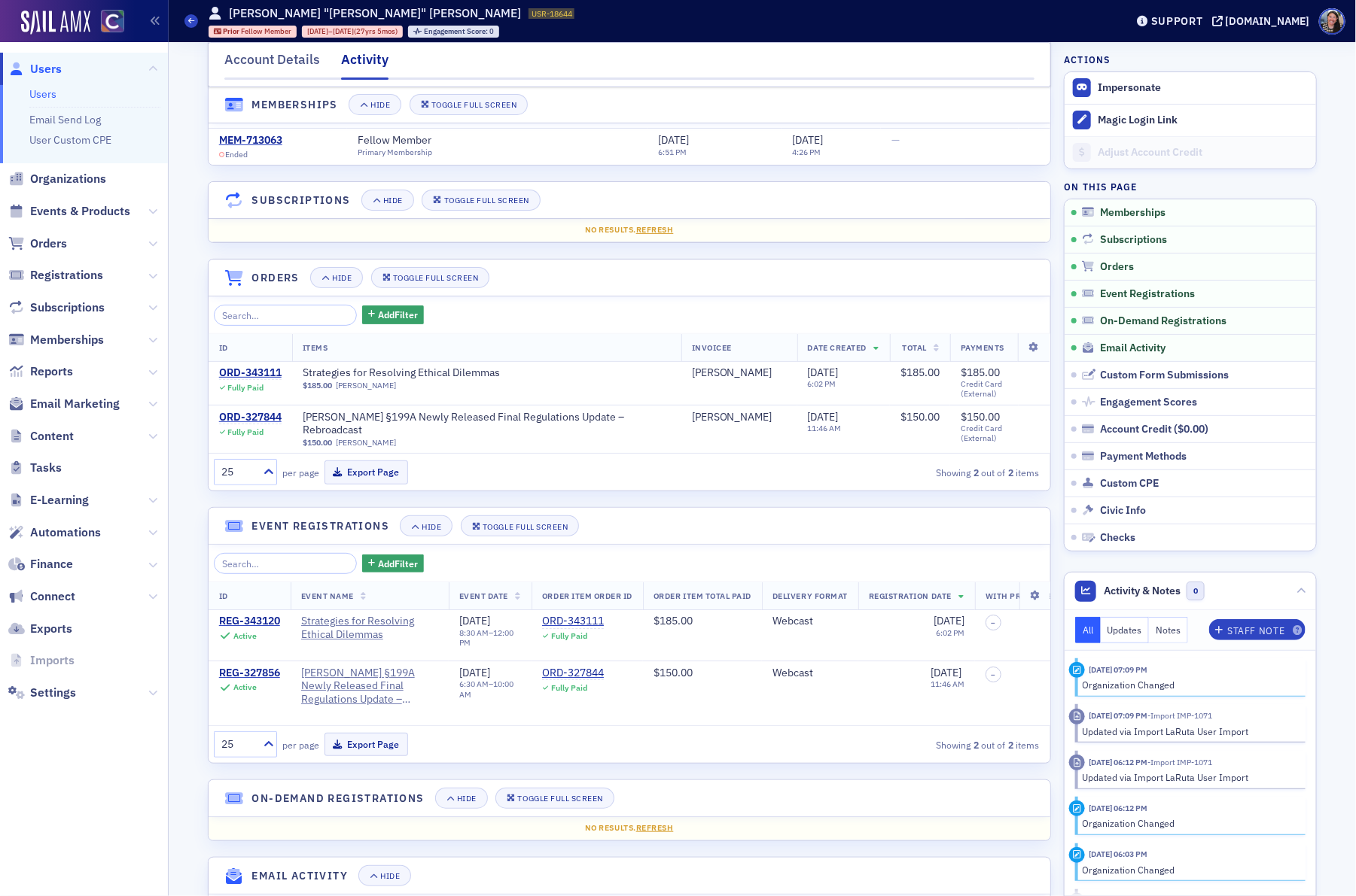
scroll to position [0, 0]
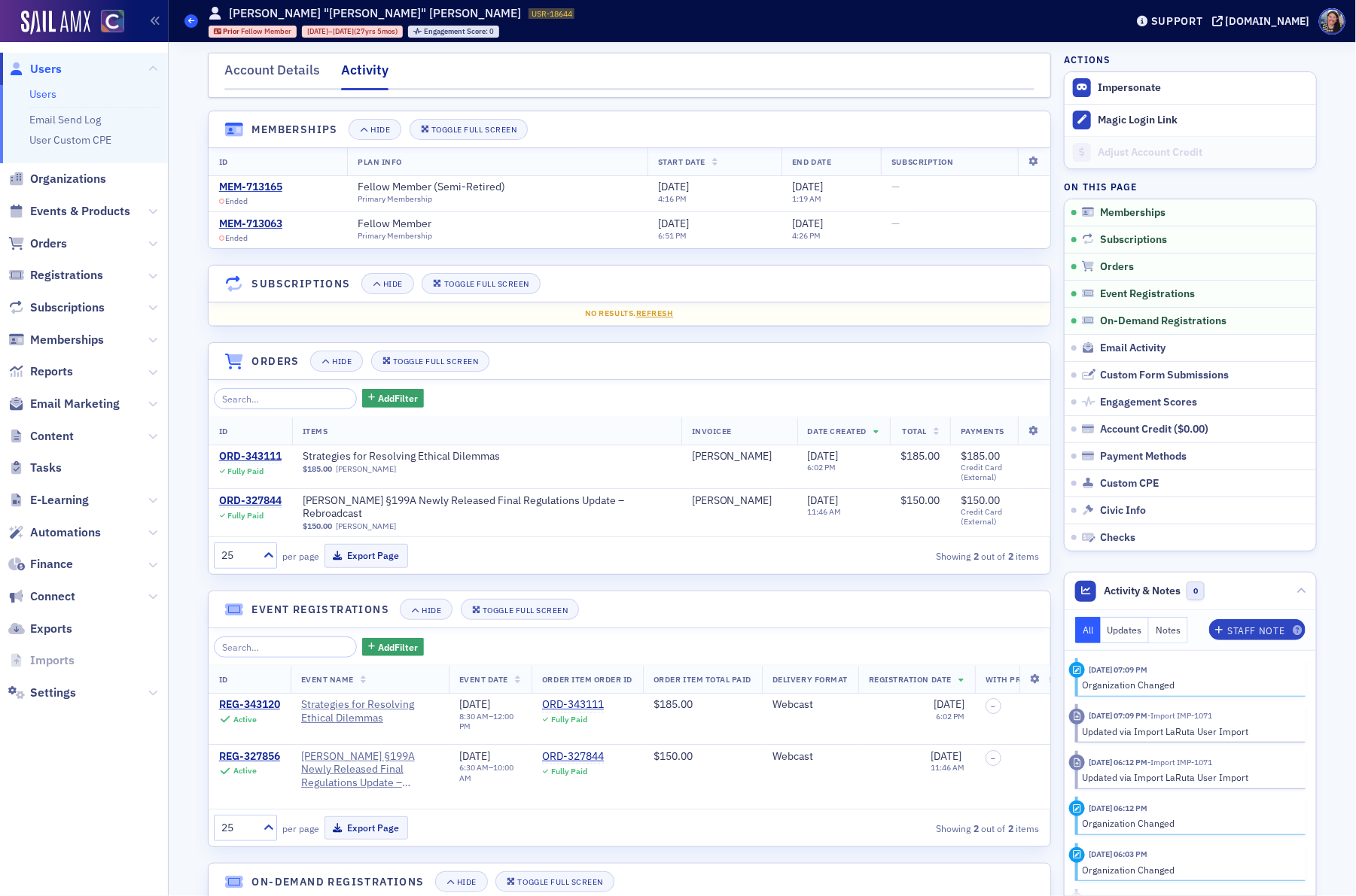
click at [191, 22] on icon at bounding box center [191, 20] width 6 height 7
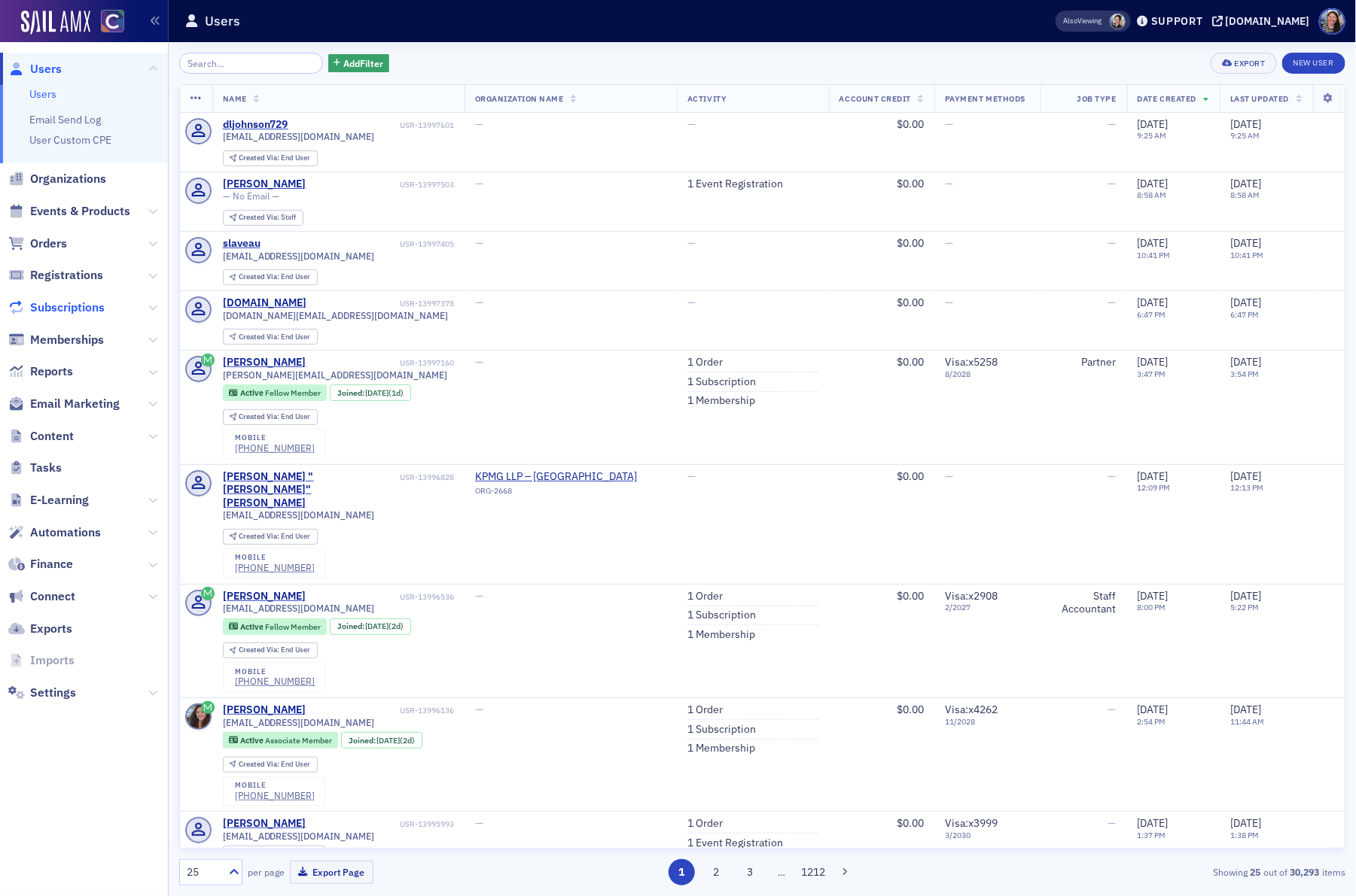
click at [65, 306] on span "Subscriptions" at bounding box center [67, 307] width 74 height 16
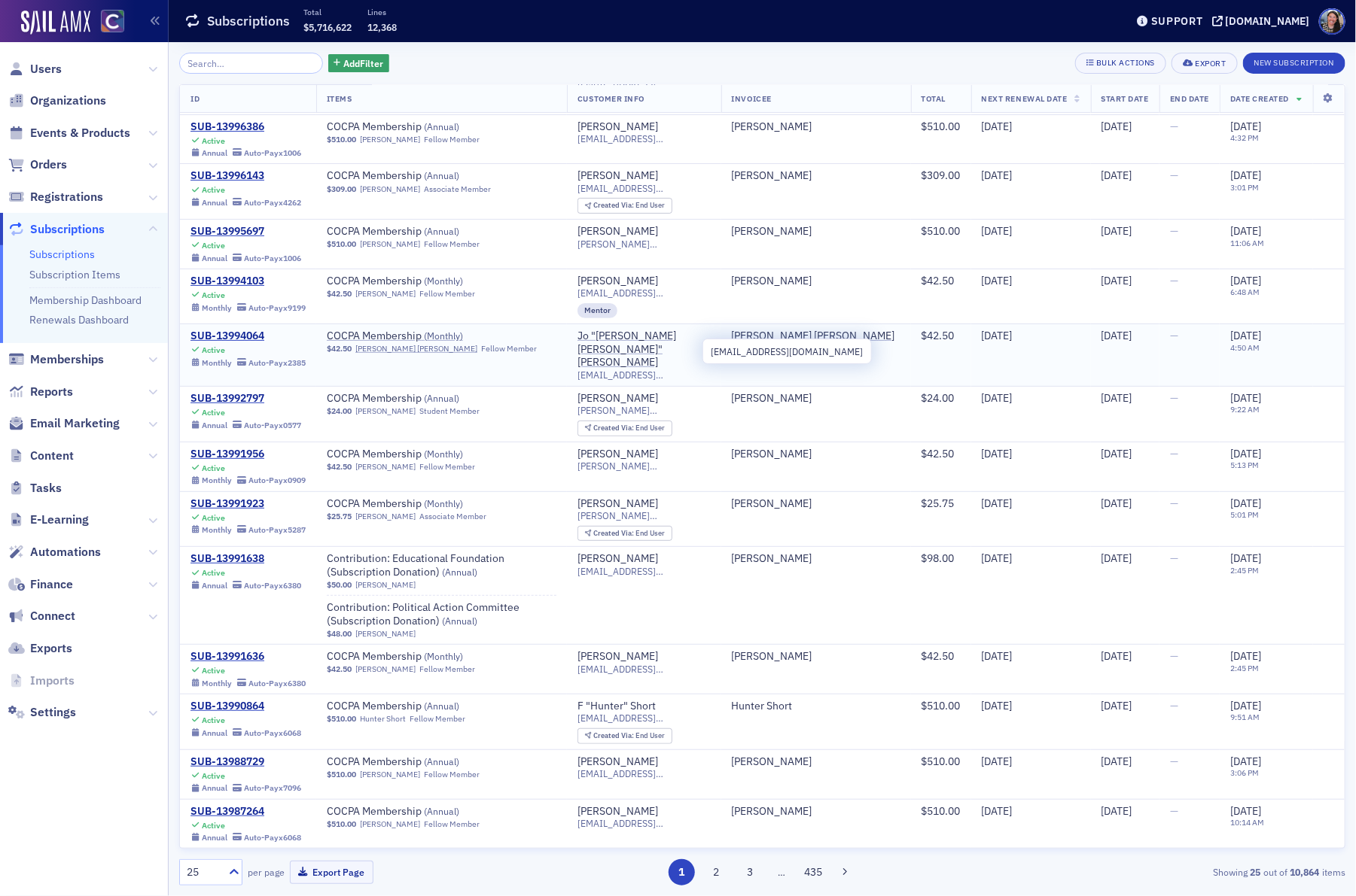
scroll to position [112, 0]
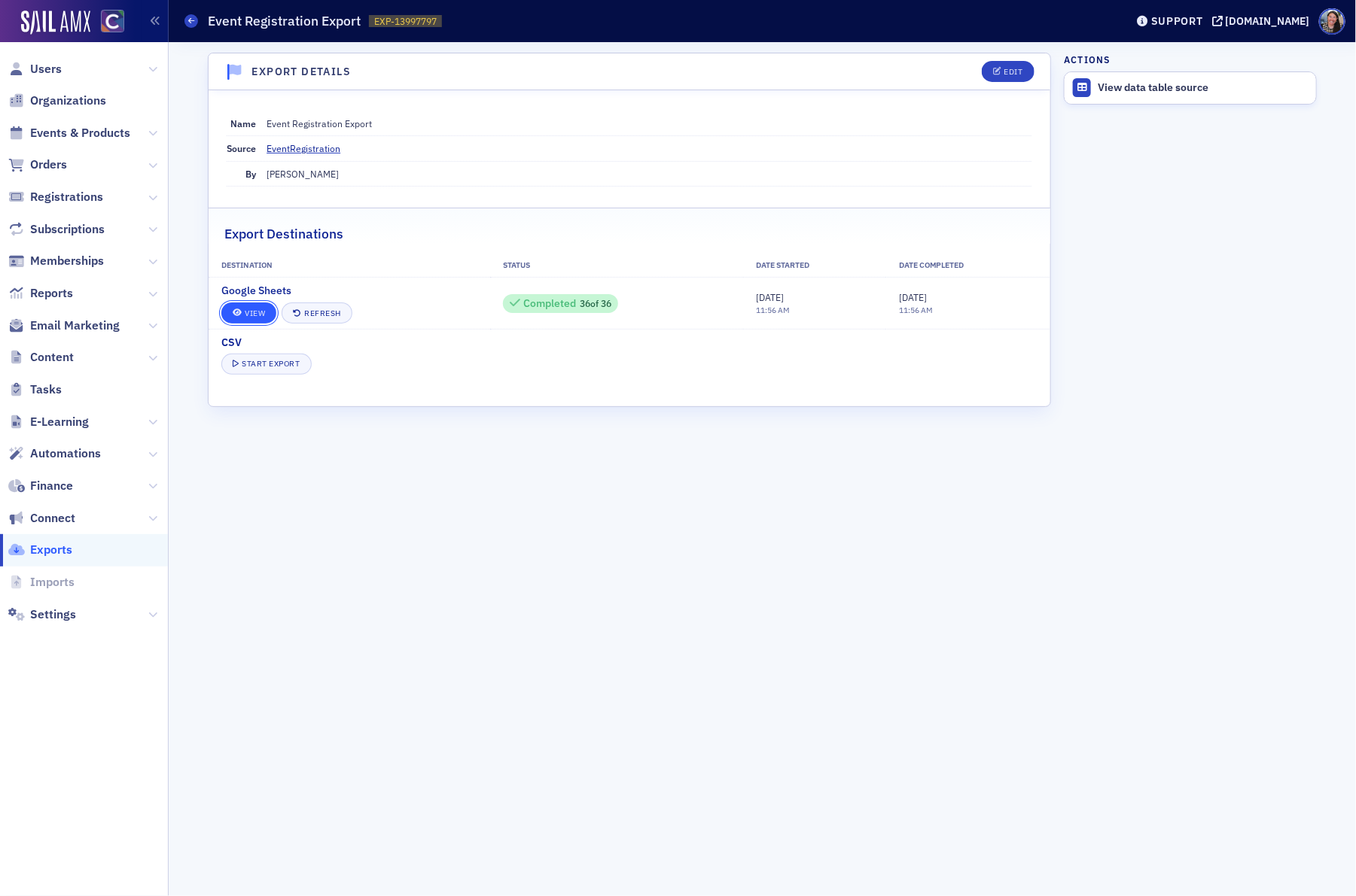
click at [249, 322] on link "View" at bounding box center [248, 312] width 55 height 21
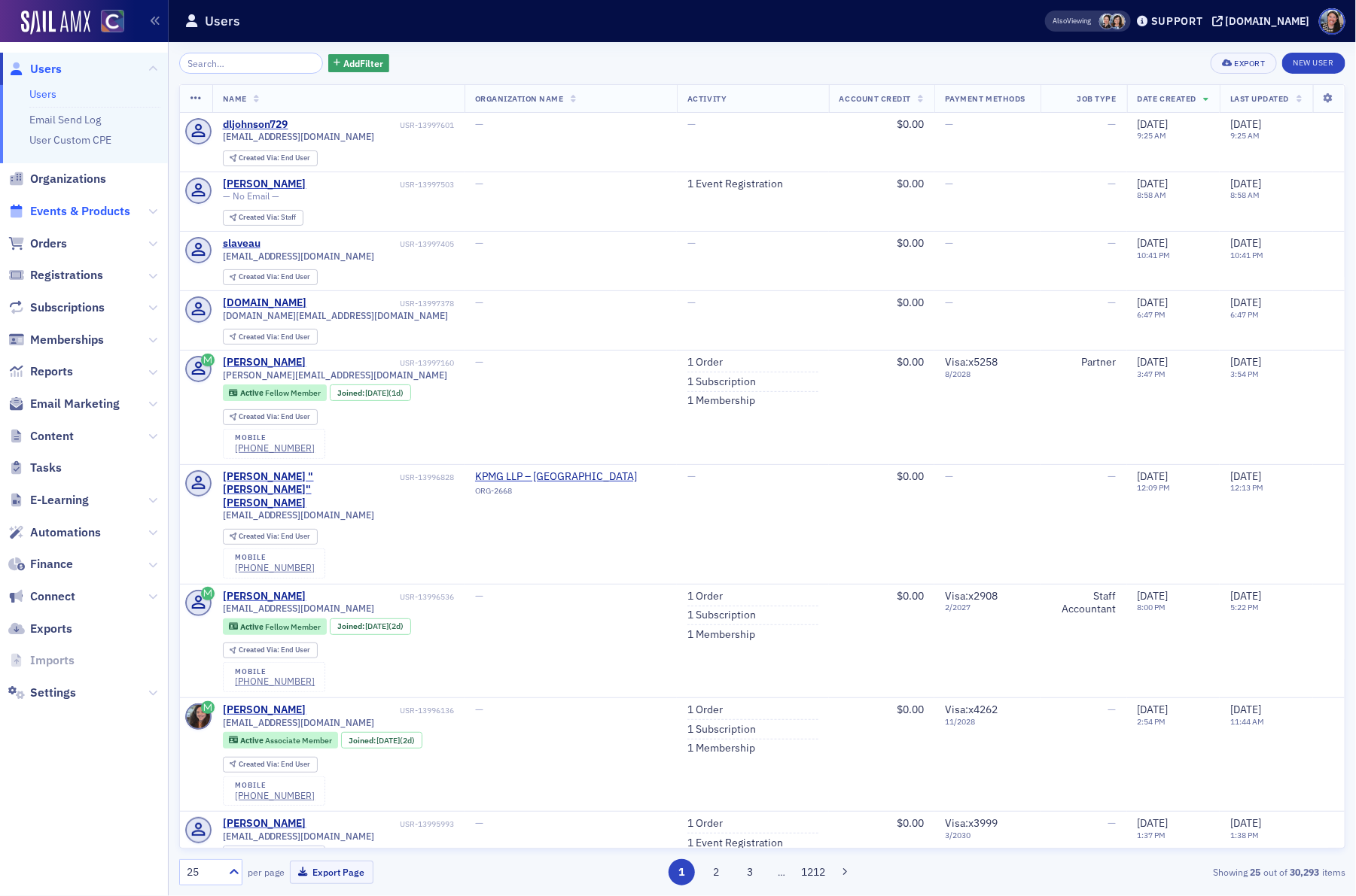
click at [105, 210] on span "Events & Products" at bounding box center [80, 211] width 100 height 16
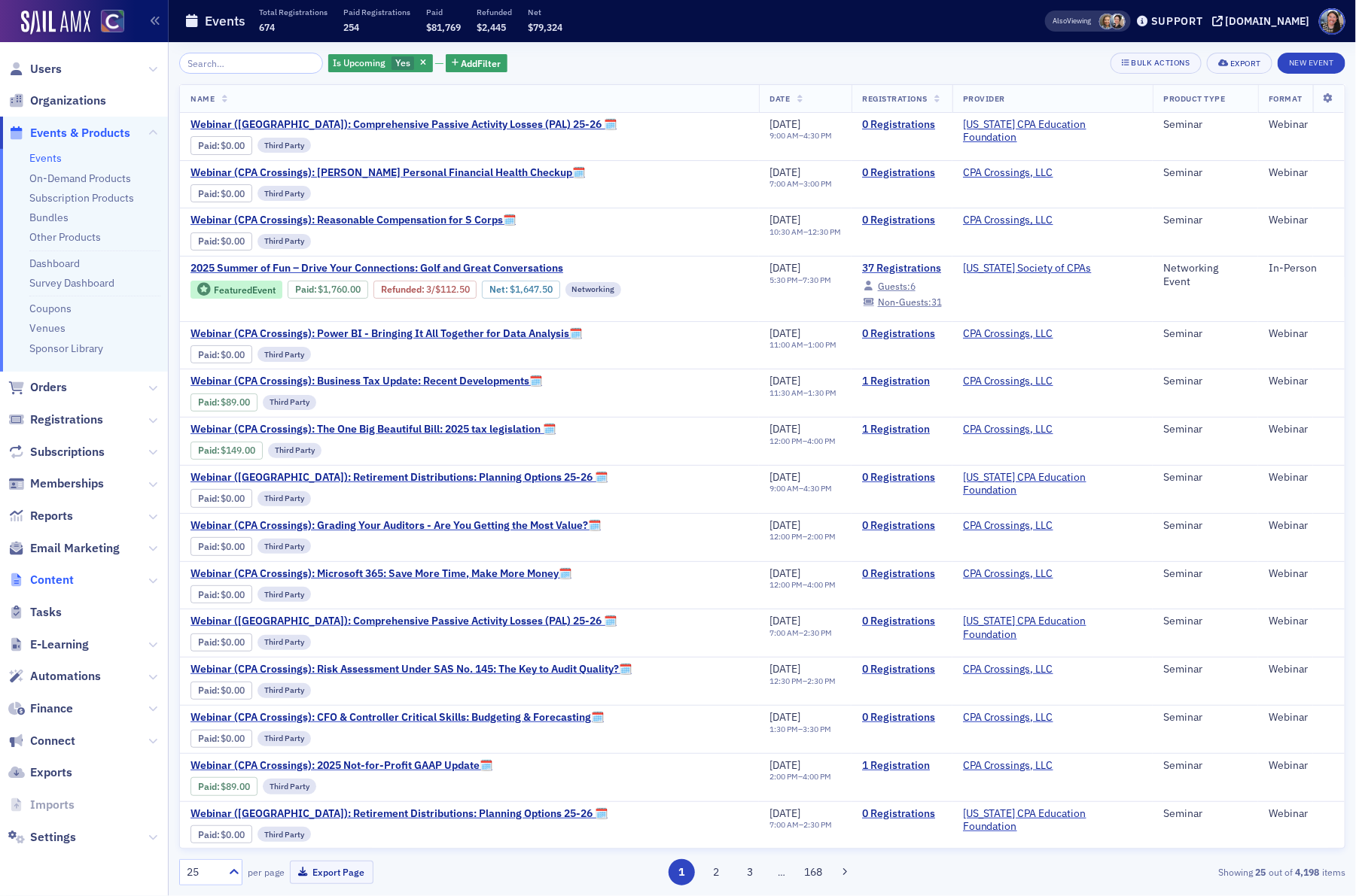
click at [50, 581] on span "Content" at bounding box center [52, 580] width 43 height 16
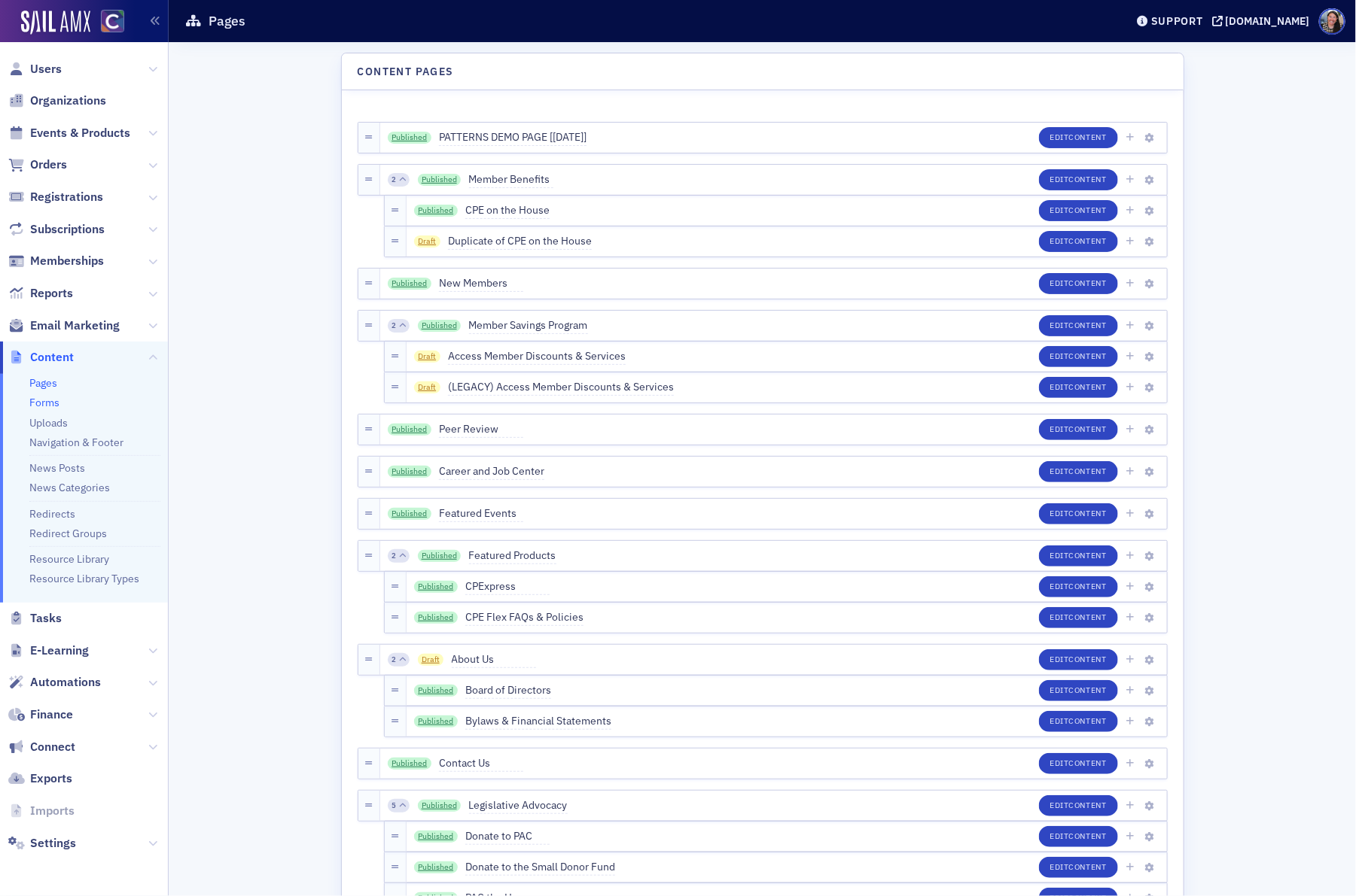
click at [39, 399] on link "Forms" at bounding box center [44, 402] width 30 height 13
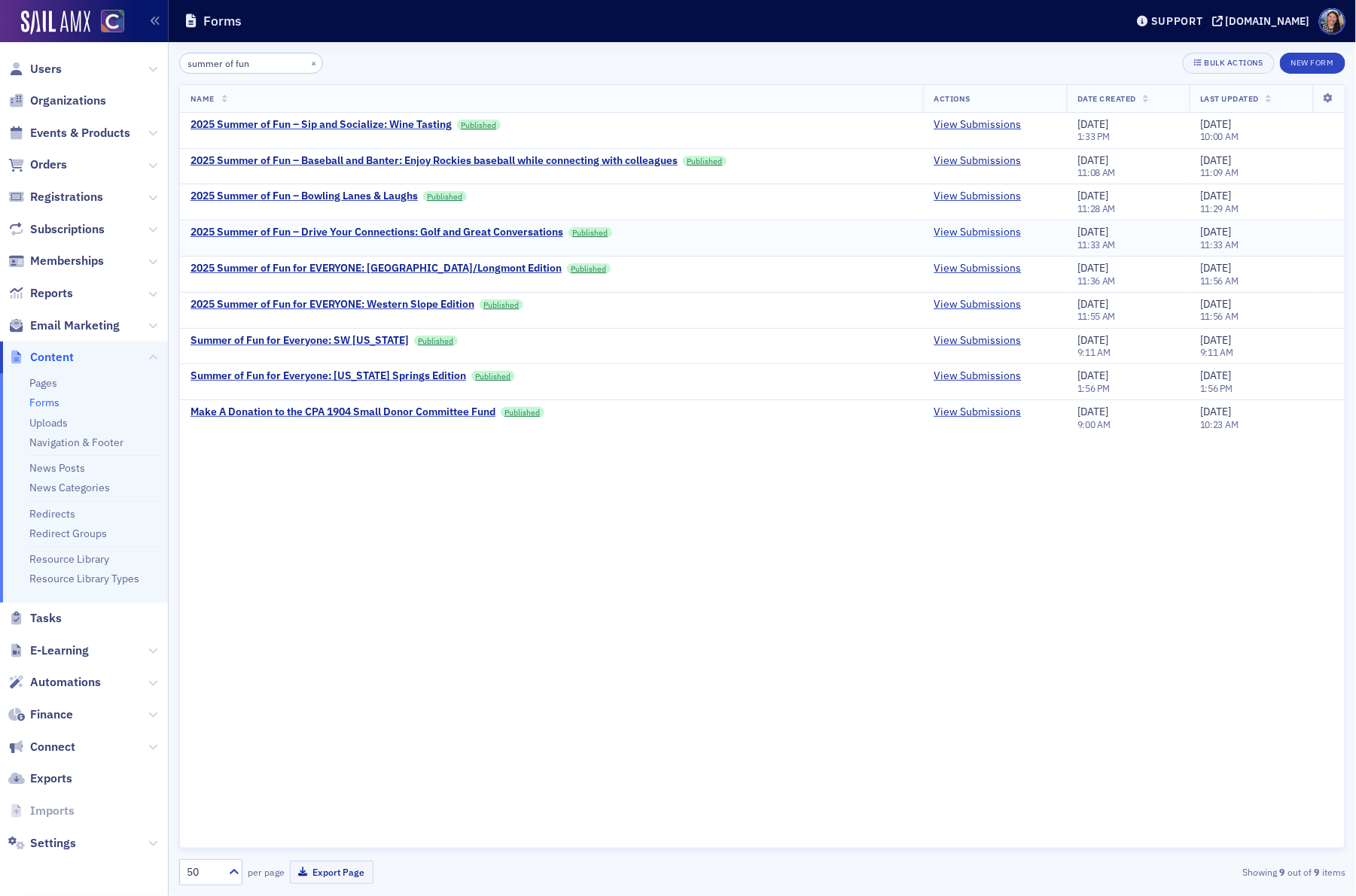
type input "summer of fun"
click at [964, 231] on link "View Submissions" at bounding box center [977, 232] width 88 height 13
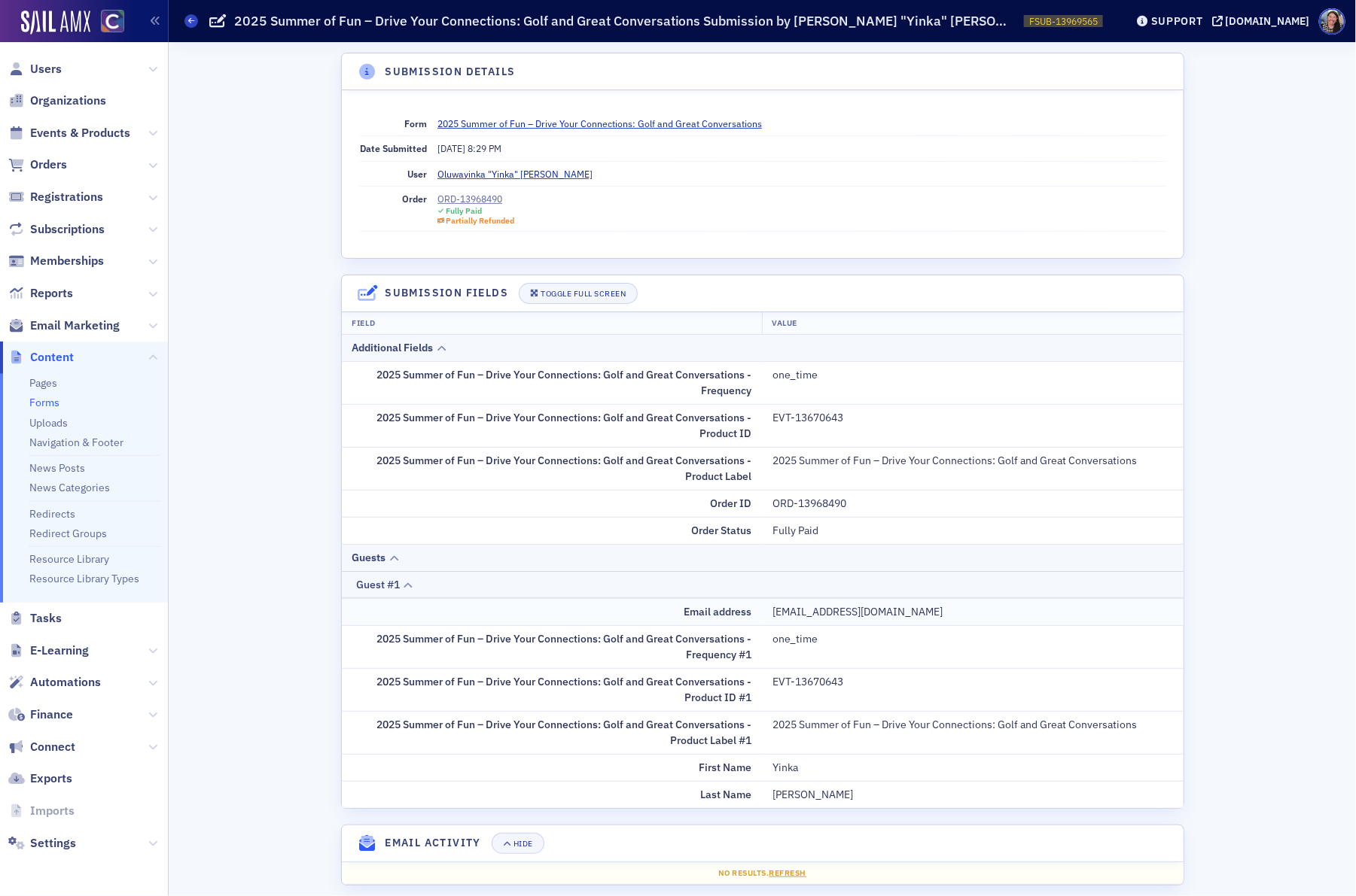
scroll to position [25, 0]
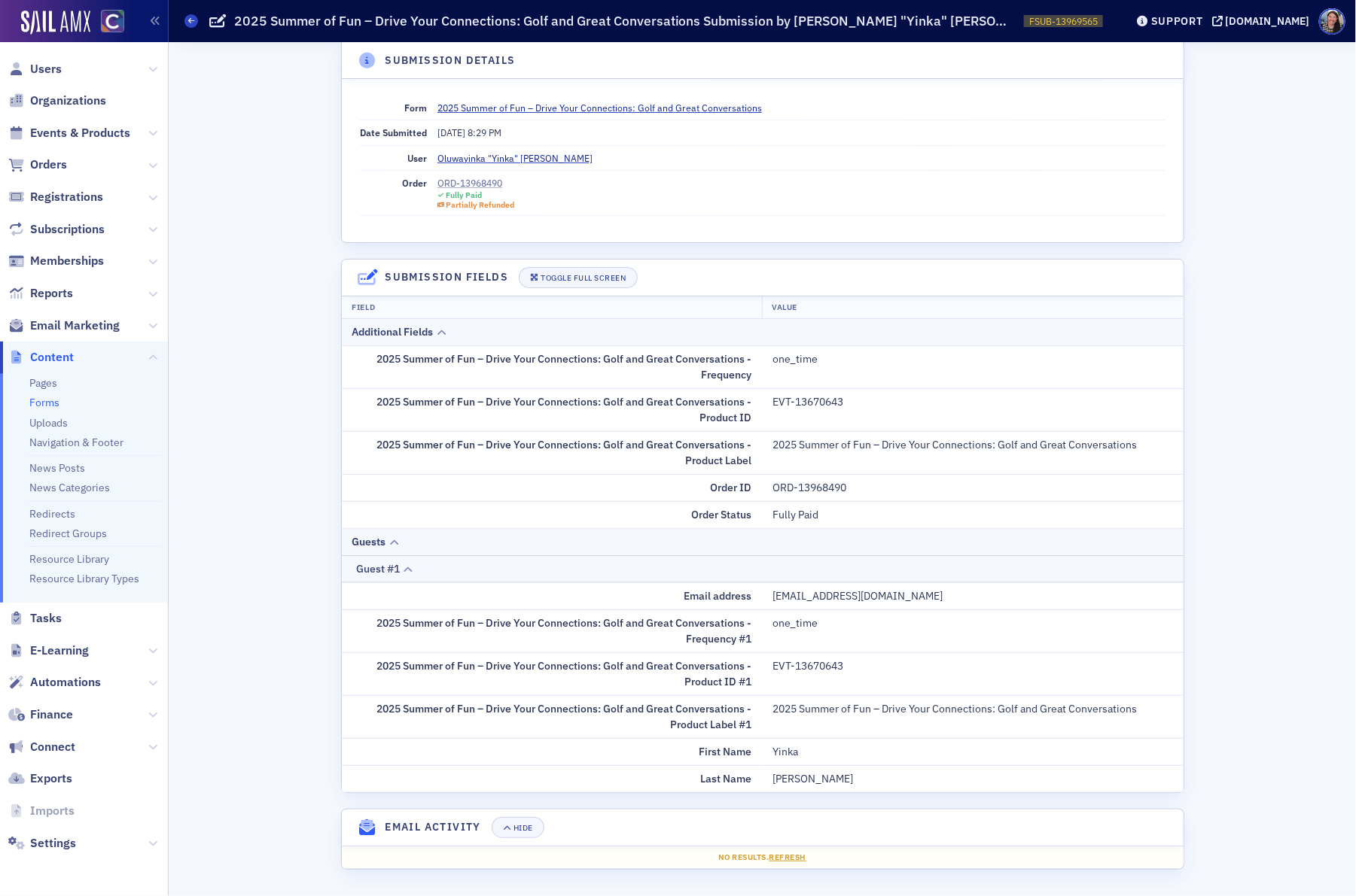
click at [464, 176] on div "ORD-13968490" at bounding box center [476, 182] width 78 height 13
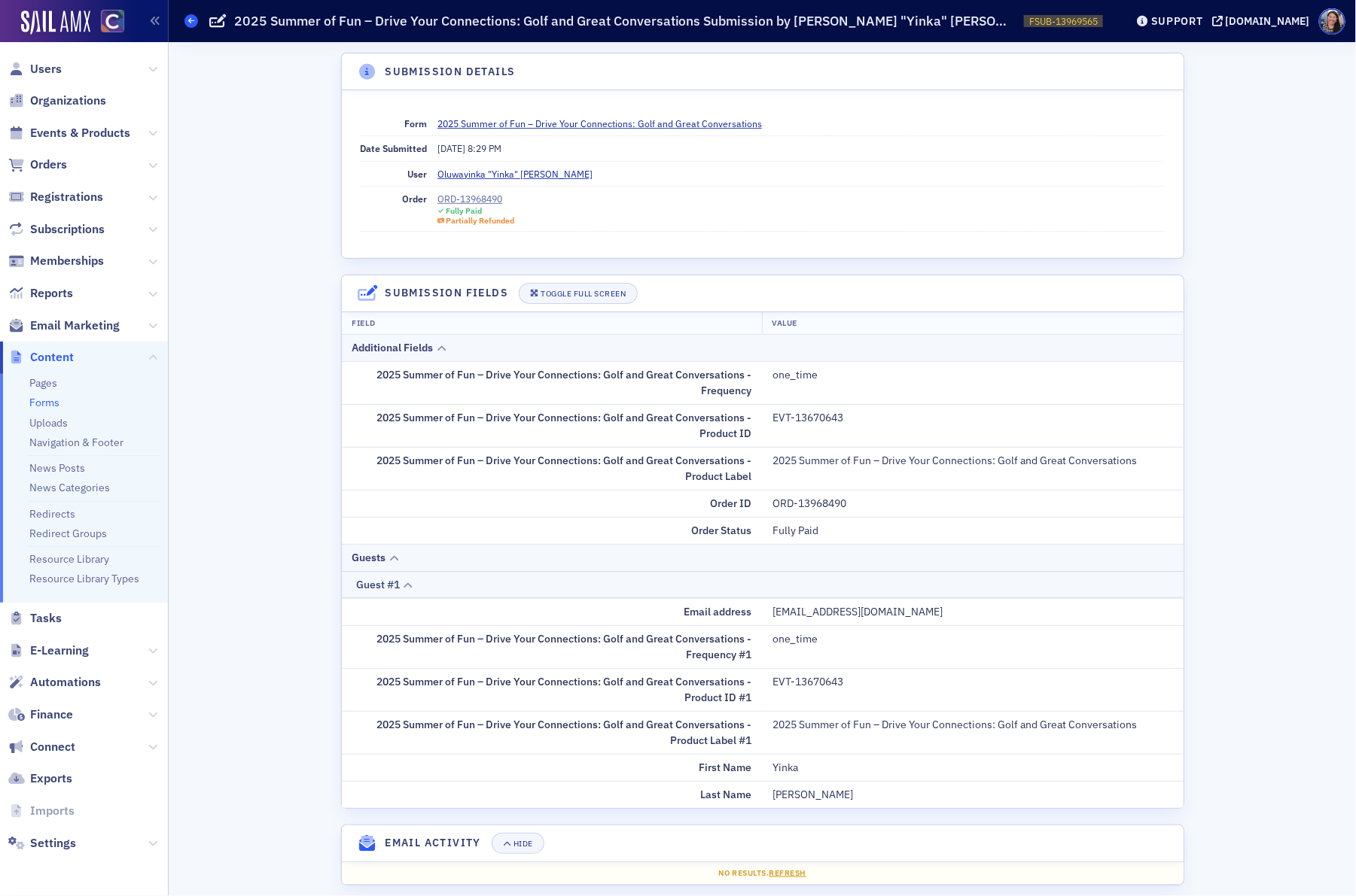
click at [192, 22] on icon at bounding box center [191, 20] width 6 height 7
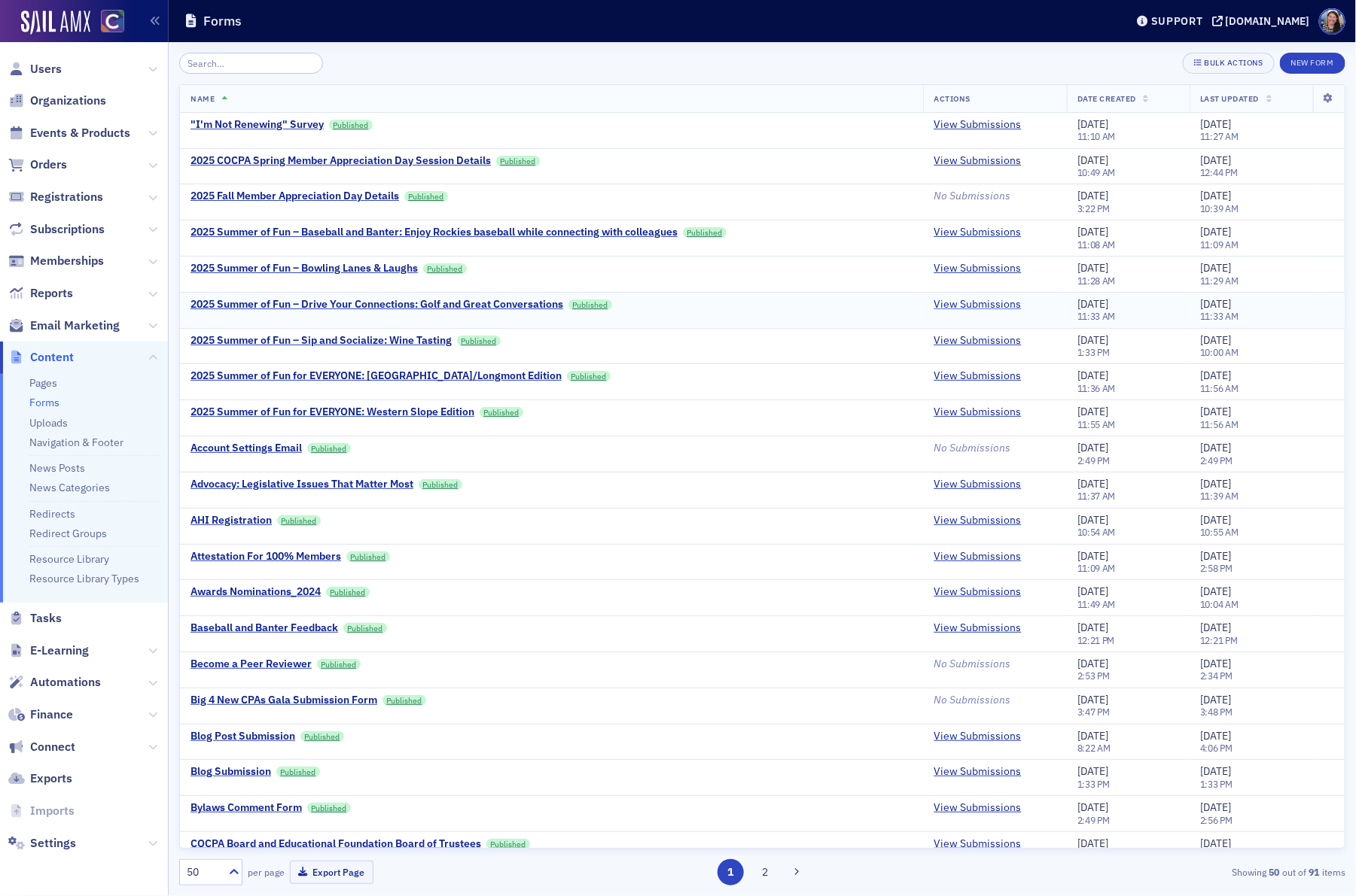
click at [996, 309] on link "View Submissions" at bounding box center [977, 305] width 88 height 13
